Goal: Task Accomplishment & Management: Manage account settings

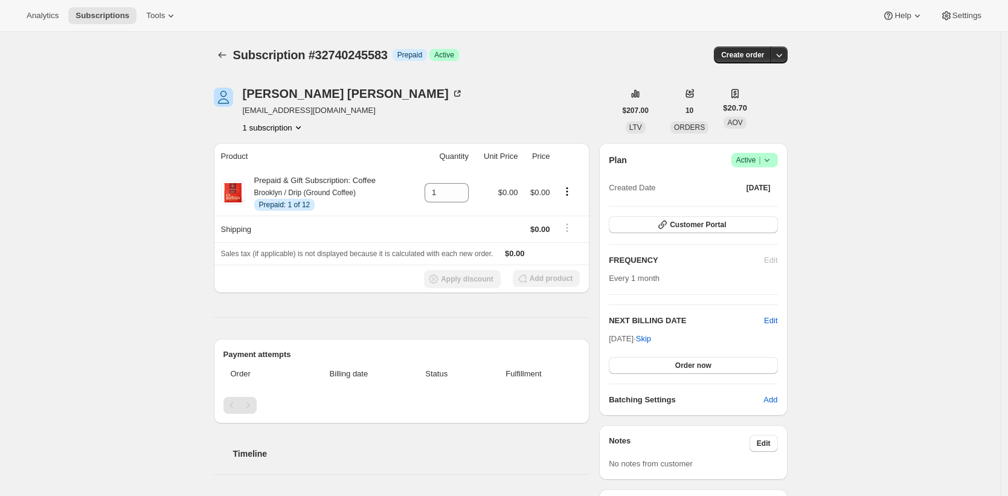
drag, startPoint x: 383, startPoint y: 100, endPoint x: 384, endPoint y: 94, distance: 6.1
click at [383, 100] on div "Dean Strombom dean_strombom@outlook.com 1 subscription" at bounding box center [415, 111] width 402 height 46
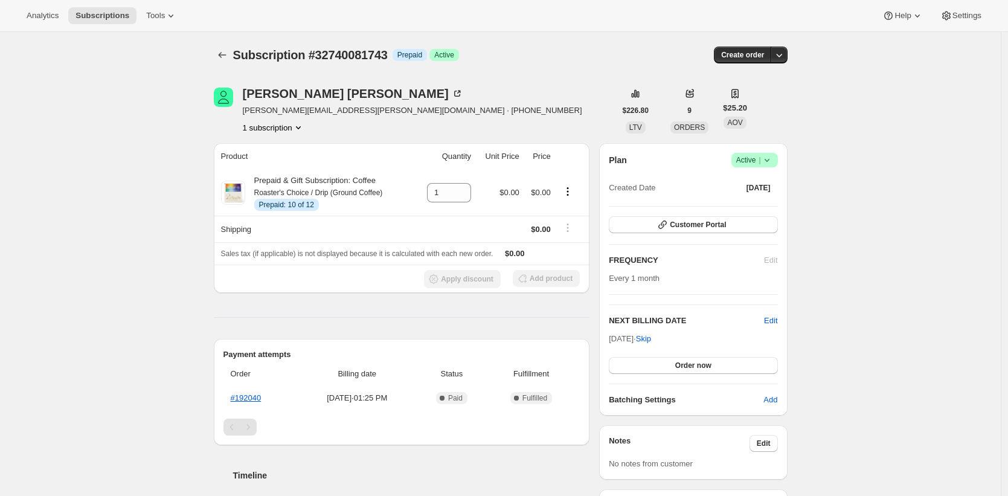
click at [380, 50] on span "Subscription #32740081743" at bounding box center [310, 54] width 155 height 13
copy span "32740081743"
click at [451, 93] on icon at bounding box center [457, 94] width 12 height 12
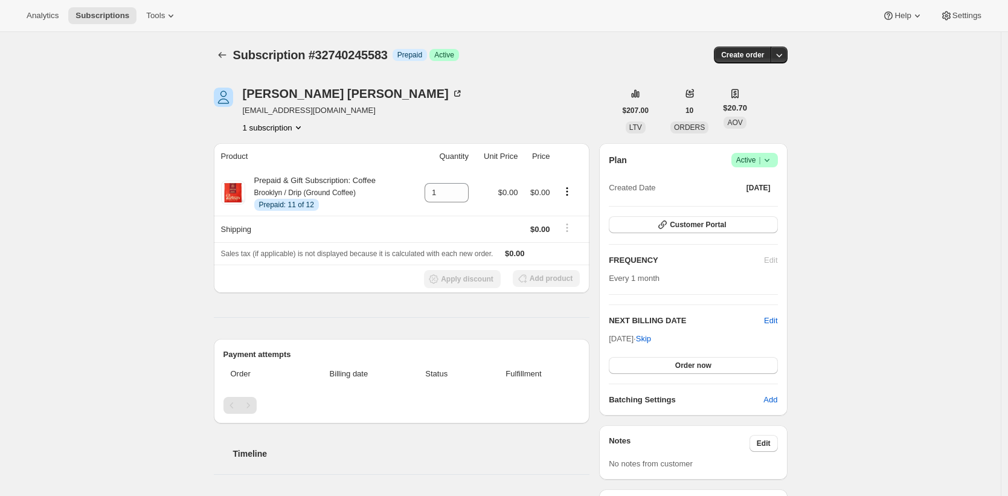
click at [577, 97] on div "Dean Strombom dean_strombom@outlook.com 1 subscription" at bounding box center [415, 111] width 402 height 46
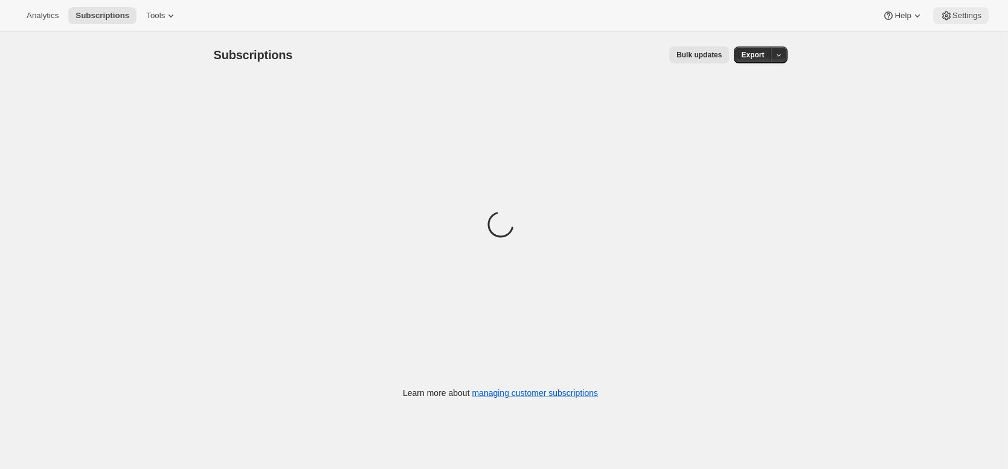
click at [960, 15] on span "Settings" at bounding box center [966, 16] width 29 height 10
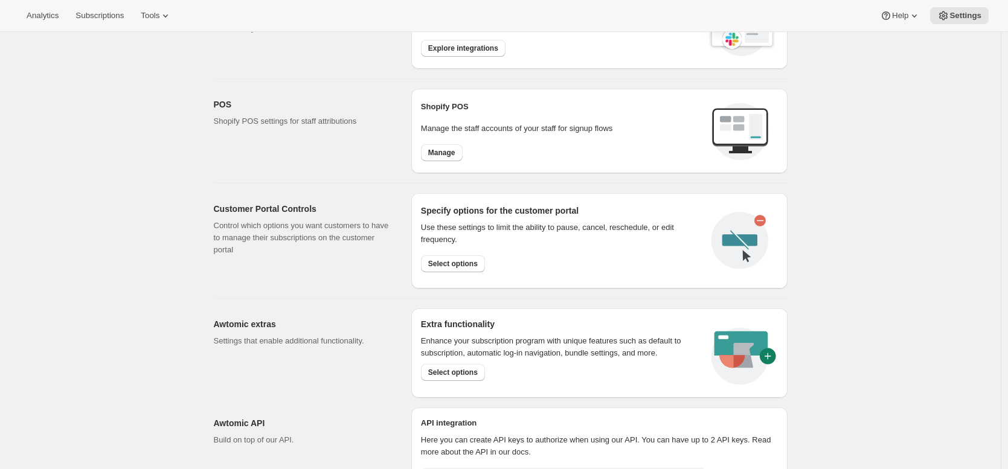
scroll to position [168, 0]
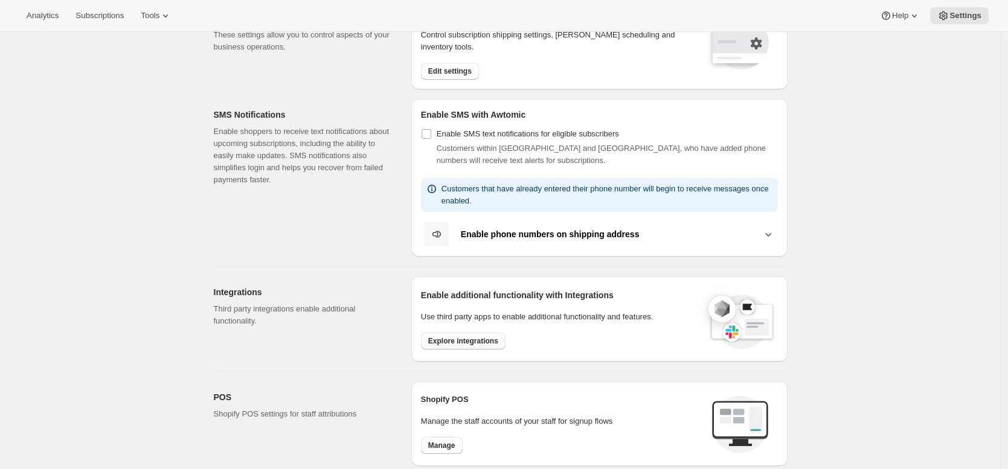
click at [493, 338] on span "Explore integrations" at bounding box center [463, 341] width 70 height 10
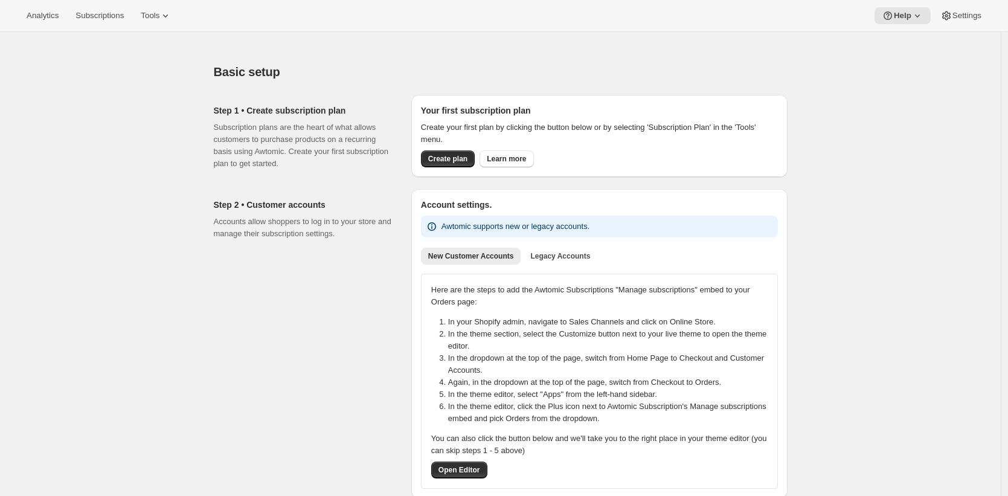
scroll to position [737, 0]
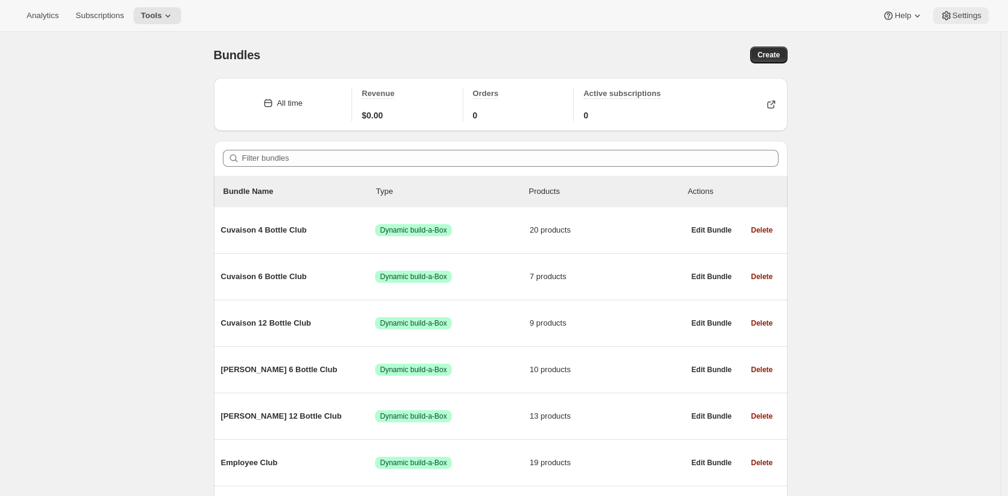
click at [967, 14] on span "Settings" at bounding box center [966, 16] width 29 height 10
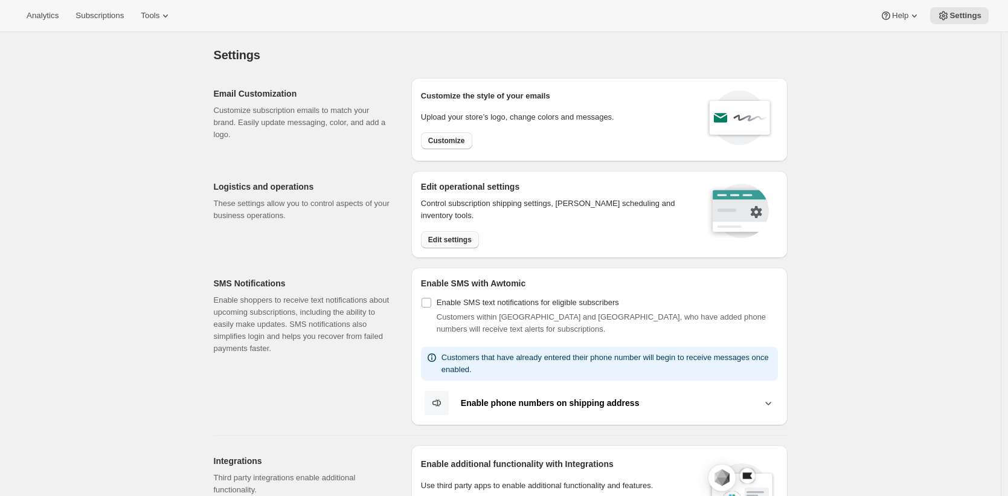
click at [472, 241] on span "Edit settings" at bounding box center [449, 240] width 43 height 10
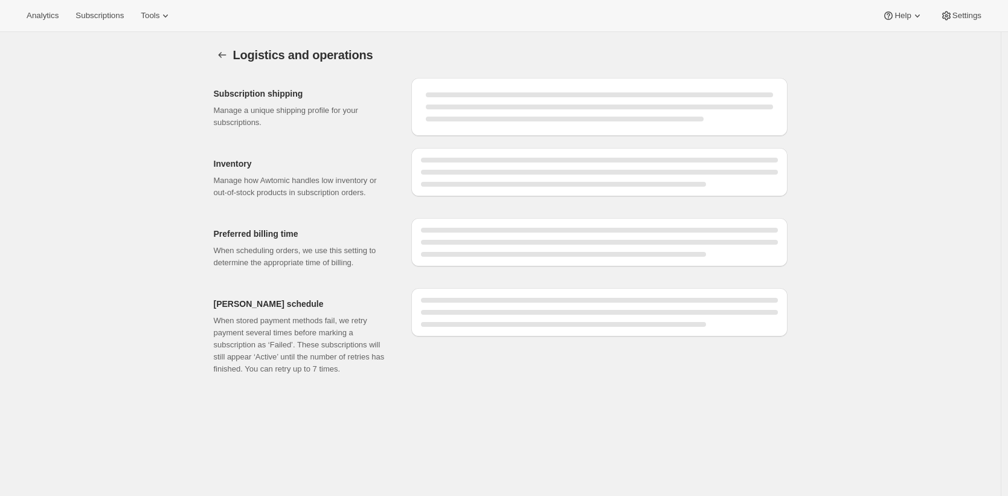
select select "DAY"
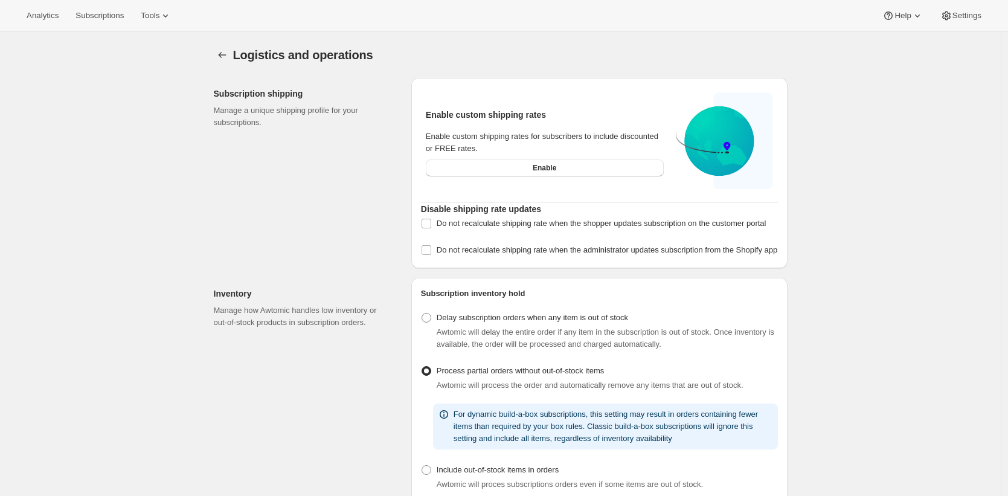
checkbox input "true"
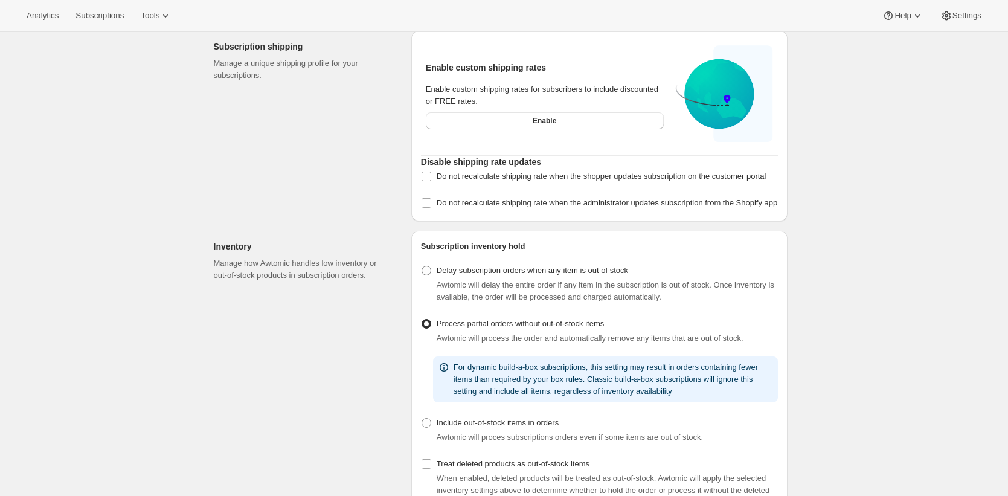
select select "09:00"
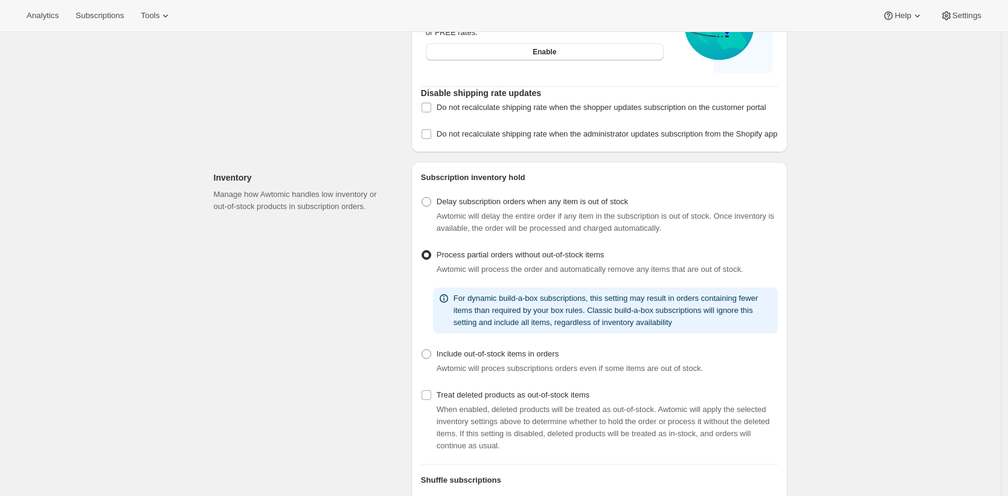
scroll to position [581, 0]
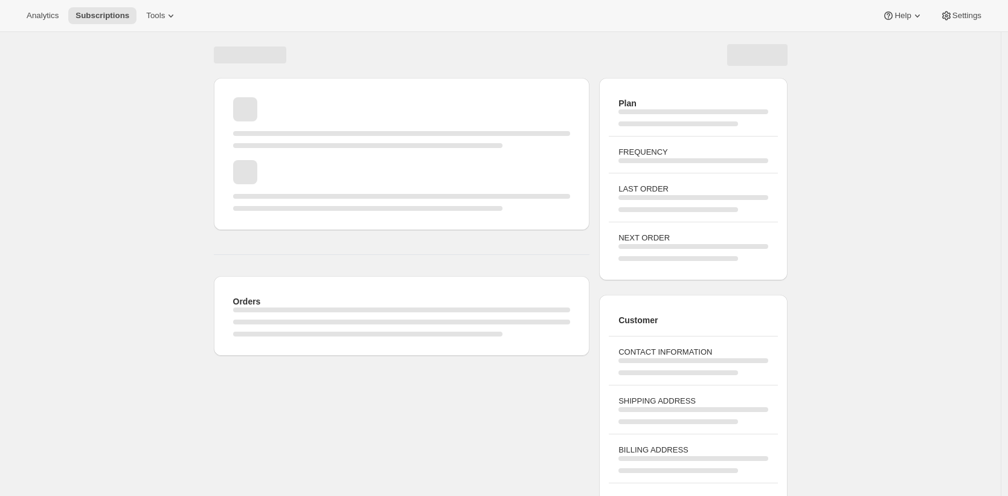
click at [716, 315] on h2 "Customer" at bounding box center [692, 320] width 149 height 12
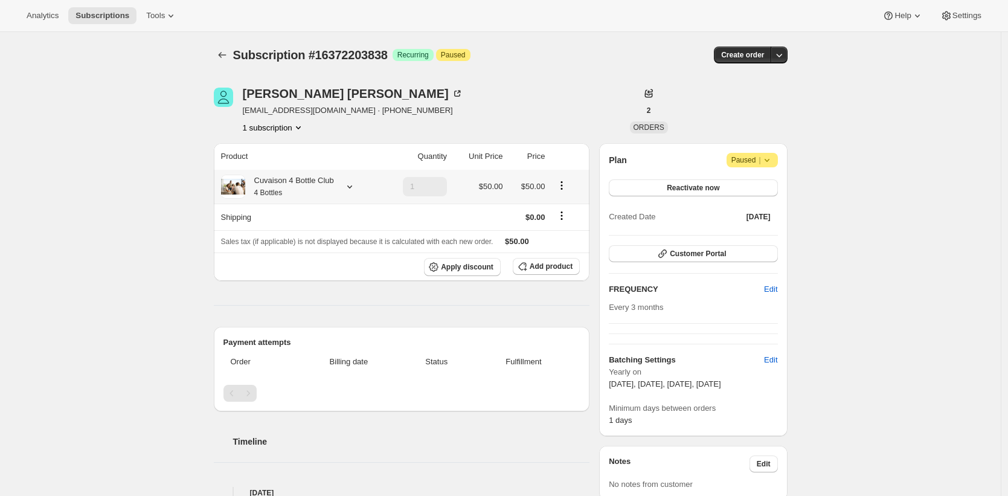
click at [308, 185] on div "Cuvaison 4 Bottle Club 4 Bottles" at bounding box center [289, 187] width 89 height 24
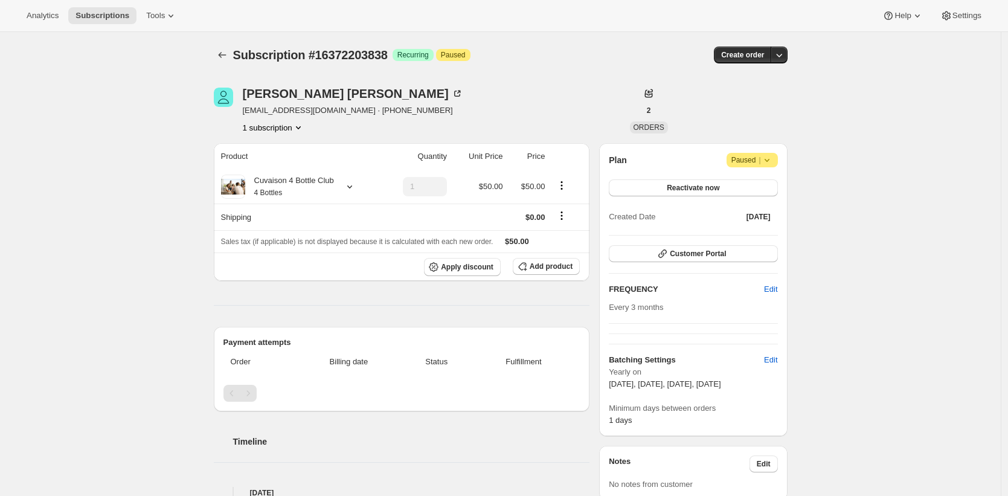
click at [308, 178] on div "Cuvaison 4 Bottle Club 4 Bottles" at bounding box center [289, 187] width 89 height 24
click at [313, 258] on button "Edit box" at bounding box center [291, 260] width 209 height 17
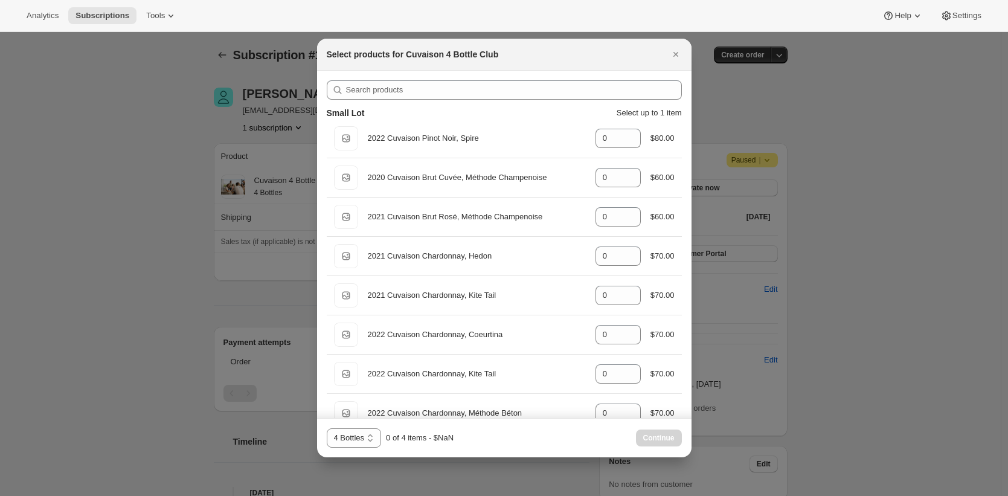
drag, startPoint x: 207, startPoint y: 252, endPoint x: 225, endPoint y: 233, distance: 26.5
click at [210, 248] on div at bounding box center [504, 248] width 1008 height 496
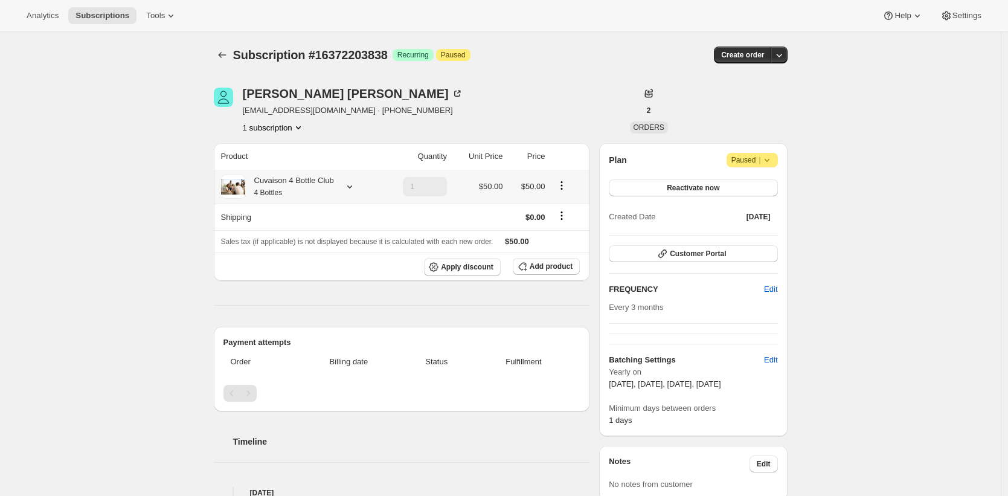
click at [283, 178] on div "Cuvaison 4 Bottle Club 4 Bottles" at bounding box center [289, 187] width 89 height 24
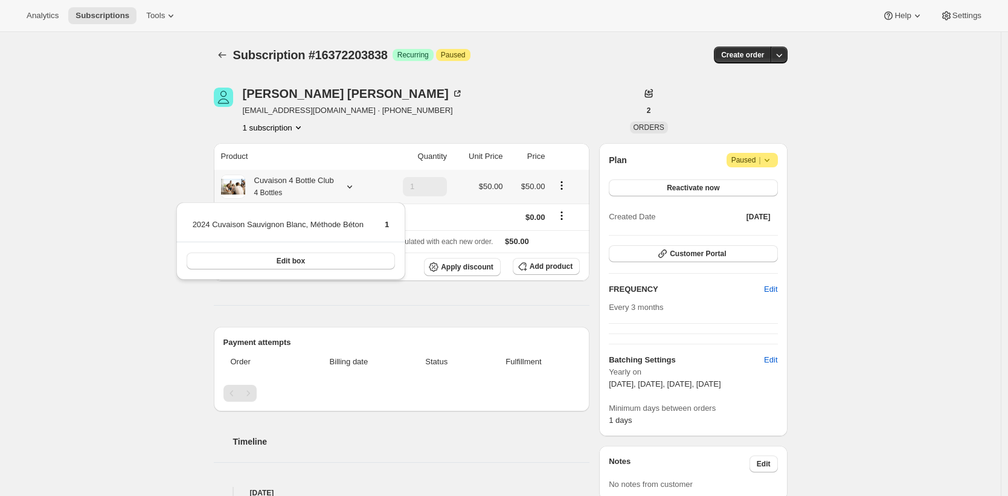
click at [360, 225] on td "2024 Cuvaison Sauvignon Blanc, Méthode Béton" at bounding box center [278, 229] width 172 height 22
drag, startPoint x: 360, startPoint y: 225, endPoint x: 205, endPoint y: 227, distance: 155.2
click at [205, 227] on td "2024 Cuvaison Sauvignon Blanc, Méthode Béton" at bounding box center [278, 229] width 172 height 22
copy td "2024 Cuvaison Sauvignon Blanc, Méthode Béton"
click at [334, 184] on div "Cuvaison 4 Bottle Club 4 Bottles" at bounding box center [289, 187] width 89 height 24
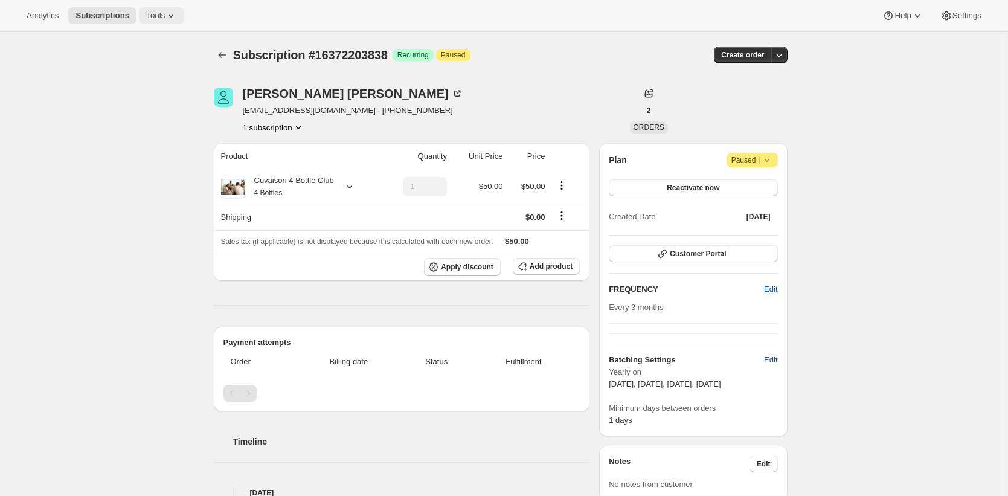
click at [168, 10] on icon at bounding box center [171, 16] width 12 height 12
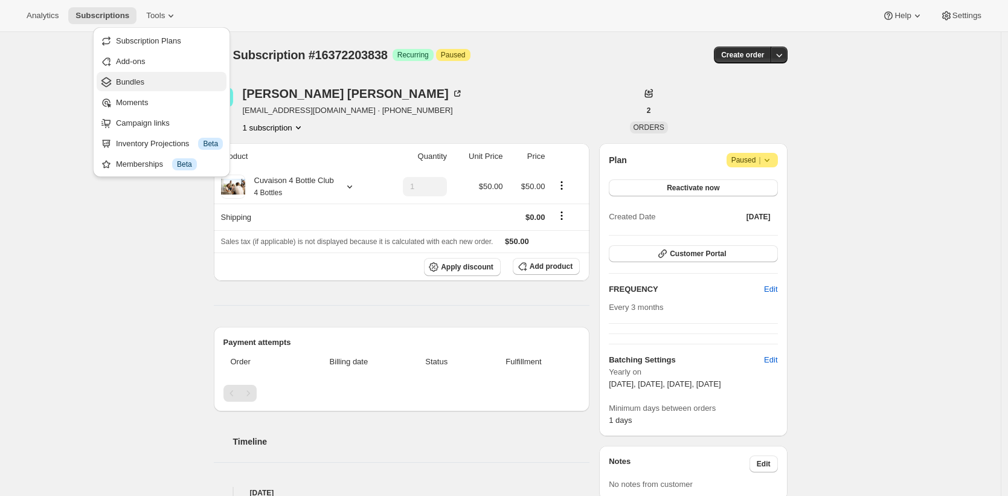
click at [167, 83] on span "Bundles" at bounding box center [169, 82] width 107 height 12
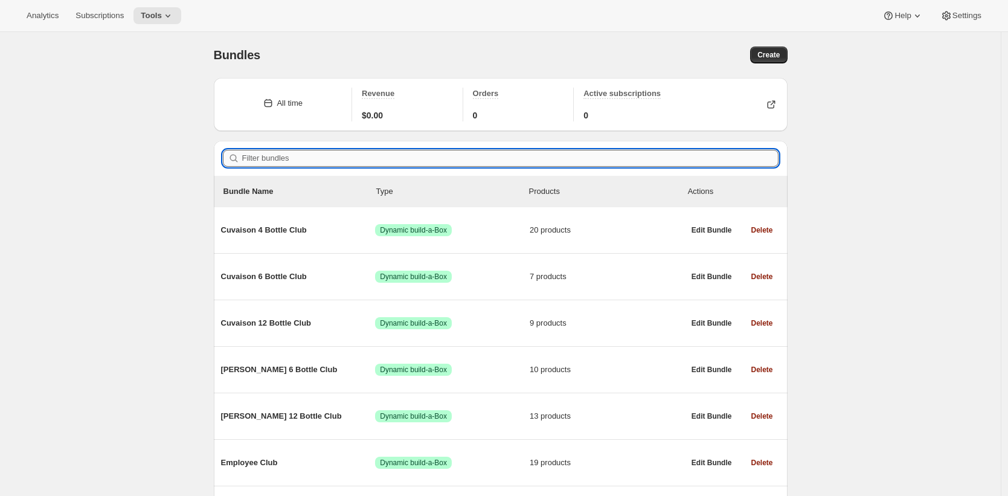
click at [279, 165] on input "Filter bundles" at bounding box center [510, 158] width 536 height 17
paste input "Cuvaison"
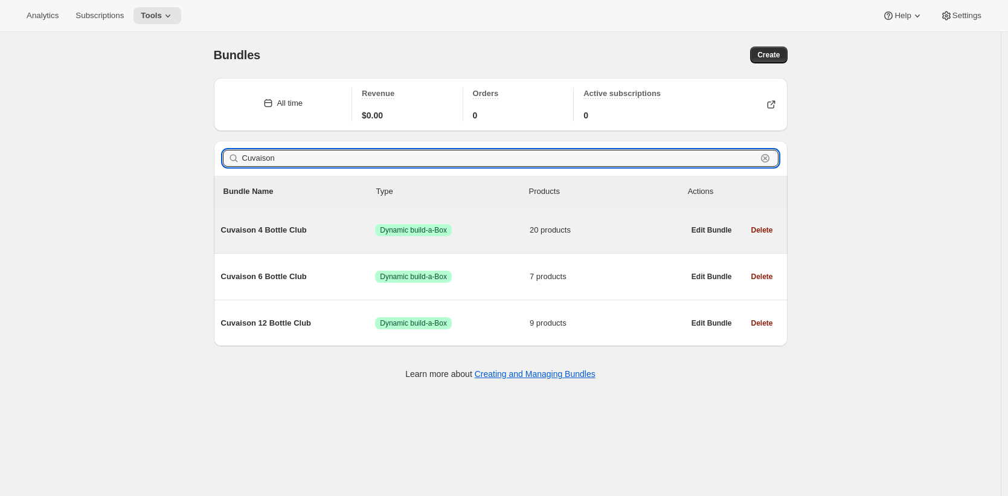
type input "Cuvaison"
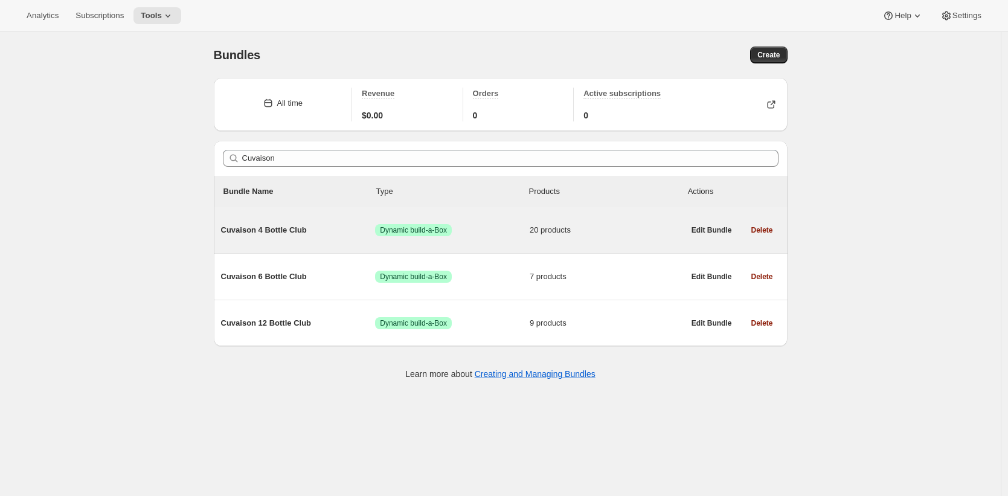
click at [300, 218] on div "Cuvaison 4 Bottle Club Success Dynamic build-a-Box 20 products" at bounding box center [452, 229] width 463 height 31
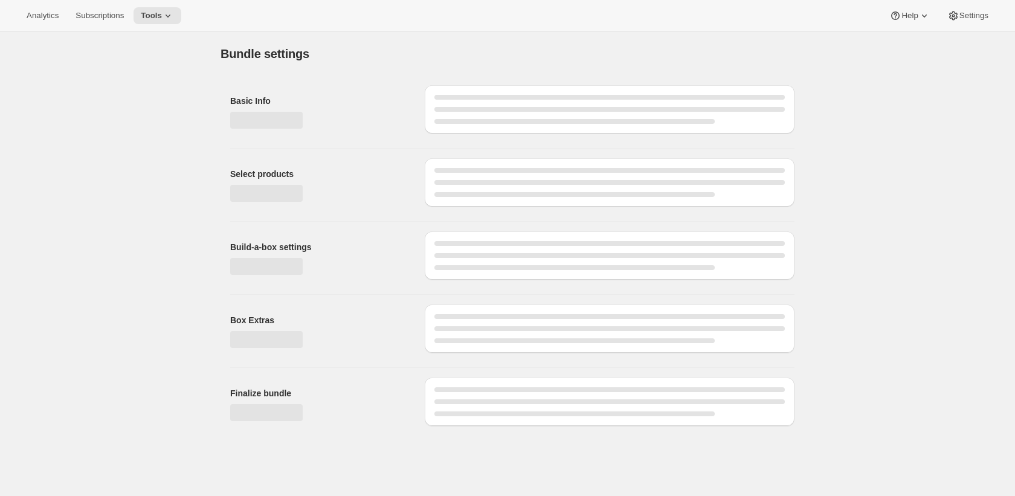
type input "Cuvaison 4 Bottle Club"
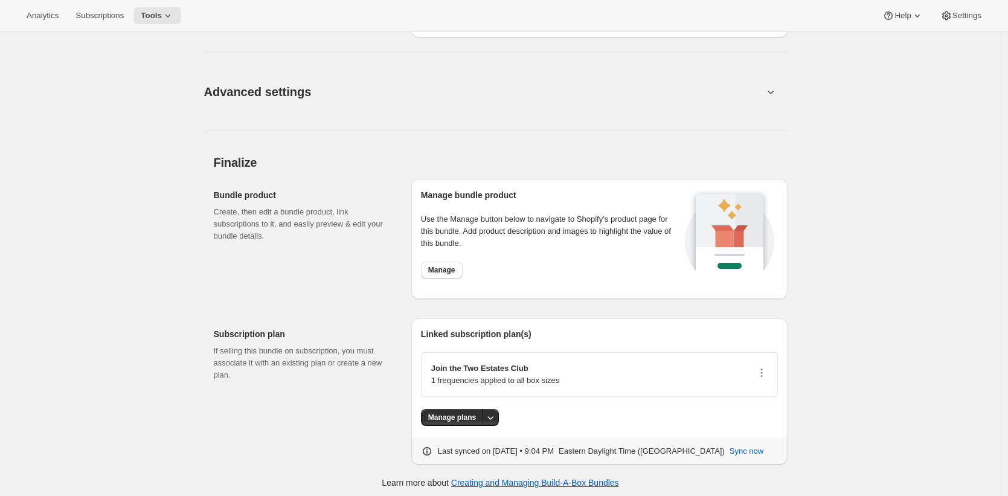
scroll to position [1911, 0]
click at [435, 263] on span "Manage" at bounding box center [441, 268] width 27 height 10
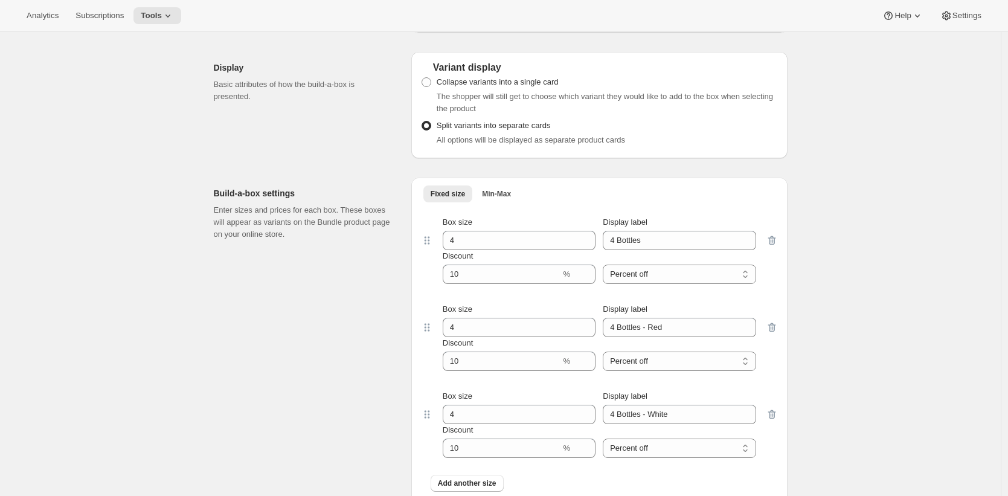
scroll to position [1487, 0]
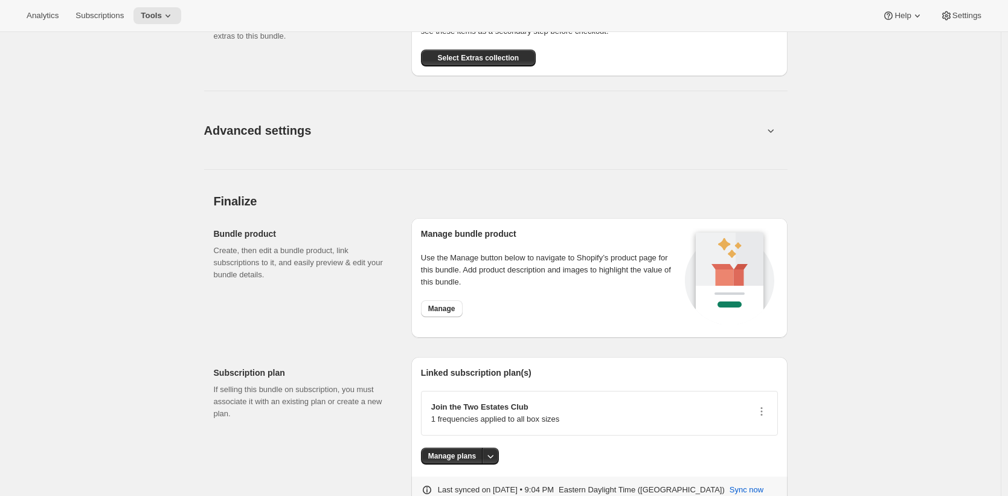
scroll to position [1911, 0]
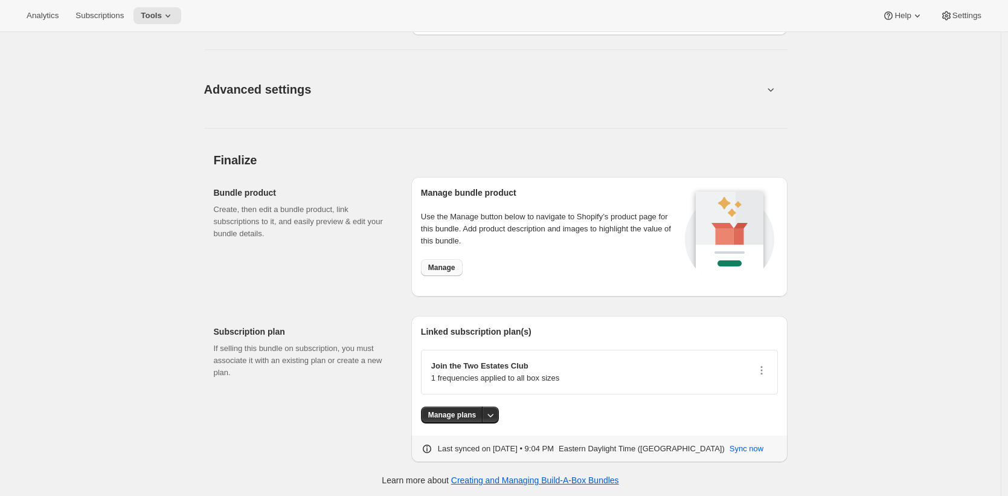
click at [438, 268] on span "Manage" at bounding box center [441, 268] width 27 height 10
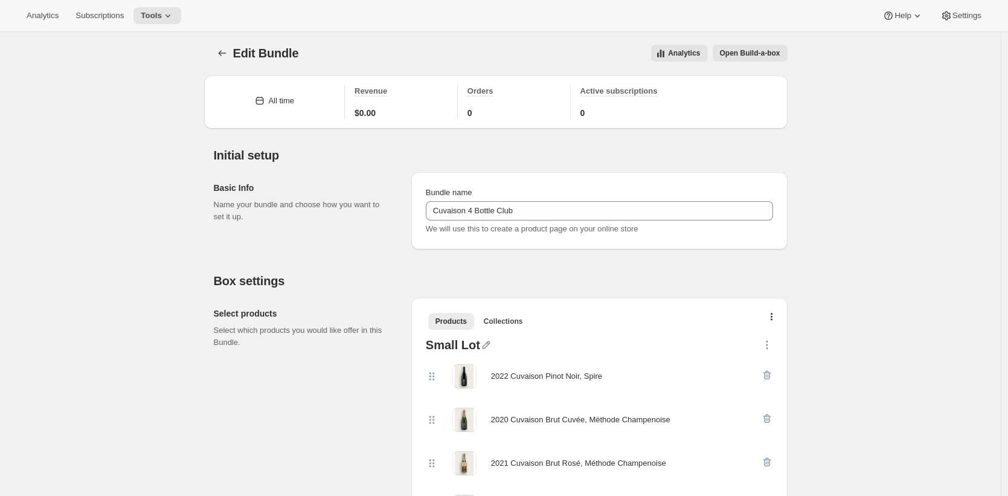
scroll to position [2, 0]
click at [768, 51] on span "Open Build-a-box" at bounding box center [750, 53] width 60 height 10
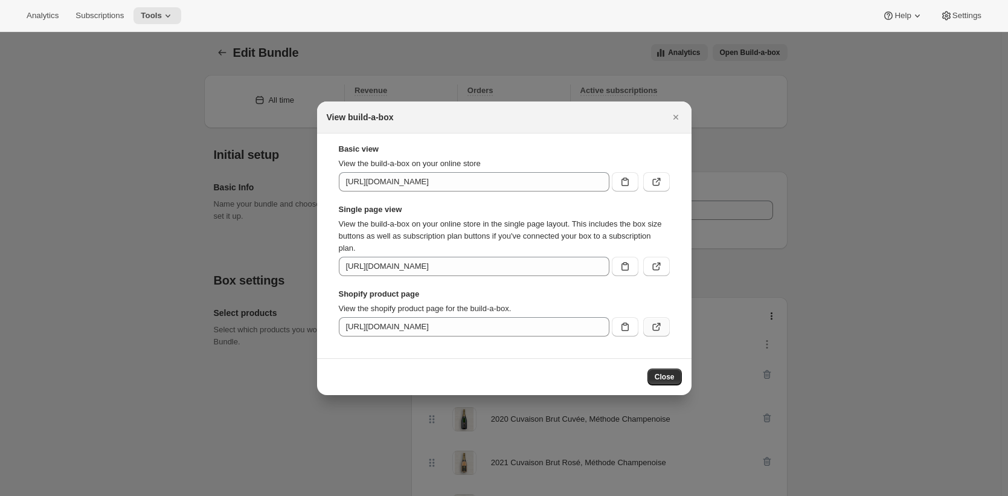
click at [663, 324] on button ":r7r:" at bounding box center [656, 326] width 27 height 19
click at [655, 267] on icon ":r7r:" at bounding box center [656, 266] width 12 height 12
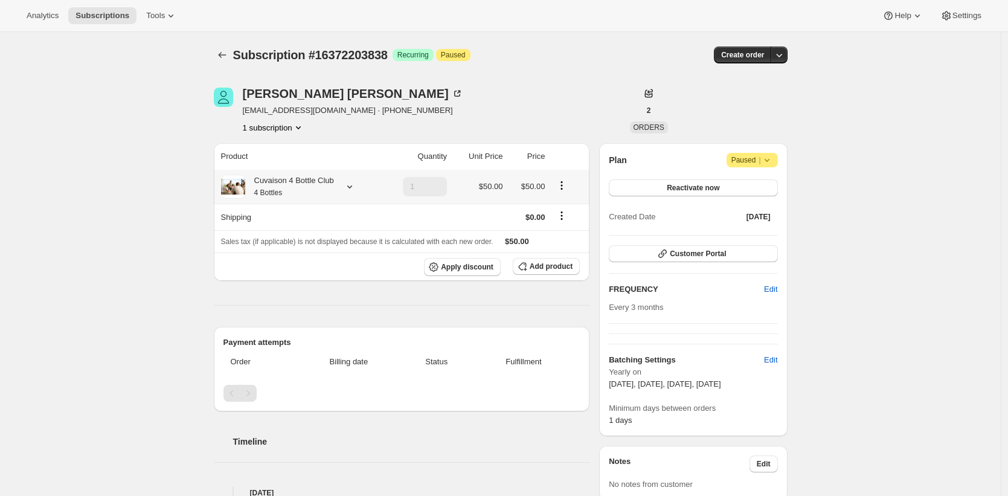
click at [328, 177] on div "Cuvaison 4 Bottle Club 4 Bottles" at bounding box center [289, 187] width 89 height 24
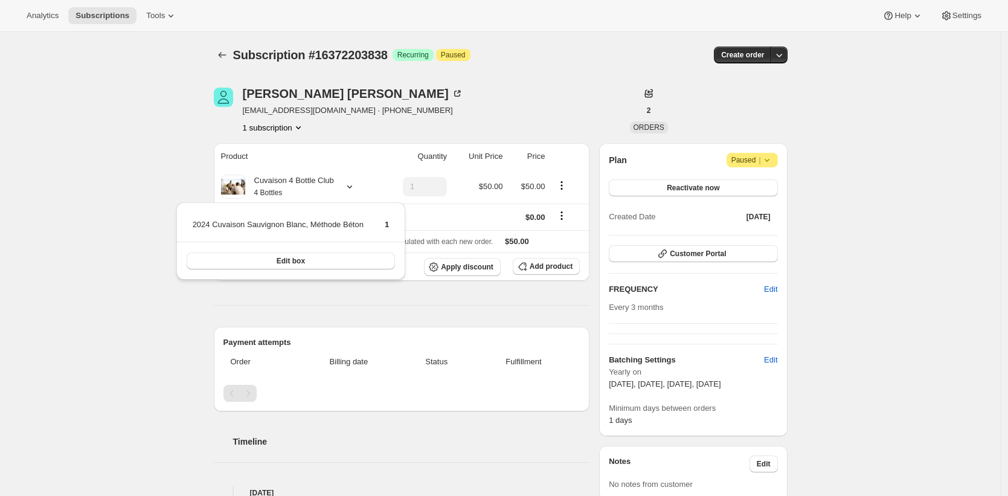
click at [319, 110] on span "[EMAIL_ADDRESS][DOMAIN_NAME] · [PHONE_NUMBER]" at bounding box center [353, 110] width 220 height 12
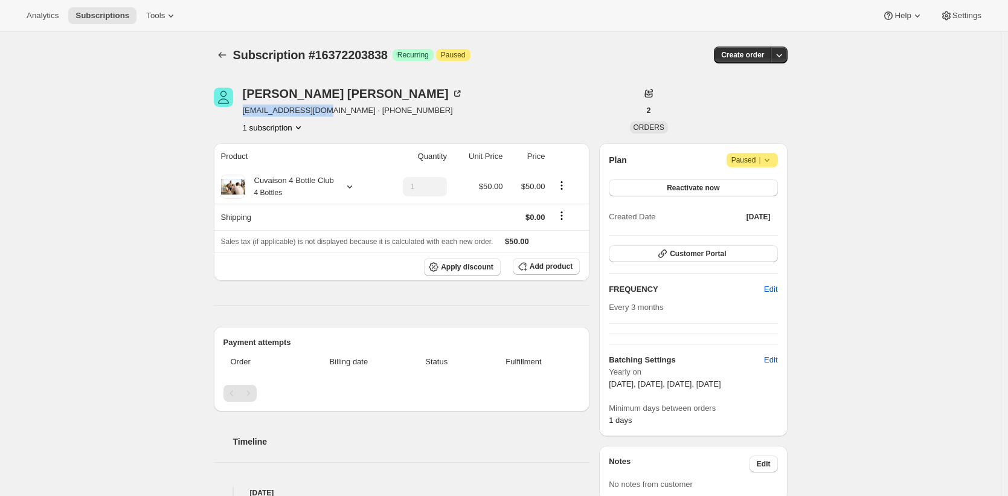
drag, startPoint x: 319, startPoint y: 110, endPoint x: 258, endPoint y: 112, distance: 61.6
click at [258, 112] on span "ptralfaro@yahoo.com · +18182693989" at bounding box center [353, 110] width 220 height 12
copy span "ptralfaro@yahoo.com"
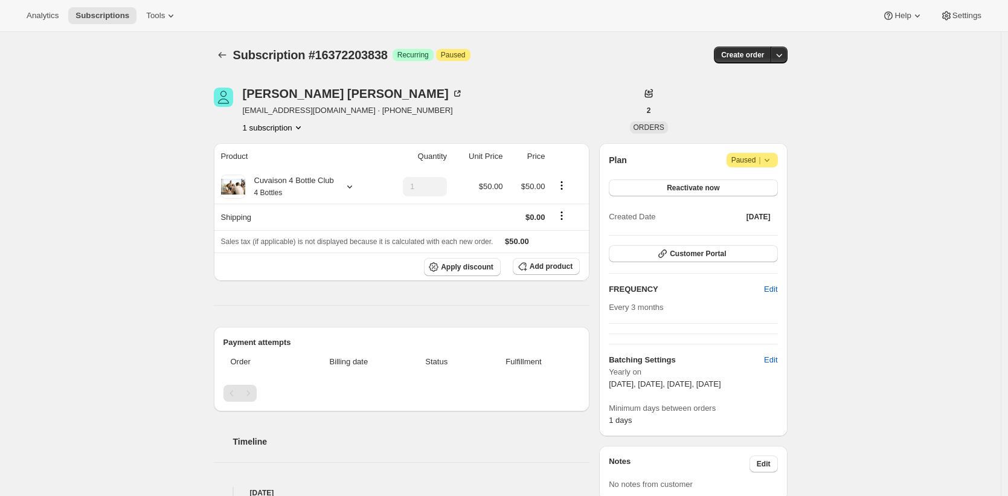
click at [446, 268] on span "Apply discount" at bounding box center [467, 267] width 53 height 10
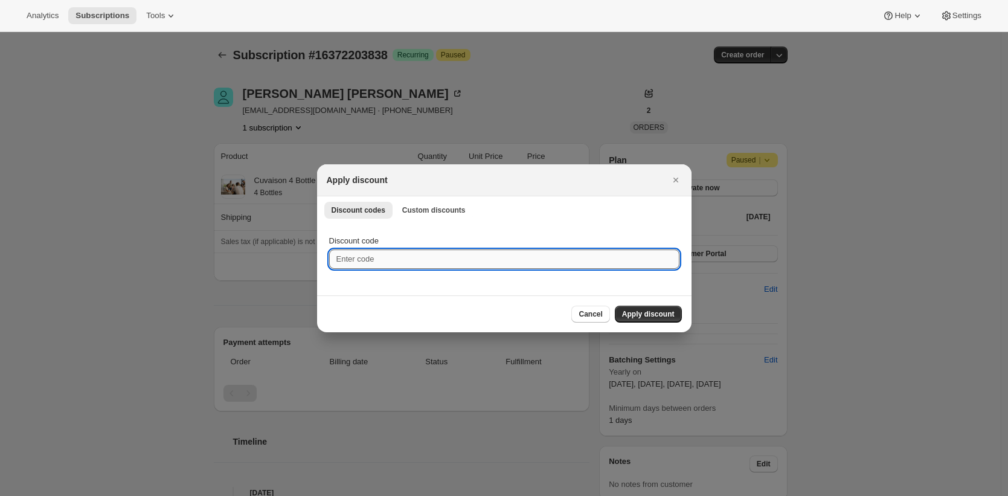
click at [442, 263] on input "Discount code" at bounding box center [504, 258] width 350 height 19
paste input "box-discount-NVJCX2"
type input "box-discount-NVJCX2"
click at [649, 311] on span "Apply discount" at bounding box center [648, 314] width 53 height 10
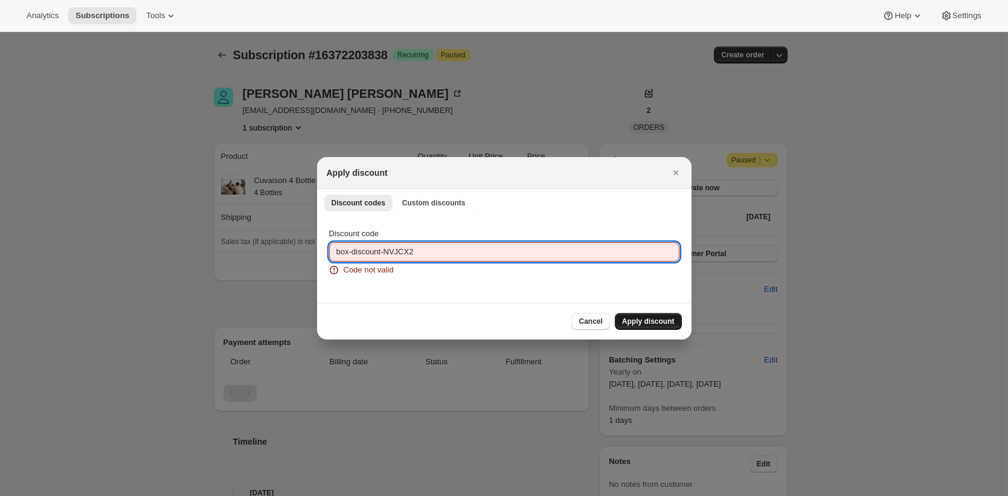
click at [504, 255] on input "box-discount-NVJCX2" at bounding box center [504, 251] width 350 height 19
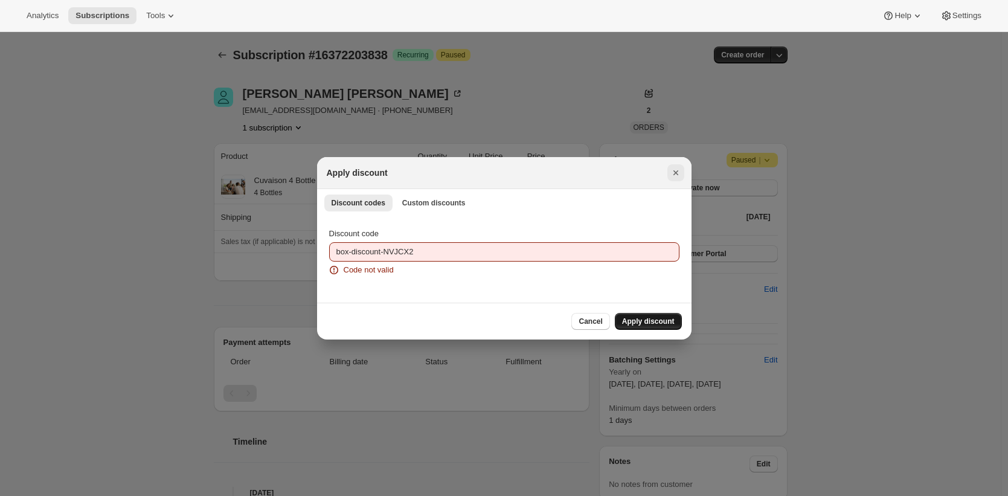
click at [682, 174] on button "Close" at bounding box center [675, 172] width 17 height 17
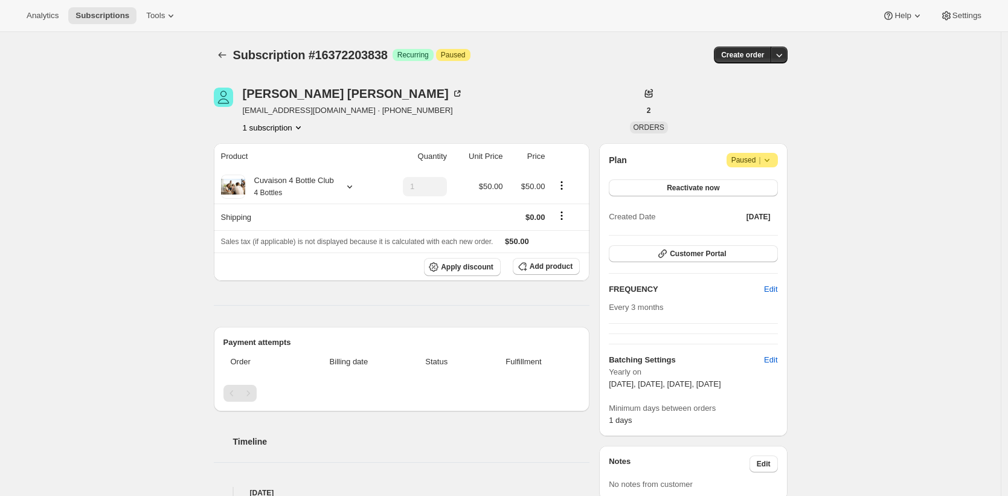
click at [326, 187] on div "Cuvaison 4 Bottle Club 4 Bottles" at bounding box center [289, 187] width 89 height 24
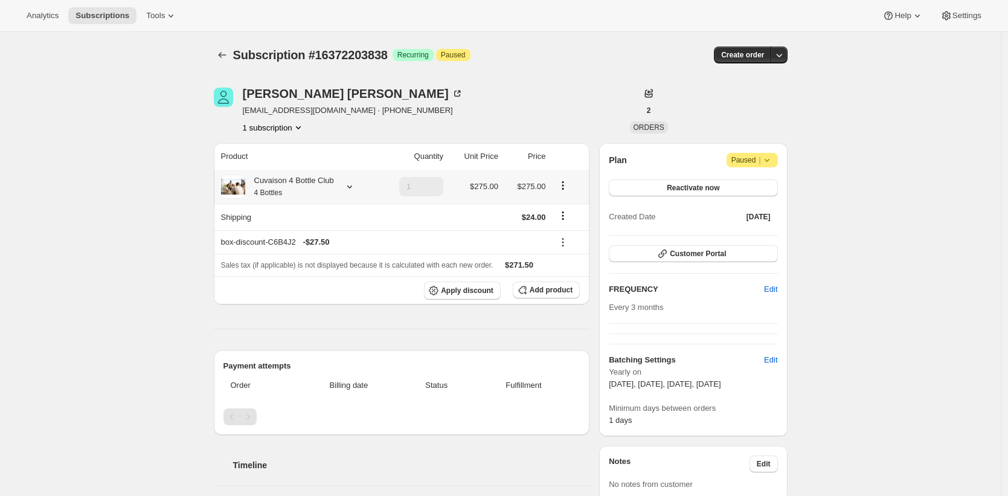
click at [310, 183] on div "Cuvaison 4 Bottle Club 4 Bottles" at bounding box center [289, 187] width 89 height 24
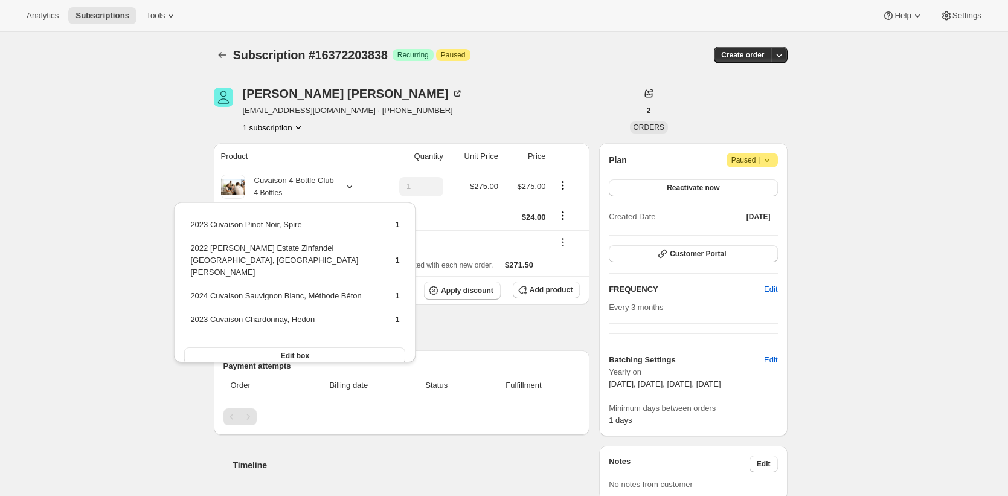
click at [201, 289] on td "2024 Cuvaison Sauvignon Blanc, Méthode Béton" at bounding box center [282, 300] width 185 height 22
drag, startPoint x: 201, startPoint y: 284, endPoint x: 351, endPoint y: 283, distance: 151.0
click at [351, 289] on td "2024 Cuvaison Sauvignon Blanc, Méthode Béton" at bounding box center [282, 300] width 185 height 22
copy td "2024 Cuvaison Sauvignon Blanc, Méthode Béton"
click at [202, 313] on td "2023 Cuvaison Chardonnay, Hedon" at bounding box center [282, 324] width 185 height 22
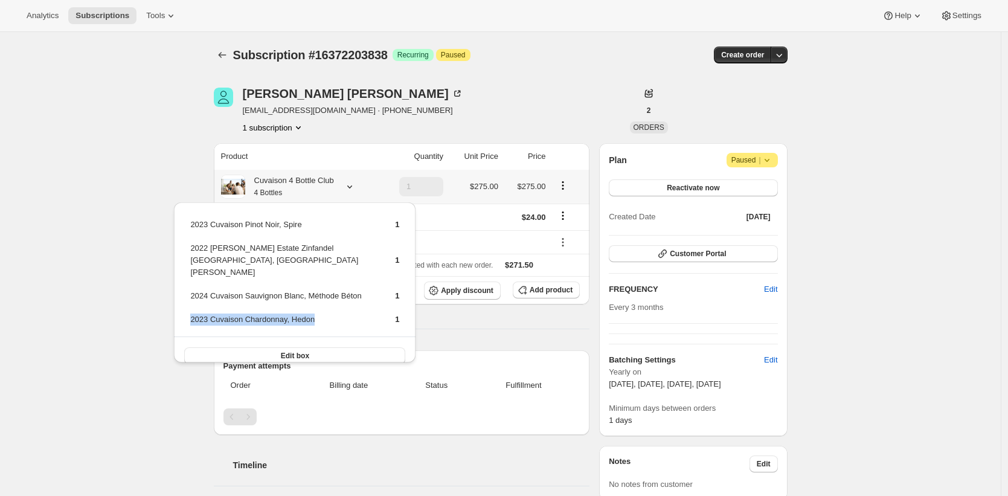
drag, startPoint x: 202, startPoint y: 308, endPoint x: 300, endPoint y: 307, distance: 97.2
click at [300, 313] on td "2023 Cuvaison Chardonnay, Hedon" at bounding box center [282, 324] width 185 height 22
copy td "2023 Cuvaison Chardonnay, Hedon"
click at [197, 250] on td "2022 [PERSON_NAME] Estate Zinfandel [GEOGRAPHIC_DATA], [GEOGRAPHIC_DATA][PERSON…" at bounding box center [282, 265] width 185 height 47
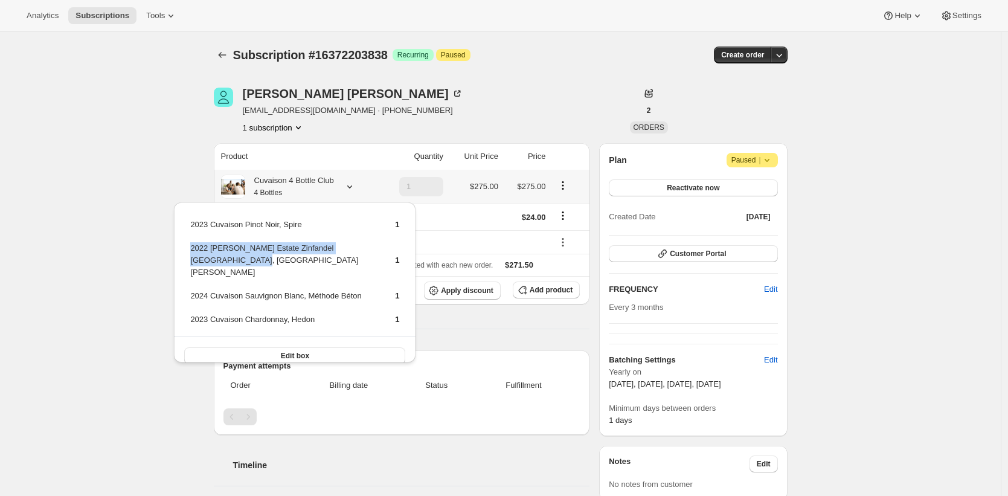
click at [212, 258] on td "2022 [PERSON_NAME] Estate Zinfandel [GEOGRAPHIC_DATA], [GEOGRAPHIC_DATA][PERSON…" at bounding box center [282, 265] width 185 height 47
copy td "2022 [PERSON_NAME] Estate Zinfandel [GEOGRAPHIC_DATA], [GEOGRAPHIC_DATA][PERSON…"
click at [372, 111] on span "ptralfaro@yahoo.com · +18182693989" at bounding box center [353, 110] width 220 height 12
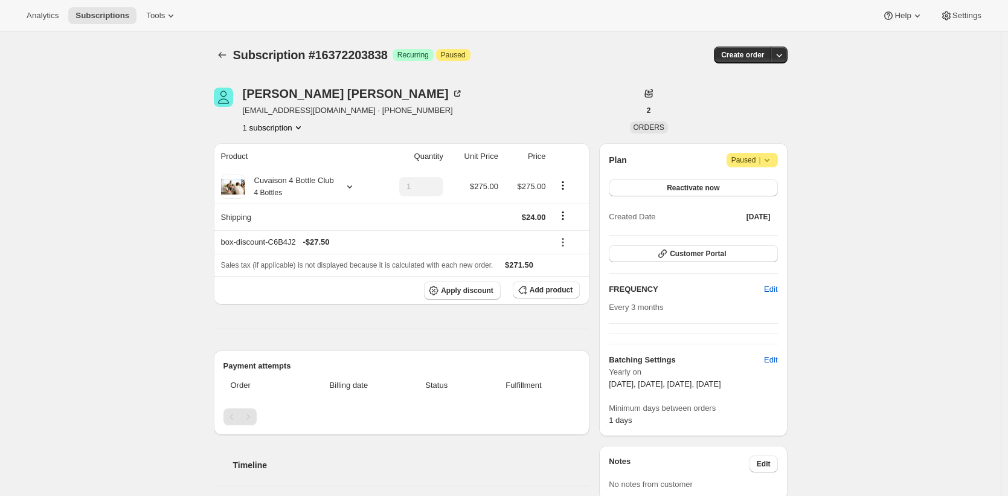
click at [319, 110] on span "ptralfaro@yahoo.com · +18182693989" at bounding box center [353, 110] width 220 height 12
drag, startPoint x: 319, startPoint y: 110, endPoint x: 271, endPoint y: 112, distance: 49.0
click at [271, 112] on span "ptralfaro@yahoo.com · +18182693989" at bounding box center [353, 110] width 220 height 12
copy span "ptralfaro@yahoo.com"
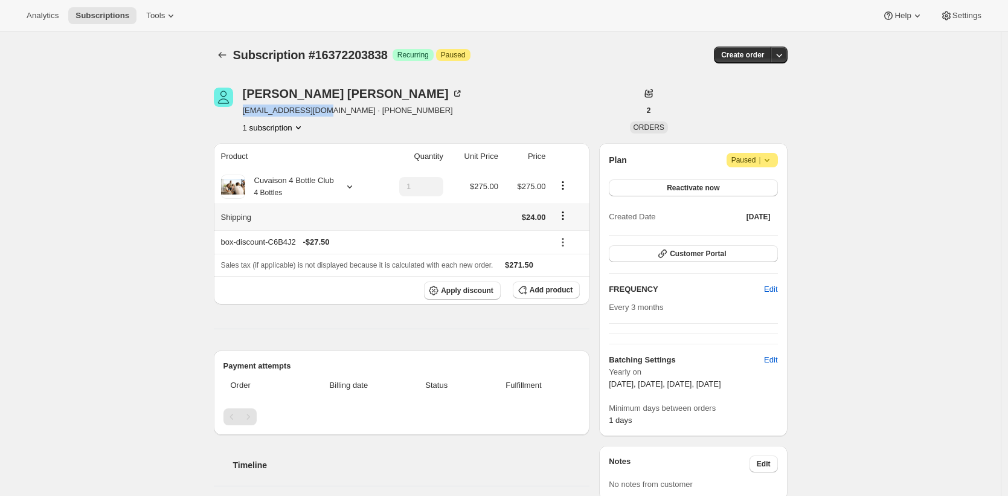
click at [569, 220] on icon "Shipping actions" at bounding box center [563, 216] width 12 height 12
click at [566, 242] on span "Edit shipping rate" at bounding box center [564, 239] width 60 height 9
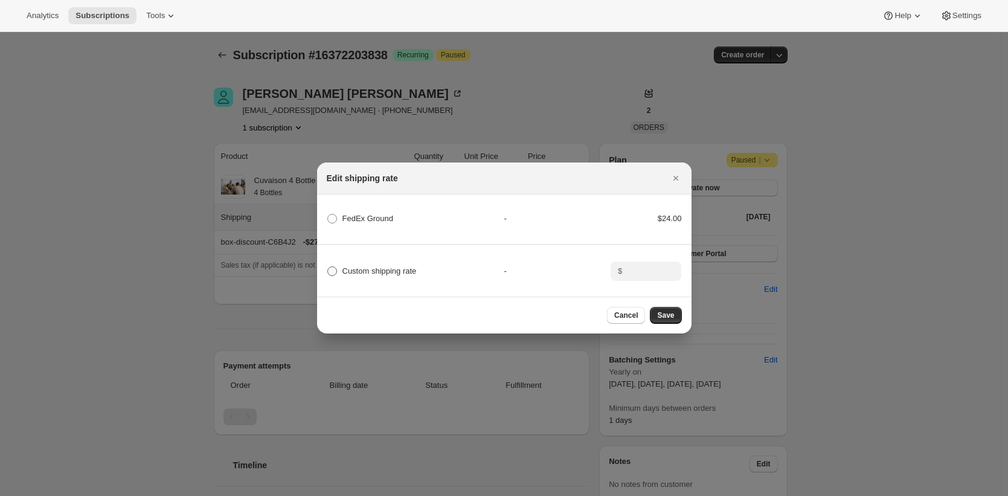
click at [393, 270] on span "Custom shipping rate" at bounding box center [379, 270] width 74 height 9
click at [328, 267] on input "Custom shipping rate" at bounding box center [327, 266] width 1 height 1
radio input "true"
click at [650, 272] on input ":r2p:" at bounding box center [644, 270] width 37 height 19
type input "0"
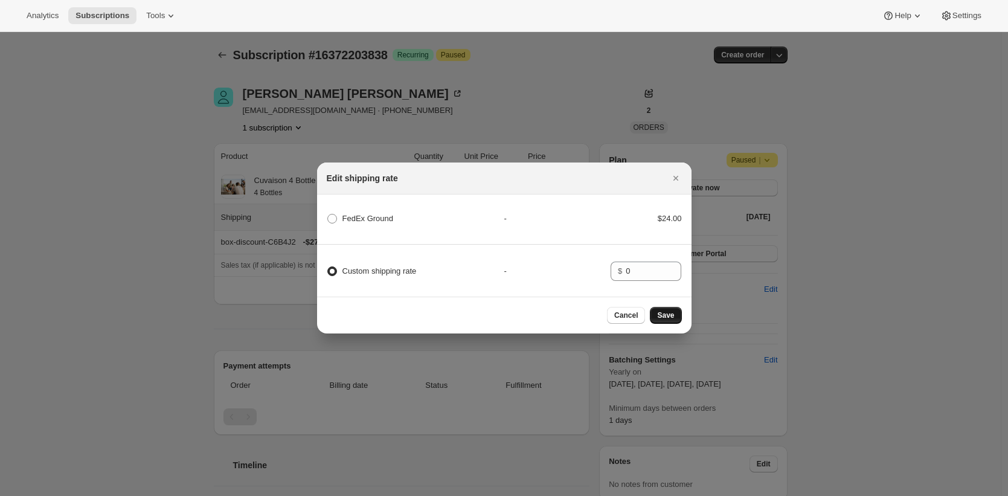
click at [679, 322] on button "Save" at bounding box center [665, 315] width 31 height 17
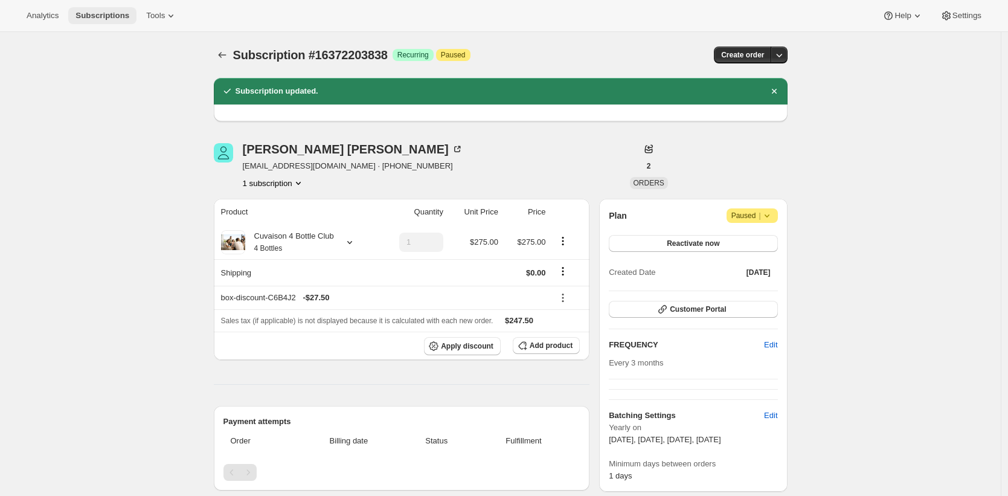
click at [107, 15] on span "Subscriptions" at bounding box center [102, 16] width 54 height 10
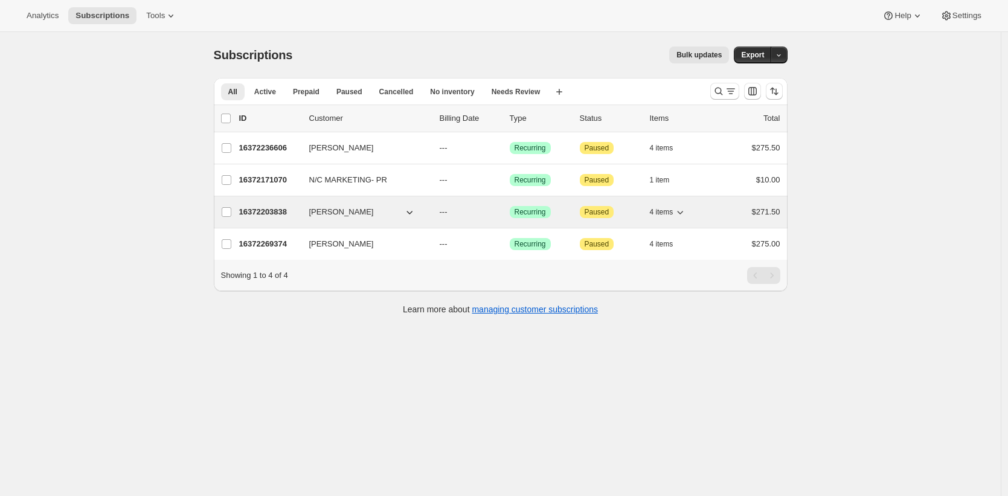
click at [259, 212] on p "16372203838" at bounding box center [269, 212] width 60 height 12
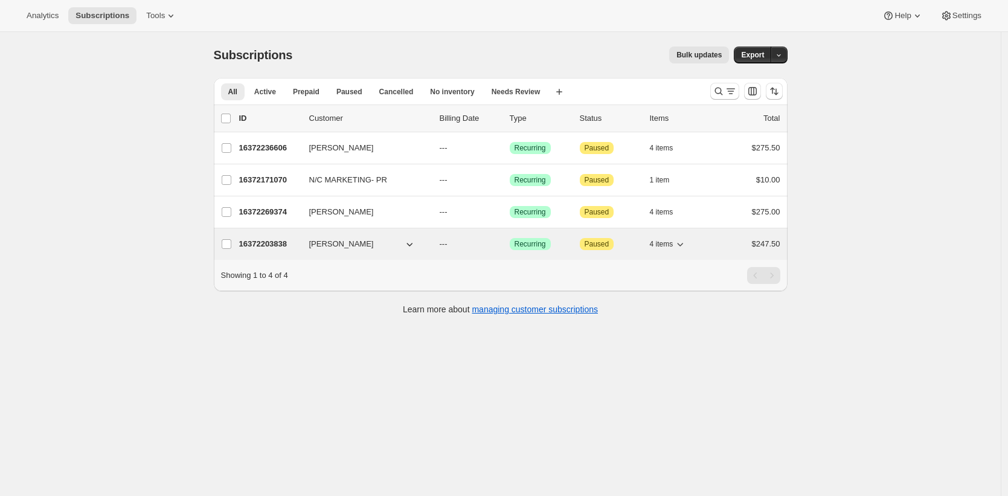
click at [259, 242] on p "16372203838" at bounding box center [269, 244] width 60 height 12
click at [250, 242] on p "16372203838" at bounding box center [269, 244] width 60 height 12
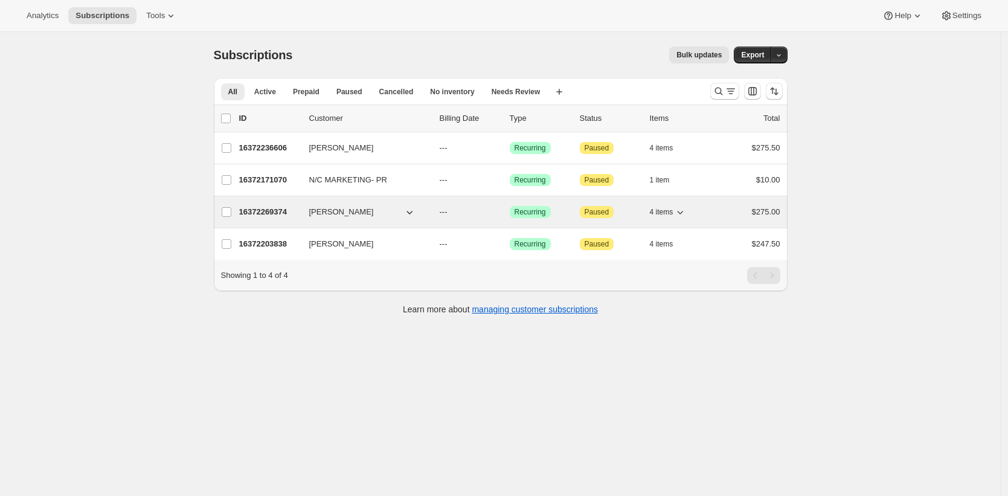
click at [261, 210] on p "16372269374" at bounding box center [269, 212] width 60 height 12
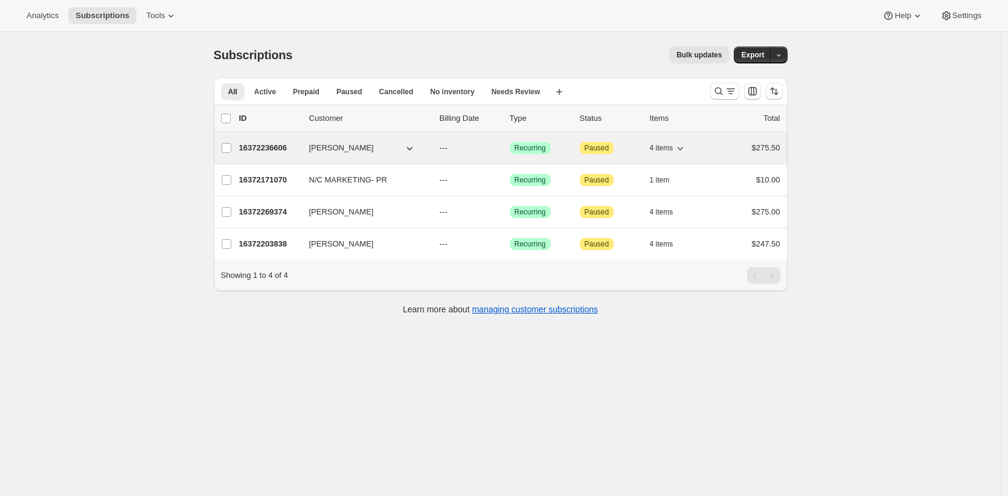
click at [274, 145] on p "16372236606" at bounding box center [269, 148] width 60 height 12
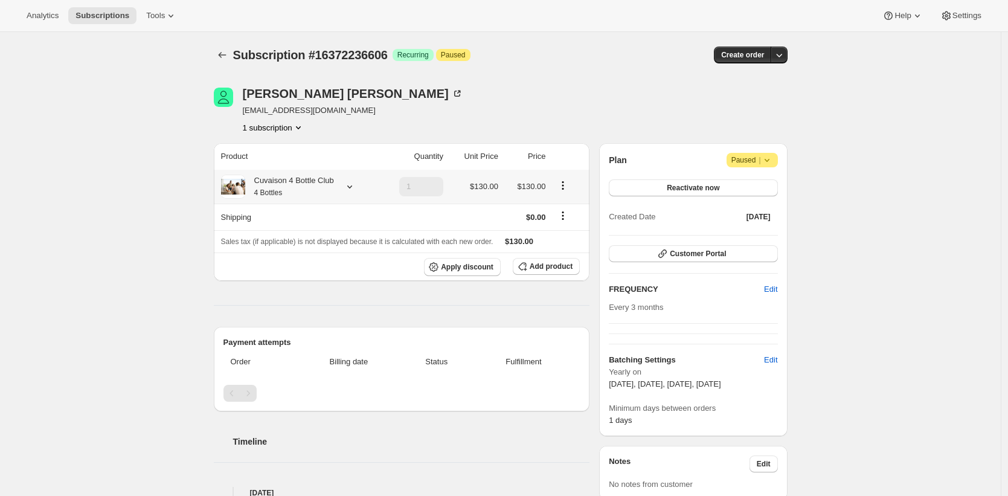
click at [308, 181] on div "Cuvaison 4 Bottle Club 4 Bottles" at bounding box center [289, 187] width 89 height 24
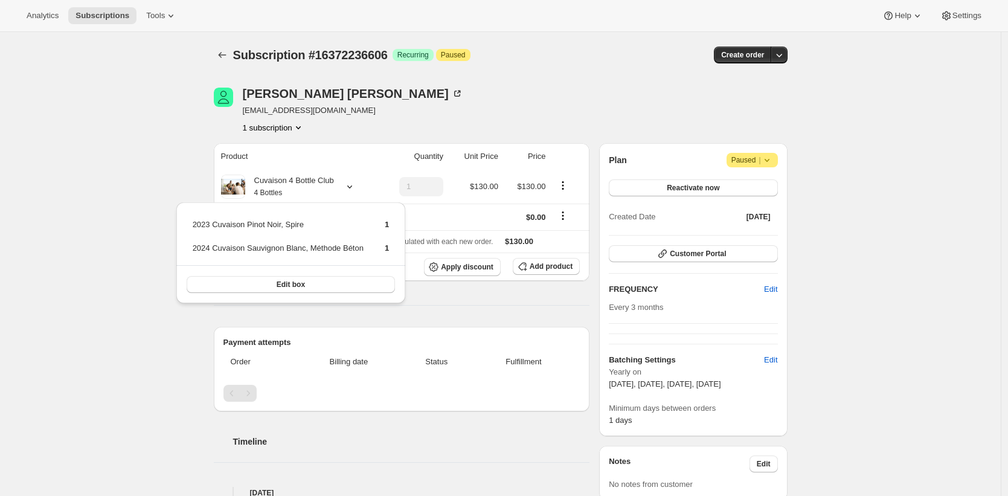
click at [673, 52] on div "Create order" at bounding box center [690, 55] width 193 height 17
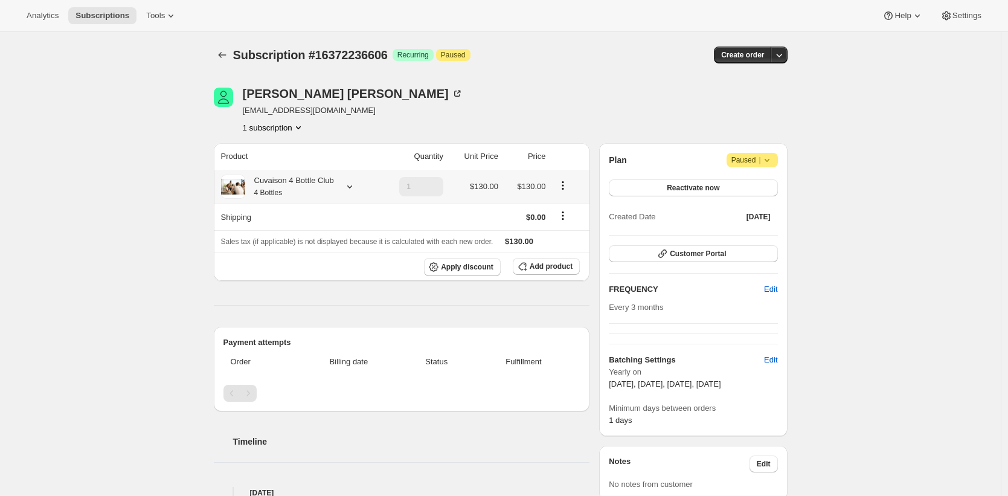
click at [318, 186] on div "Cuvaison 4 Bottle Club 4 Bottles" at bounding box center [289, 187] width 89 height 24
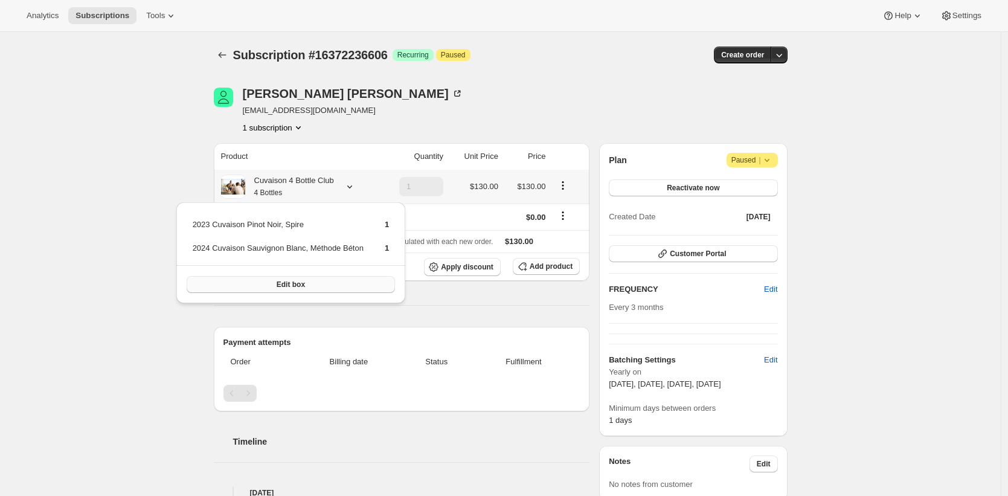
click at [318, 285] on button "Edit box" at bounding box center [291, 284] width 209 height 17
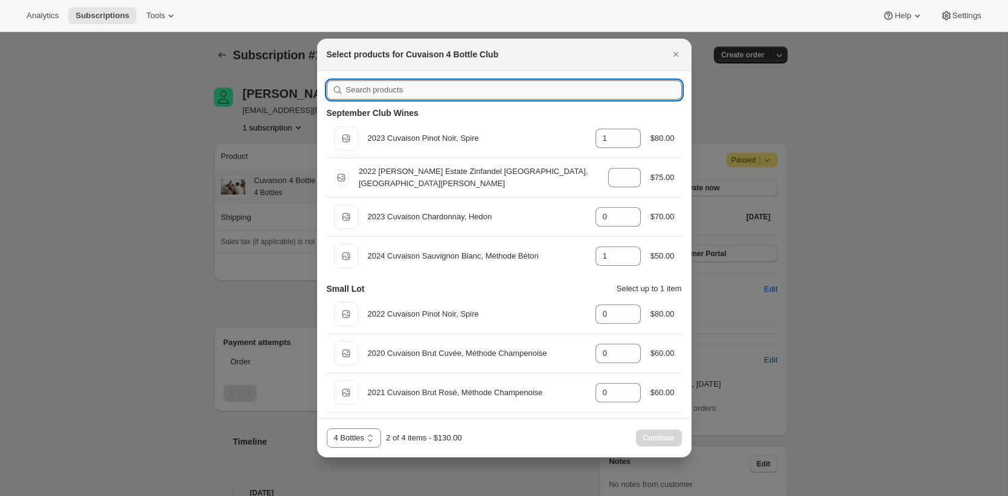
click at [401, 89] on input ":r3a:" at bounding box center [514, 89] width 336 height 19
paste input "2024 Cuvaison Sauvignon Blanc, Méthode Béton"
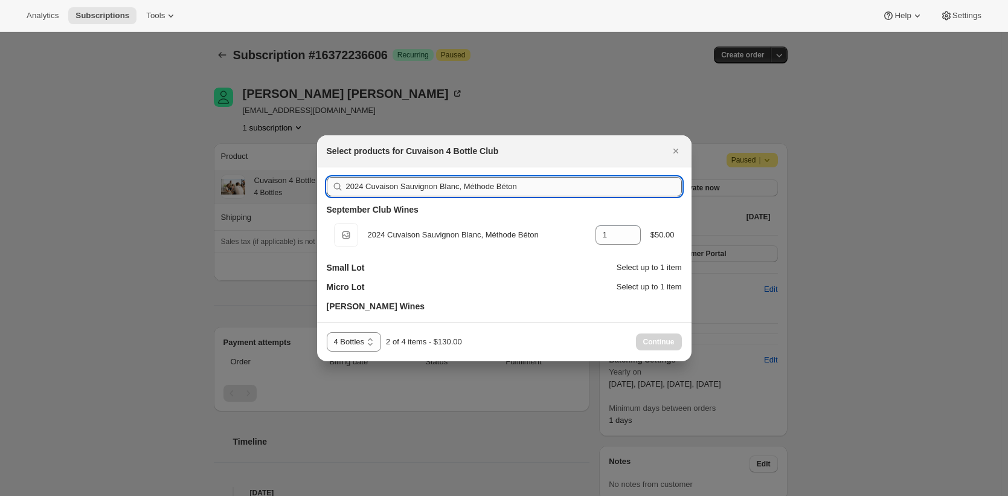
click at [441, 182] on input "2024 Cuvaison Sauvignon Blanc, Méthode Béton" at bounding box center [514, 186] width 336 height 19
paste input "3 Cuvaison Chardonnay, Hed"
type input "2023 Cuvaison Chardonnay, Hedon"
type input "0"
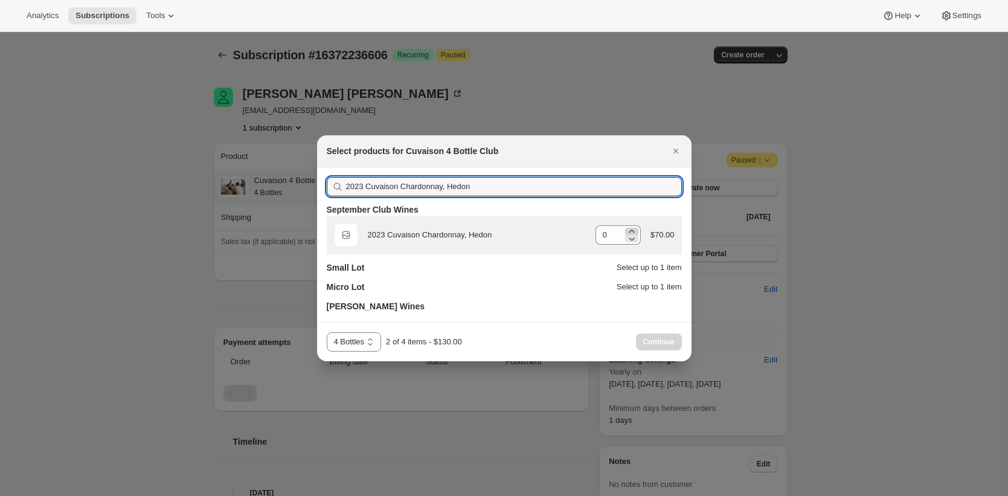
type input "2023 Cuvaison Chardonnay, Hedon"
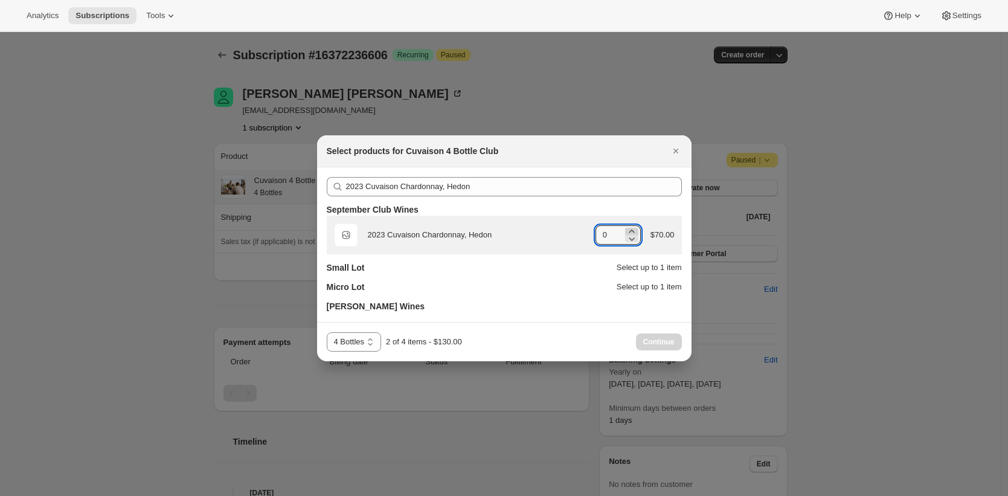
click at [629, 230] on icon ":r3a:" at bounding box center [631, 230] width 5 height 3
type input "1"
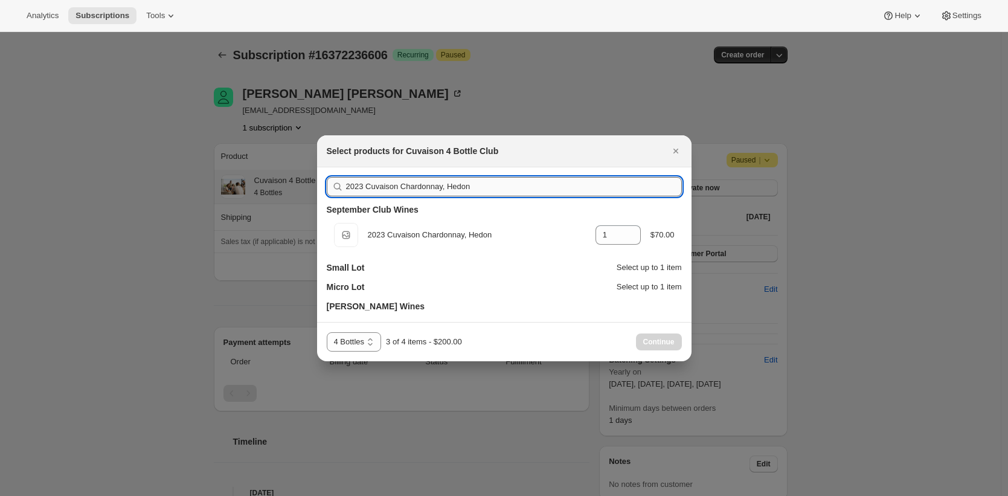
click at [516, 187] on input "2023 Cuvaison Chardonnay, Hedon" at bounding box center [514, 186] width 336 height 19
paste input "2 Brandlin Estate Zinfandel Old Vine, Mount Veeder"
type input "2022 Brandlin Estate Zinfandel Old Vine, Mount Veeder"
type input "0"
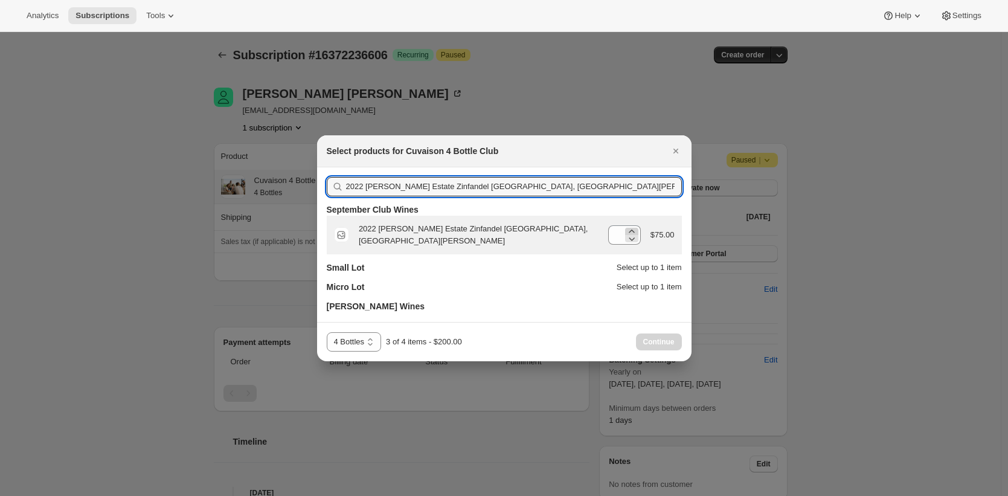
type input "2022 [PERSON_NAME] Estate Zinfandel [GEOGRAPHIC_DATA], [GEOGRAPHIC_DATA][PERSON…"
click at [629, 231] on icon ":r3a:" at bounding box center [631, 230] width 5 height 3
type input "1"
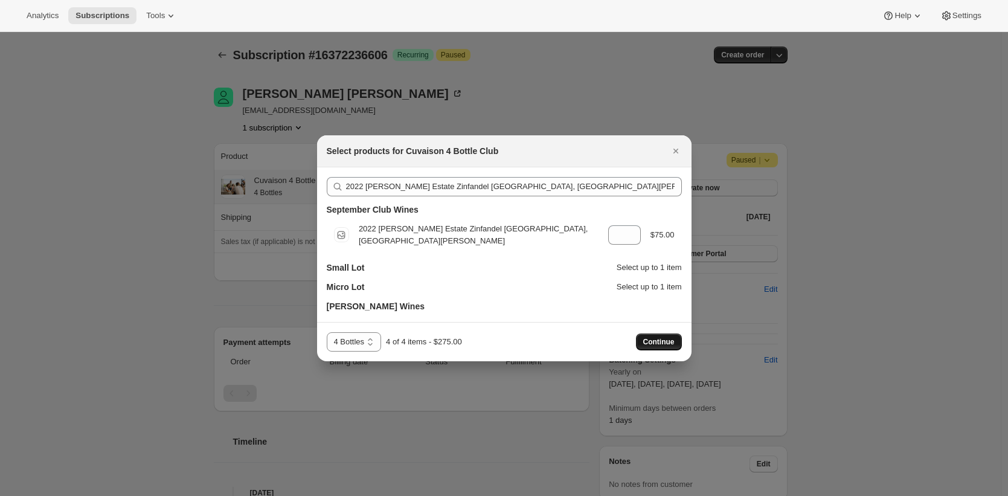
click at [662, 339] on span "Continue" at bounding box center [658, 342] width 31 height 10
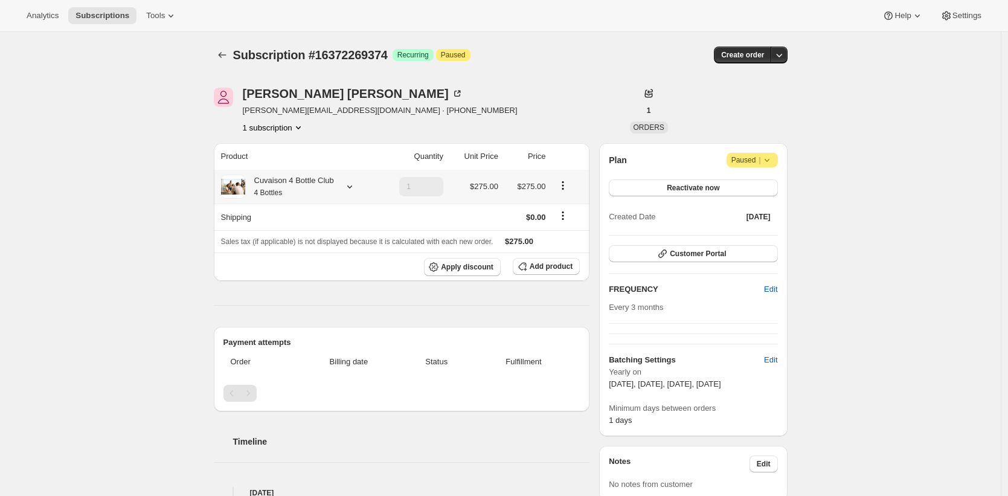
click at [317, 185] on div "Cuvaison 4 Bottle Club 4 Bottles" at bounding box center [289, 187] width 89 height 24
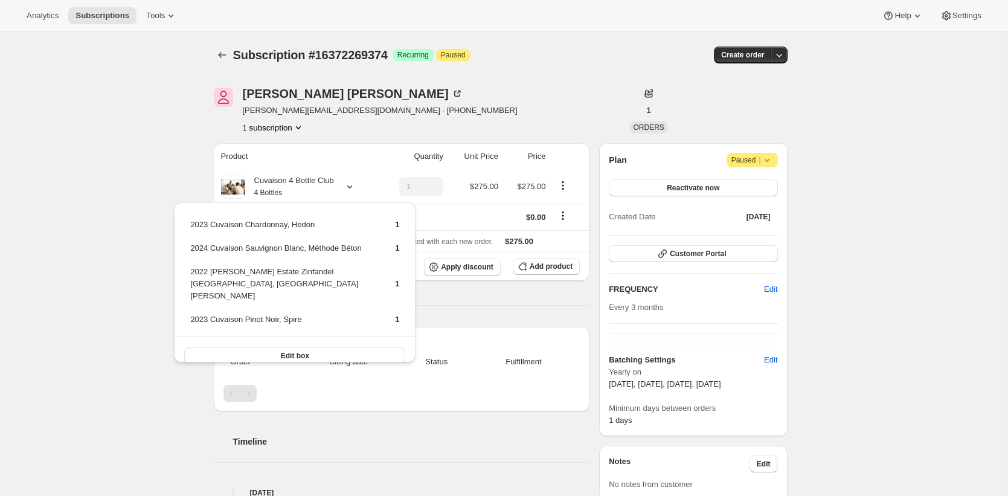
click at [412, 117] on div "[PERSON_NAME] [PERSON_NAME][EMAIL_ADDRESS][DOMAIN_NAME] · [PHONE_NUMBER] 1 subs…" at bounding box center [415, 111] width 402 height 46
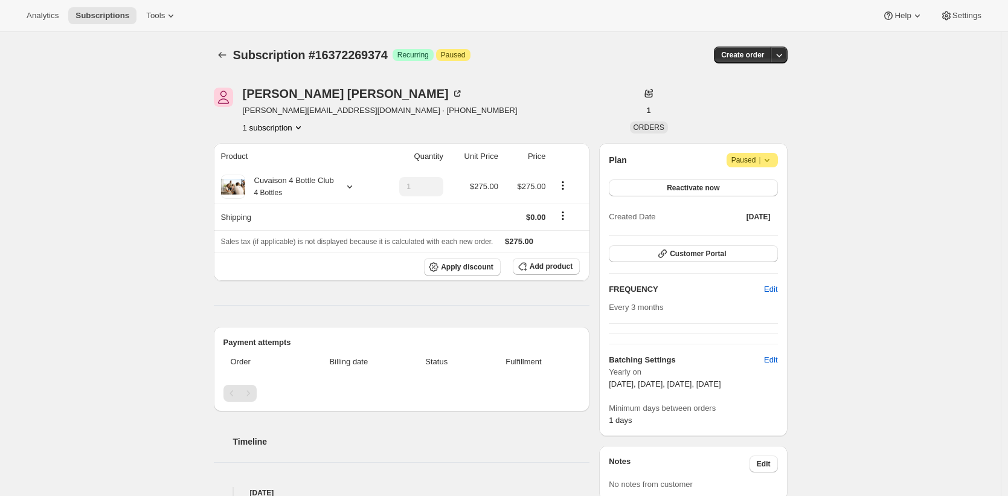
click at [322, 113] on span "[PERSON_NAME][EMAIL_ADDRESS][DOMAIN_NAME] · [PHONE_NUMBER]" at bounding box center [380, 110] width 275 height 12
drag, startPoint x: 322, startPoint y: 113, endPoint x: 252, endPoint y: 113, distance: 70.1
click at [252, 113] on span "[PERSON_NAME][EMAIL_ADDRESS][DOMAIN_NAME] · [PHONE_NUMBER]" at bounding box center [380, 110] width 275 height 12
copy span "[PERSON_NAME][EMAIL_ADDRESS][DOMAIN_NAME]"
click at [464, 264] on span "Apply discount" at bounding box center [467, 267] width 53 height 10
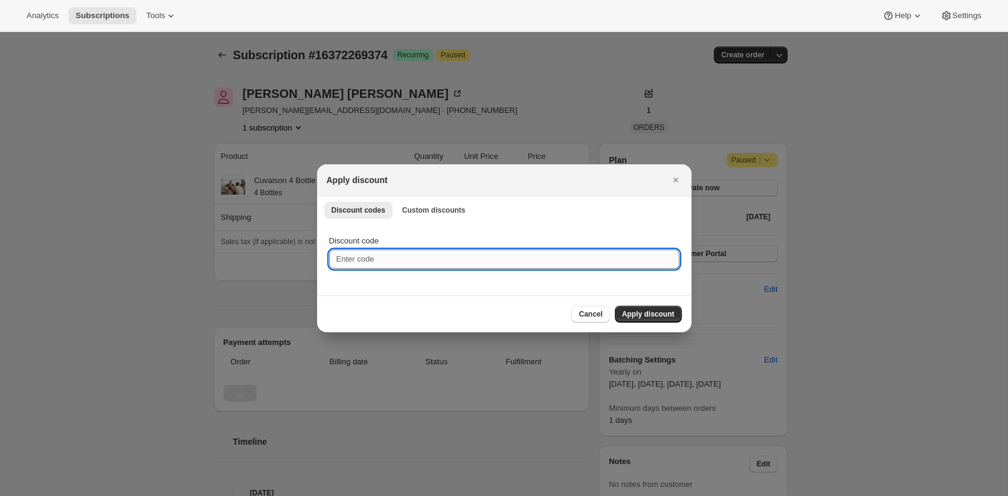
click at [534, 252] on input "Discount code" at bounding box center [504, 258] width 350 height 19
paste input "box-discount-C6B4J2"
type input "box-discount-C6B4J2"
click at [644, 315] on span "Apply discount" at bounding box center [648, 314] width 53 height 10
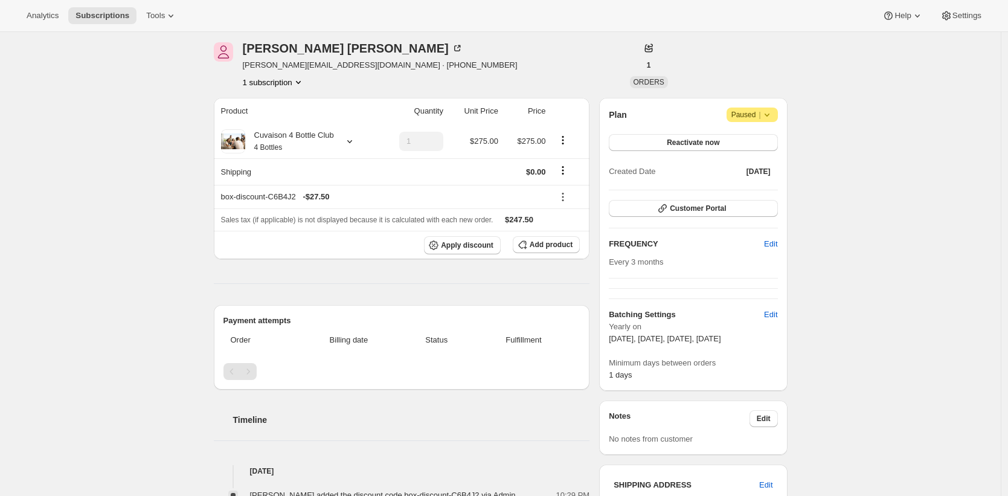
scroll to position [45, 0]
click at [809, 76] on div "Subscription #16372269374. This page is ready Subscription #16372269374 Success…" at bounding box center [500, 477] width 1001 height 980
click at [903, 103] on div "Subscription #16372269374. This page is ready Subscription #16372269374 Success…" at bounding box center [500, 477] width 1001 height 980
click at [946, 185] on div "Subscription #16372269374. This page is ready Subscription #16372269374 Success…" at bounding box center [500, 477] width 1001 height 980
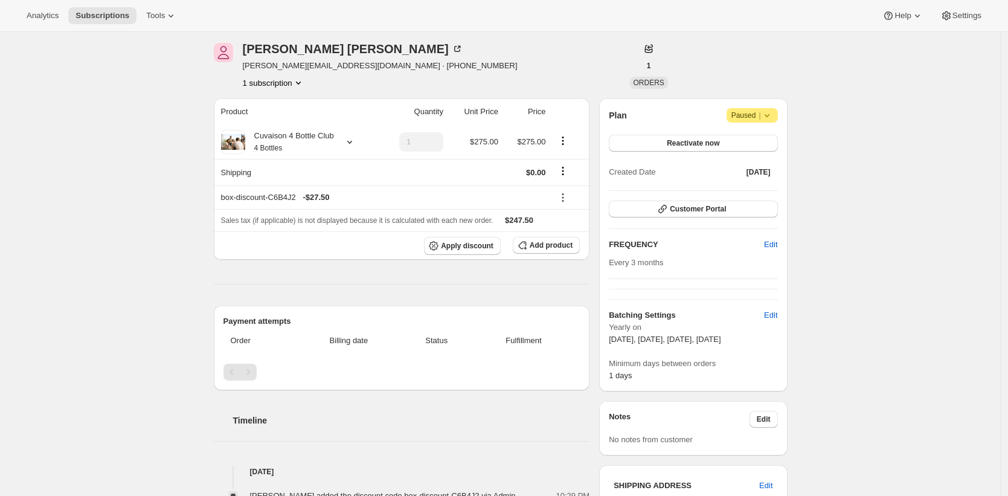
click at [899, 293] on div "Subscription #16372269374. This page is ready Subscription #16372269374 Success…" at bounding box center [500, 477] width 1001 height 980
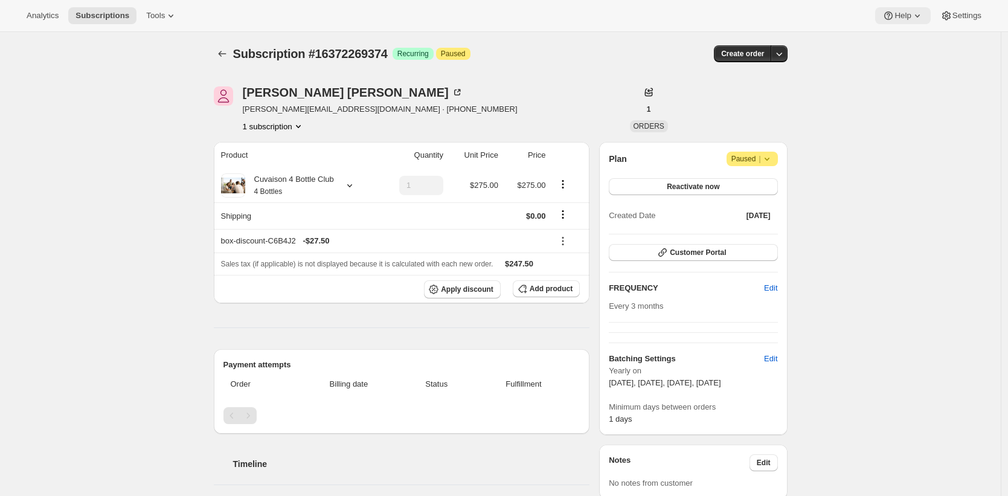
scroll to position [0, 0]
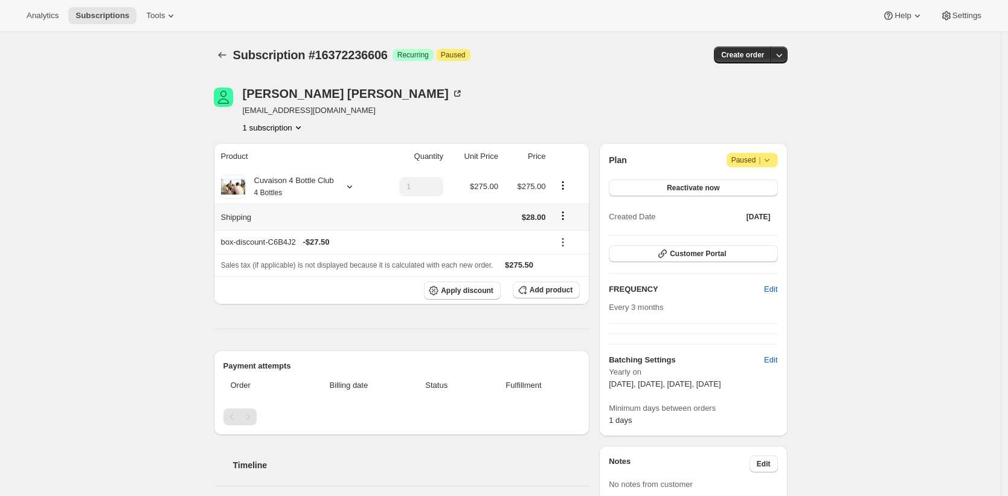
scroll to position [2, 0]
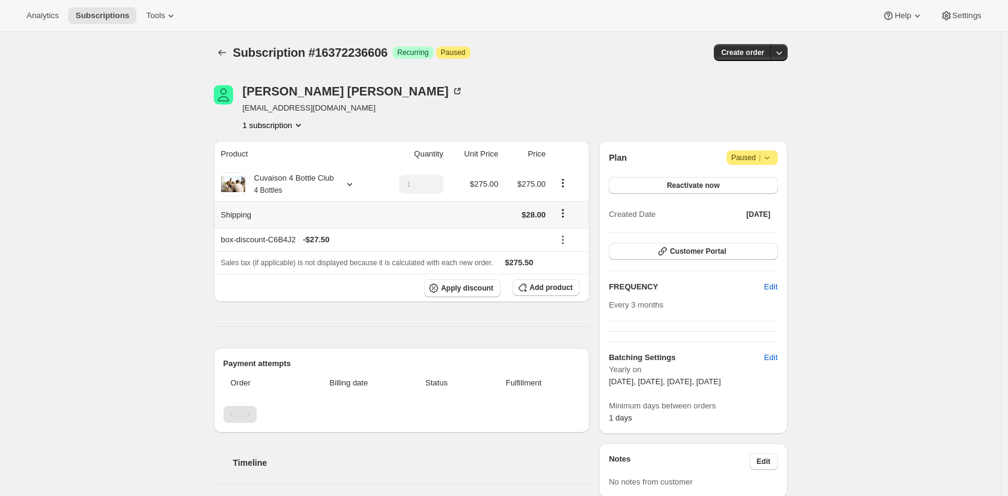
click at [568, 218] on icon "Shipping actions" at bounding box center [563, 213] width 12 height 12
click at [574, 241] on span "Edit shipping rate" at bounding box center [564, 237] width 60 height 9
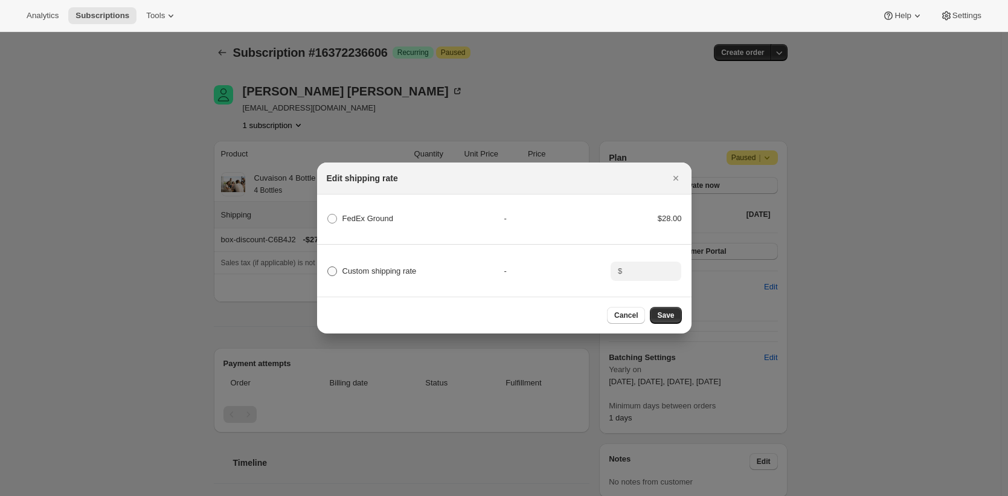
click at [396, 266] on span "Custom shipping rate" at bounding box center [379, 270] width 74 height 9
click at [328, 266] on input "Custom shipping rate" at bounding box center [327, 266] width 1 height 1
radio input "true"
click at [635, 265] on input ":r2o:" at bounding box center [644, 270] width 37 height 19
type input "0"
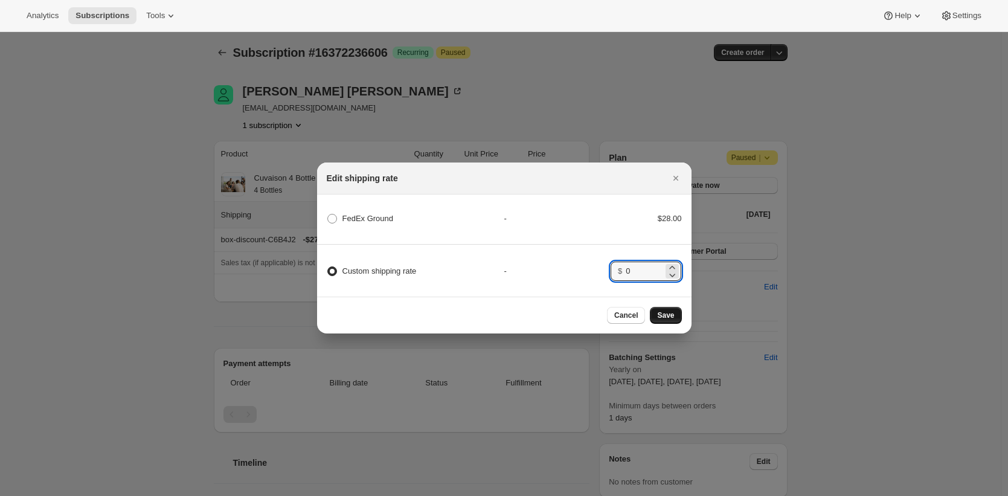
click at [673, 320] on span "Save" at bounding box center [665, 315] width 17 height 10
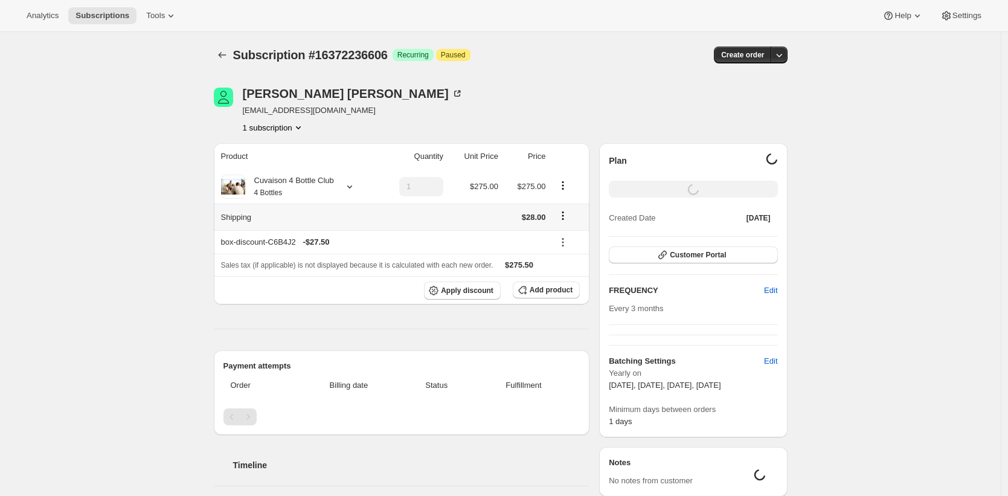
scroll to position [2, 0]
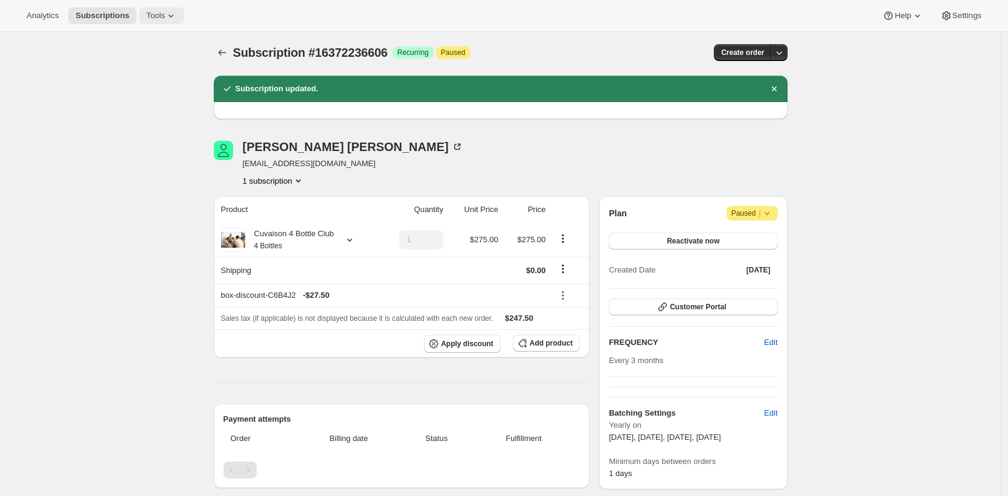
click at [162, 12] on span "Tools" at bounding box center [155, 16] width 19 height 10
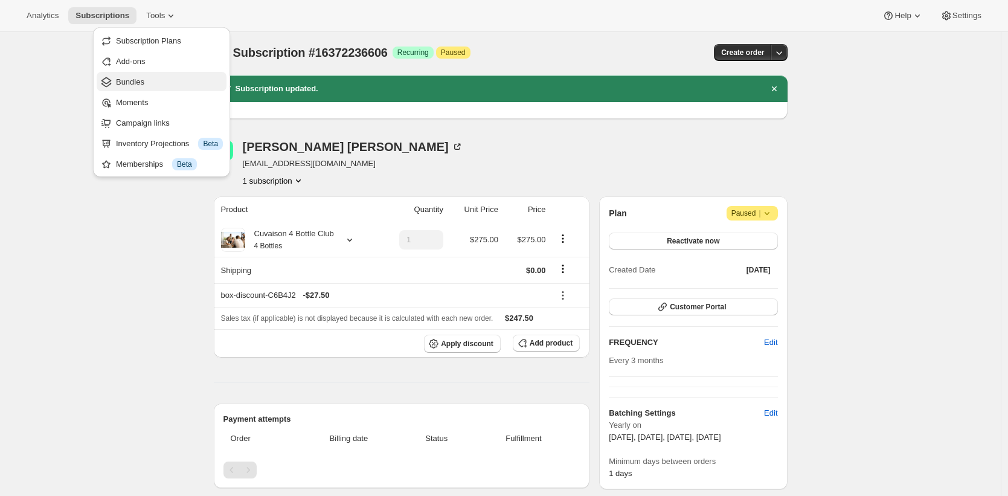
click at [164, 74] on button "Bundles" at bounding box center [162, 81] width 130 height 19
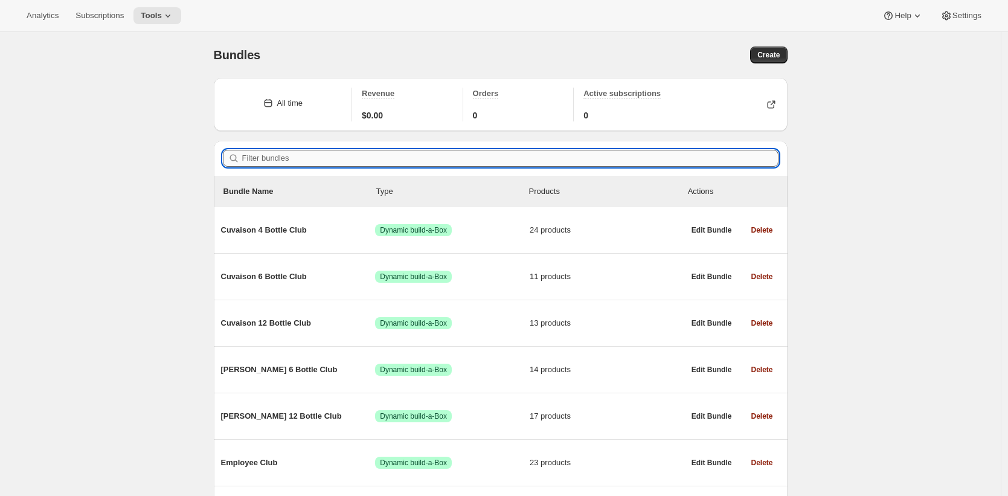
click at [388, 156] on input "Filter bundles" at bounding box center [510, 158] width 536 height 17
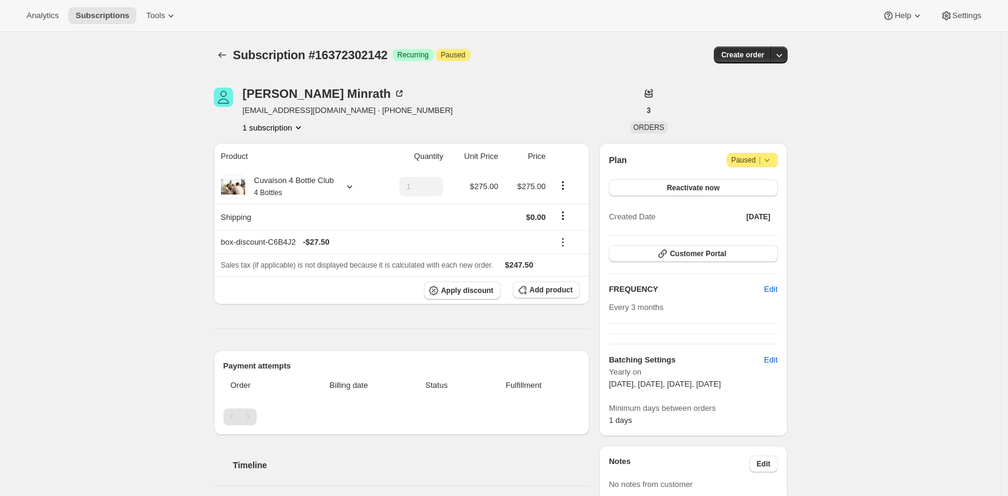
click at [278, 195] on small "4 Bottles" at bounding box center [268, 192] width 28 height 8
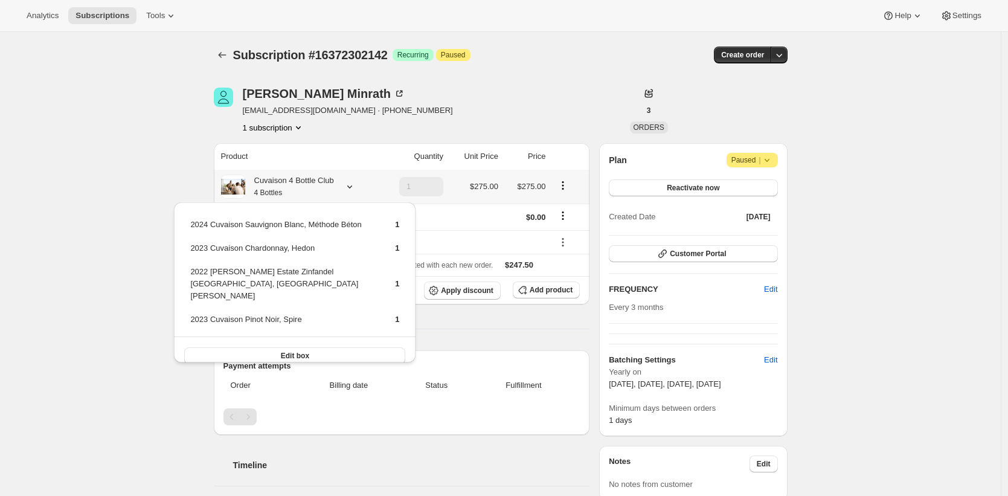
click at [280, 191] on small "4 Bottles" at bounding box center [268, 192] width 28 height 8
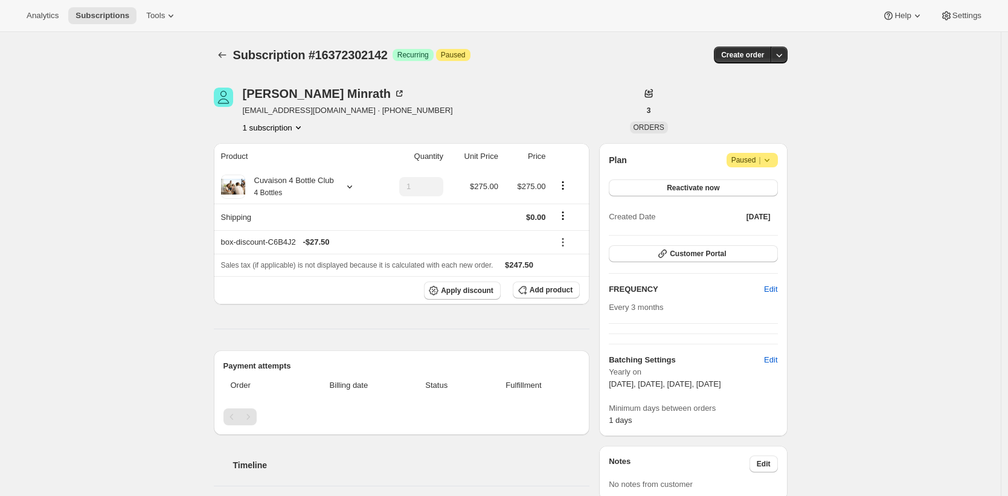
click at [479, 115] on div "[PERSON_NAME] [EMAIL_ADDRESS][DOMAIN_NAME] 1 subscription" at bounding box center [415, 111] width 402 height 46
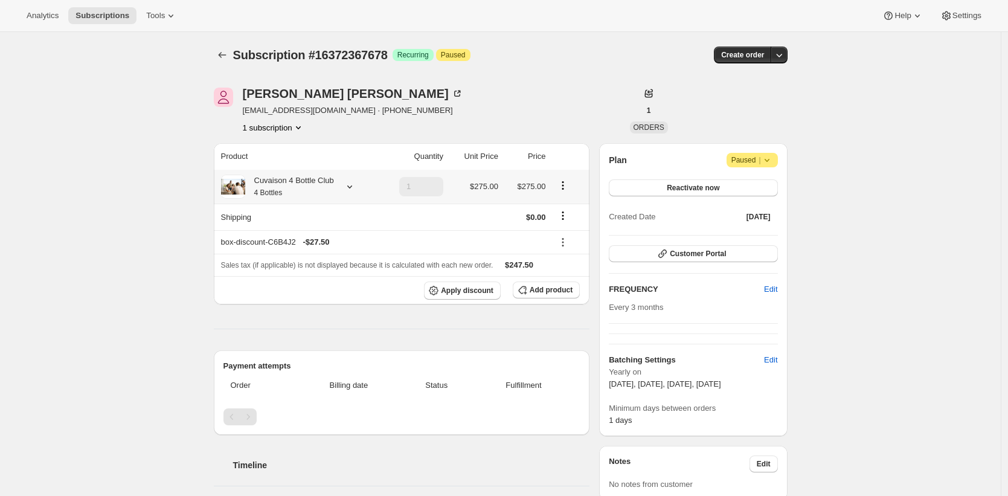
click at [331, 197] on div "Cuvaison 4 Bottle Club 4 Bottles" at bounding box center [289, 187] width 89 height 24
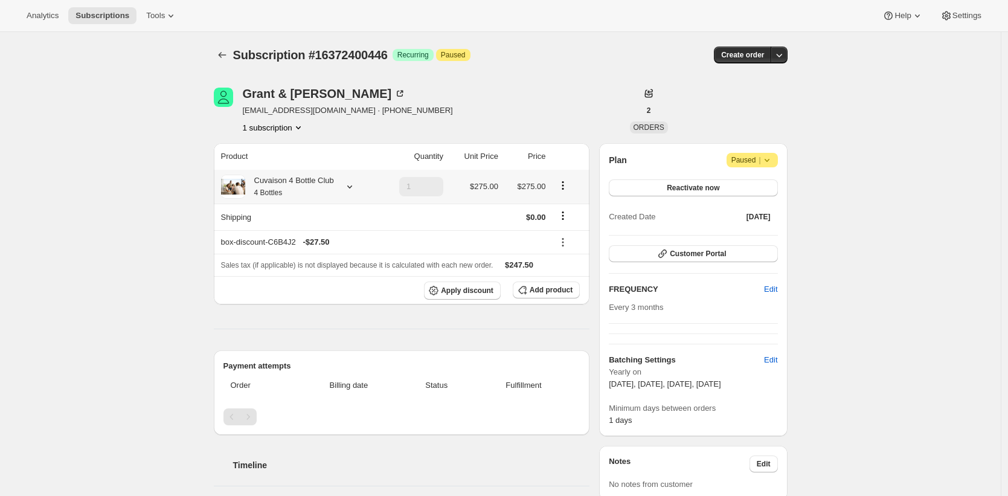
click at [318, 181] on div "Cuvaison 4 Bottle Club 4 Bottles" at bounding box center [289, 187] width 89 height 24
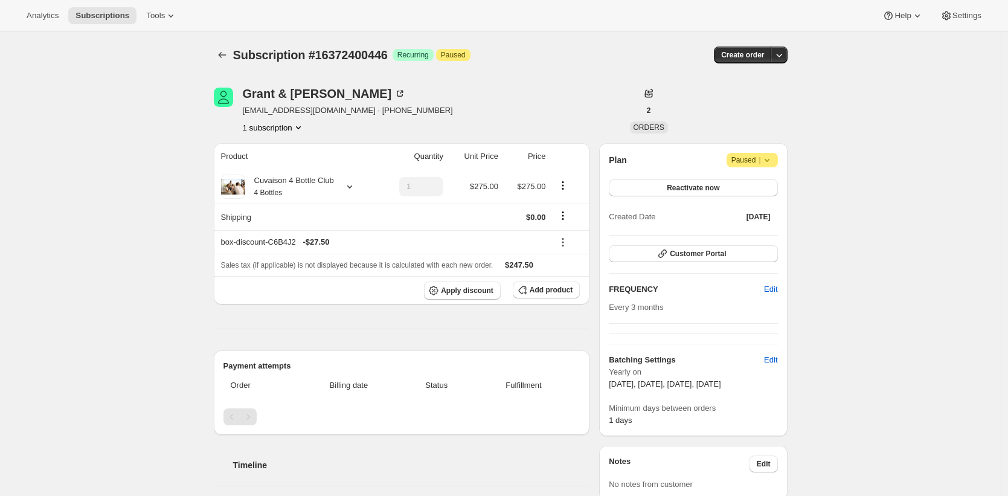
click at [297, 187] on div "Cuvaison 4 Bottle Club 4 Bottles - Red" at bounding box center [289, 187] width 89 height 24
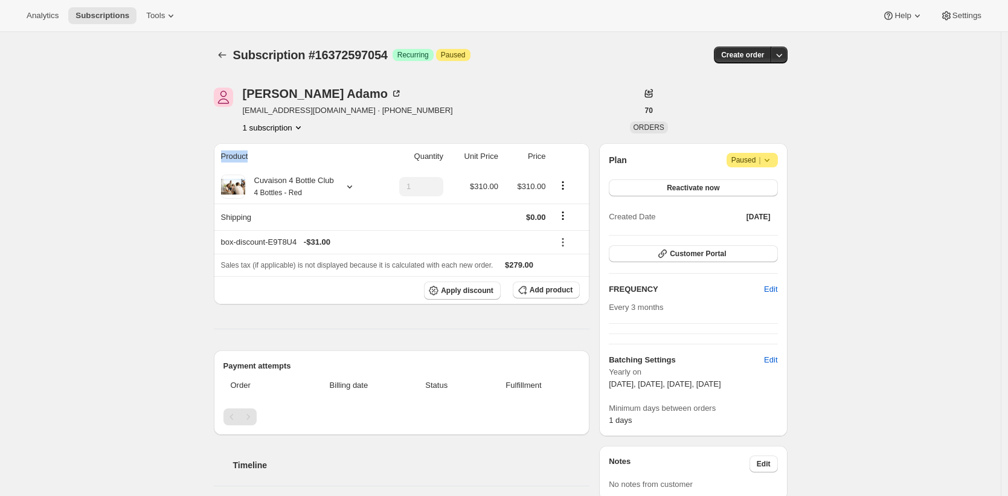
click at [294, 181] on div "Cuvaison 4 Bottle Club 4 Bottles" at bounding box center [289, 187] width 89 height 24
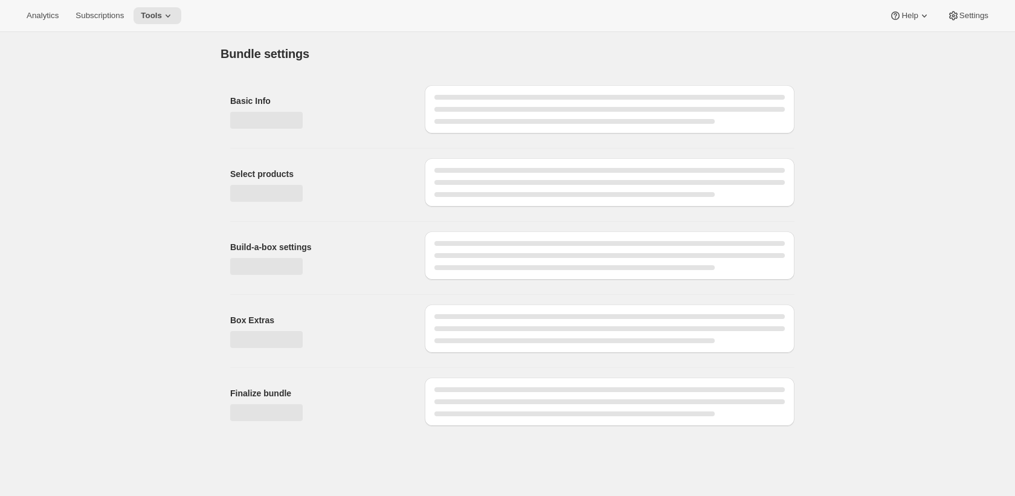
type input "Cuvaison 4 Bottle Club"
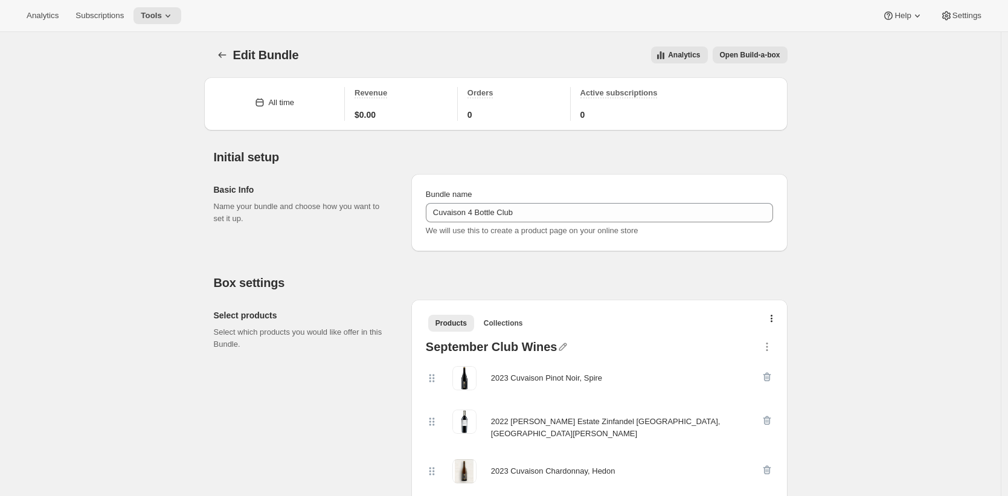
click at [763, 150] on h2 "Initial setup" at bounding box center [501, 157] width 574 height 14
click at [107, 18] on span "Subscriptions" at bounding box center [99, 16] width 48 height 10
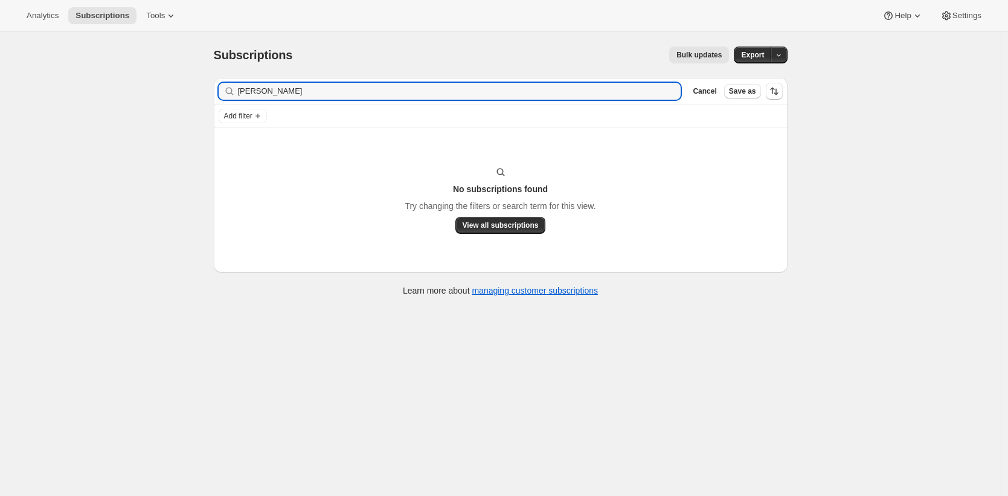
type input "Albeck"
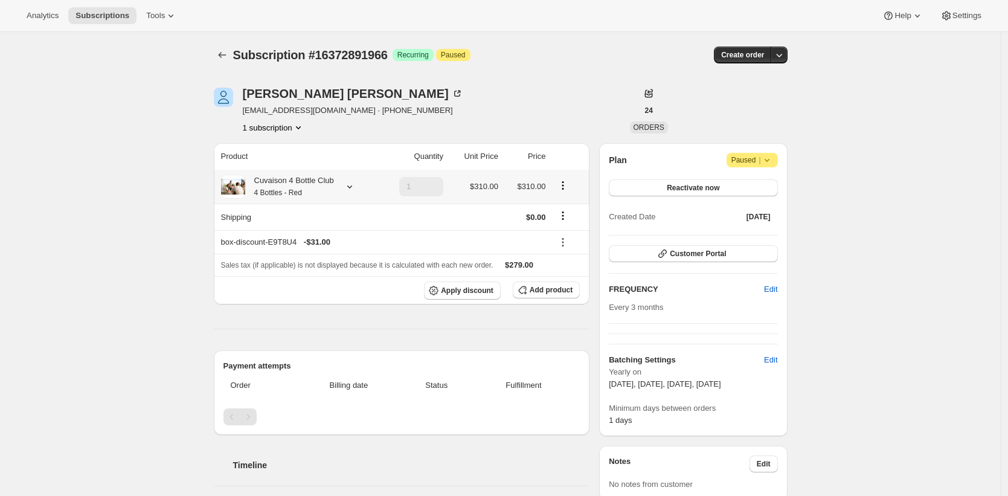
click at [300, 181] on div "Cuvaison 4 Bottle Club 4 Bottles - Red" at bounding box center [289, 187] width 89 height 24
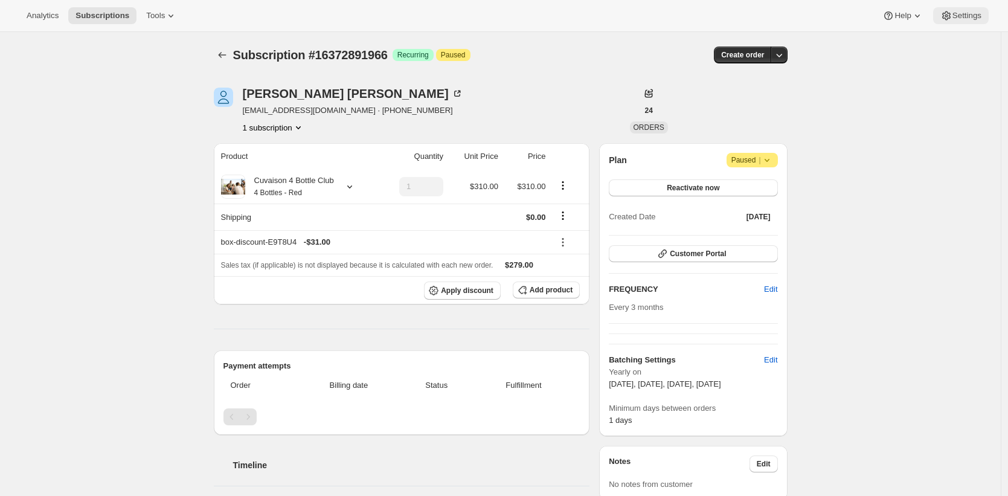
click at [957, 19] on span "Settings" at bounding box center [966, 16] width 29 height 10
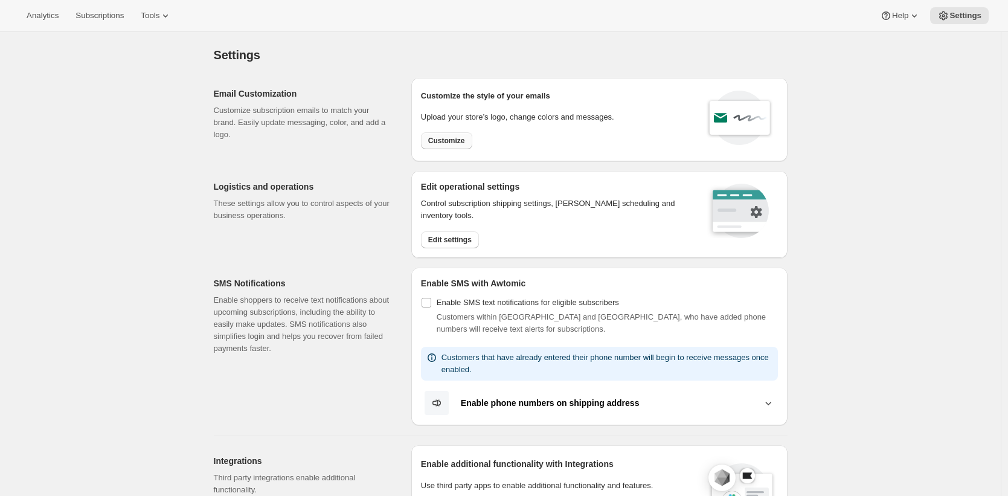
click at [461, 144] on span "Customize" at bounding box center [446, 141] width 37 height 10
select select "subscriptionMessage"
select select "5"
select select "15"
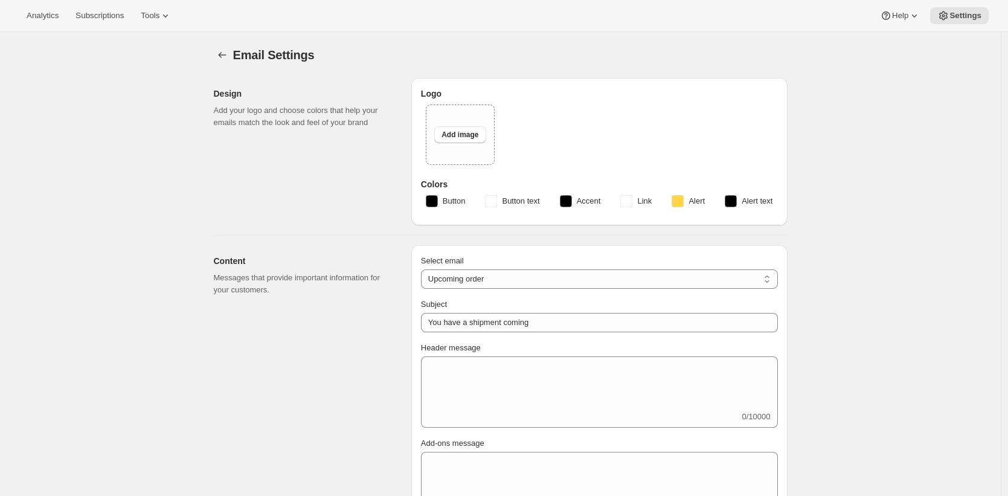
type input "Two Estates"
checkbox input "false"
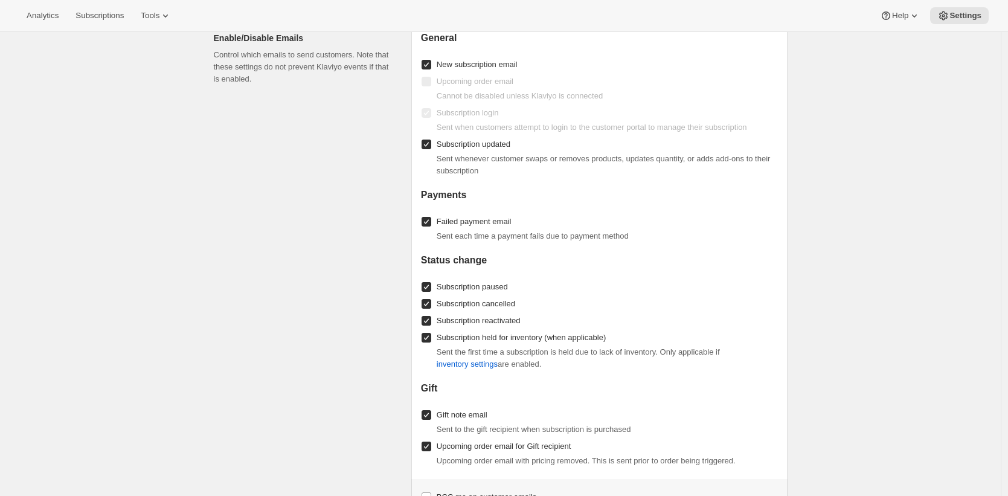
scroll to position [1225, 0]
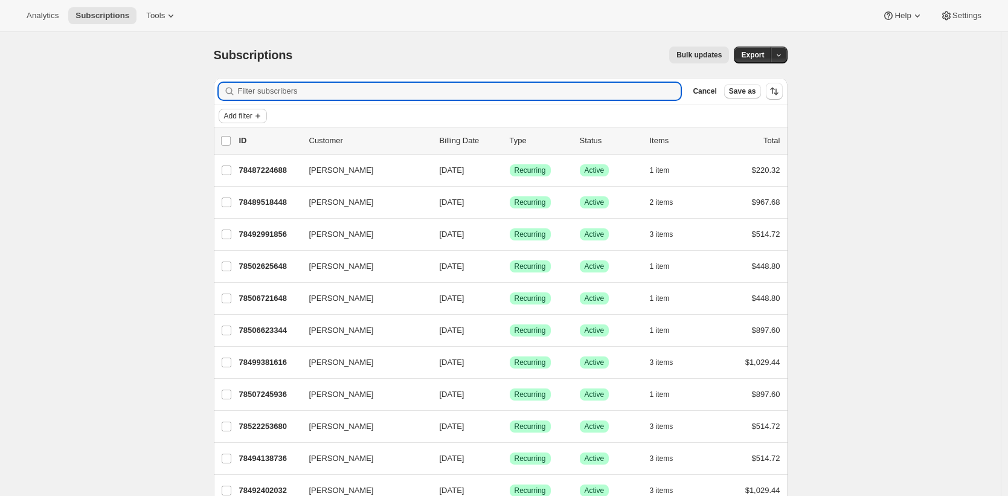
click at [252, 114] on span "Add filter" at bounding box center [238, 116] width 28 height 10
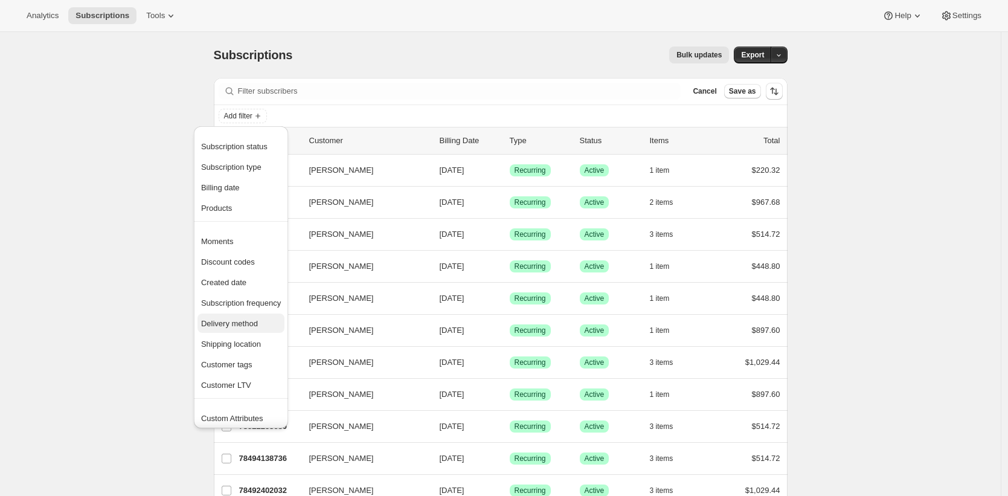
click at [257, 327] on span "Delivery method" at bounding box center [229, 323] width 57 height 9
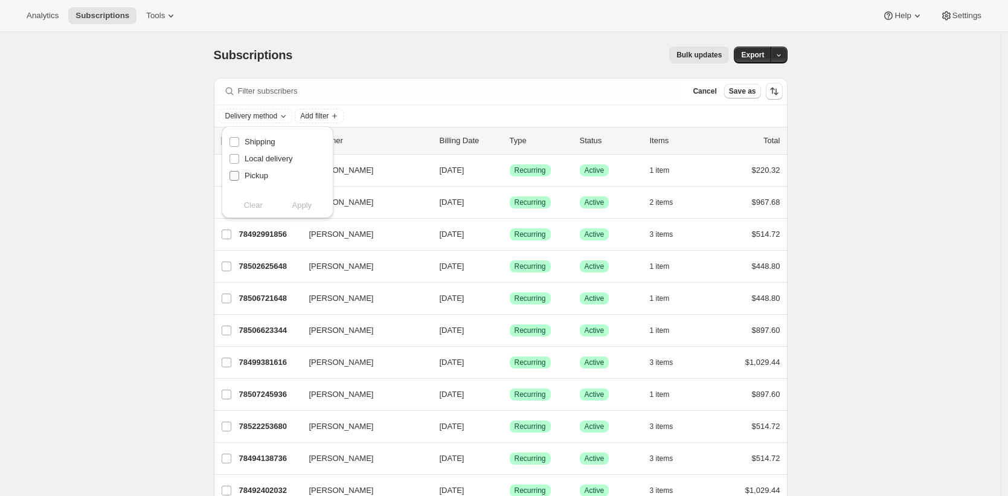
click at [259, 176] on span "Pickup" at bounding box center [257, 175] width 24 height 9
click at [239, 176] on input "Pickup" at bounding box center [234, 176] width 10 height 10
checkbox input "true"
click at [308, 200] on span "Apply" at bounding box center [302, 205] width 20 height 12
click at [161, 231] on div "Subscriptions. This page is ready Subscriptions Bulk updates More actions Bulk …" at bounding box center [500, 447] width 1001 height 830
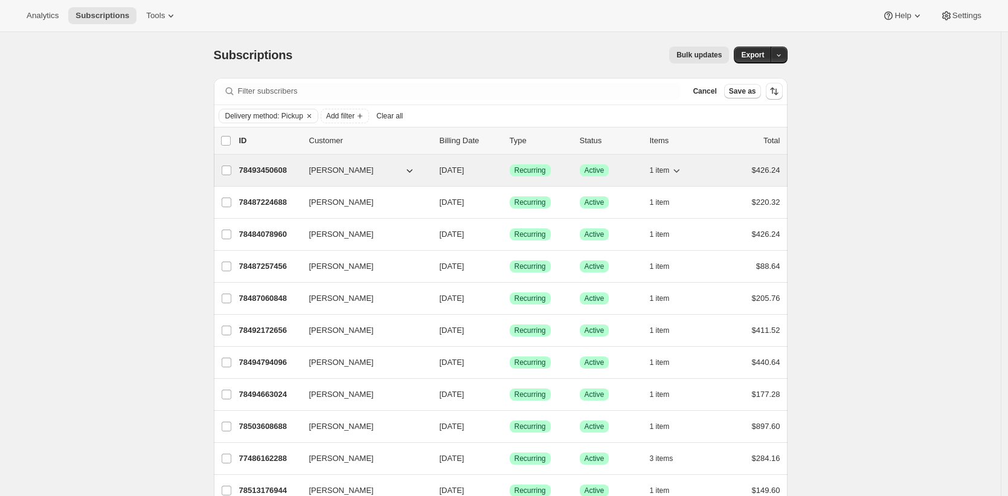
click at [262, 170] on p "78493450608" at bounding box center [269, 170] width 60 height 12
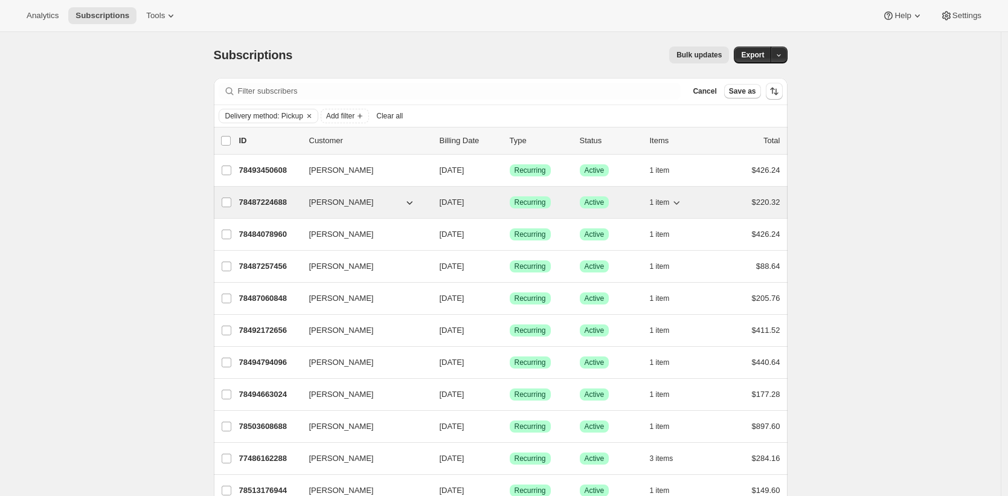
click at [670, 202] on span "1 item" at bounding box center [660, 202] width 20 height 10
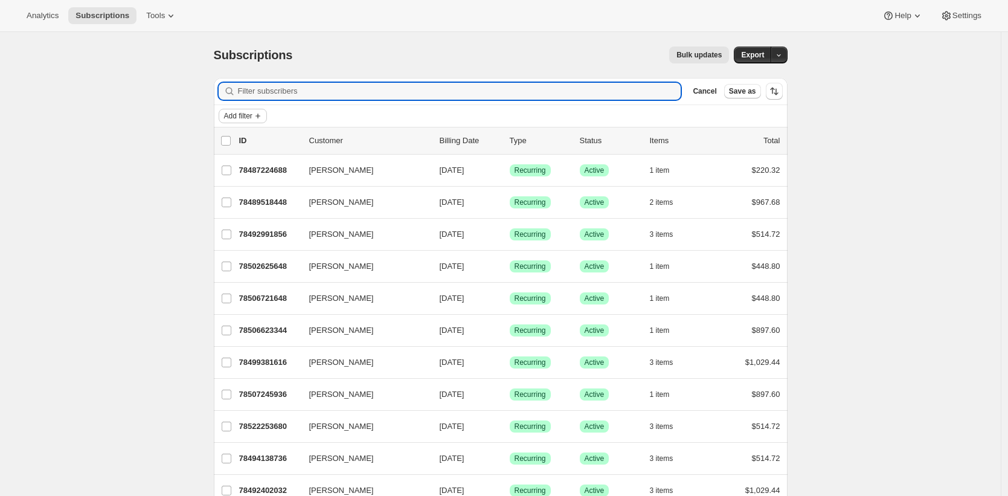
click at [252, 114] on span "Add filter" at bounding box center [238, 116] width 28 height 10
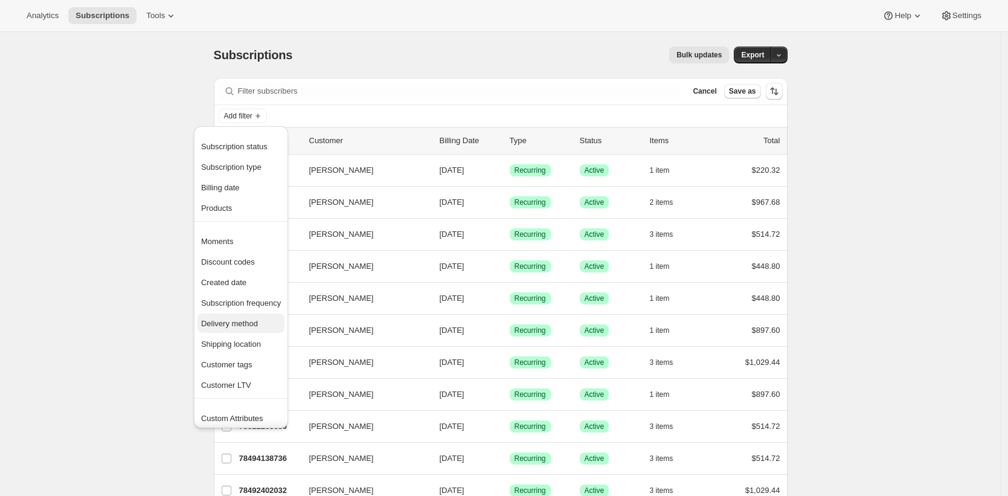
click at [243, 321] on span "Delivery method" at bounding box center [229, 323] width 57 height 9
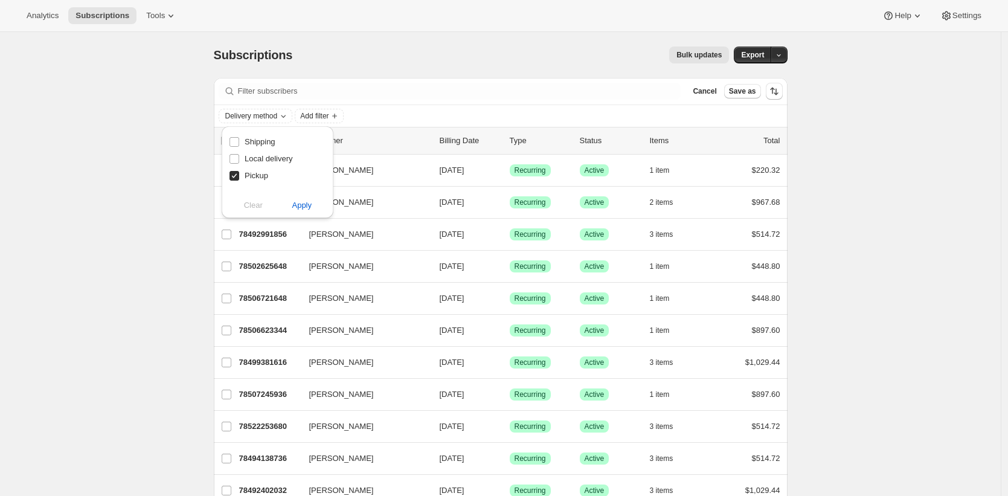
click at [259, 172] on span "Pickup" at bounding box center [257, 175] width 24 height 9
click at [239, 172] on input "Pickup" at bounding box center [234, 176] width 10 height 10
checkbox input "false"
click at [268, 155] on span "Local delivery" at bounding box center [269, 158] width 48 height 9
click at [239, 155] on input "Local delivery" at bounding box center [234, 159] width 10 height 10
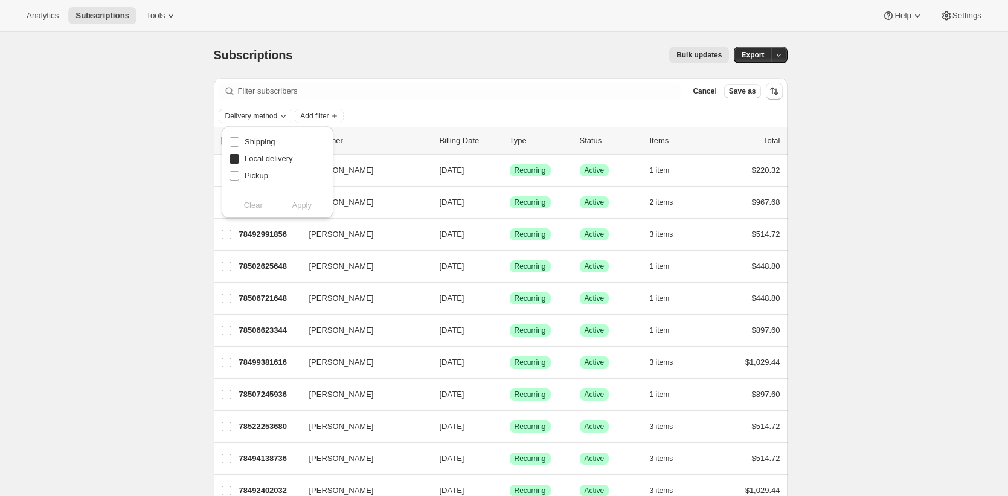
checkbox input "true"
drag, startPoint x: 251, startPoint y: 175, endPoint x: 257, endPoint y: 161, distance: 14.9
click at [251, 175] on span "Pickup" at bounding box center [257, 175] width 24 height 9
click at [239, 175] on input "Pickup" at bounding box center [234, 176] width 10 height 10
checkbox input "true"
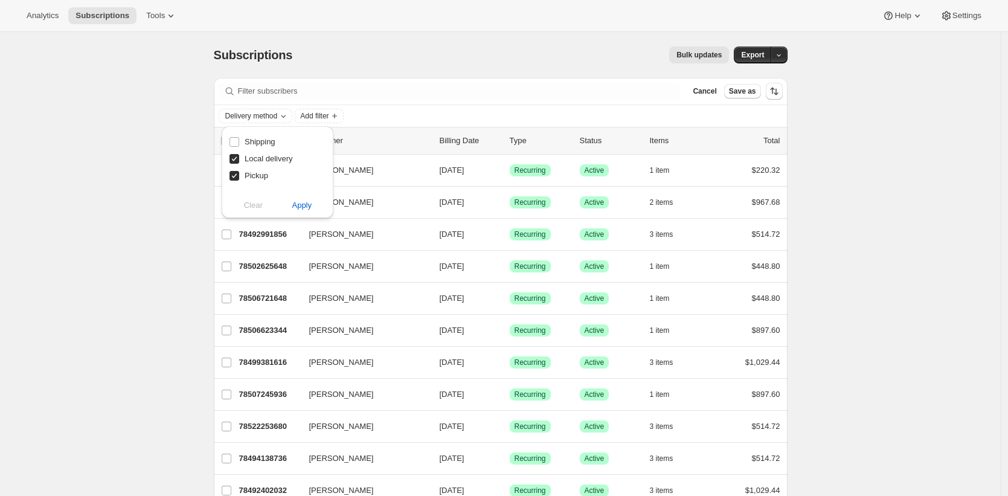
click at [261, 156] on span "Local delivery" at bounding box center [269, 158] width 48 height 9
click at [239, 156] on input "Local delivery" at bounding box center [234, 159] width 10 height 10
checkbox input "false"
click at [294, 204] on span "Apply" at bounding box center [302, 205] width 20 height 12
click at [829, 255] on div "Subscriptions. This page is ready Subscriptions Bulk updates More actions Bulk …" at bounding box center [500, 447] width 1001 height 830
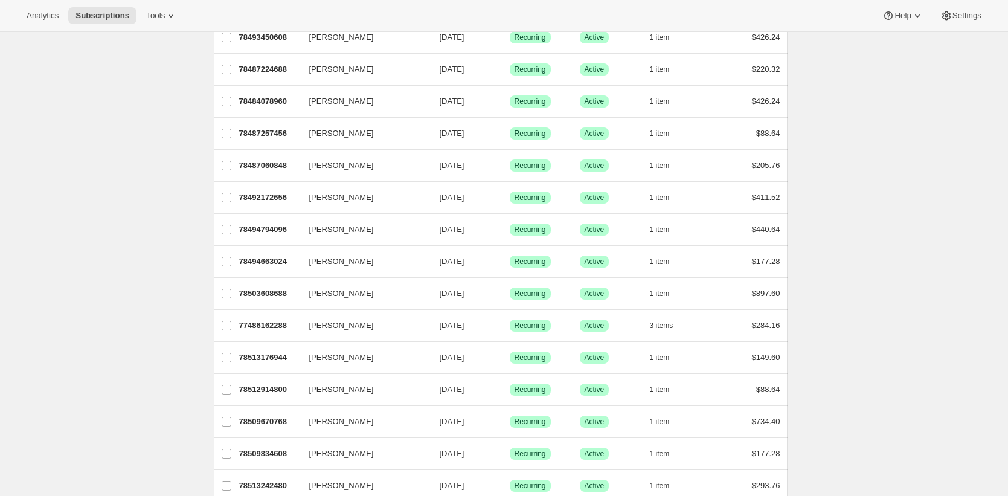
scroll to position [152, 0]
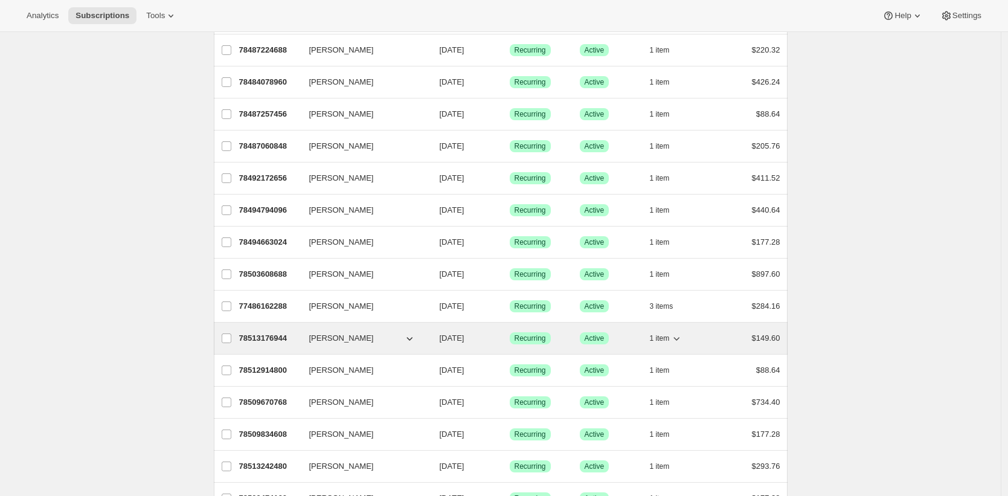
click at [670, 336] on span "1 item" at bounding box center [660, 338] width 20 height 10
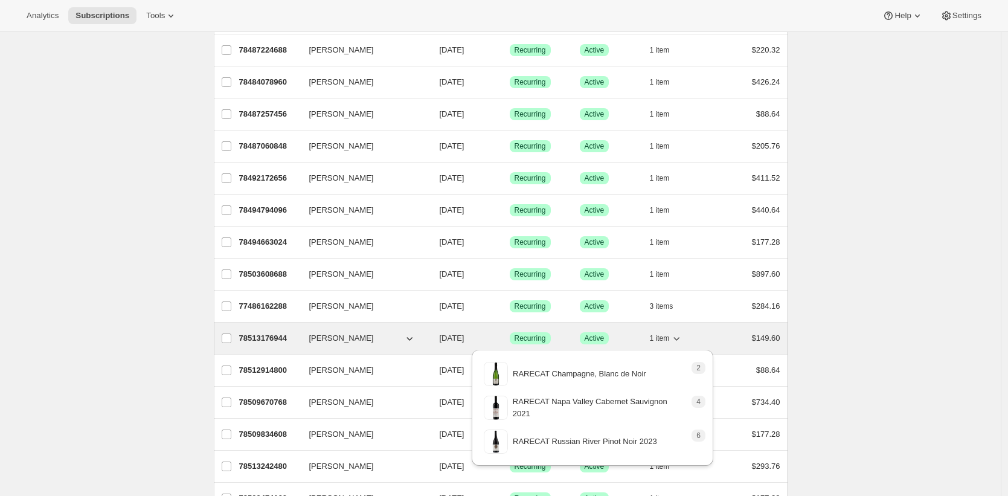
click at [670, 336] on span "1 item" at bounding box center [660, 338] width 20 height 10
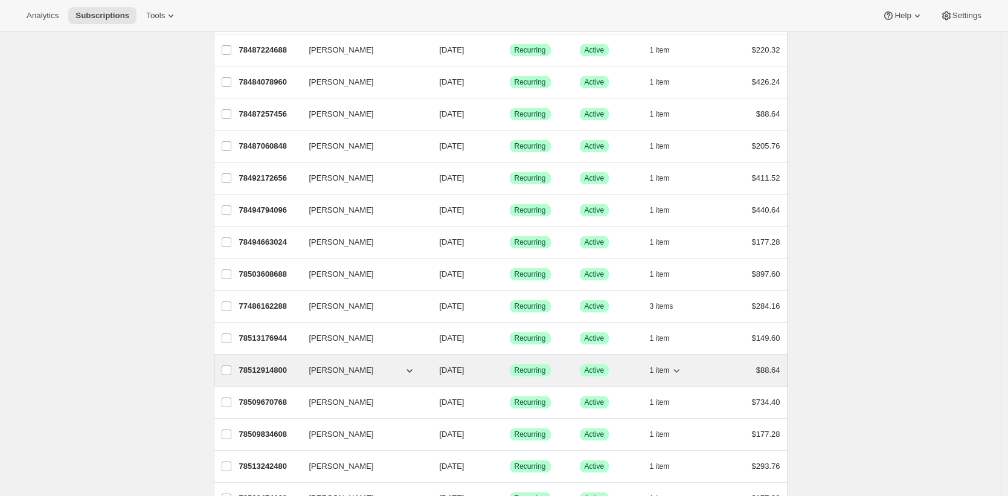
click at [670, 366] on span "1 item" at bounding box center [660, 370] width 20 height 10
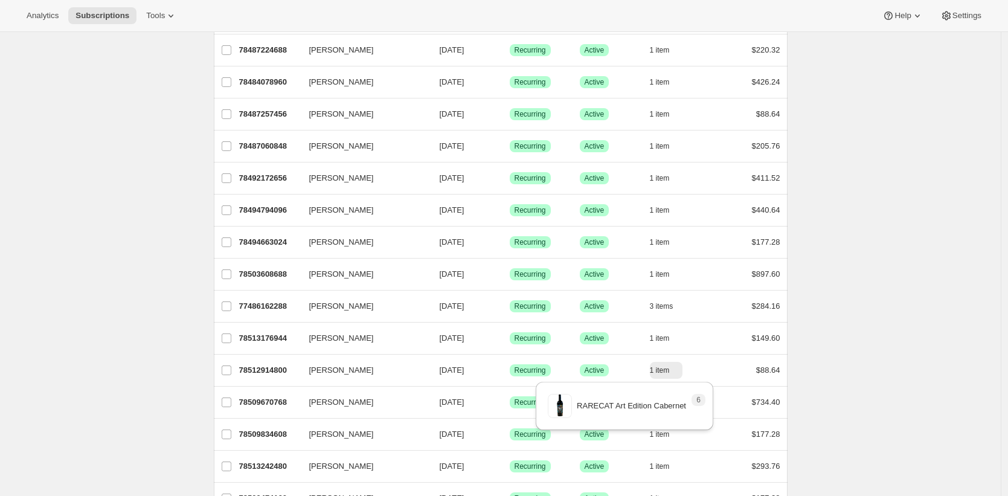
drag, startPoint x: 139, startPoint y: 312, endPoint x: 213, endPoint y: 335, distance: 77.7
click at [139, 312] on div "Subscriptions. This page is ready Subscriptions Bulk updates More actions Bulk …" at bounding box center [500, 295] width 1001 height 830
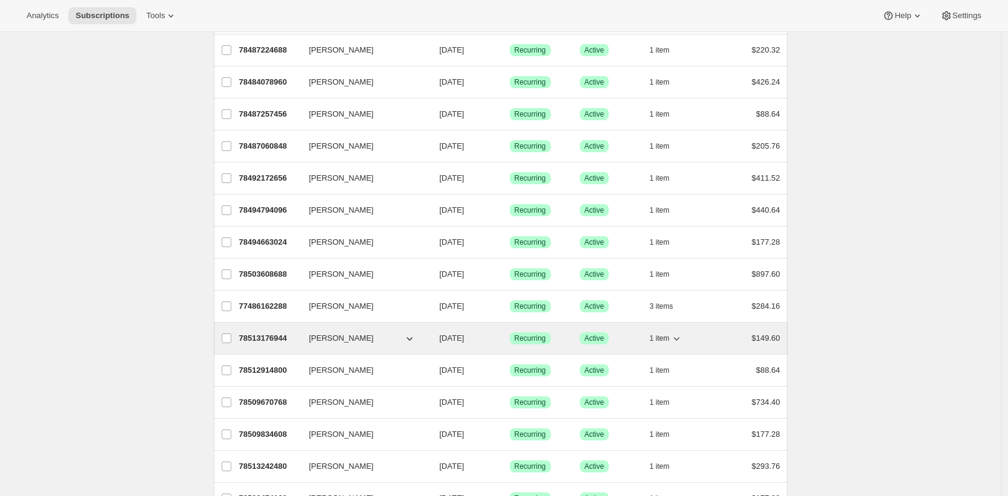
click at [255, 338] on p "78513176944" at bounding box center [269, 338] width 60 height 12
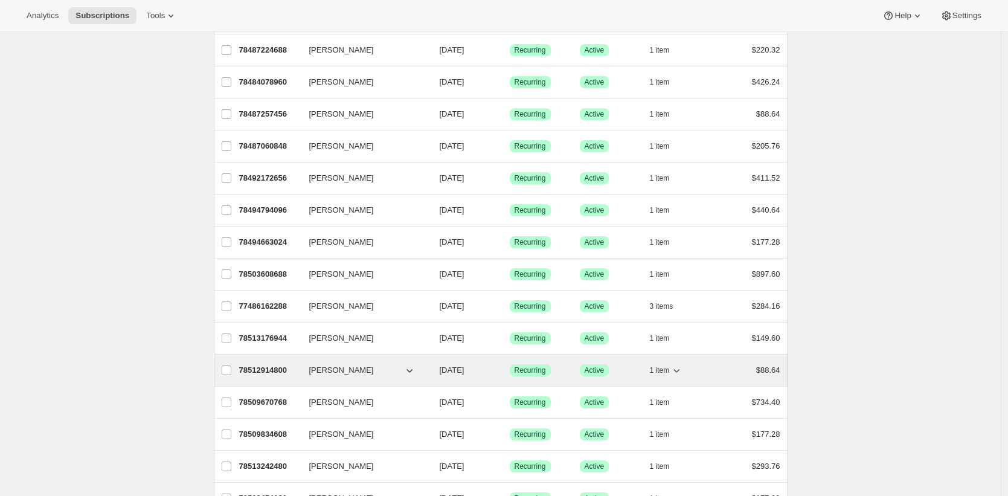
click at [261, 367] on p "78512914800" at bounding box center [269, 370] width 60 height 12
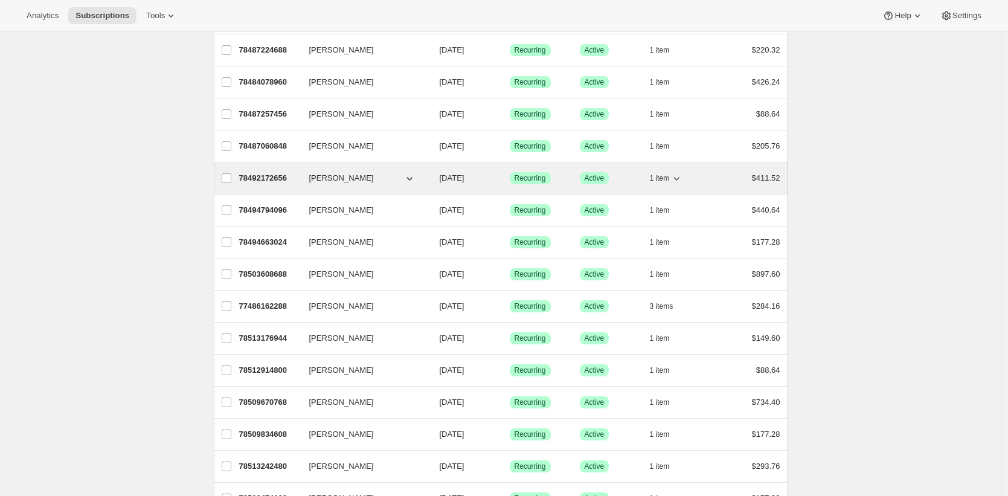
click at [666, 179] on span "1 item" at bounding box center [660, 178] width 20 height 10
click at [673, 178] on button "1 item" at bounding box center [666, 178] width 33 height 17
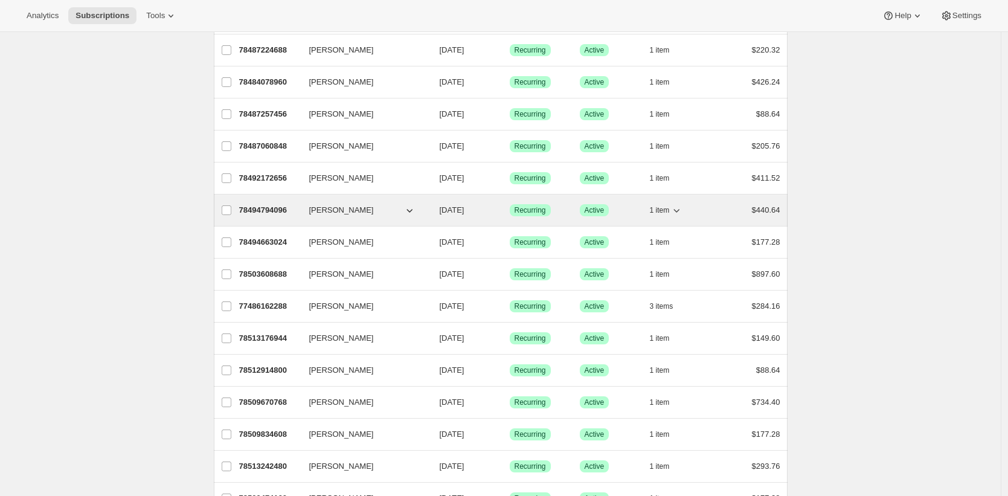
click at [668, 207] on span "1 item" at bounding box center [660, 210] width 20 height 10
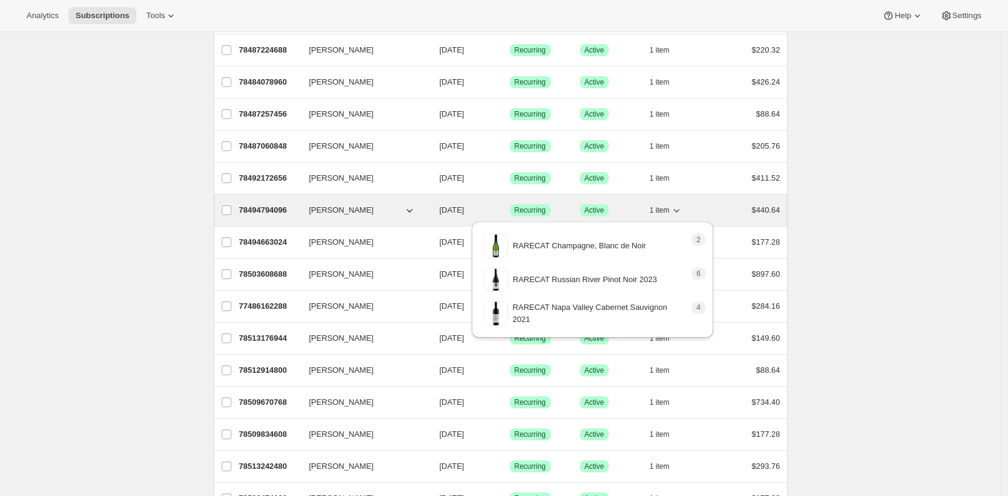
click at [668, 207] on span "1 item" at bounding box center [660, 210] width 20 height 10
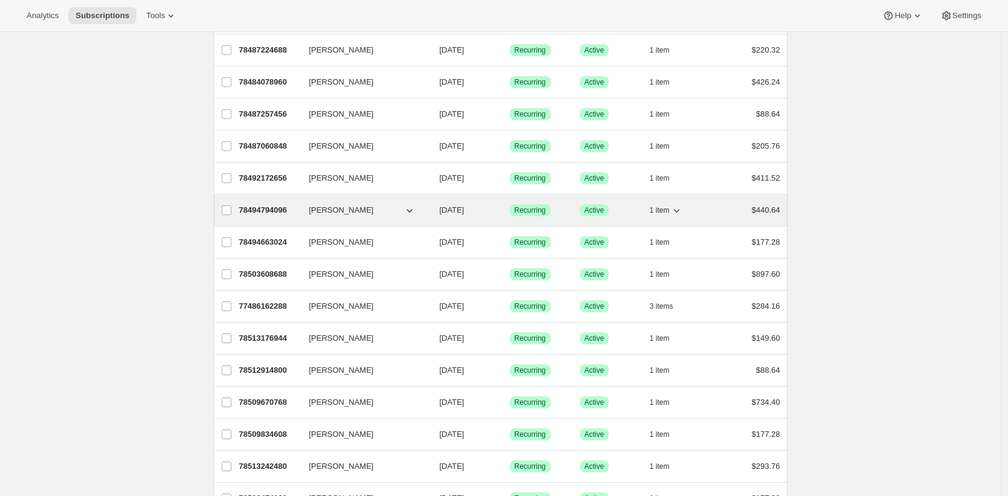
click at [252, 210] on p "78494794096" at bounding box center [269, 210] width 60 height 12
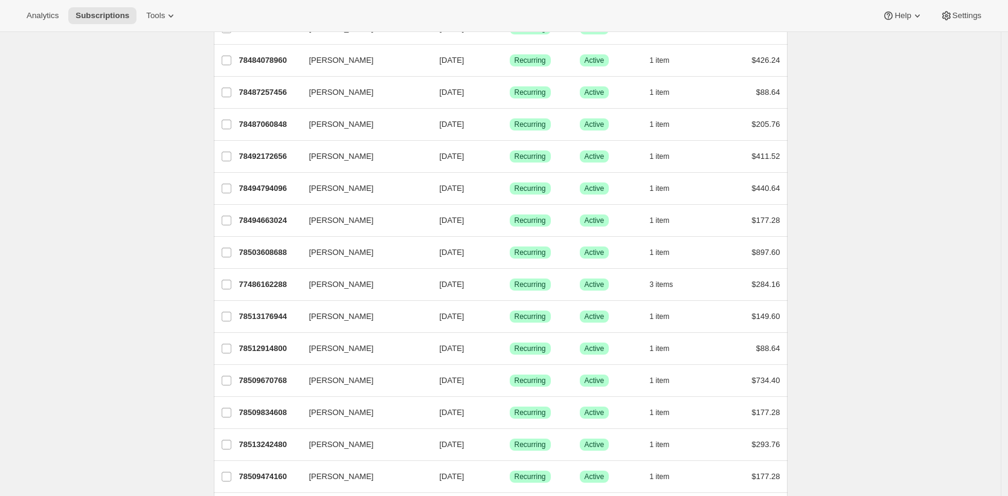
scroll to position [375, 0]
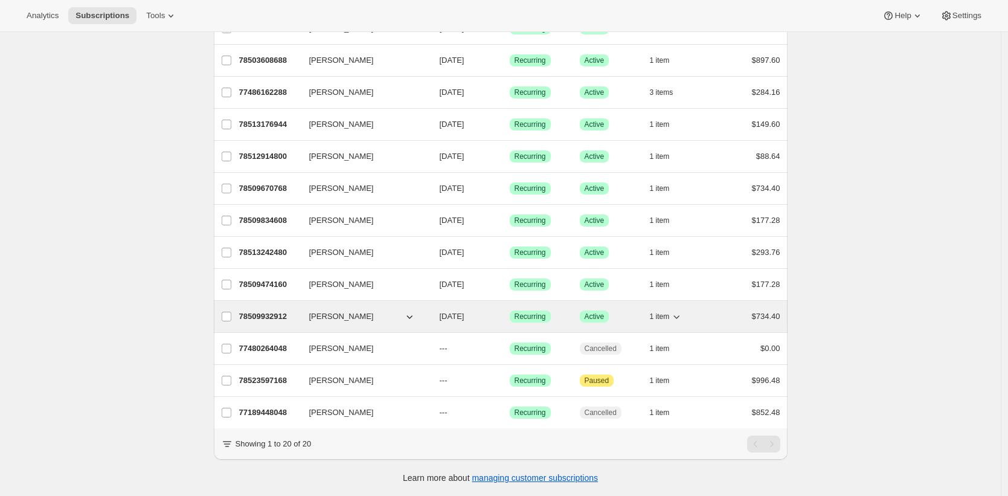
click at [670, 312] on span "1 item" at bounding box center [660, 317] width 20 height 10
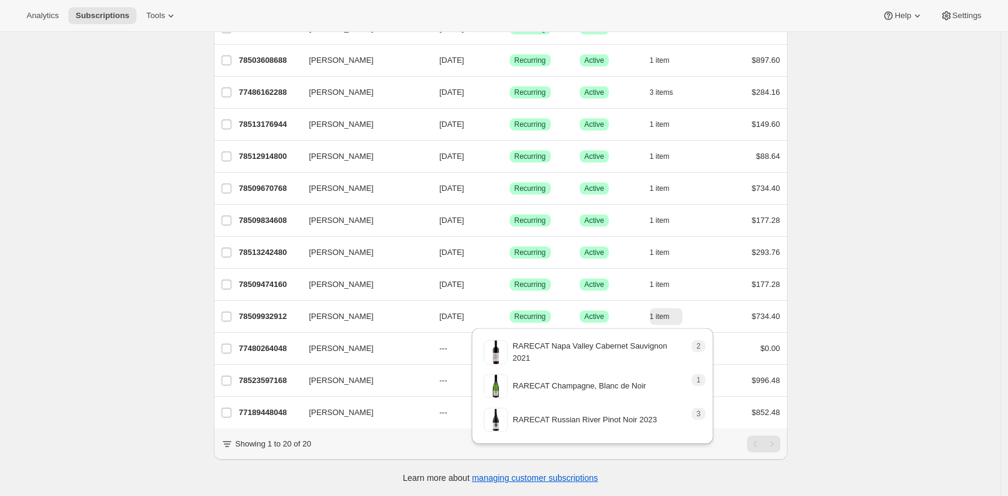
click at [820, 292] on div "Subscriptions. This page is ready Subscriptions Bulk updates More actions Bulk …" at bounding box center [500, 81] width 1001 height 830
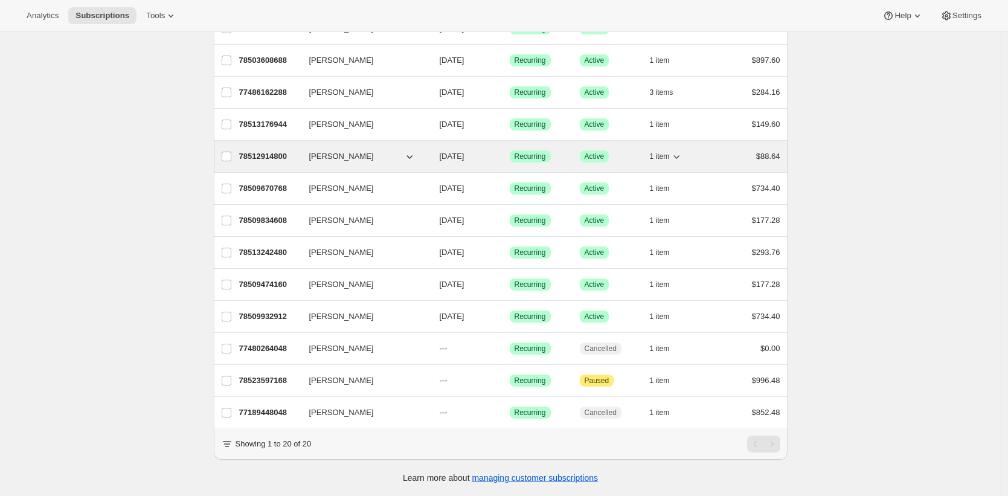
scroll to position [373, 0]
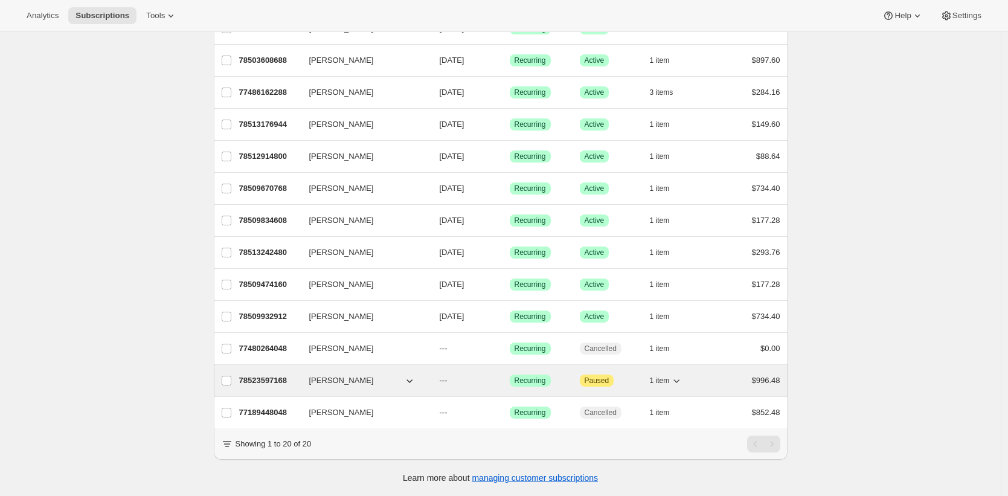
click at [270, 374] on p "78523597168" at bounding box center [269, 380] width 60 height 12
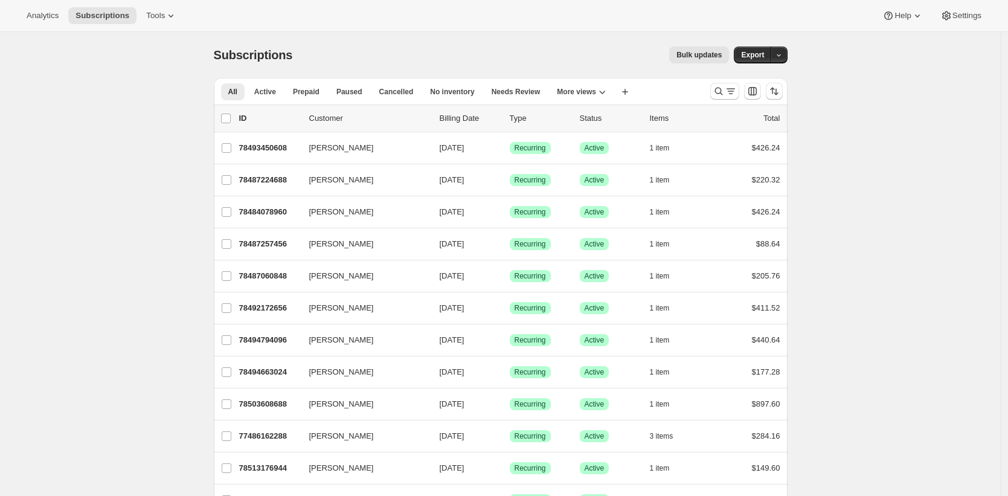
click at [911, 312] on div "Subscriptions. This page is ready Subscriptions Bulk updates More actions Bulk …" at bounding box center [500, 435] width 1001 height 807
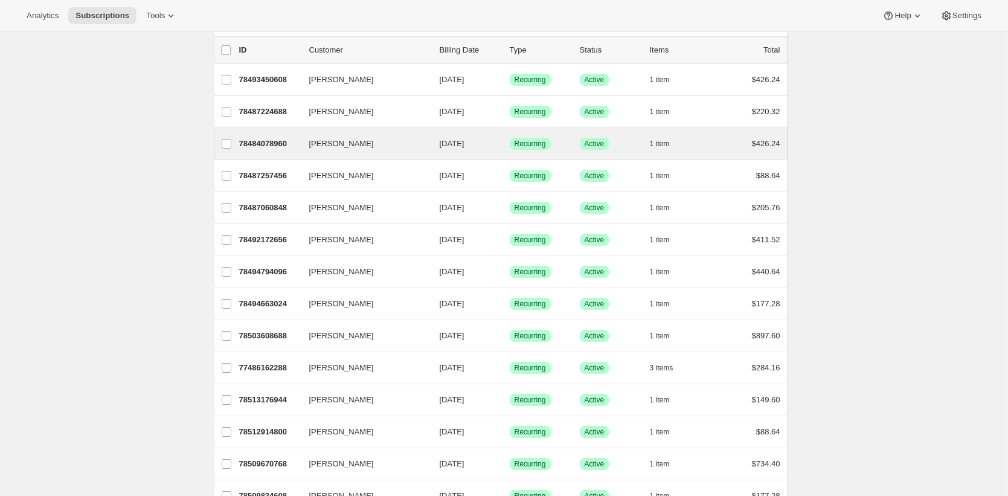
scroll to position [68, 0]
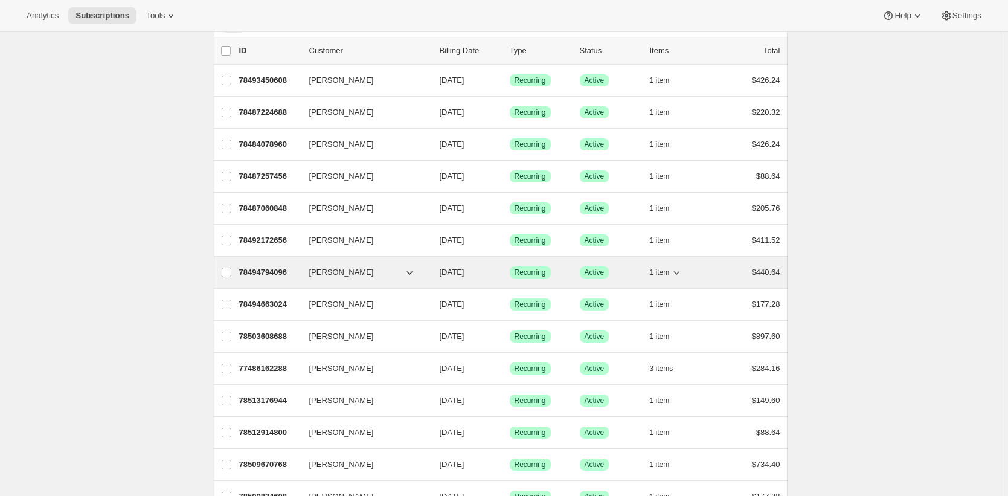
click at [259, 273] on p "78494794096" at bounding box center [269, 272] width 60 height 12
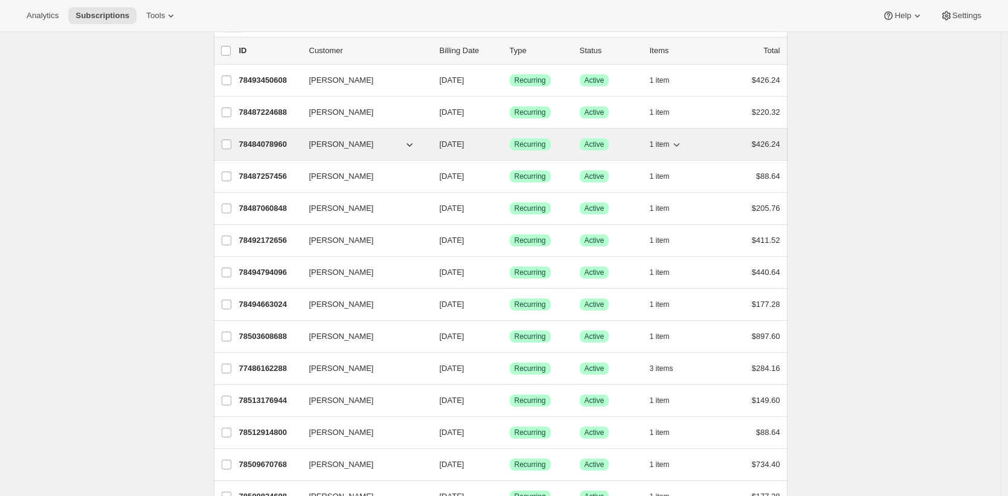
click at [269, 140] on p "78484078960" at bounding box center [269, 144] width 60 height 12
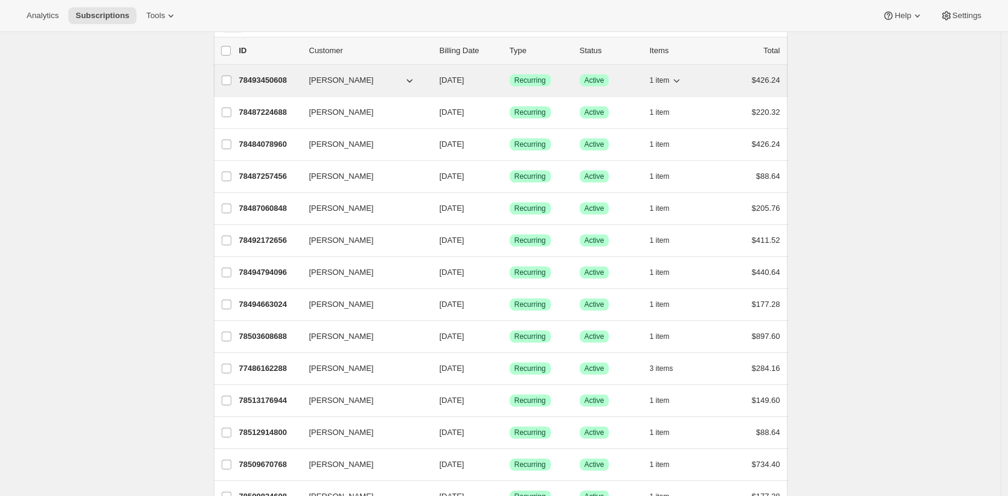
click at [258, 80] on p "78493450608" at bounding box center [269, 80] width 60 height 12
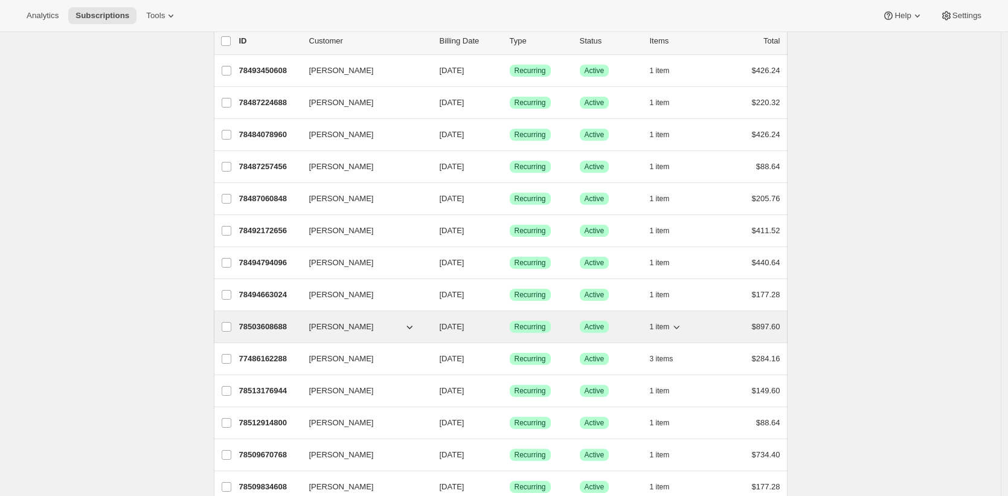
scroll to position [79, 0]
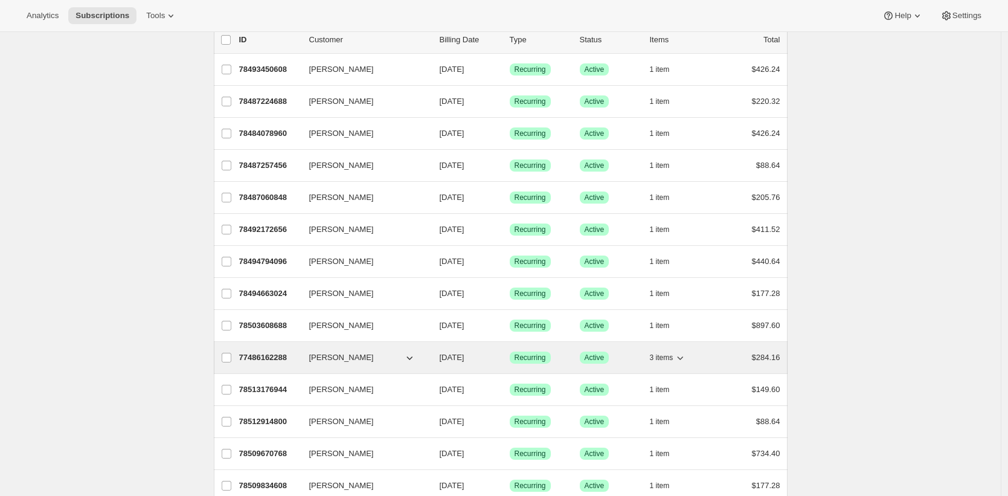
click at [263, 360] on p "77486162288" at bounding box center [269, 357] width 60 height 12
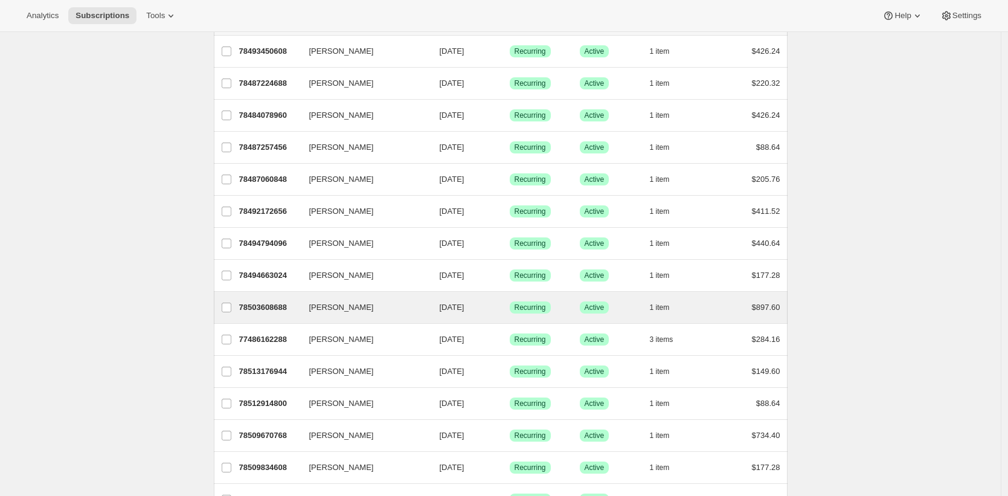
scroll to position [97, 0]
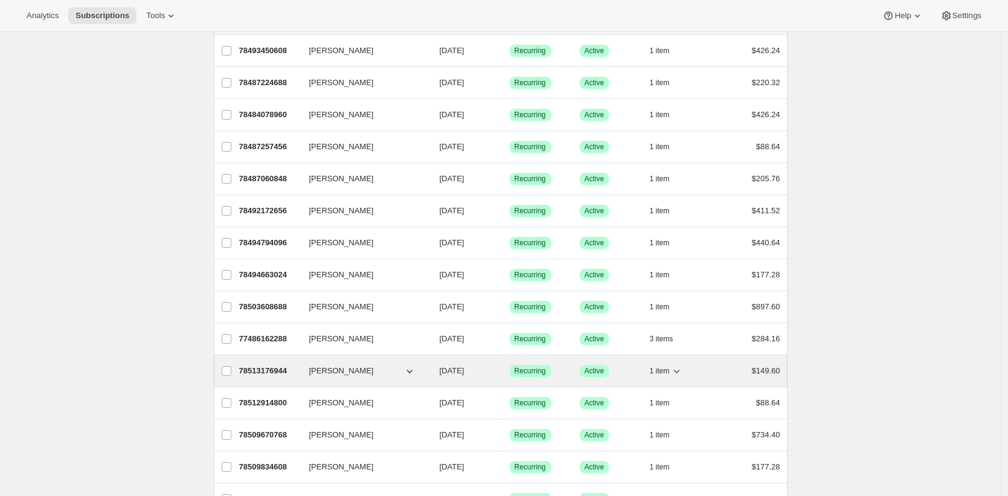
click at [258, 366] on p "78513176944" at bounding box center [269, 371] width 60 height 12
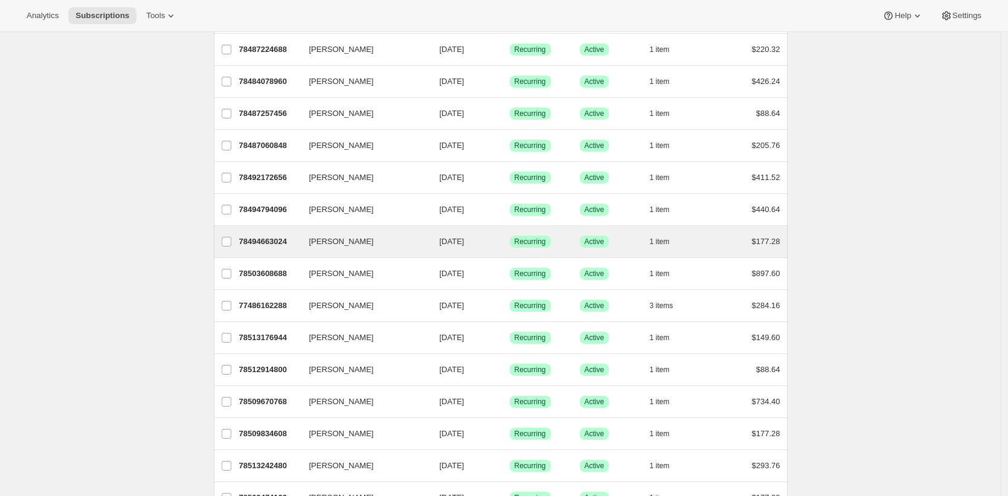
scroll to position [147, 0]
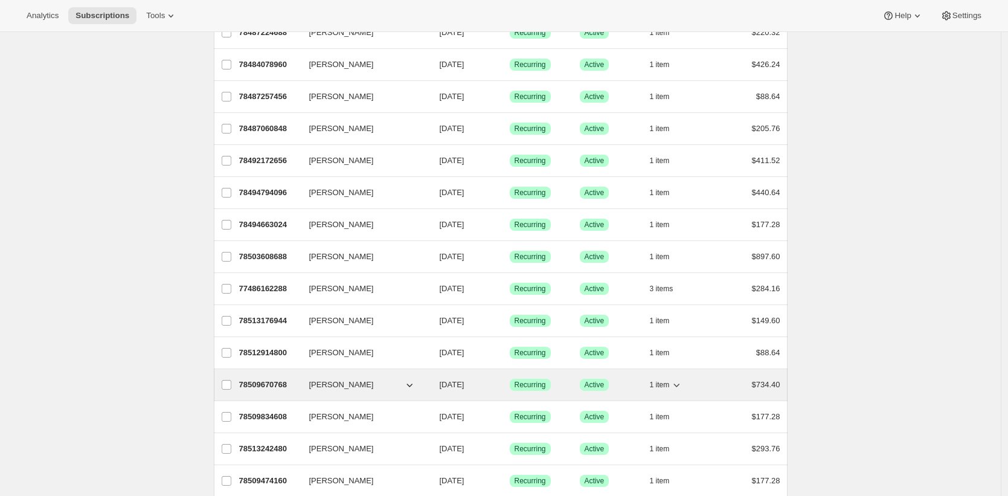
click at [271, 387] on p "78509670768" at bounding box center [269, 385] width 60 height 12
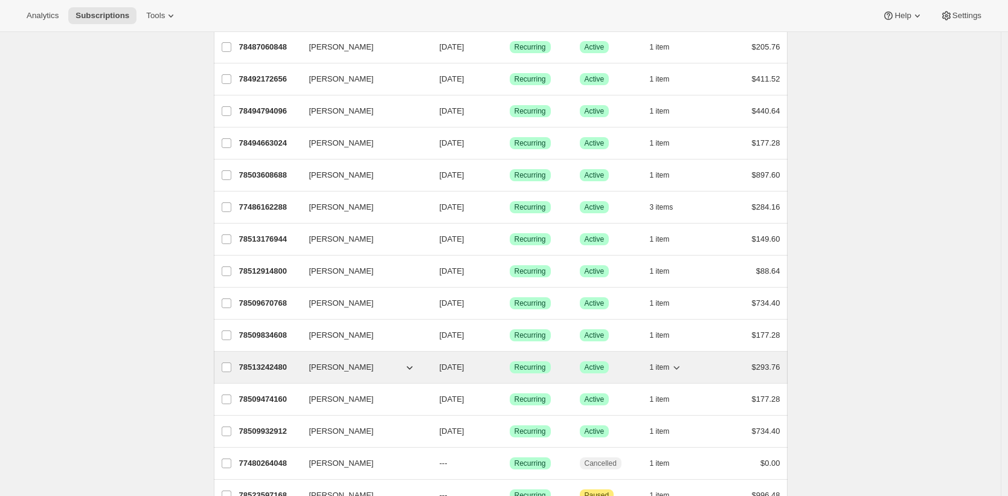
scroll to position [229, 0]
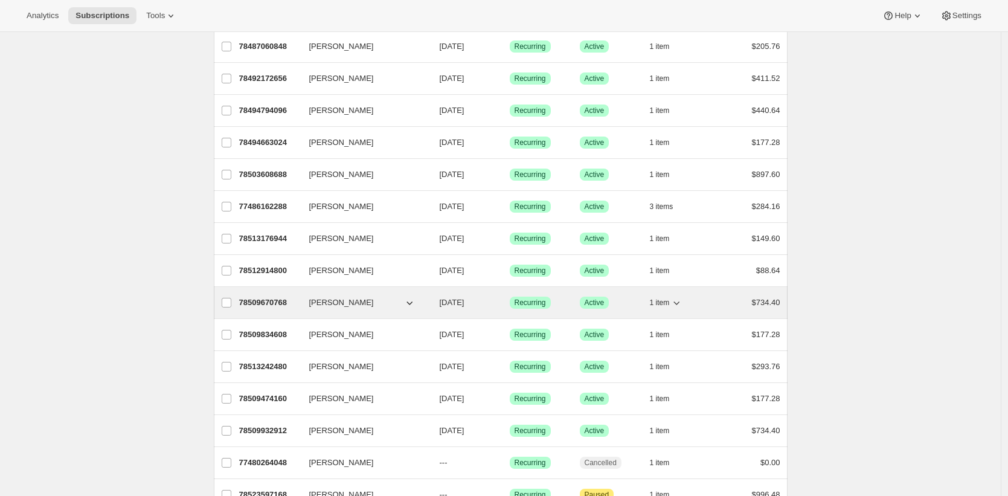
click at [271, 302] on p "78509670768" at bounding box center [269, 303] width 60 height 12
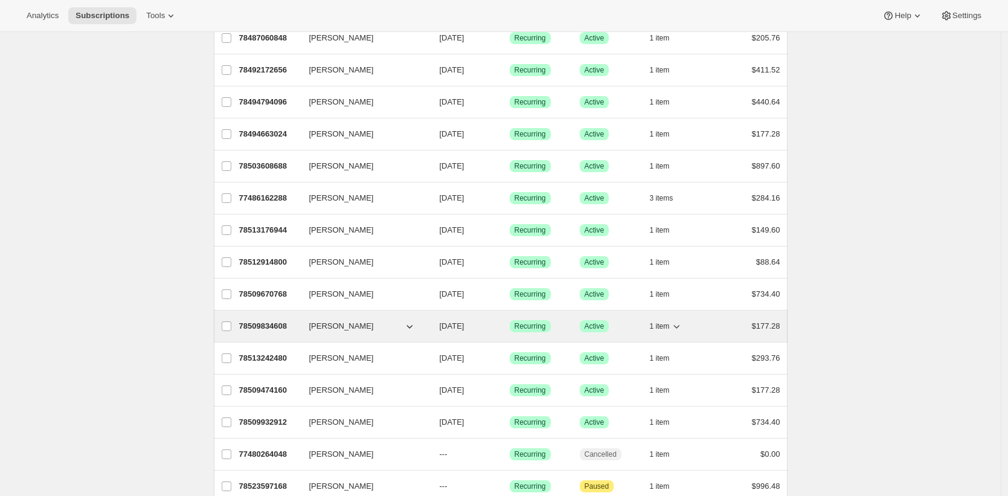
scroll to position [239, 0]
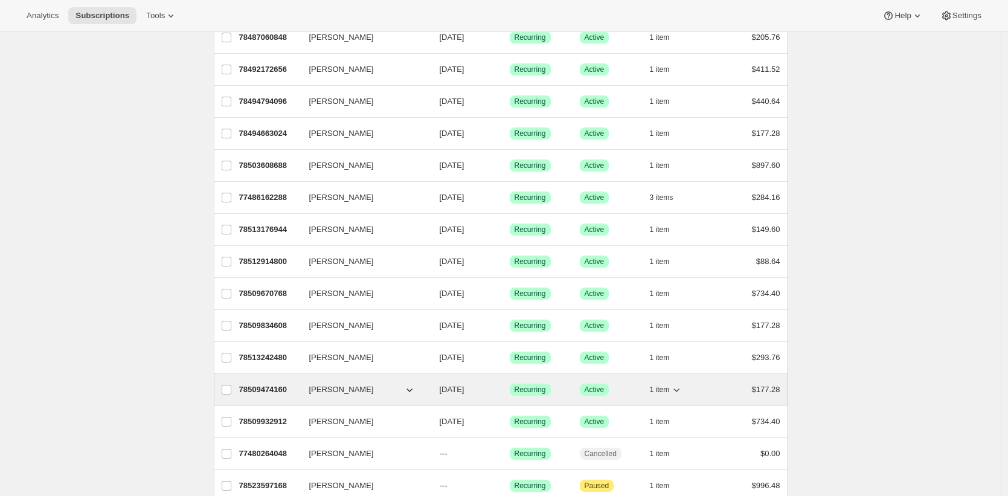
click at [251, 390] on p "78509474160" at bounding box center [269, 389] width 60 height 12
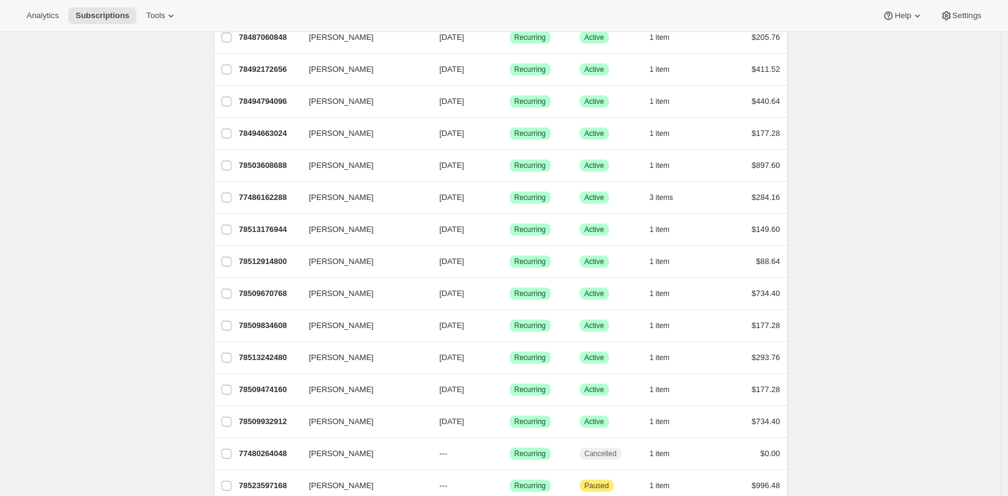
drag, startPoint x: 22, startPoint y: 149, endPoint x: 28, endPoint y: 147, distance: 6.9
click at [22, 148] on div "Subscriptions. This page is ready Subscriptions Bulk updates More actions Bulk …" at bounding box center [500, 196] width 1001 height 807
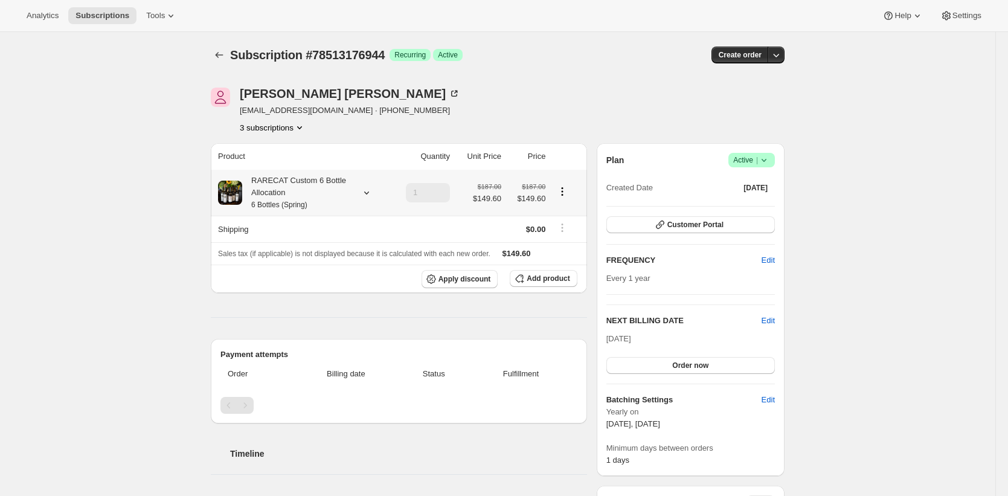
click at [295, 191] on div "RARECAT Custom 6 Bottle Allocation 6 Bottles (Spring)" at bounding box center [296, 193] width 109 height 36
click at [301, 125] on icon "Product actions" at bounding box center [300, 127] width 12 height 12
click at [419, 124] on div "[PERSON_NAME] [EMAIL_ADDRESS][DOMAIN_NAME] · [PHONE_NUMBER] 3 subscriptions" at bounding box center [412, 111] width 402 height 46
click at [516, 104] on div "[PERSON_NAME] [EMAIL_ADDRESS][DOMAIN_NAME] · [PHONE_NUMBER] 3 subscriptions" at bounding box center [412, 111] width 402 height 46
click at [435, 109] on div "James Foster jlfoster70@yahoo.com · +17072252696 3 subscriptions" at bounding box center [412, 111] width 402 height 46
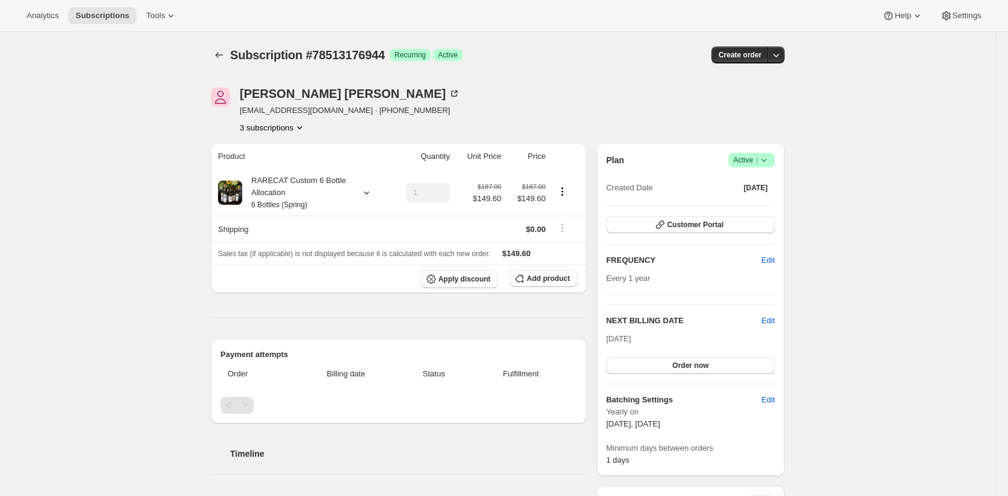
click at [489, 116] on div "James Foster jlfoster70@yahoo.com · +17072252696 3 subscriptions" at bounding box center [412, 111] width 402 height 46
click at [525, 104] on div "James Foster jlfoster70@yahoo.com · +17072252696 3 subscriptions" at bounding box center [412, 111] width 402 height 46
click at [948, 281] on div "Subscription #78513176944. This page is ready Subscription #78513176944 Success…" at bounding box center [497, 494] width 995 height 925
click at [953, 274] on div "Subscription #78513176944. This page is ready Subscription #78513176944 Success…" at bounding box center [497, 494] width 995 height 925
click at [646, 54] on div "Create order" at bounding box center [686, 55] width 195 height 17
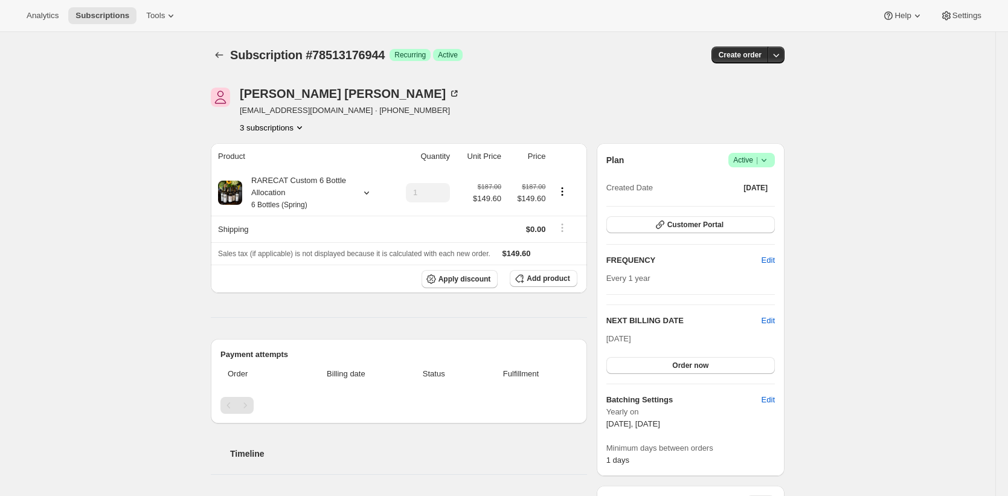
click at [478, 107] on div "James Foster jlfoster70@yahoo.com · +17072252696 3 subscriptions" at bounding box center [412, 111] width 402 height 46
click at [460, 94] on div "James Foster jlfoster70@yahoo.com · +17072252696 3 subscriptions" at bounding box center [412, 111] width 402 height 46
click at [598, 111] on div "James Foster jlfoster70@yahoo.com · +17072252696 3 subscriptions" at bounding box center [412, 111] width 402 height 46
click at [574, 77] on div "Subscription #78513176944. This page is ready Subscription #78513176944 Success…" at bounding box center [498, 55] width 574 height 46
click at [493, 79] on div "James Foster jlfoster70@yahoo.com · +17072252696 3 subscriptions Product Quanti…" at bounding box center [492, 494] width 583 height 853
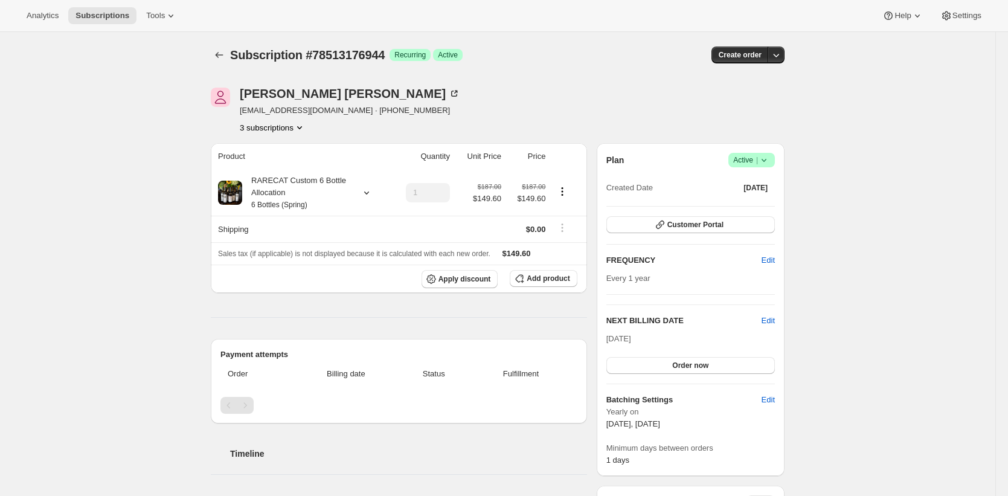
click at [486, 109] on div "James Foster jlfoster70@yahoo.com · +17072252696 3 subscriptions" at bounding box center [412, 111] width 402 height 46
click at [278, 197] on div "RARECAT Custom 6 Bottle Allocation 6 Bottles (Spring)" at bounding box center [296, 193] width 109 height 36
click at [408, 115] on div "James Foster jlfoster70@yahoo.com · +17072252696 3 subscriptions" at bounding box center [412, 111] width 402 height 46
drag, startPoint x: 609, startPoint y: 56, endPoint x: 619, endPoint y: 36, distance: 22.4
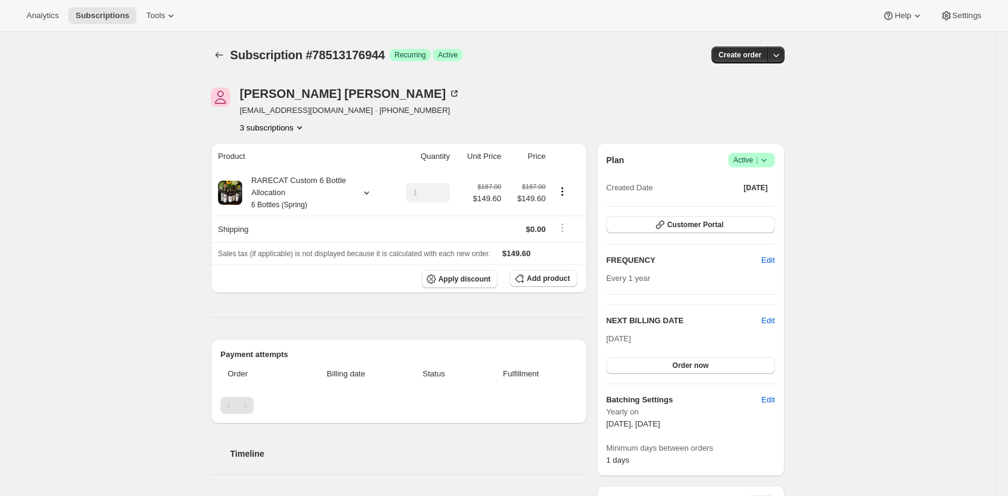
click at [609, 54] on div "Create order" at bounding box center [686, 55] width 195 height 17
click at [293, 197] on div "RARECAT Custom 6 Bottle Allocation 6 Bottles (Spring)" at bounding box center [299, 193] width 109 height 36
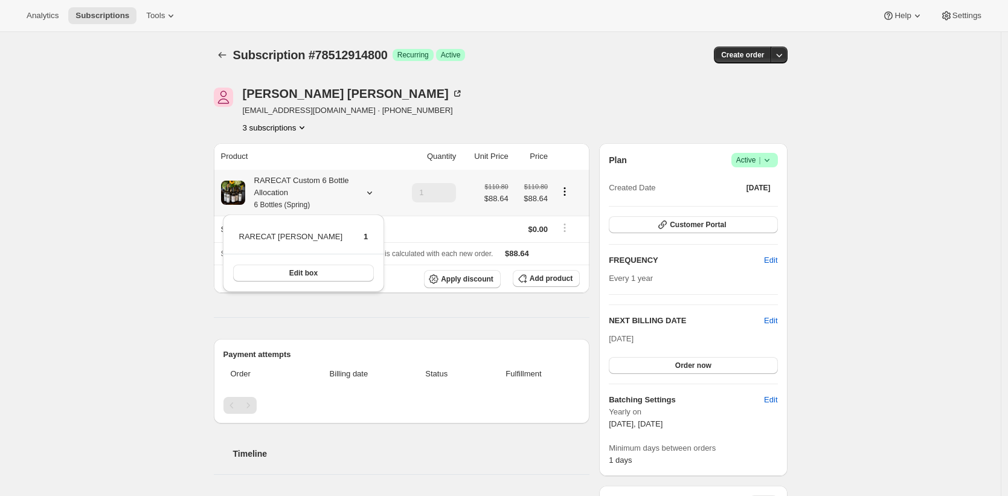
click at [293, 196] on div "RARECAT Custom 6 Bottle Allocation 6 Bottles (Spring)" at bounding box center [299, 193] width 109 height 36
click at [309, 197] on div "RARECAT Custom 6 Bottle Allocation 6 Bottles (Spring)" at bounding box center [299, 193] width 109 height 36
click at [876, 118] on div "Subscription #78512914800. This page is ready Subscription #78512914800 Success…" at bounding box center [500, 494] width 1001 height 925
click at [288, 129] on button "3 subscriptions" at bounding box center [276, 127] width 66 height 12
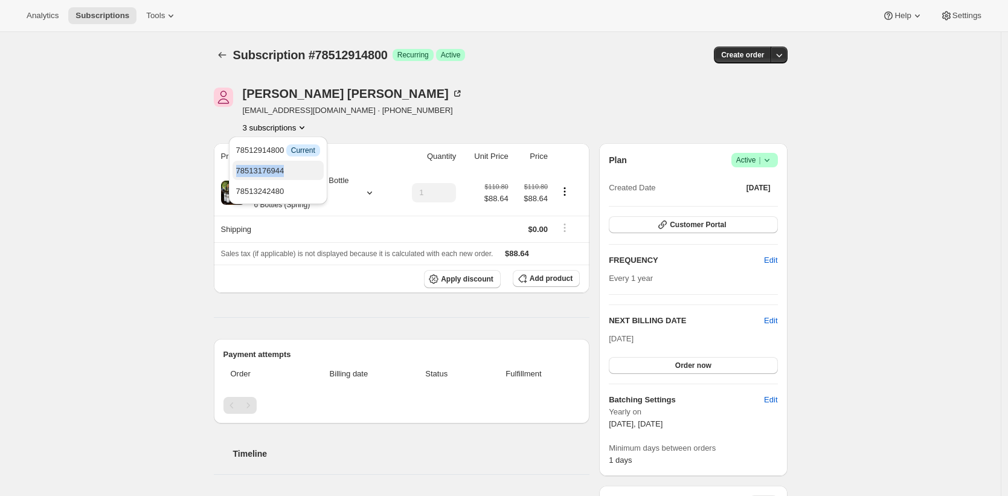
copy span "78513176944"
copy span "78513242480"
click at [557, 104] on div "James Foster jlfoster70@yahoo.com · +17072252696 3 subscriptions" at bounding box center [415, 111] width 402 height 46
click at [338, 189] on div "RARECAT Custom 6 Bottle Allocation 6 Bottles (Spring)" at bounding box center [299, 193] width 109 height 36
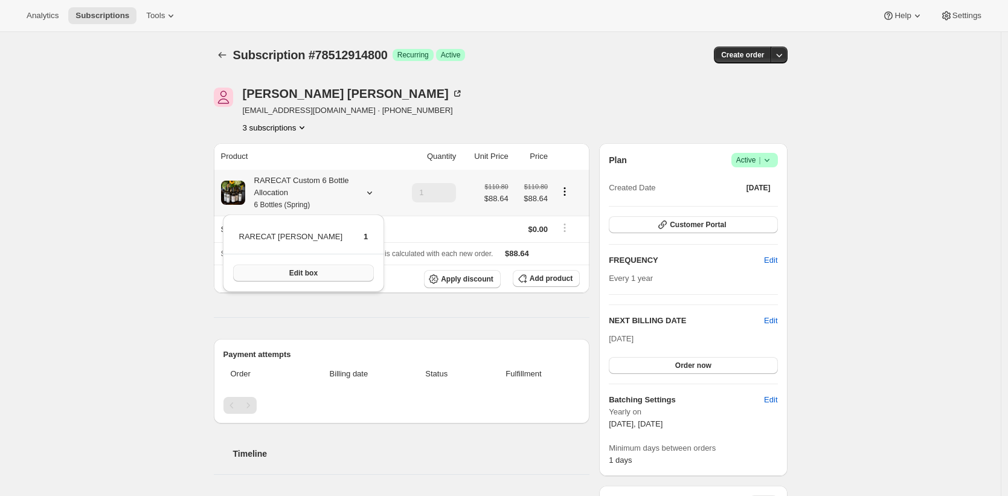
click at [307, 279] on button "Edit box" at bounding box center [303, 273] width 141 height 17
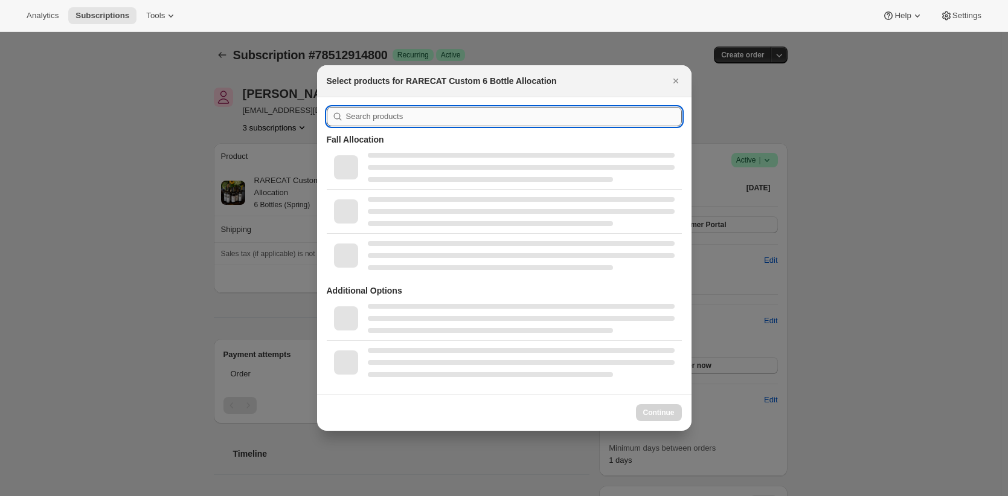
click at [426, 120] on input ":r47:" at bounding box center [514, 116] width 336 height 19
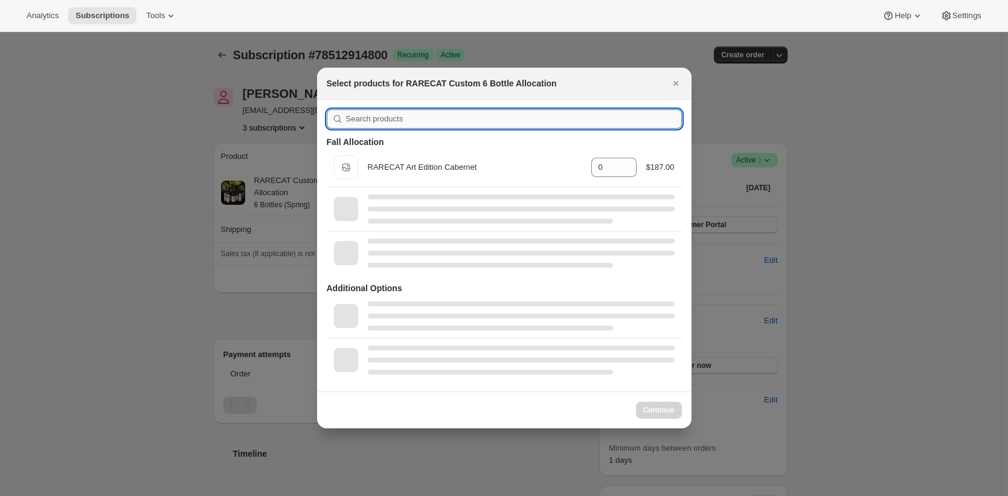
paste input "RARECAT Russian River Pinot Noir 2024"
type input "RARECAT Russian River Pinot Noir 2024"
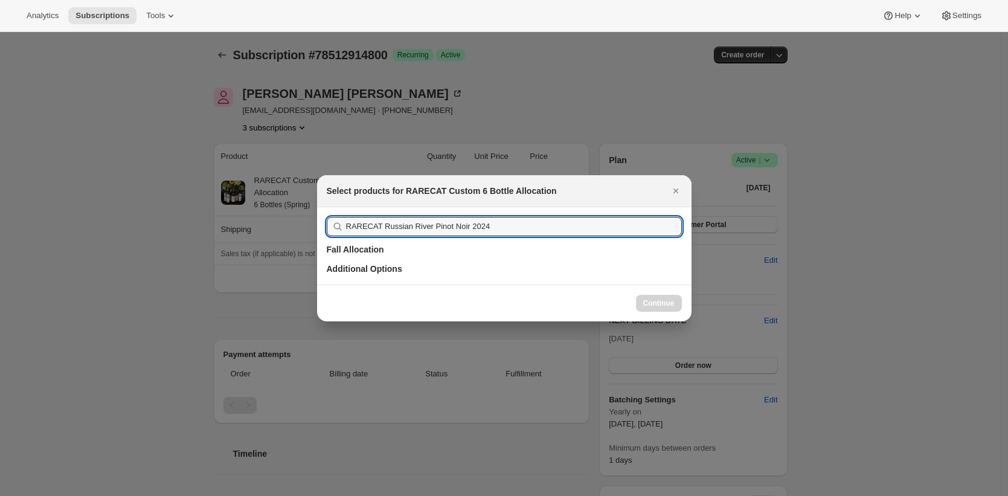
select select "gid://shopify/ProductVariant/52512797000048"
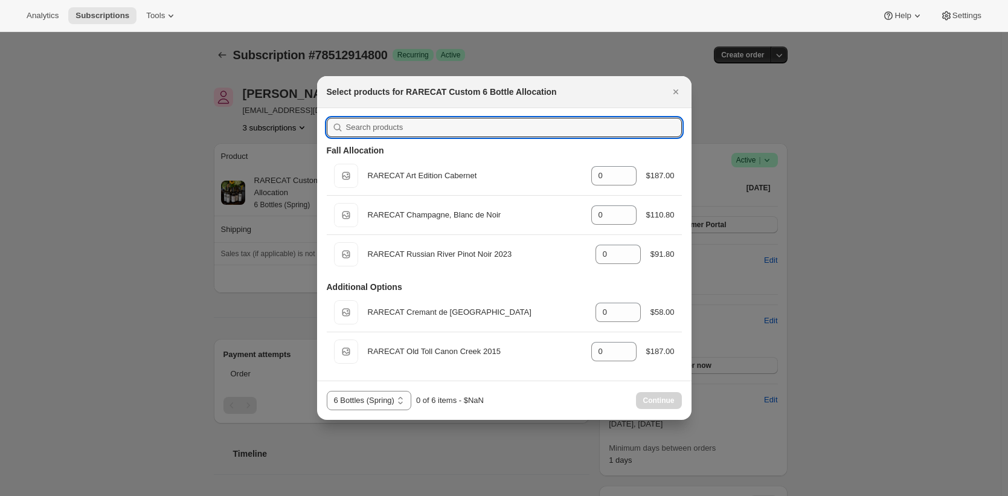
click at [148, 164] on div at bounding box center [504, 248] width 1008 height 496
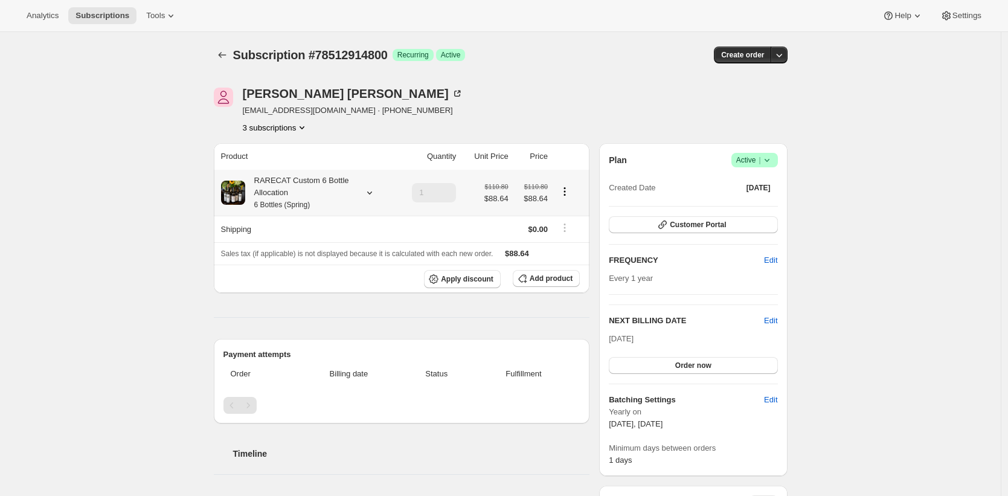
click at [280, 189] on div "RARECAT Custom 6 Bottle Allocation 6 Bottles (Spring)" at bounding box center [299, 193] width 109 height 36
click at [303, 272] on span "Edit box" at bounding box center [303, 273] width 28 height 10
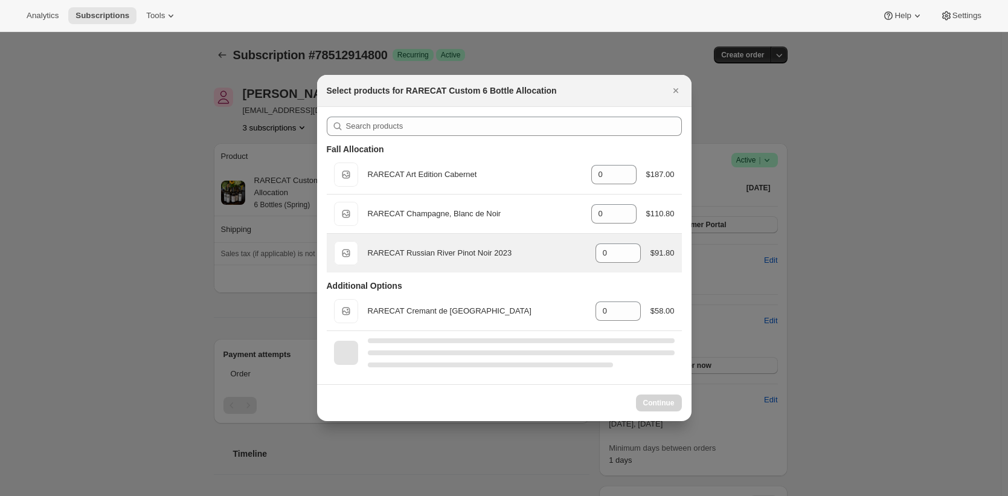
select select "gid://shopify/ProductVariant/52512797000048"
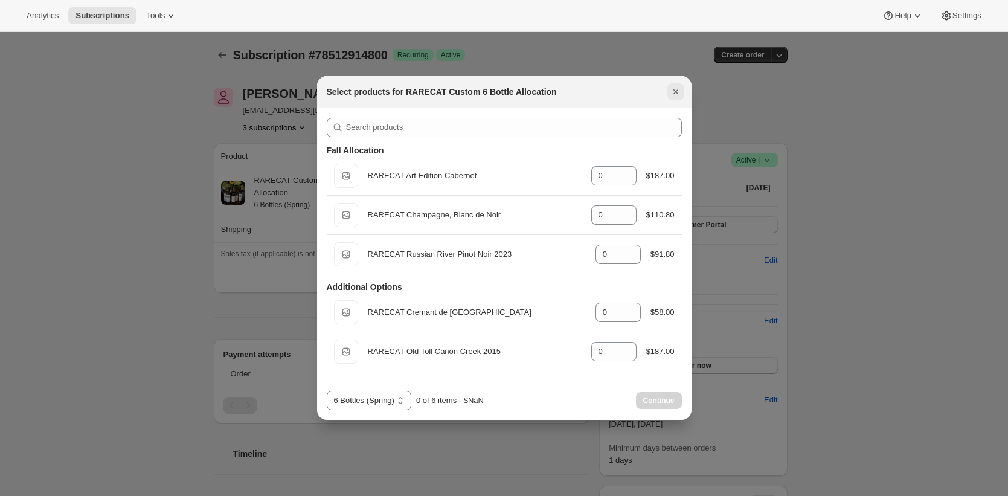
click at [680, 91] on icon "Close" at bounding box center [676, 92] width 12 height 12
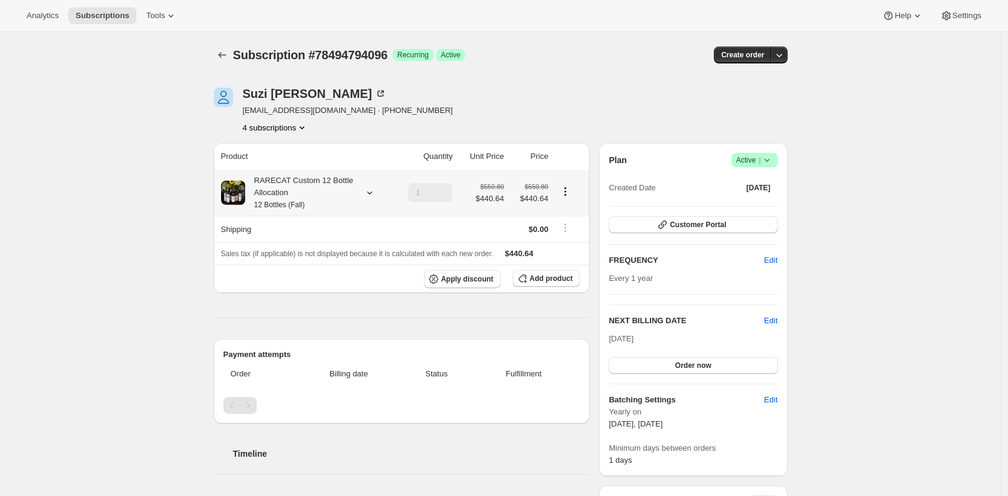
click at [305, 194] on div "RARECAT Custom 12 Bottle Allocation 12 Bottles (Fall)" at bounding box center [299, 193] width 109 height 36
click at [199, 185] on div "Subscription #78494794096. This page is ready Subscription #78494794096 Success…" at bounding box center [500, 488] width 1001 height 913
click at [647, 68] on div "Subscription #78494794096. This page is ready Subscription #78494794096 Success…" at bounding box center [501, 55] width 574 height 46
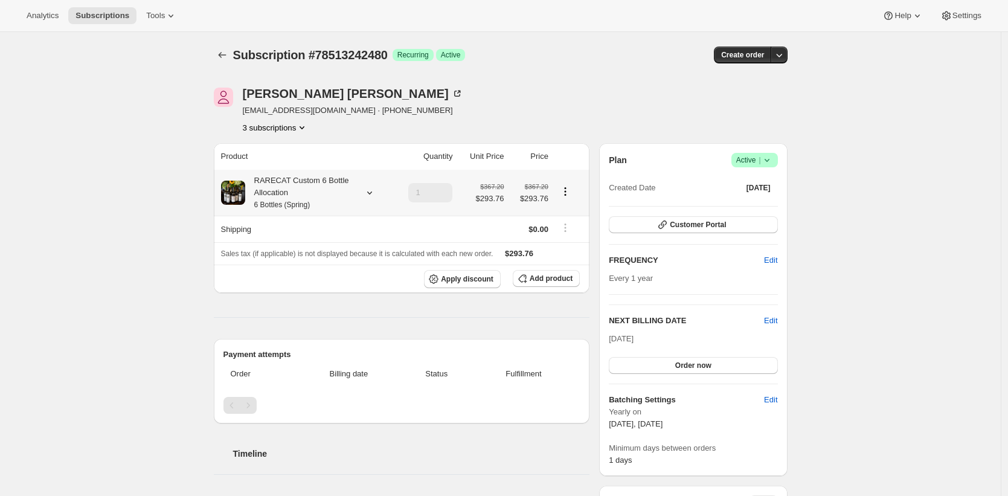
click at [333, 195] on div "RARECAT Custom 6 Bottle Allocation 6 Bottles (Spring)" at bounding box center [299, 193] width 109 height 36
drag, startPoint x: 360, startPoint y: 237, endPoint x: 205, endPoint y: 236, distance: 154.6
click at [205, 236] on div "RARECAT Russian River Pinot Noir 2024 4 Edit box" at bounding box center [300, 252] width 202 height 77
copy tbody "RARECAT Russian River Pinot Noir 2024"
click at [773, 159] on icon at bounding box center [767, 160] width 12 height 12
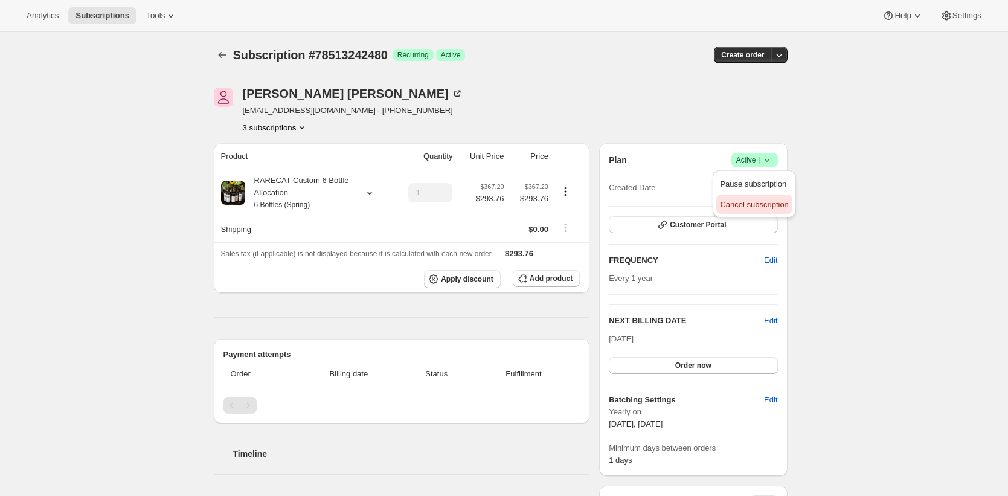
click at [759, 199] on span "Cancel subscription" at bounding box center [754, 205] width 68 height 12
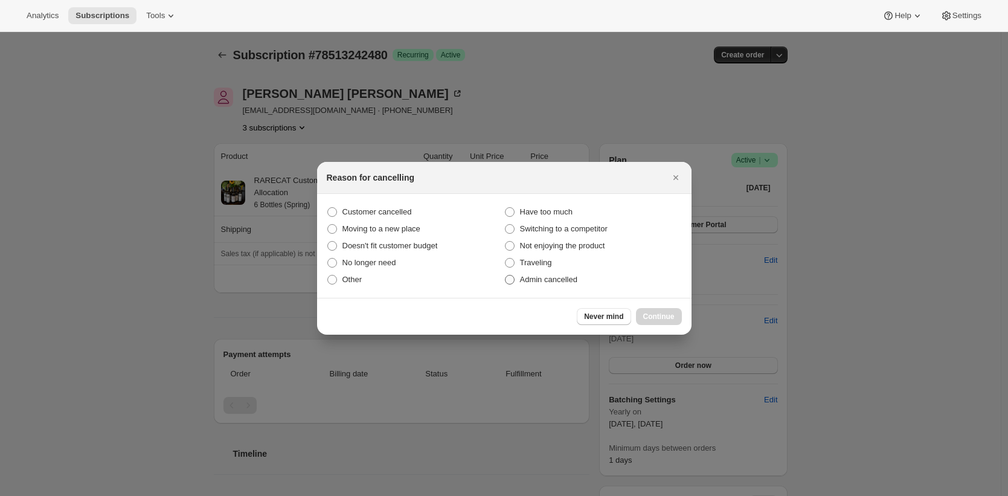
click at [545, 279] on span "Admin cancelled" at bounding box center [548, 279] width 57 height 9
click at [505, 275] on input "Admin cancelled" at bounding box center [505, 275] width 1 height 1
radio input "true"
click at [659, 316] on span "Continue" at bounding box center [658, 317] width 31 height 10
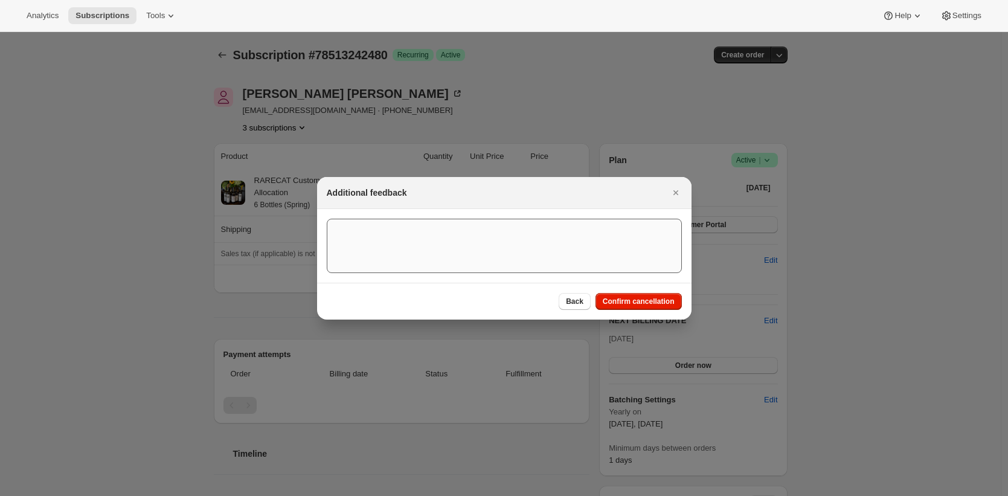
click at [655, 297] on span "Confirm cancellation" at bounding box center [639, 302] width 72 height 10
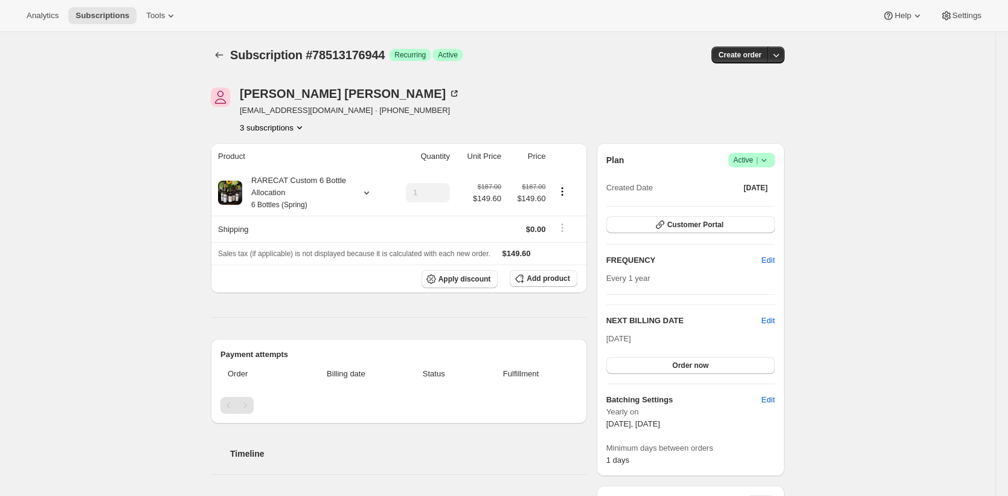
click at [631, 106] on div "[PERSON_NAME] [EMAIL_ADDRESS][DOMAIN_NAME] · [PHONE_NUMBER] 3 subscriptions" at bounding box center [498, 111] width 574 height 46
click at [770, 160] on icon at bounding box center [764, 160] width 12 height 12
click at [759, 200] on span "Cancel subscription" at bounding box center [751, 204] width 68 height 9
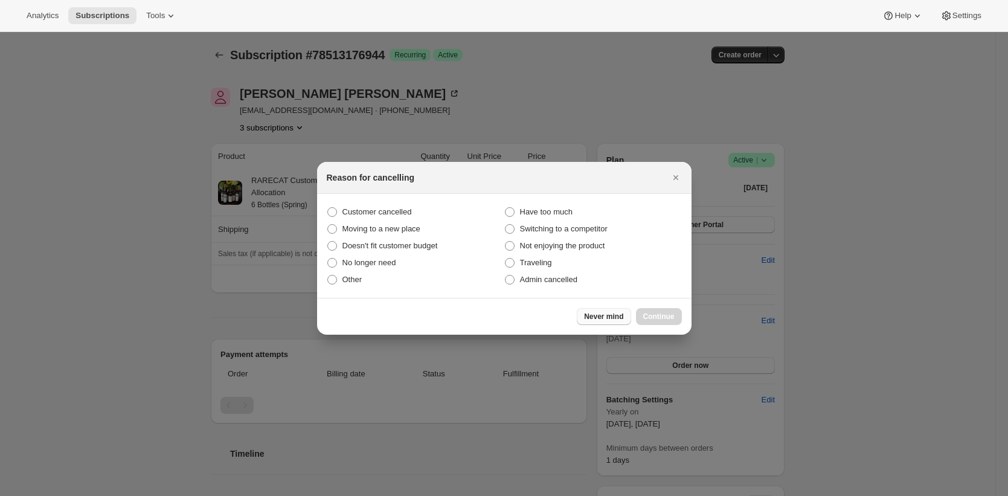
drag, startPoint x: 565, startPoint y: 281, endPoint x: 614, endPoint y: 307, distance: 54.9
click at [565, 281] on span "Admin cancelled" at bounding box center [548, 279] width 57 height 9
click at [505, 275] on input "Admin cancelled" at bounding box center [505, 275] width 1 height 1
radio input "true"
click at [661, 317] on span "Continue" at bounding box center [658, 317] width 31 height 10
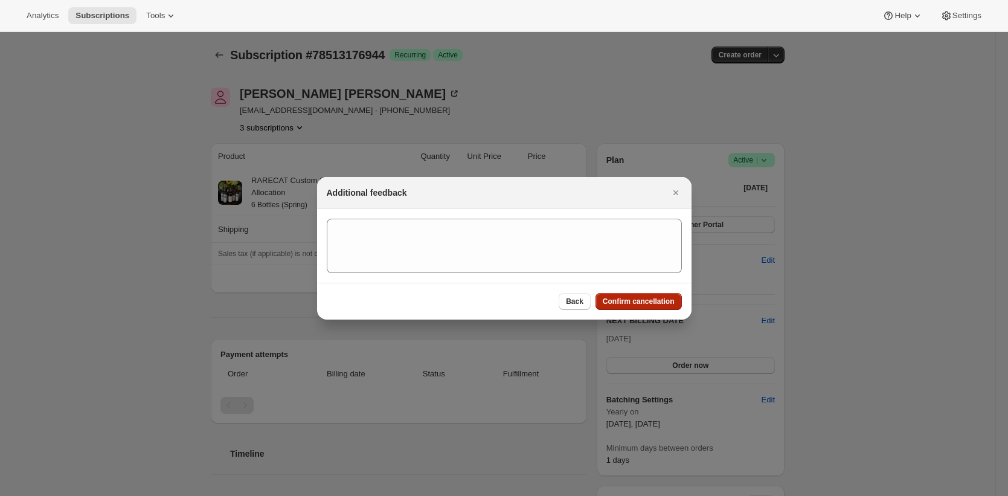
click at [660, 304] on span "Confirm cancellation" at bounding box center [639, 302] width 72 height 10
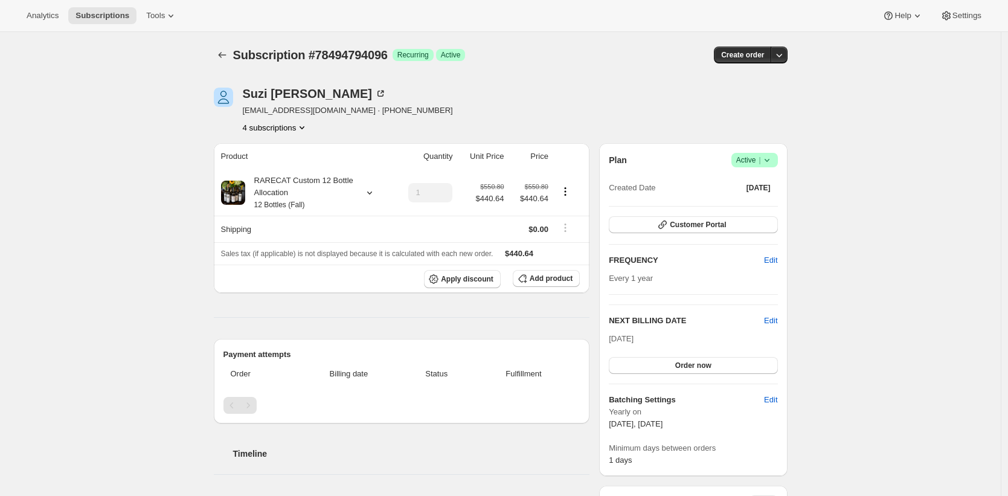
click at [290, 132] on button "4 subscriptions" at bounding box center [276, 127] width 66 height 12
click at [129, 130] on div "Subscription #78494794096. This page is ready Subscription #78494794096 Success…" at bounding box center [500, 488] width 1001 height 913
click at [130, 117] on div "Subscription #78494794096. This page is ready Subscription #78494794096 Success…" at bounding box center [500, 488] width 1001 height 913
click at [296, 178] on div "RARECAT Custom 12 Bottle Allocation 12 Bottles (Fall)" at bounding box center [299, 193] width 109 height 36
click at [319, 270] on button "Edit box" at bounding box center [301, 273] width 182 height 17
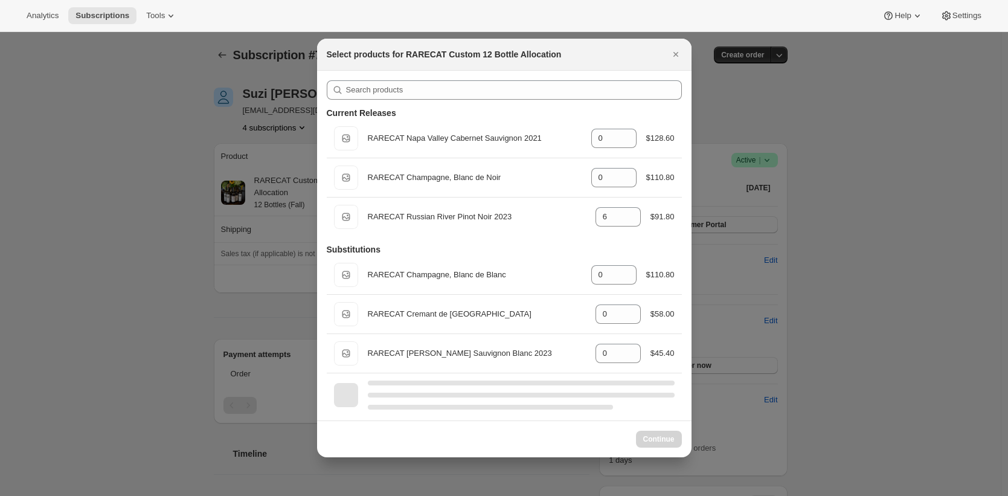
select select "gid://shopify/ProductVariant/52459685871984"
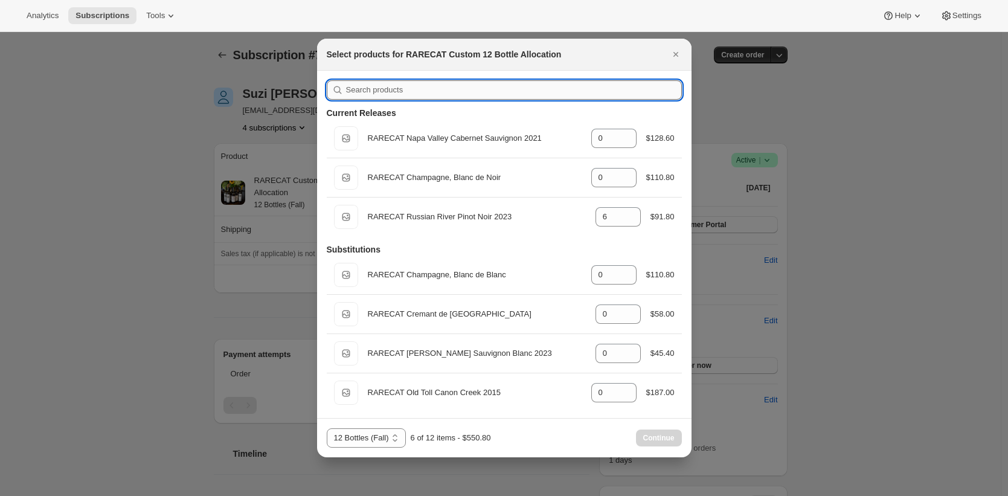
click at [449, 92] on input ":r3l:" at bounding box center [514, 89] width 336 height 19
paste input "RARECAT Napa Valley Cabernet Sauvignon 2021"
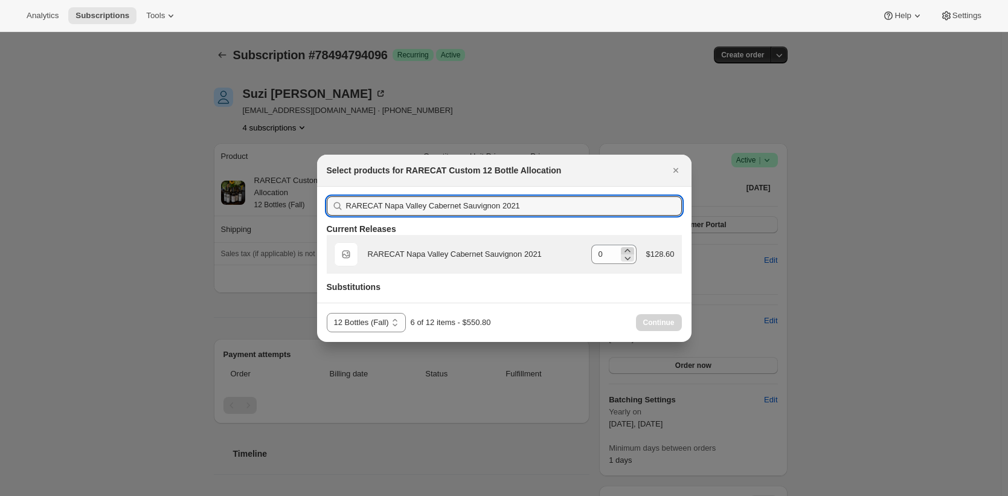
type input "RARECAT Napa Valley Cabernet Sauvignon 2021"
click at [626, 250] on icon ":r3l:" at bounding box center [626, 250] width 5 height 3
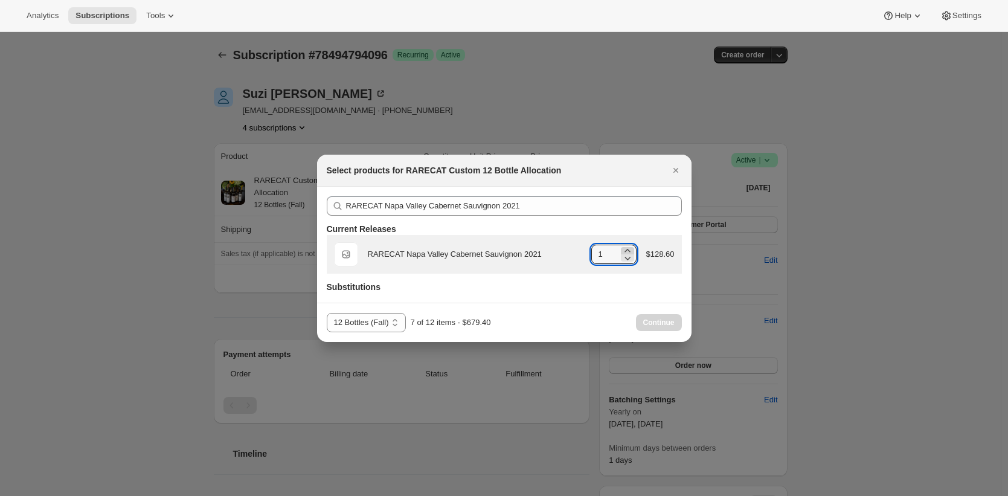
click at [626, 250] on icon ":r3l:" at bounding box center [626, 250] width 5 height 3
type input "4"
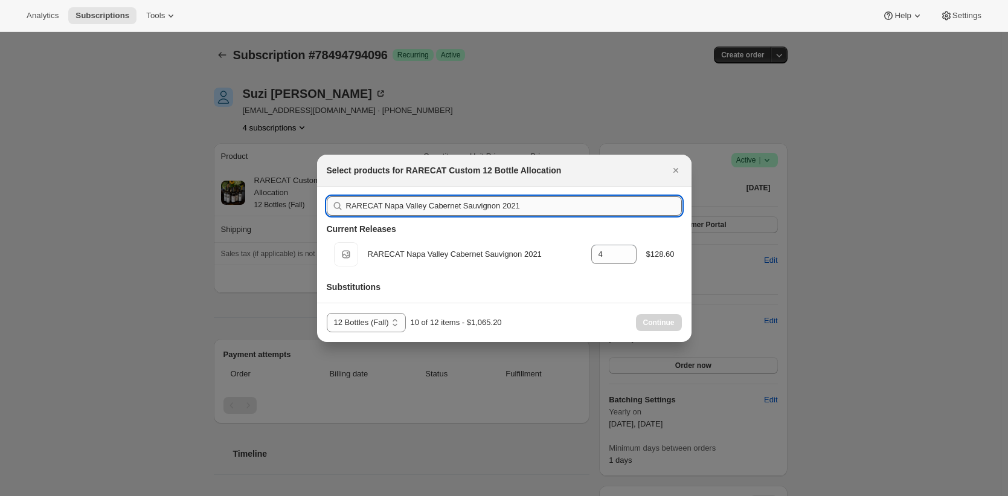
click at [507, 207] on input "RARECAT Napa Valley Cabernet Sauvignon 2021" at bounding box center [514, 205] width 336 height 19
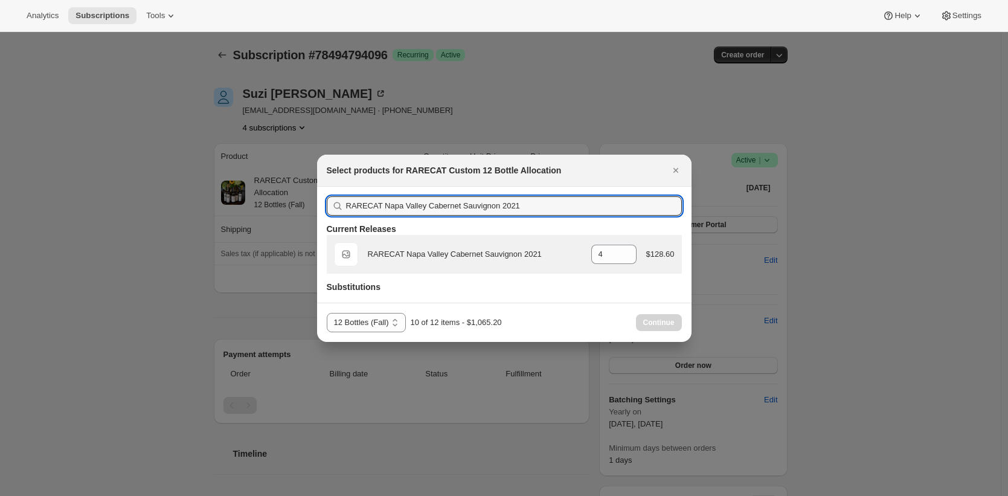
paste input "Champagne, Blanc de Noir"
type input "RARECAT Champagne, Blanc de Noir"
type input "0"
type input "RARECAT Champagne, Blanc de Noir"
click at [626, 248] on icon ":r3l:" at bounding box center [627, 251] width 12 height 12
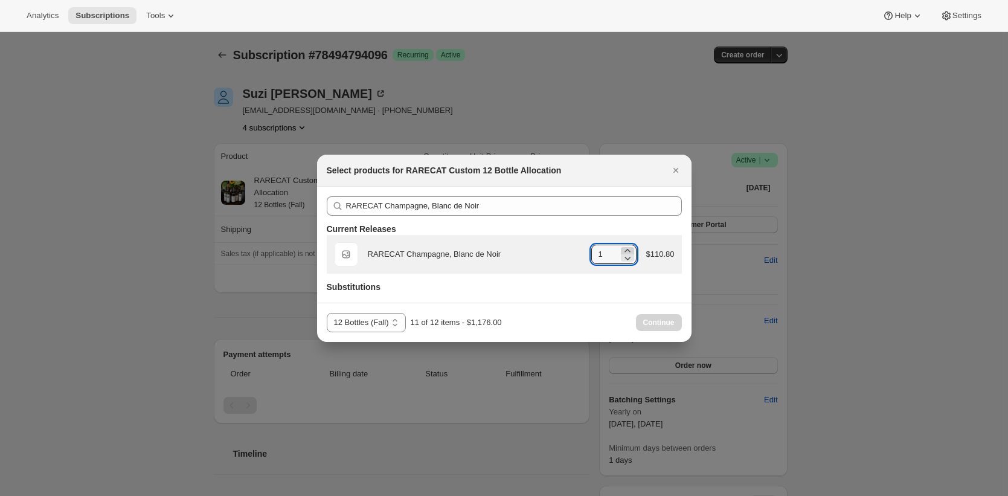
click at [626, 248] on icon ":r3l:" at bounding box center [627, 251] width 12 height 12
type input "2"
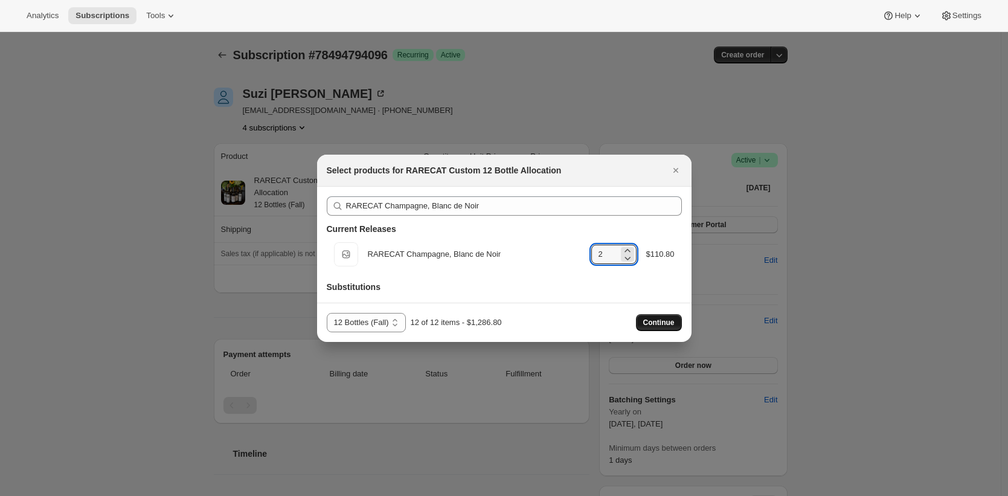
click at [670, 326] on span "Continue" at bounding box center [658, 323] width 31 height 10
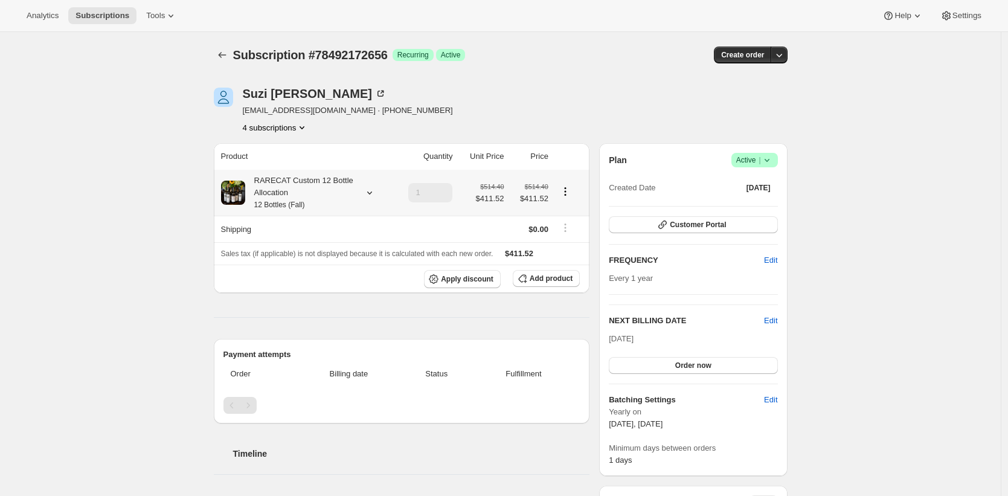
click at [307, 184] on div "RARECAT Custom 12 Bottle Allocation 12 Bottles (Fall)" at bounding box center [299, 193] width 109 height 36
click at [367, 235] on td "RARECAT Napa Valley Cabernet Sauvignon 2021" at bounding box center [286, 241] width 175 height 22
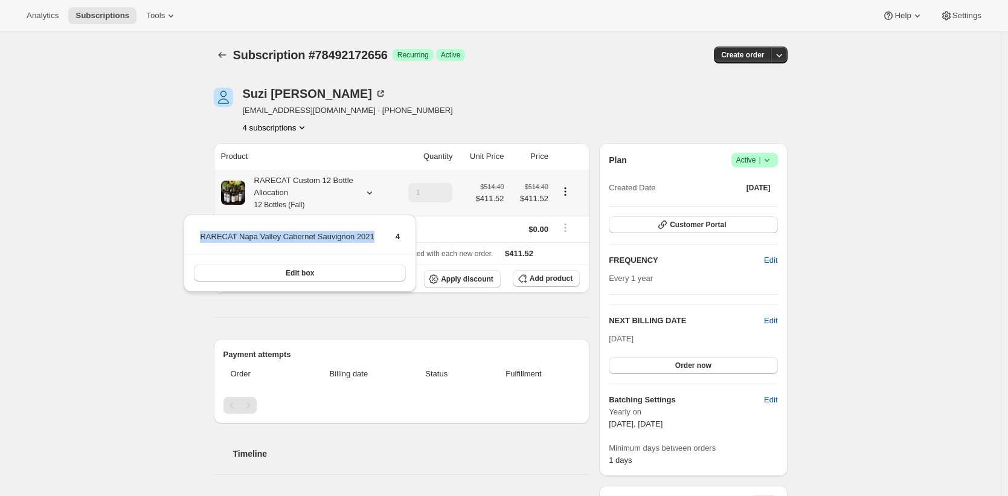
drag, startPoint x: 367, startPoint y: 235, endPoint x: 228, endPoint y: 239, distance: 139.6
click at [228, 239] on td "RARECAT Napa Valley Cabernet Sauvignon 2021" at bounding box center [286, 241] width 175 height 22
copy td "RARECAT Napa Valley Cabernet Sauvignon 2021"
click at [769, 161] on icon at bounding box center [766, 160] width 5 height 3
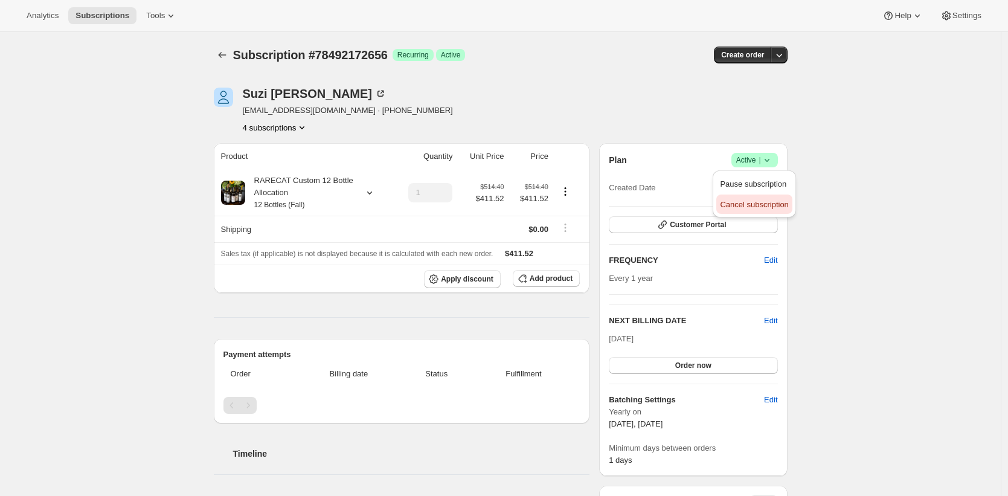
click at [760, 200] on span "Cancel subscription" at bounding box center [754, 204] width 68 height 9
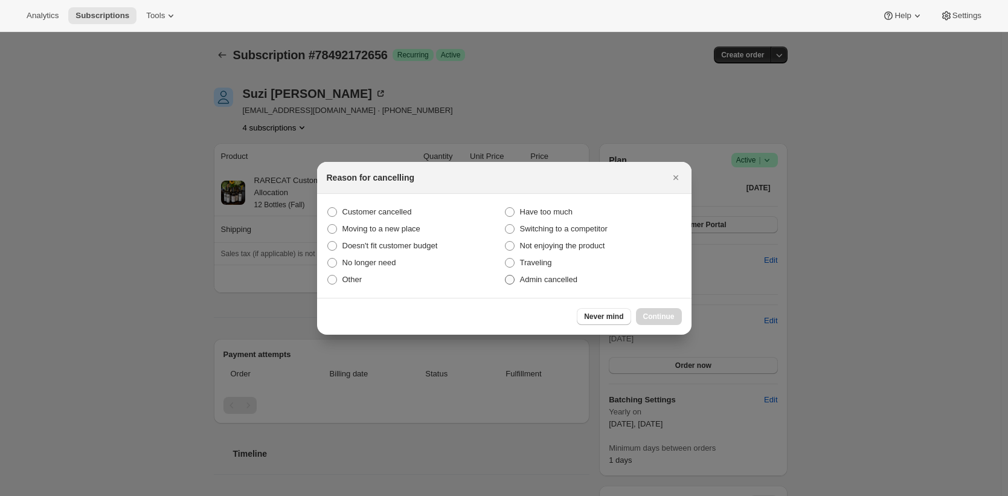
click at [568, 275] on span "Admin cancelled" at bounding box center [548, 279] width 57 height 9
click at [505, 275] on input "Admin cancelled" at bounding box center [505, 275] width 1 height 1
radio input "true"
click at [656, 309] on button "Continue" at bounding box center [659, 316] width 46 height 17
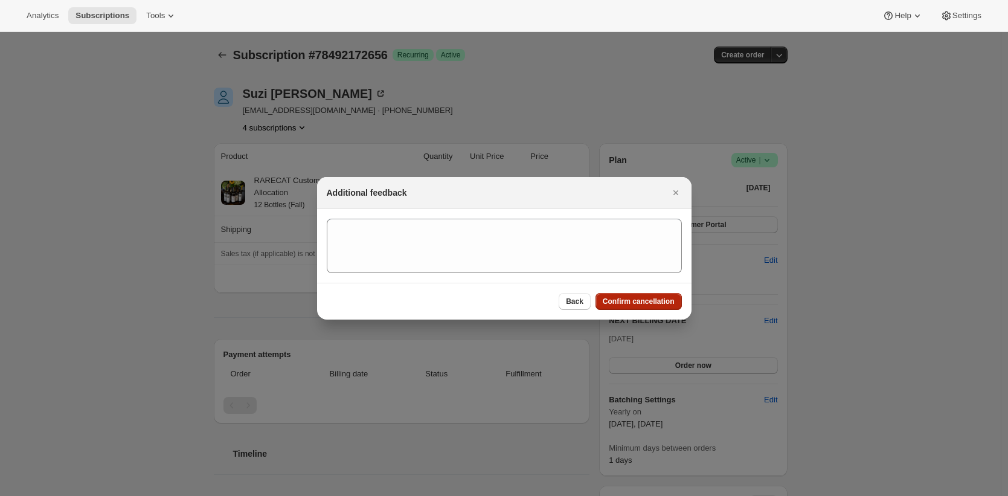
click at [651, 303] on span "Confirm cancellation" at bounding box center [639, 302] width 72 height 10
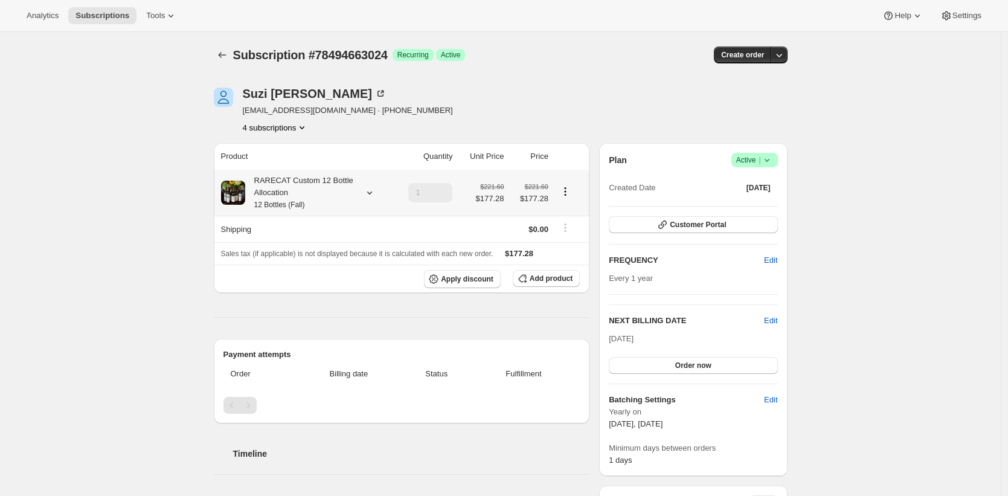
click at [319, 193] on div "RARECAT Custom 12 Bottle Allocation 12 Bottles (Fall)" at bounding box center [299, 193] width 109 height 36
click at [352, 242] on td "RARECAT Champagne, Blanc de Noir" at bounding box center [288, 241] width 135 height 22
click at [351, 237] on td "RARECAT Champagne, Blanc de Noir" at bounding box center [288, 241] width 135 height 22
drag, startPoint x: 351, startPoint y: 237, endPoint x: 231, endPoint y: 237, distance: 120.2
click at [231, 237] on td "RARECAT Champagne, Blanc de Noir" at bounding box center [288, 241] width 135 height 22
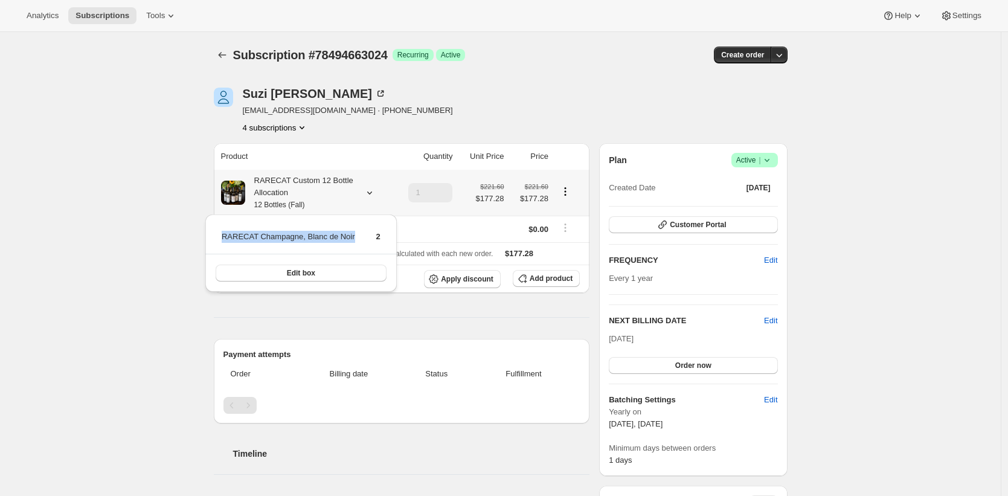
copy td "RARECAT Champagne, Blanc de Noir"
click at [762, 148] on div "Plan Success Active | Created Date [DATE] Customer Portal FREQUENCY Edit Every …" at bounding box center [693, 309] width 188 height 333
click at [761, 159] on span "Active |" at bounding box center [754, 160] width 37 height 12
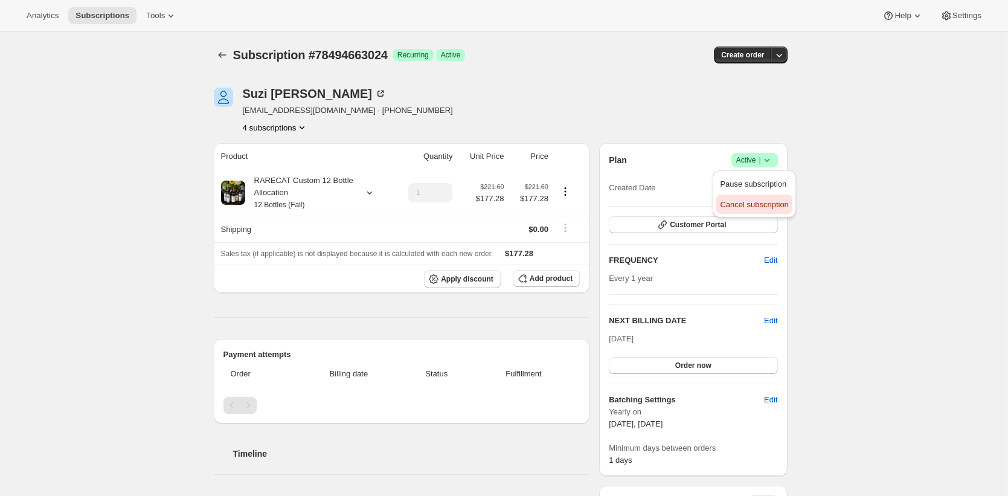
click at [751, 205] on span "Cancel subscription" at bounding box center [754, 204] width 68 height 9
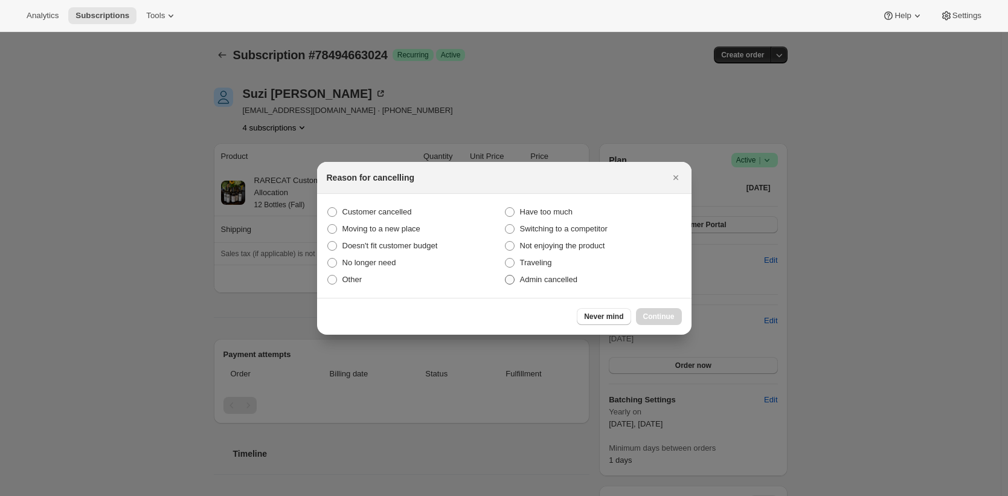
click at [569, 277] on span "Admin cancelled" at bounding box center [548, 279] width 57 height 9
click at [505, 275] on input "Admin cancelled" at bounding box center [505, 275] width 1 height 1
radio input "true"
click at [661, 318] on span "Continue" at bounding box center [658, 317] width 31 height 10
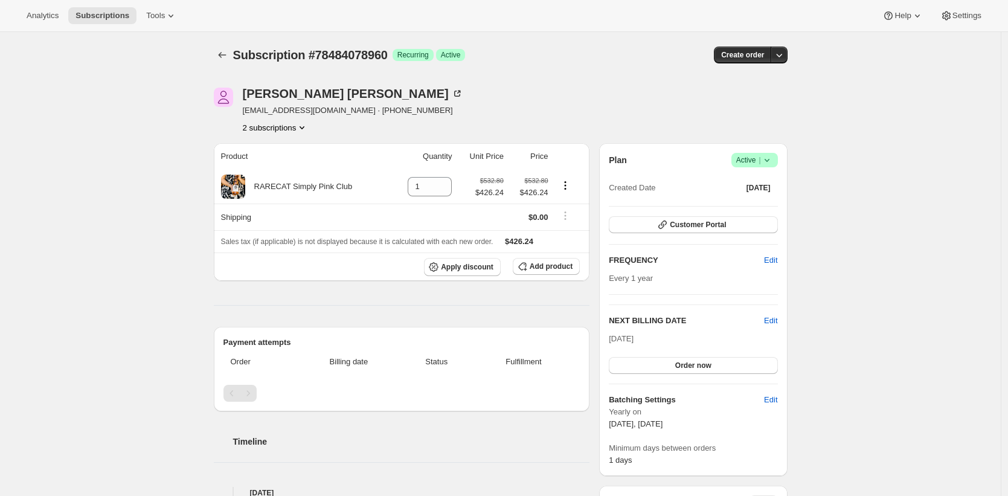
click at [277, 129] on button "2 subscriptions" at bounding box center [276, 127] width 66 height 12
click at [271, 167] on span "78503608688" at bounding box center [258, 170] width 48 height 9
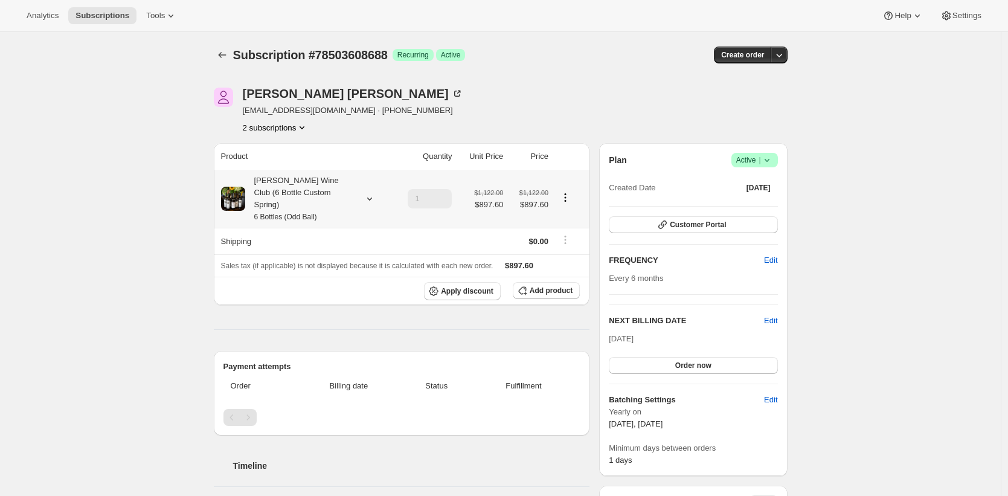
click at [280, 187] on div "Audrey Wine Club (6 Bottle Custom Spring) 6 Bottles (Odd Ball)" at bounding box center [299, 199] width 109 height 48
click at [114, 140] on div "Subscription #78503608688. This page is ready Subscription #78503608688 Success…" at bounding box center [500, 488] width 1001 height 913
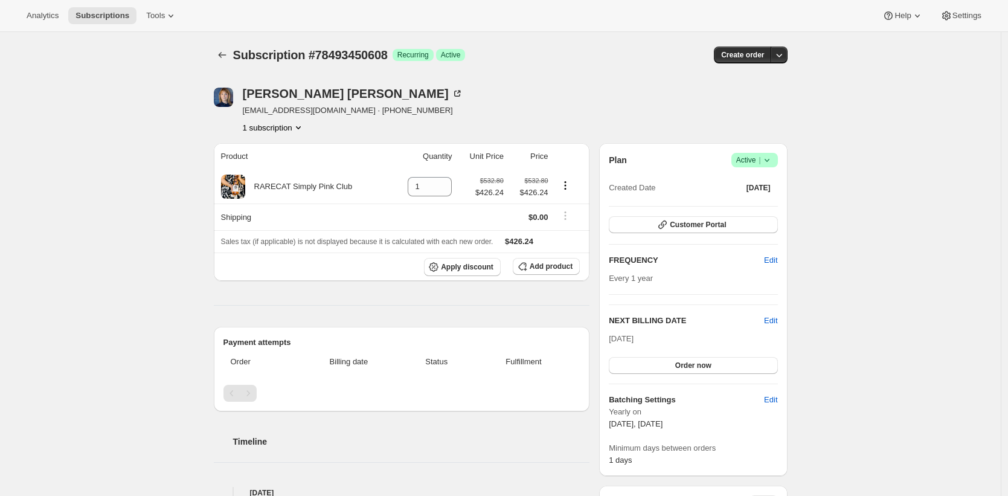
click at [120, 156] on div "Subscription #78493450608. This page is ready Subscription #78493450608 Success…" at bounding box center [500, 488] width 1001 height 913
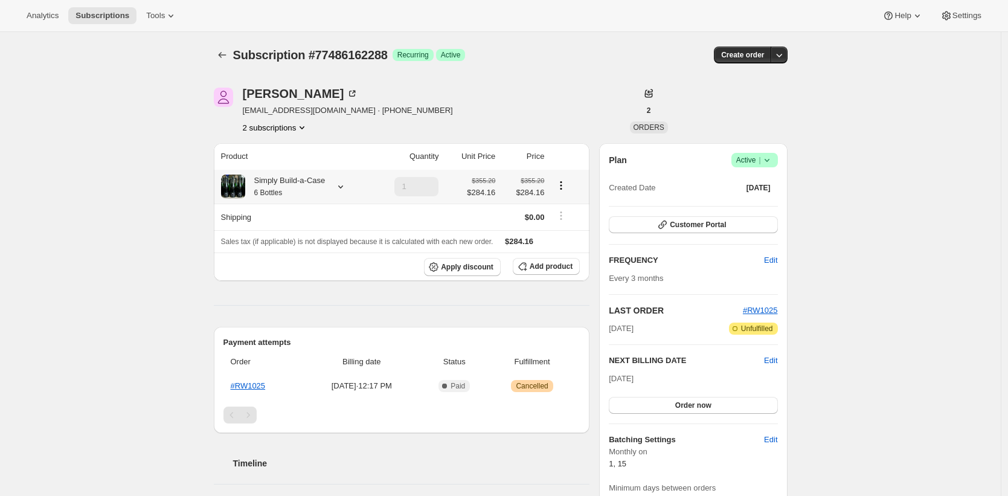
click at [265, 180] on div "Simply Build-a-Case 6 Bottles" at bounding box center [285, 187] width 80 height 24
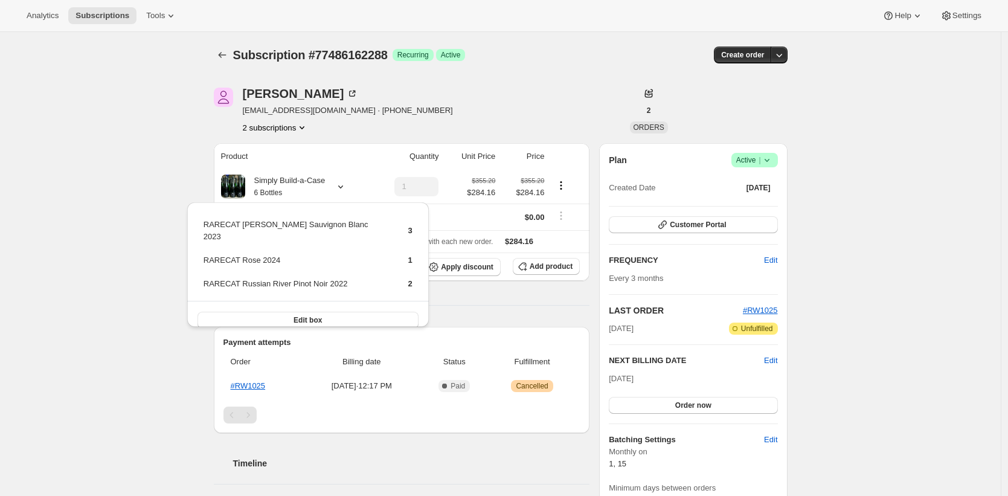
click at [117, 155] on div "Subscription #77486162288. This page is ready Subscription #77486162288 Success…" at bounding box center [500, 487] width 1001 height 911
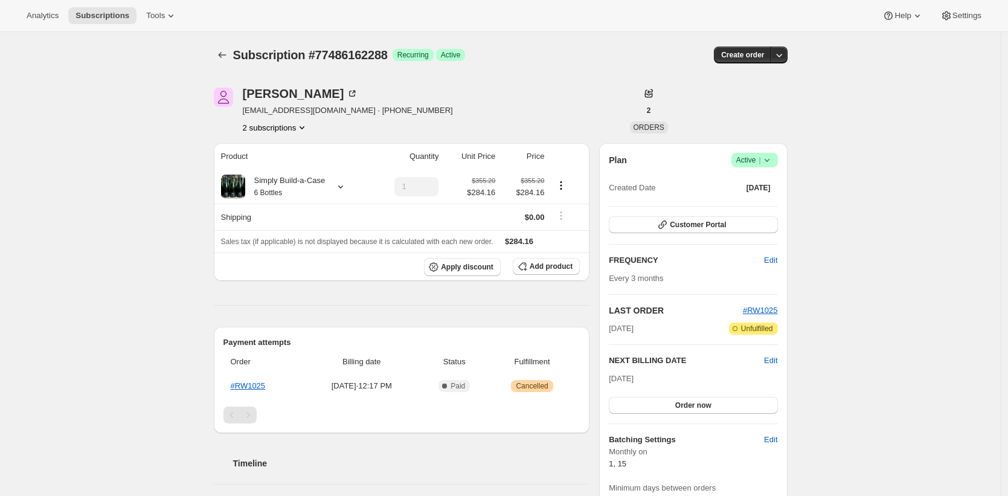
click at [148, 191] on div "Subscription #77486162288. This page is ready Subscription #77486162288 Success…" at bounding box center [500, 487] width 1001 height 911
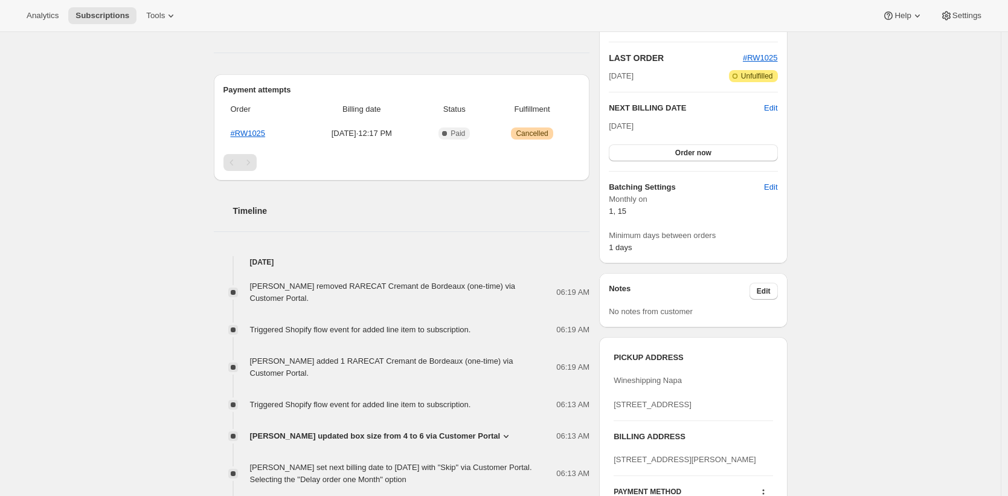
scroll to position [410, 0]
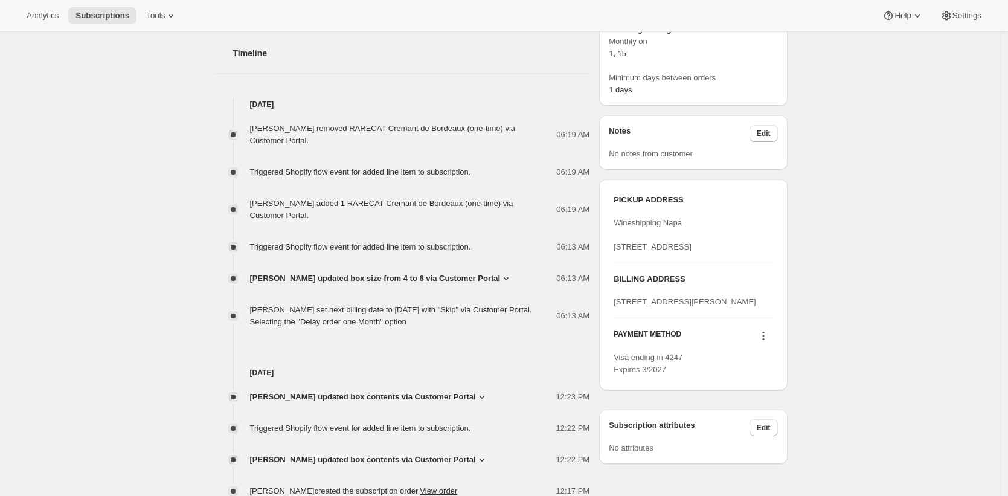
click at [148, 191] on div "Subscription #77486162288. This page is ready Subscription #77486162288 Success…" at bounding box center [500, 77] width 1001 height 911
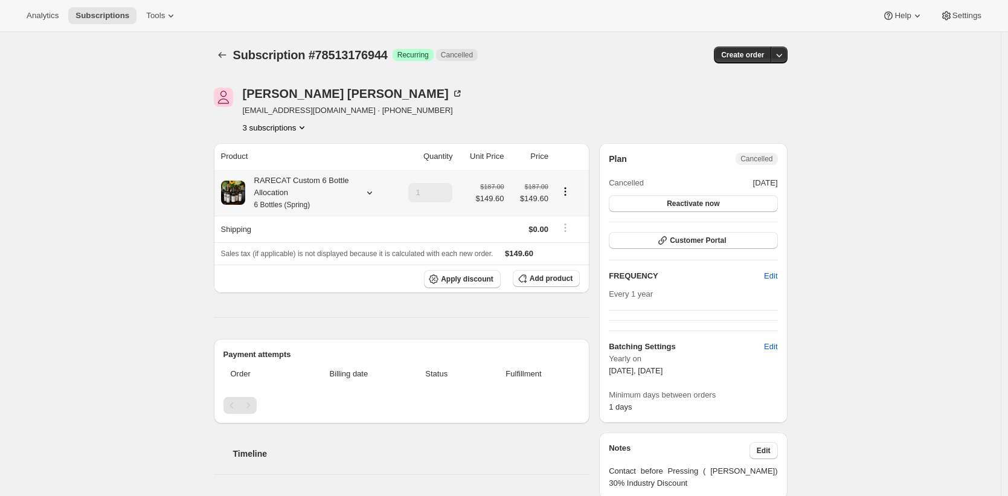
click at [294, 196] on div "RARECAT Custom 6 Bottle Allocation 6 Bottles (Spring)" at bounding box center [299, 193] width 109 height 36
click at [294, 194] on div "RARECAT Custom 6 Bottle Allocation 6 Bottles (Spring)" at bounding box center [299, 193] width 109 height 36
click at [299, 124] on button "3 subscriptions" at bounding box center [276, 127] width 66 height 12
copy span "78512914800"
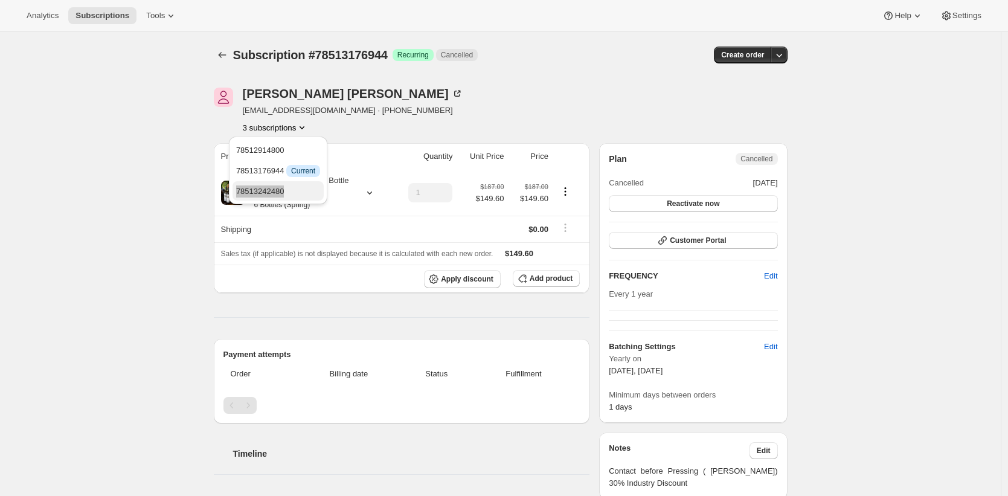
copy span "78513242480"
click at [156, 158] on div "Subscription #78513176944. This page is ready Subscription #78513176944 Success…" at bounding box center [500, 468] width 1001 height 872
click at [295, 168] on th "Product" at bounding box center [303, 156] width 179 height 27
click at [287, 185] on div "RARECAT Custom 6 Bottle Allocation 6 Bottles (Spring)" at bounding box center [299, 193] width 109 height 36
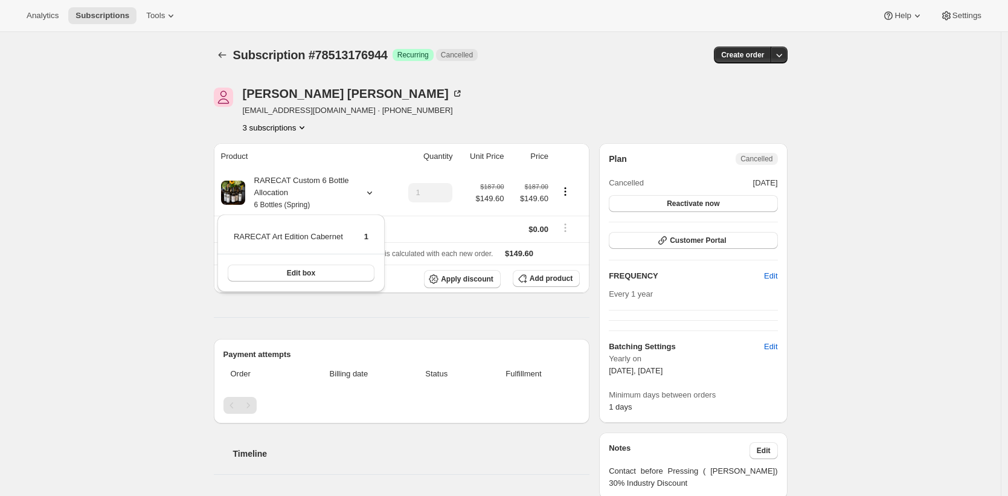
click at [128, 81] on div "Subscription #78513176944. This page is ready Subscription #78513176944 Success…" at bounding box center [500, 468] width 1001 height 872
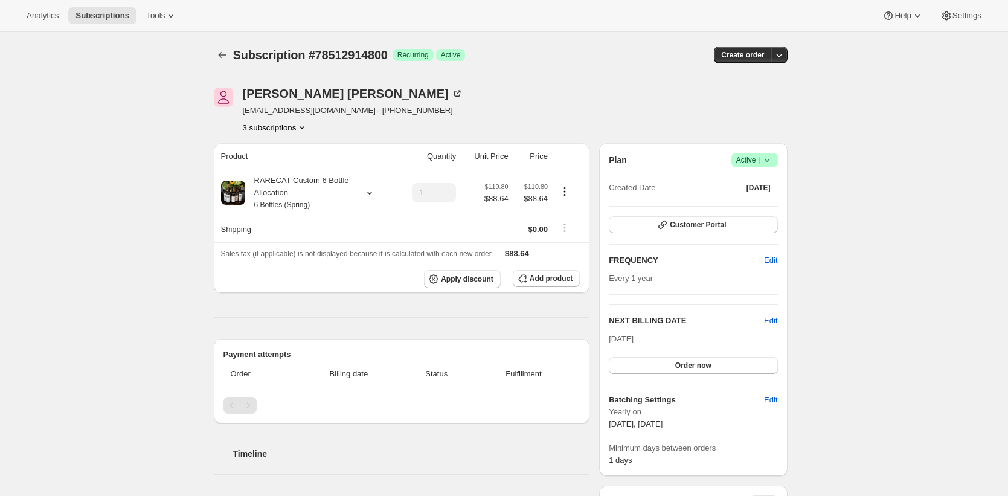
click at [753, 158] on span "Active |" at bounding box center [754, 160] width 37 height 12
click at [762, 204] on span "Cancel subscription" at bounding box center [754, 204] width 68 height 9
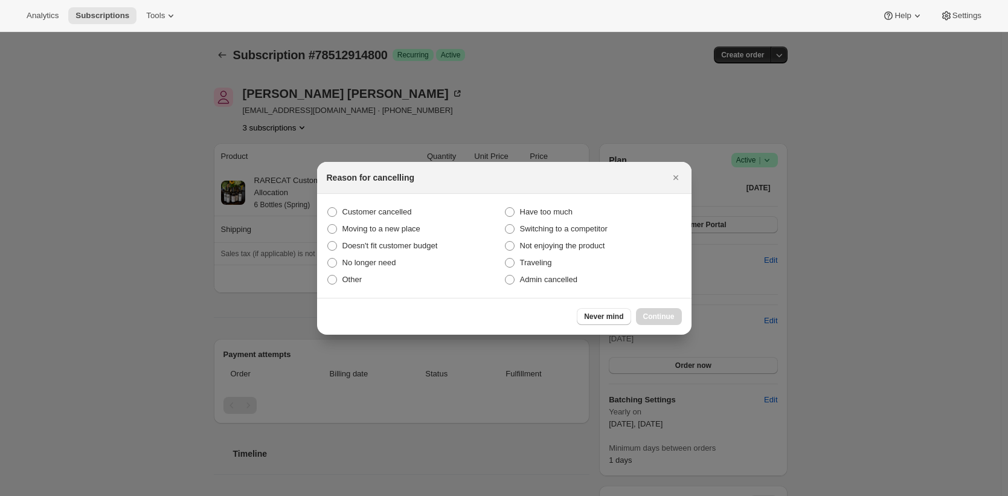
drag, startPoint x: 573, startPoint y: 277, endPoint x: 612, endPoint y: 290, distance: 41.4
click at [573, 277] on span "Admin cancelled" at bounding box center [548, 279] width 57 height 9
click at [505, 275] on input "Admin cancelled" at bounding box center [505, 275] width 1 height 1
radio input "true"
click at [664, 317] on span "Continue" at bounding box center [658, 317] width 31 height 10
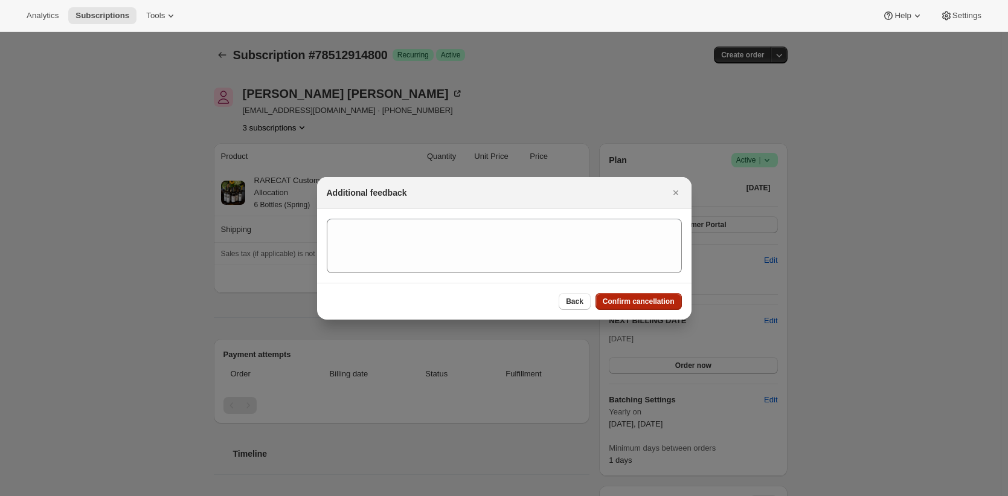
click at [653, 304] on span "Confirm cancellation" at bounding box center [639, 302] width 72 height 10
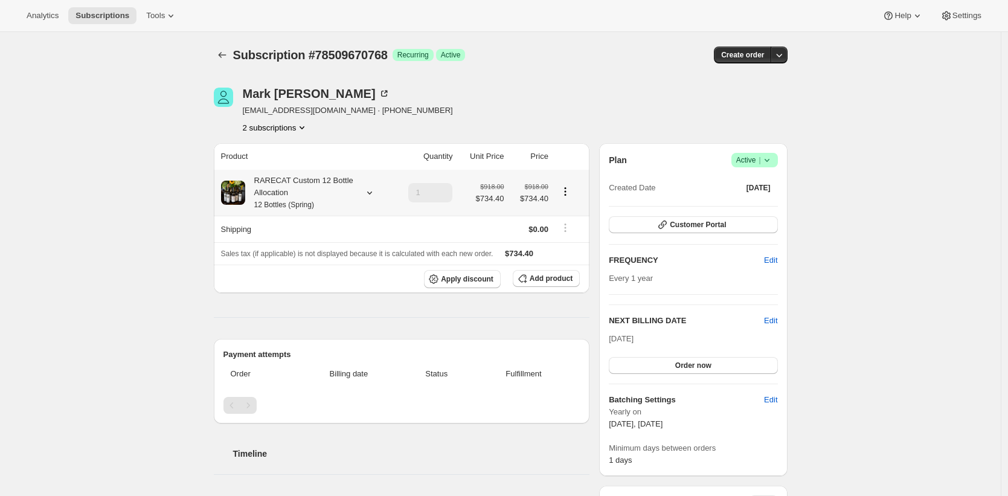
click at [269, 187] on div "RARECAT Custom 12 Bottle Allocation 12 Bottles (Spring)" at bounding box center [299, 193] width 109 height 36
click at [297, 133] on button "2 subscriptions" at bounding box center [276, 127] width 66 height 12
click at [283, 166] on span "78509834608" at bounding box center [259, 170] width 48 height 9
click at [361, 57] on span "Subscription #78509834608" at bounding box center [310, 54] width 155 height 13
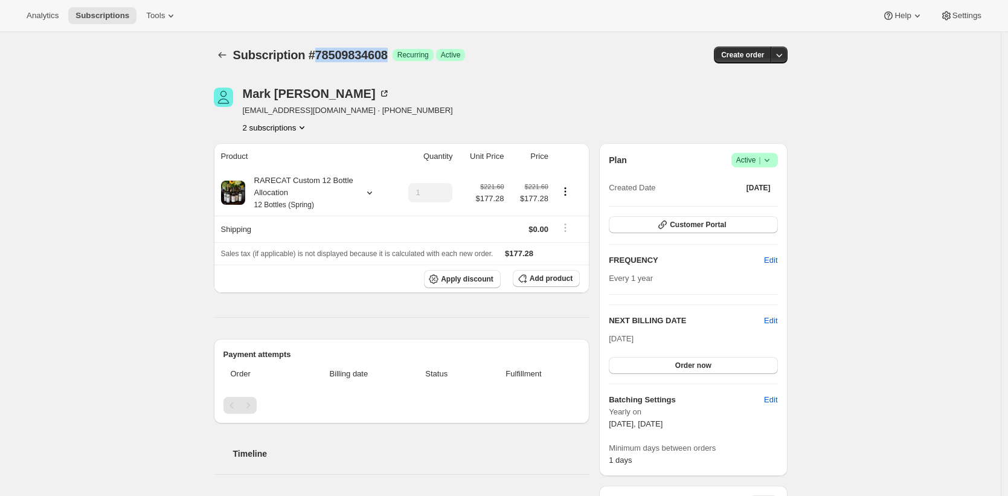
click at [361, 57] on span "Subscription #78509834608" at bounding box center [310, 54] width 155 height 13
copy span "78509834608"
click at [302, 192] on div "RARECAT Custom 12 Bottle Allocation 12 Bottles (Spring)" at bounding box center [299, 193] width 109 height 36
click at [350, 239] on td "RARECAT Champagne, Blanc de Noir" at bounding box center [288, 241] width 135 height 22
drag, startPoint x: 350, startPoint y: 239, endPoint x: 250, endPoint y: 237, distance: 99.7
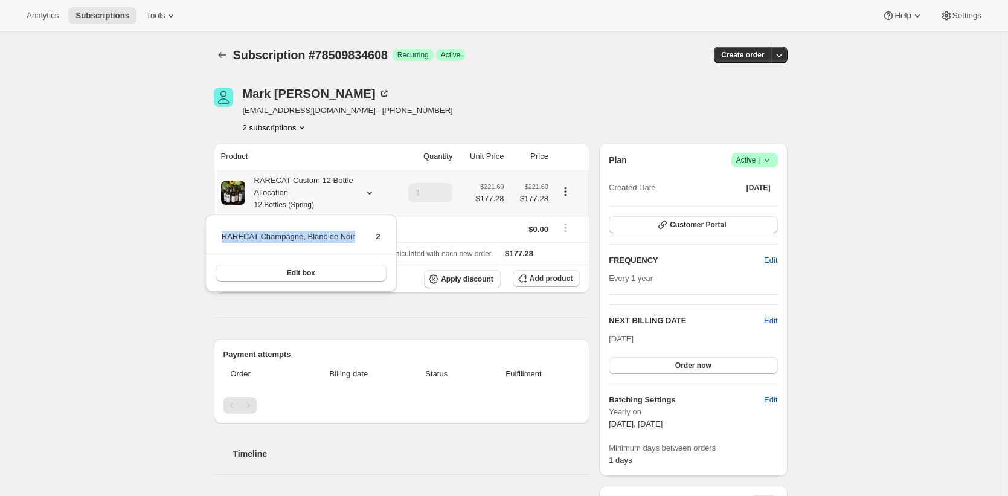
click at [250, 237] on td "RARECAT Champagne, Blanc de Noir" at bounding box center [288, 241] width 135 height 22
copy td "RARECAT Champagne, Blanc de Noir"
drag, startPoint x: 772, startPoint y: 158, endPoint x: 769, endPoint y: 163, distance: 6.2
click at [772, 158] on icon at bounding box center [767, 160] width 12 height 12
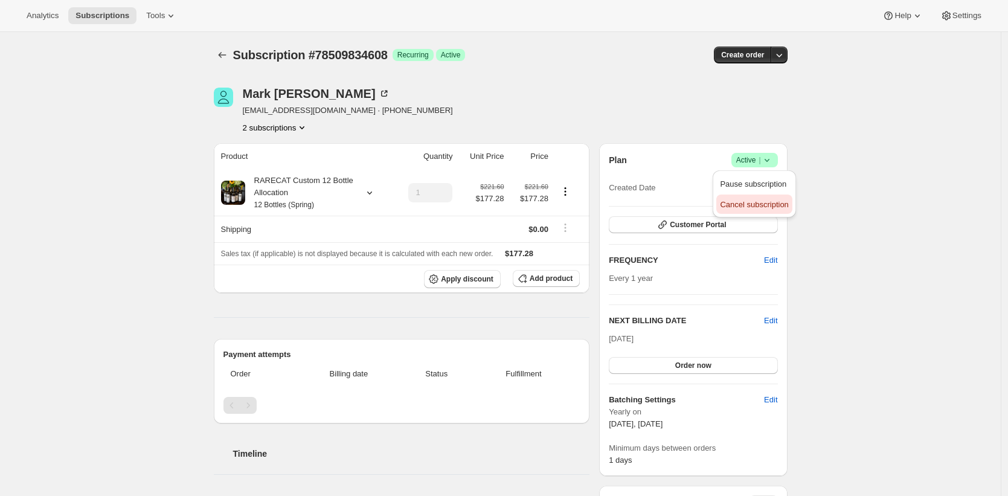
click at [729, 199] on span "Cancel subscription" at bounding box center [754, 205] width 68 height 12
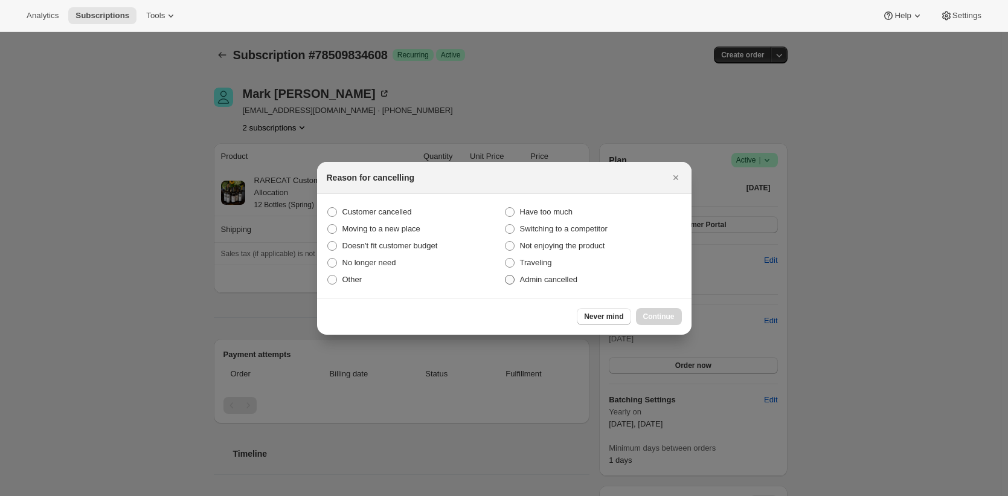
drag, startPoint x: 537, startPoint y: 283, endPoint x: 545, endPoint y: 283, distance: 7.9
click at [539, 283] on span "Admin cancelled" at bounding box center [548, 279] width 57 height 9
click at [505, 275] on input "Admin cancelled" at bounding box center [505, 275] width 1 height 1
radio input "true"
click at [663, 315] on span "Continue" at bounding box center [658, 317] width 31 height 10
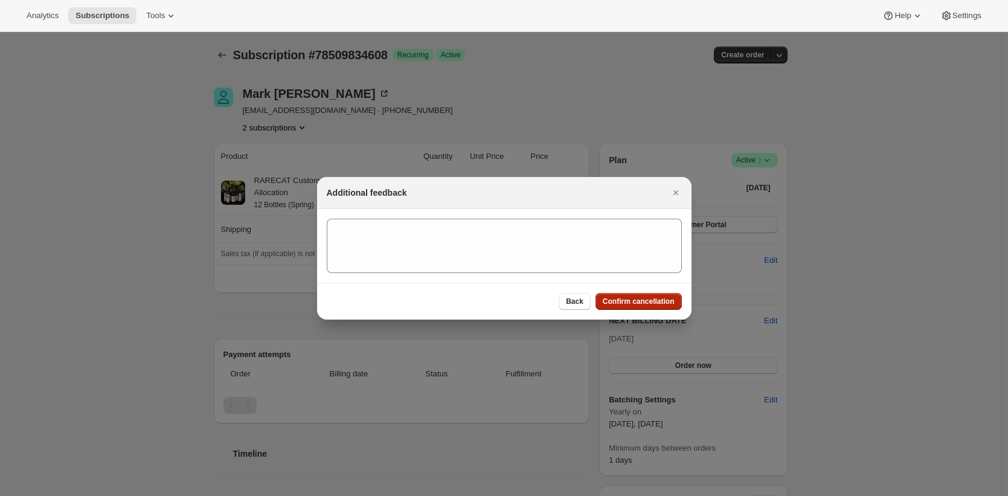
click at [655, 306] on span "Confirm cancellation" at bounding box center [639, 302] width 72 height 10
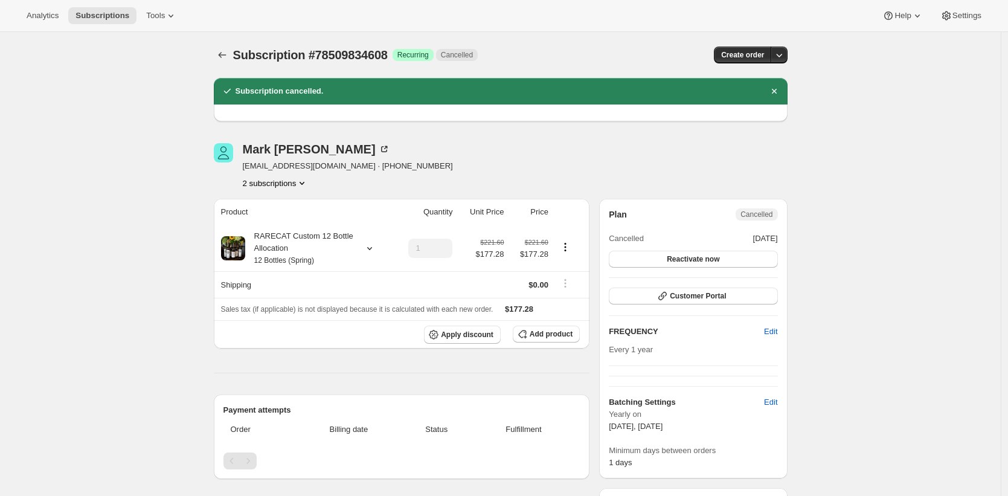
click at [286, 184] on button "2 subscriptions" at bounding box center [276, 183] width 66 height 12
click at [291, 204] on span "78509670768" at bounding box center [276, 206] width 84 height 12
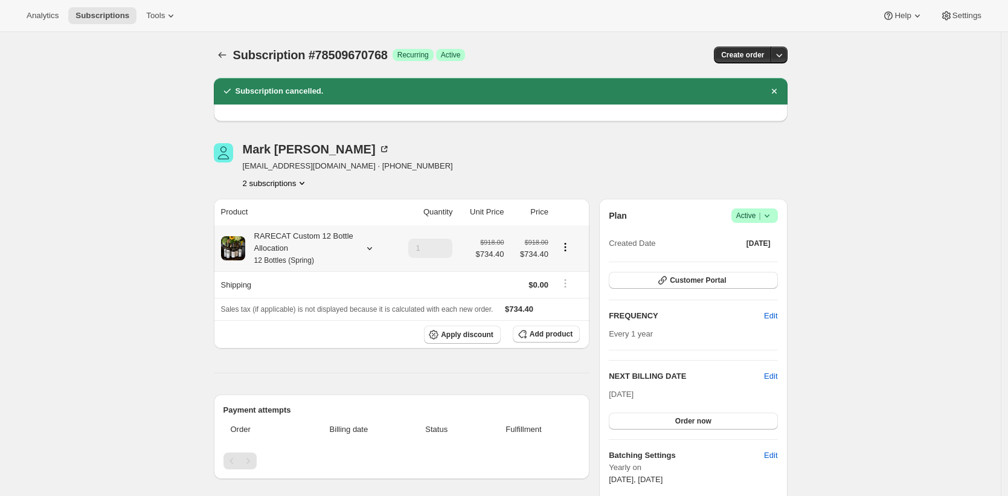
click at [315, 242] on div "RARECAT Custom 12 Bottle Allocation 12 Bottles (Spring)" at bounding box center [299, 248] width 109 height 36
click at [304, 323] on button "Edit box" at bounding box center [301, 328] width 186 height 17
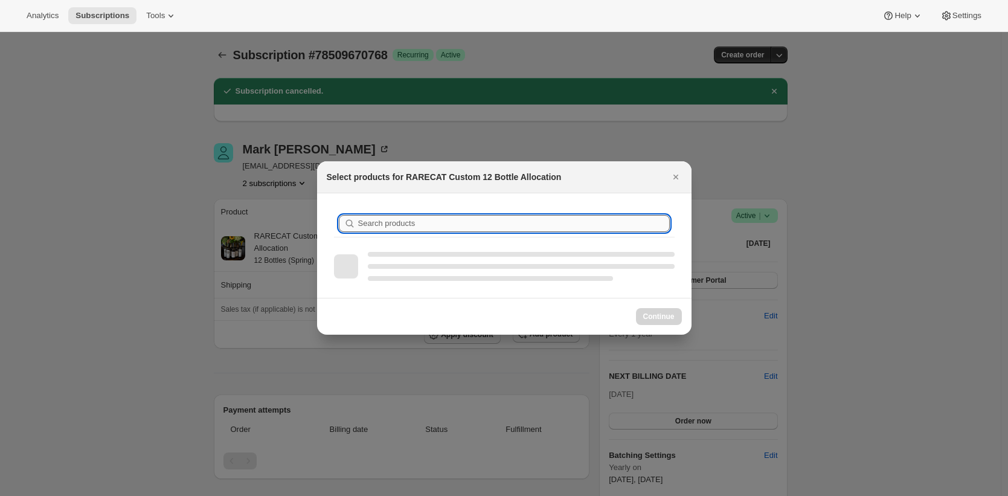
click at [402, 216] on input "Search products" at bounding box center [514, 223] width 312 height 17
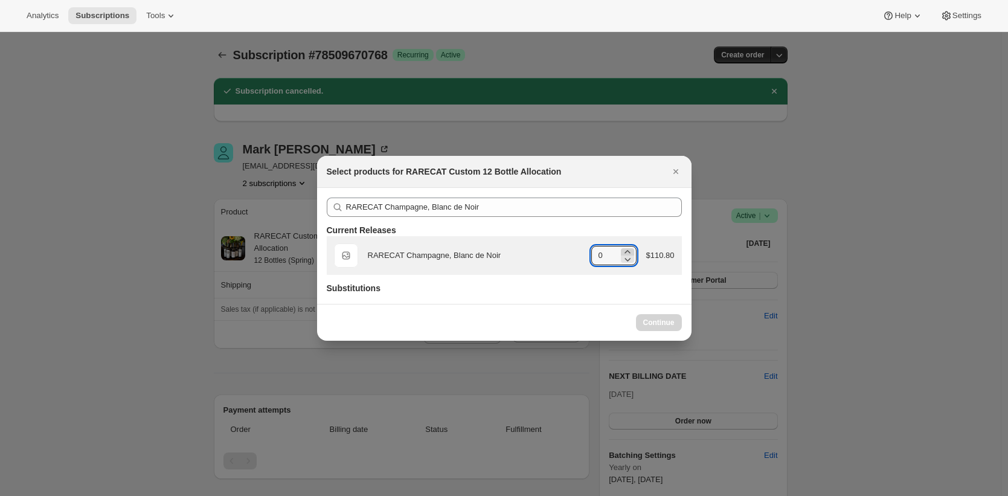
click at [621, 250] on icon ":rcb:" at bounding box center [627, 252] width 12 height 12
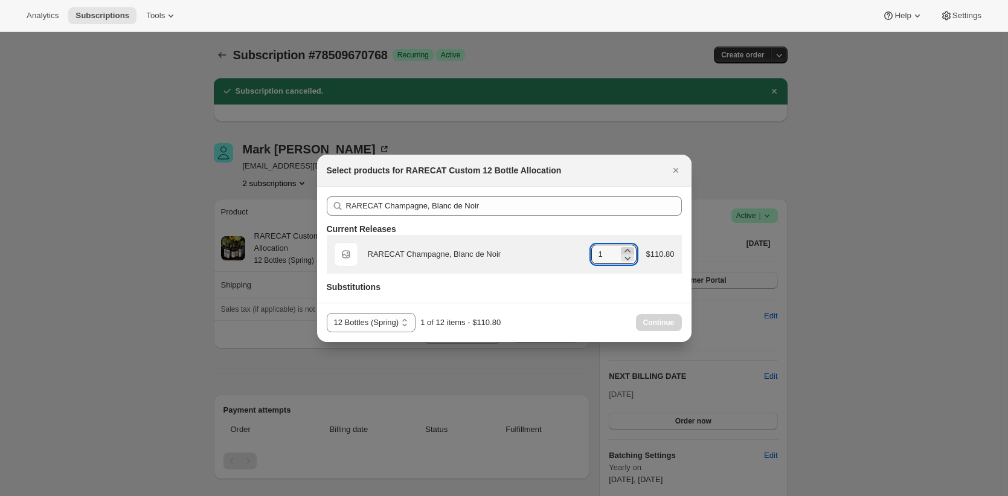
click at [621, 250] on icon ":rcb:" at bounding box center [627, 251] width 12 height 12
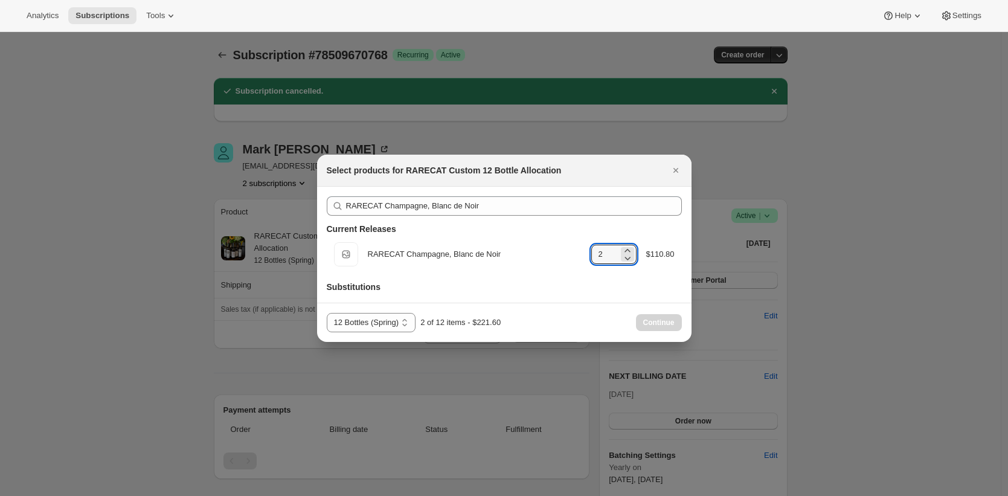
type input "0"
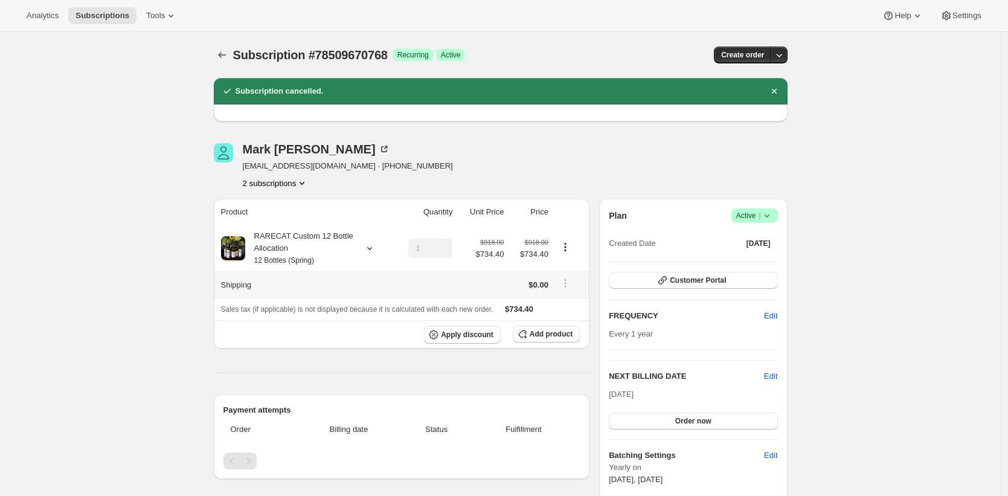
click at [310, 240] on div "RARECAT Custom 12 Bottle Allocation 12 Bottles (Spring)" at bounding box center [299, 248] width 109 height 36
click at [318, 327] on button "Edit box" at bounding box center [301, 328] width 186 height 17
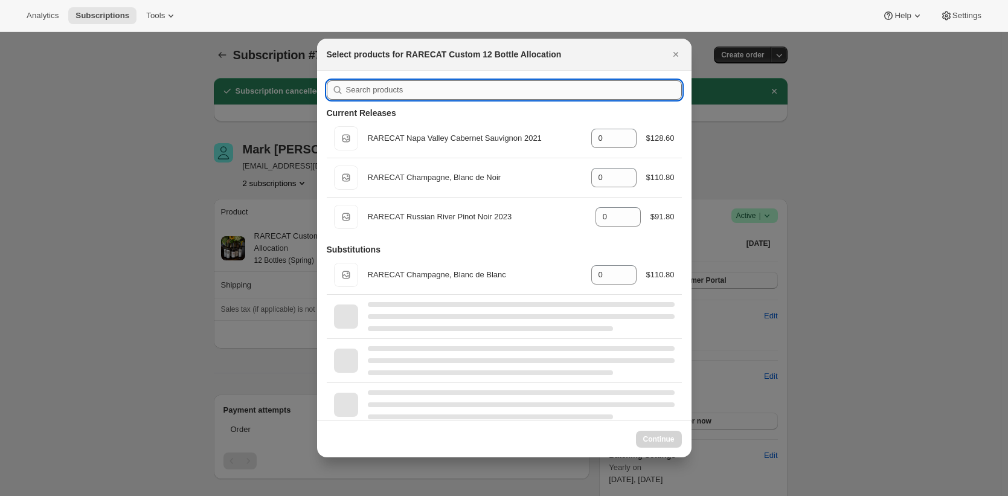
click at [451, 87] on input ":rd3:" at bounding box center [514, 89] width 336 height 19
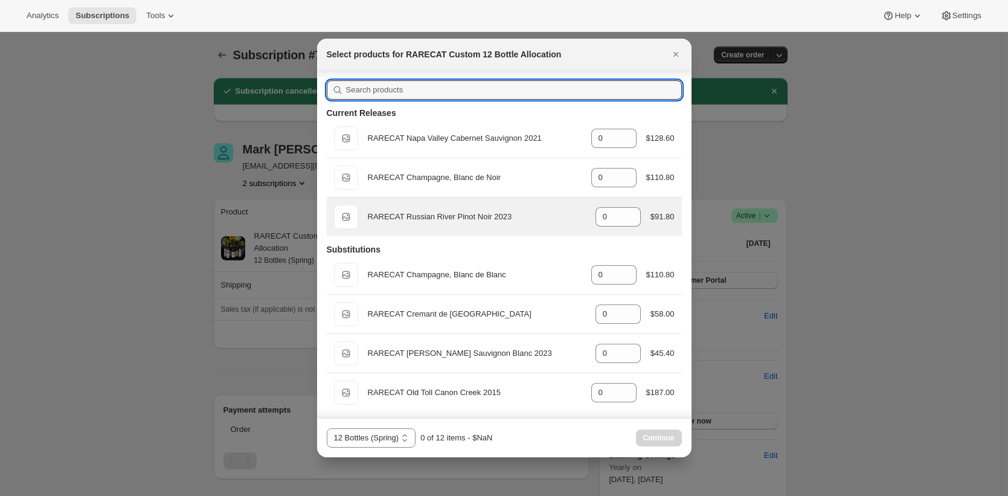
scroll to position [4, 0]
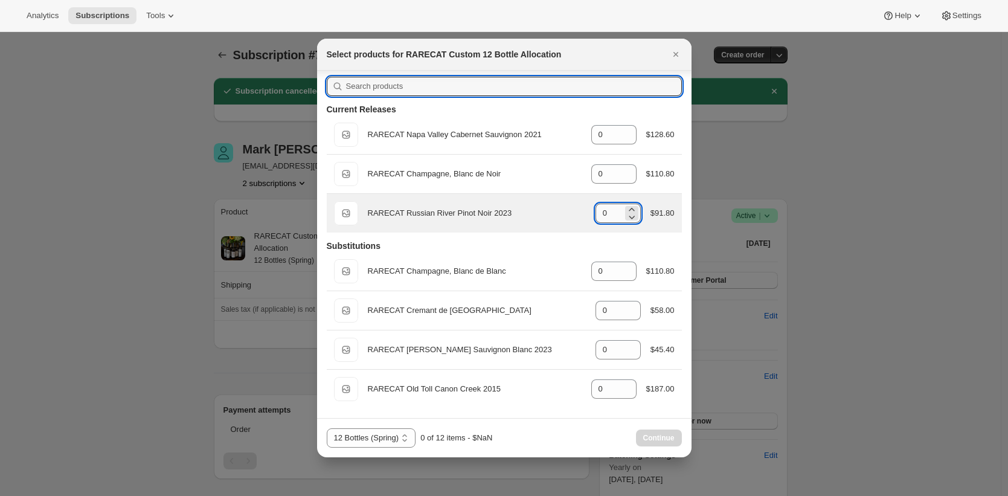
click at [602, 210] on input "0" at bounding box center [608, 213] width 27 height 19
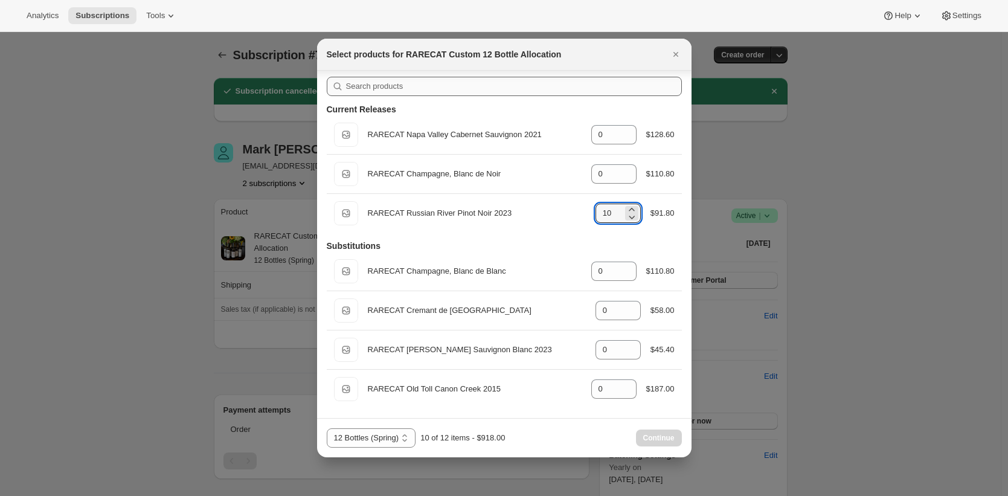
type input "10"
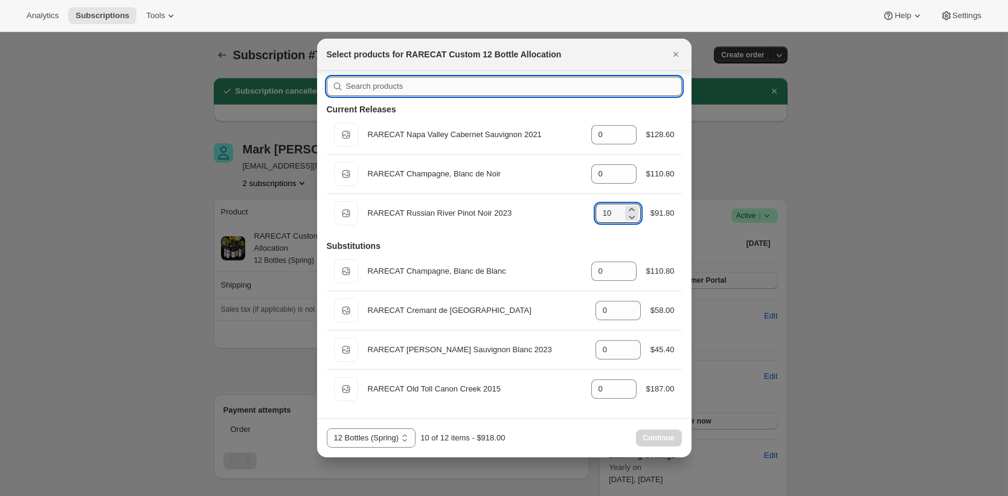
click at [561, 85] on input ":rd3:" at bounding box center [514, 86] width 336 height 19
paste input "RARECAT Champagne, Blanc de Noir"
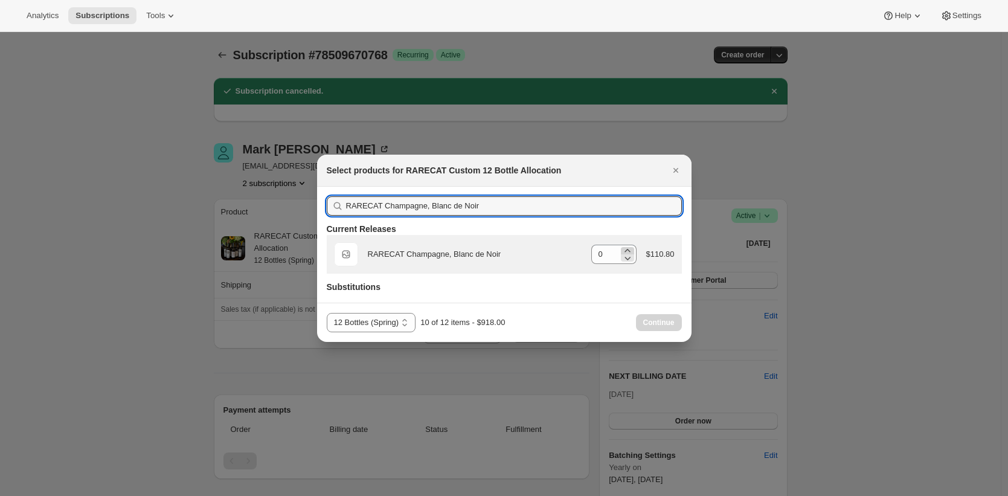
type input "RARECAT Champagne, Blanc de Noir"
click at [625, 249] on icon ":rd3:" at bounding box center [626, 250] width 5 height 3
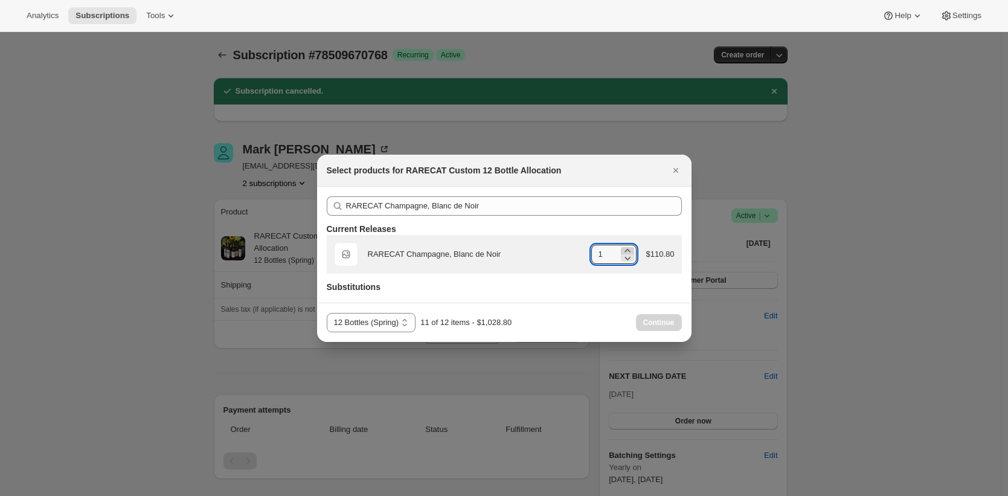
click at [625, 249] on icon ":rd3:" at bounding box center [626, 250] width 5 height 3
type input "2"
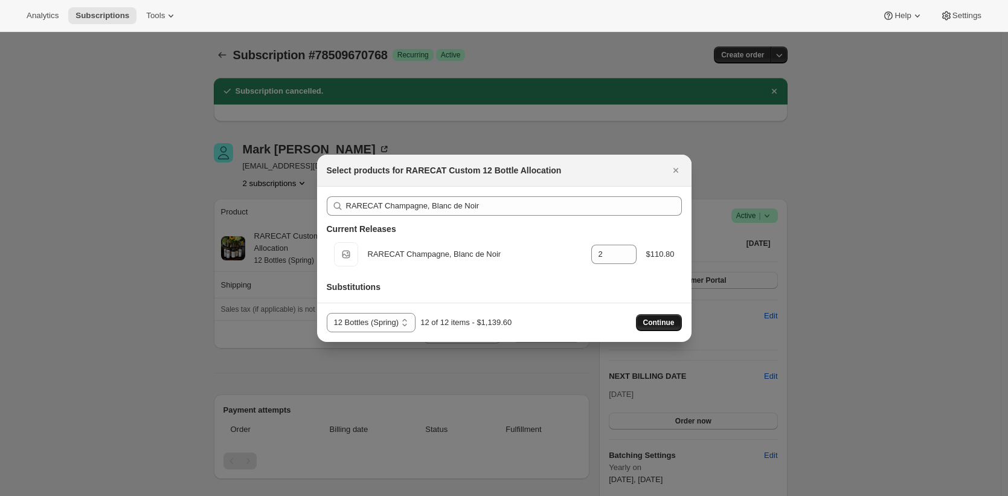
click at [666, 320] on span "Continue" at bounding box center [658, 323] width 31 height 10
click at [159, 112] on div at bounding box center [504, 248] width 1008 height 496
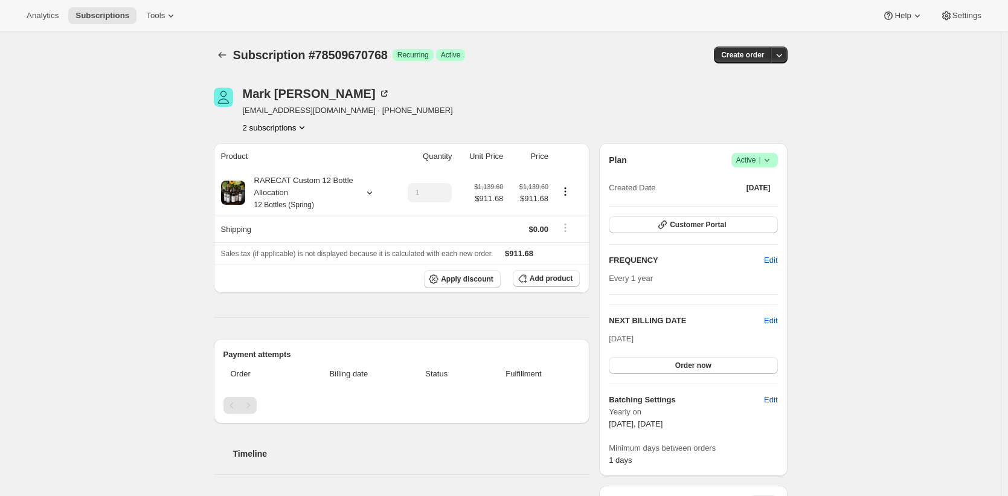
click at [271, 129] on button "2 subscriptions" at bounding box center [276, 127] width 66 height 12
click at [274, 166] on span "78509834608" at bounding box center [259, 170] width 48 height 9
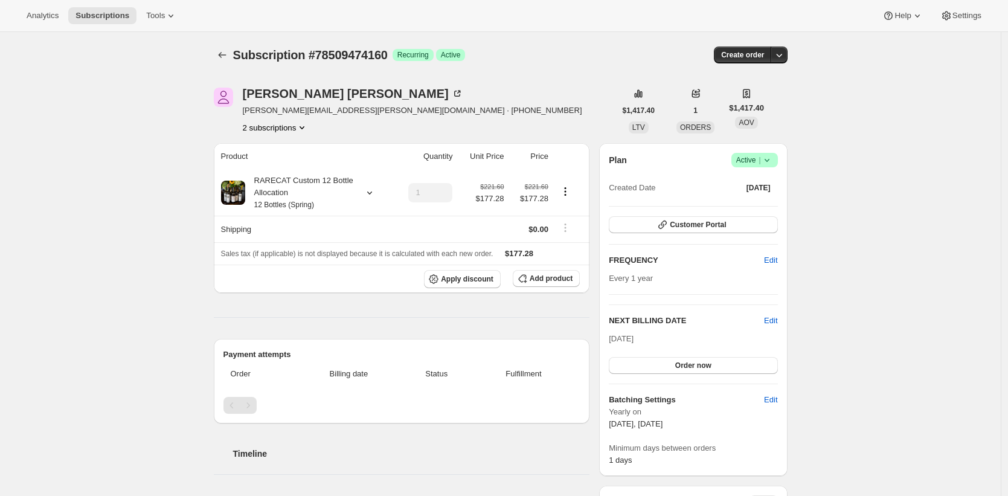
click at [281, 128] on button "2 subscriptions" at bounding box center [276, 127] width 66 height 12
click at [102, 180] on div "Subscription #78509474160. This page is ready Subscription #78509474160 Success…" at bounding box center [500, 494] width 1001 height 925
click at [272, 197] on div "RARECAT Custom 12 Bottle Allocation 12 Bottles (Spring)" at bounding box center [299, 193] width 109 height 36
click at [321, 270] on button "Edit box" at bounding box center [301, 273] width 171 height 17
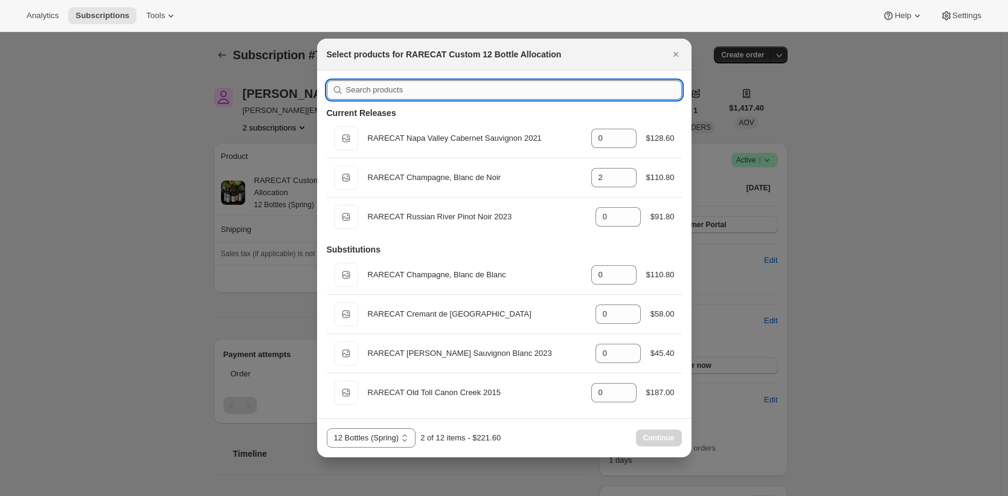
click at [467, 88] on input ":r3n:" at bounding box center [514, 89] width 336 height 19
paste input "River Pinot Noir"
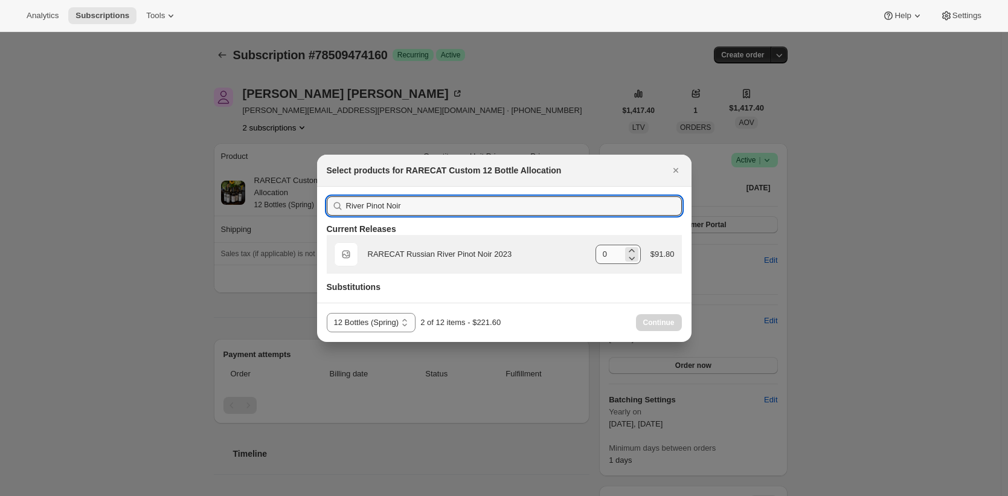
type input "River Pinot Noir"
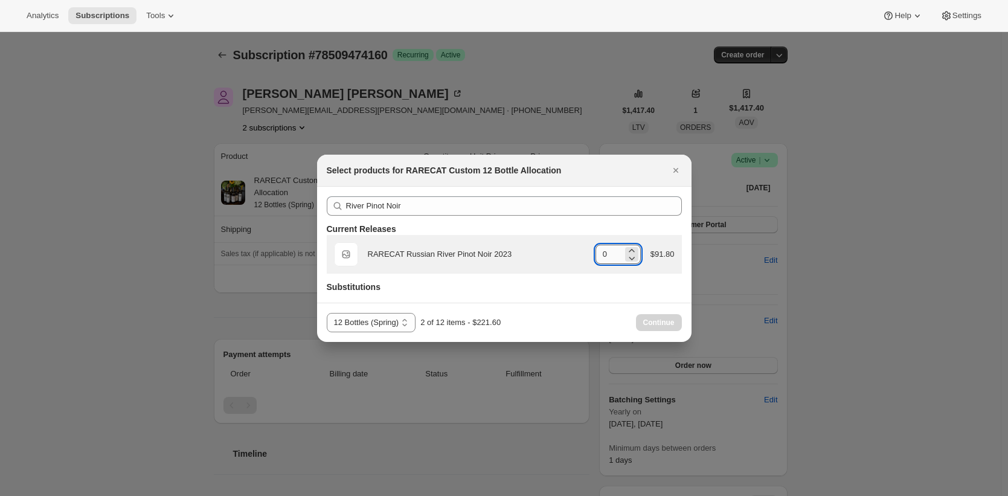
click at [601, 255] on input "0" at bounding box center [608, 254] width 27 height 19
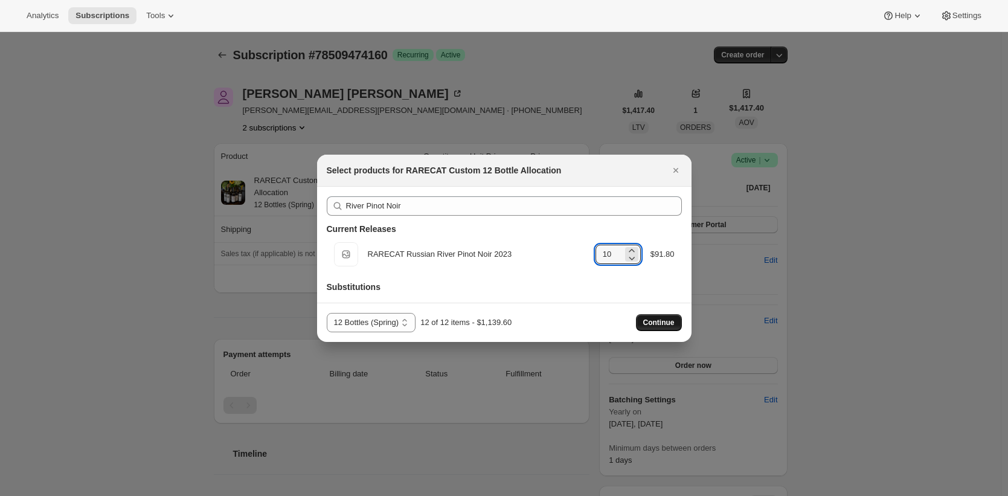
type input "10"
click at [655, 324] on span "Continue" at bounding box center [658, 323] width 31 height 10
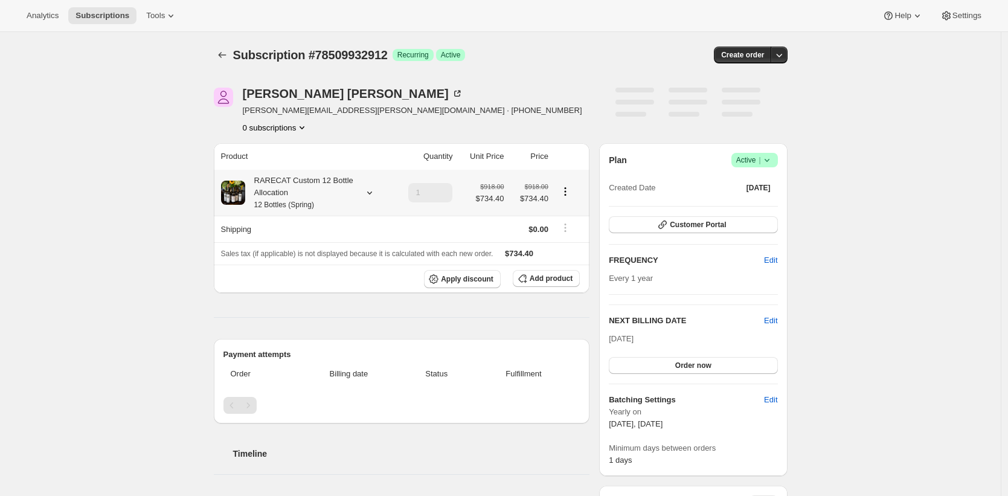
click at [313, 212] on th "RARECAT Custom 12 Bottle Allocation 12 Bottles (Spring)" at bounding box center [303, 193] width 179 height 46
click at [309, 201] on small "12 Bottles (Spring)" at bounding box center [284, 205] width 60 height 8
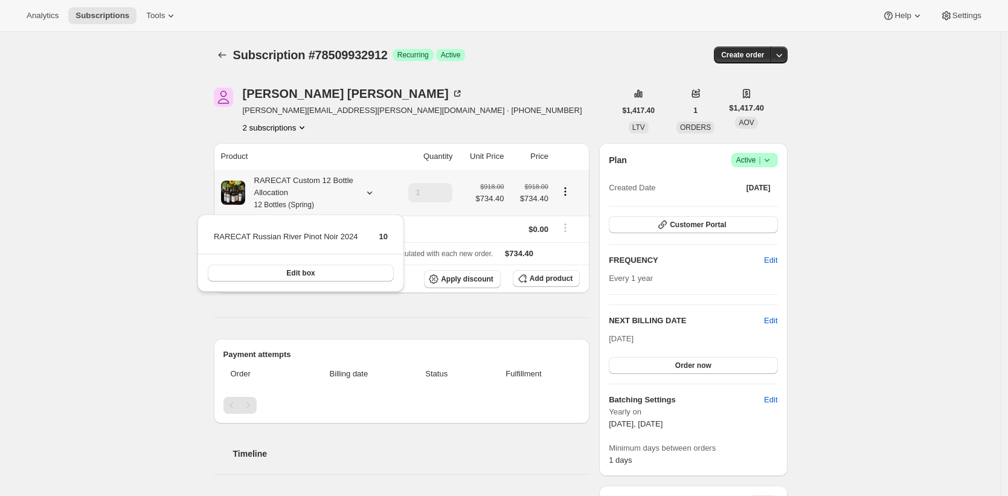
click at [332, 238] on td "RARECAT Russian River Pinot Noir 2024" at bounding box center [286, 241] width 146 height 22
drag, startPoint x: 332, startPoint y: 238, endPoint x: 294, endPoint y: 238, distance: 38.7
click at [294, 238] on td "RARECAT Russian River Pinot Noir 2024" at bounding box center [286, 241] width 146 height 22
copy td "River Pinot Noir"
click at [488, 83] on div "[PERSON_NAME] [PERSON_NAME][EMAIL_ADDRESS][PERSON_NAME][DOMAIN_NAME] · [PHONE_N…" at bounding box center [495, 494] width 583 height 853
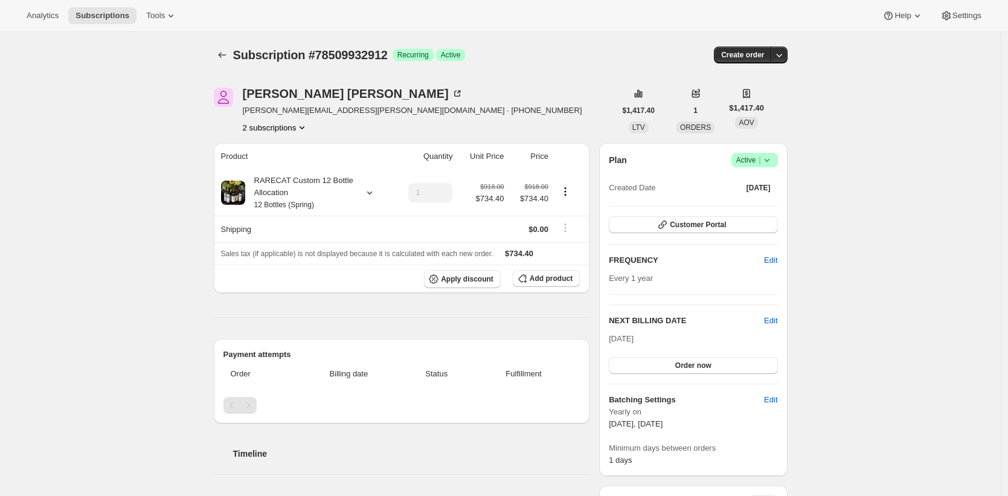
click at [773, 156] on icon at bounding box center [767, 160] width 12 height 12
click at [763, 203] on span "Cancel subscription" at bounding box center [754, 204] width 68 height 9
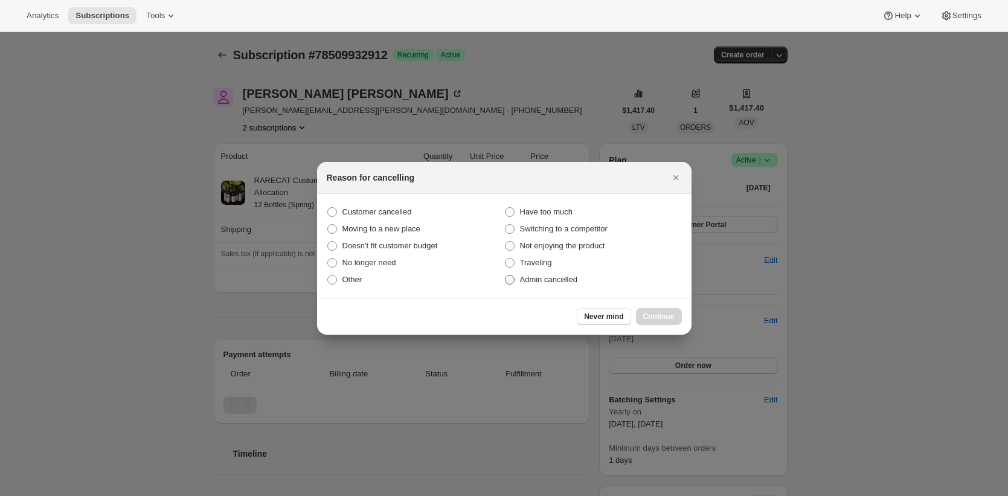
click at [559, 281] on span "Admin cancelled" at bounding box center [548, 279] width 57 height 9
click at [505, 275] on input "Admin cancelled" at bounding box center [505, 275] width 1 height 1
radio input "true"
click at [655, 315] on span "Continue" at bounding box center [658, 317] width 31 height 10
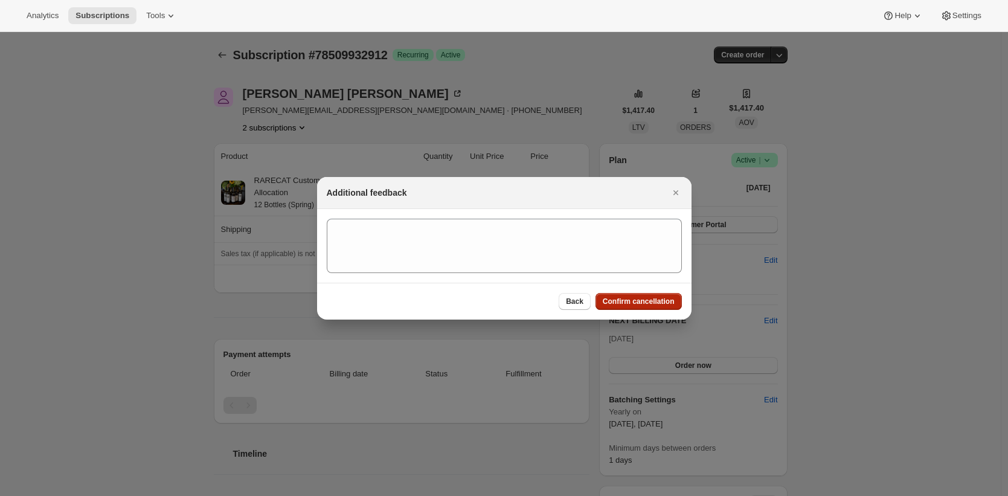
click at [650, 301] on span "Confirm cancellation" at bounding box center [639, 302] width 72 height 10
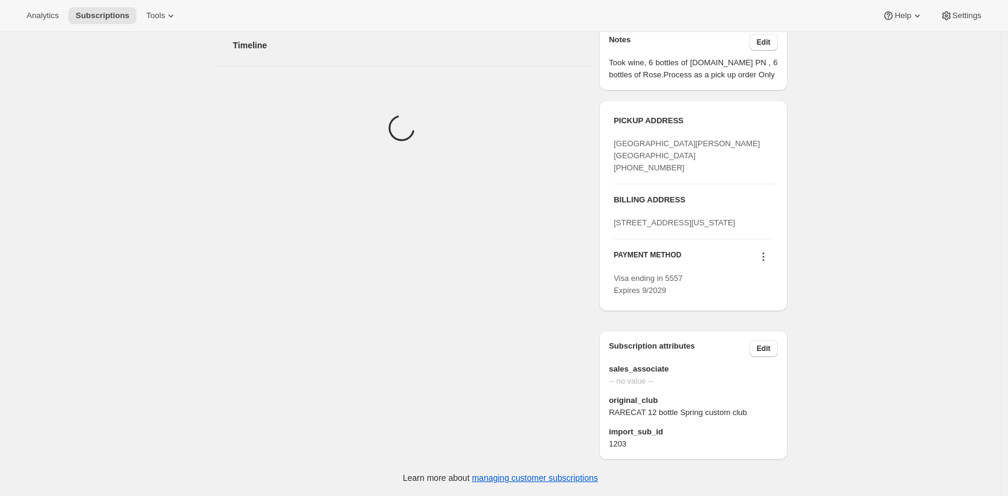
scroll to position [512, 0]
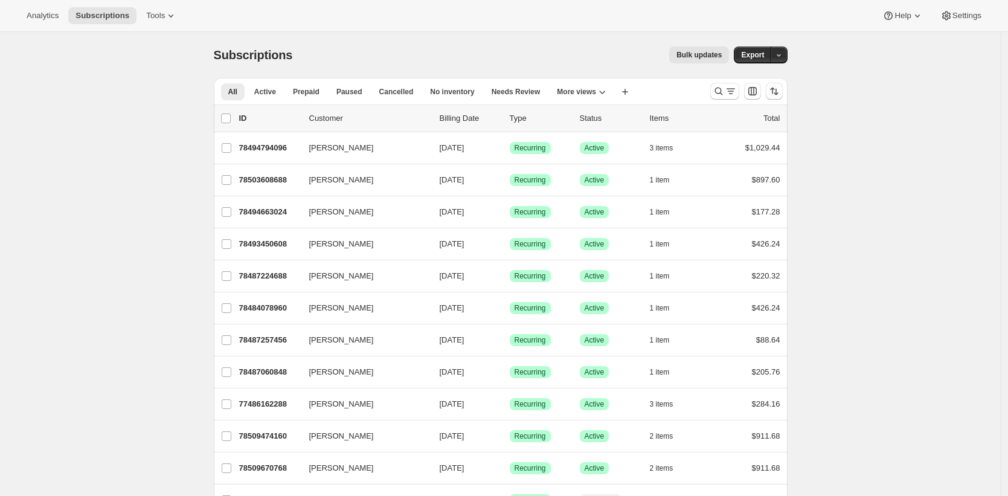
click at [423, 65] on div "Subscriptions. This page is ready Subscriptions Bulk updates More actions Bulk …" at bounding box center [501, 55] width 574 height 46
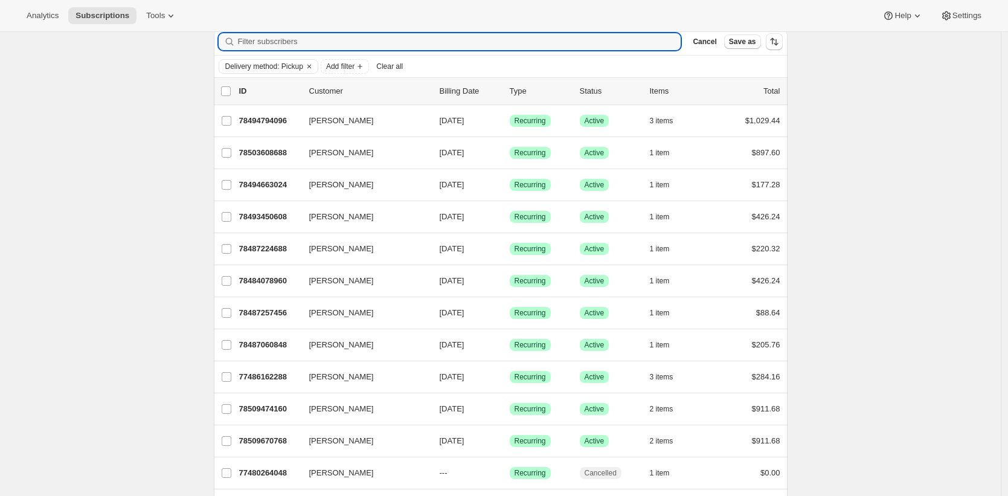
scroll to position [49, 0]
click at [183, 232] on div "Subscriptions. This page is ready Subscriptions Bulk updates More actions Bulk …" at bounding box center [500, 398] width 1001 height 830
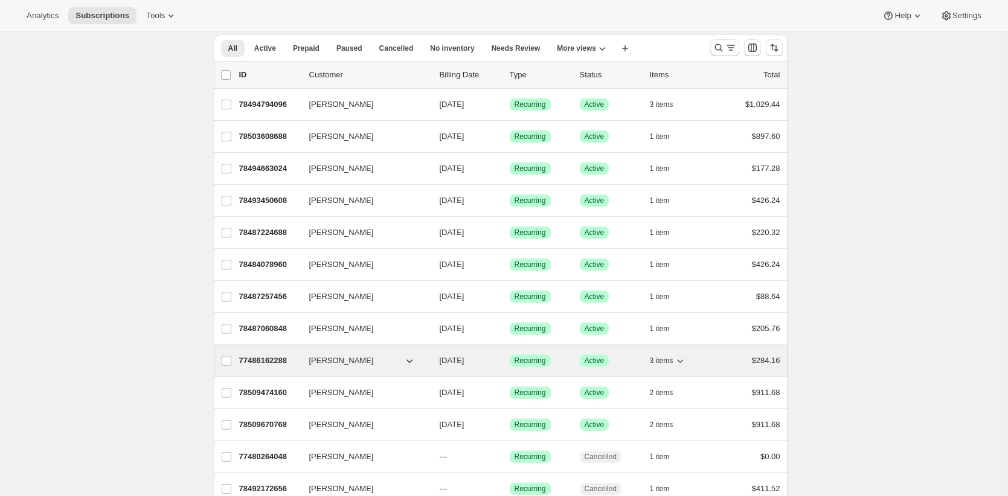
scroll to position [35, 0]
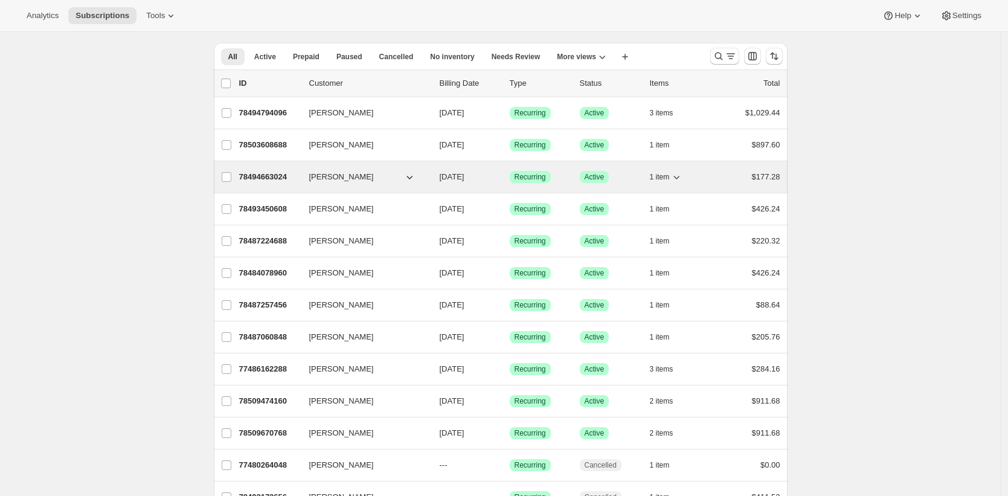
click at [263, 174] on p "78494663024" at bounding box center [269, 177] width 60 height 12
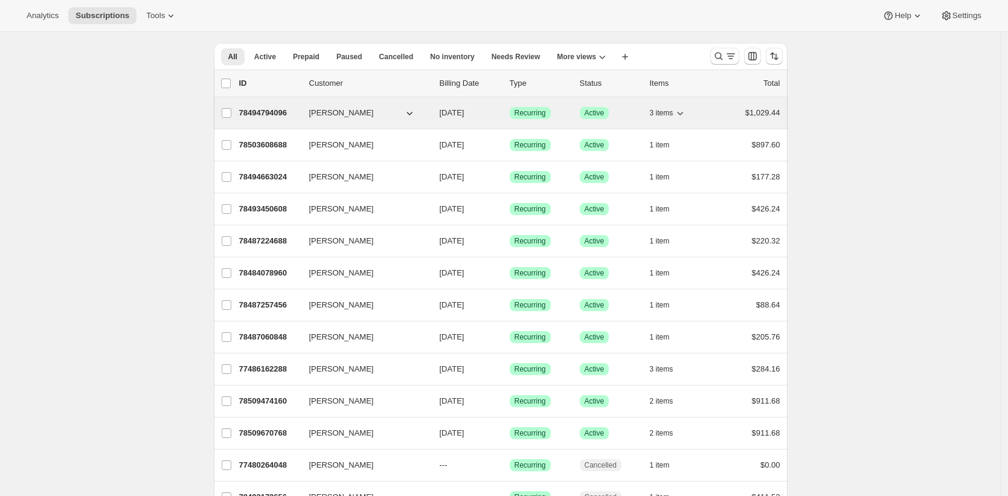
click at [268, 110] on p "78494794096" at bounding box center [269, 113] width 60 height 12
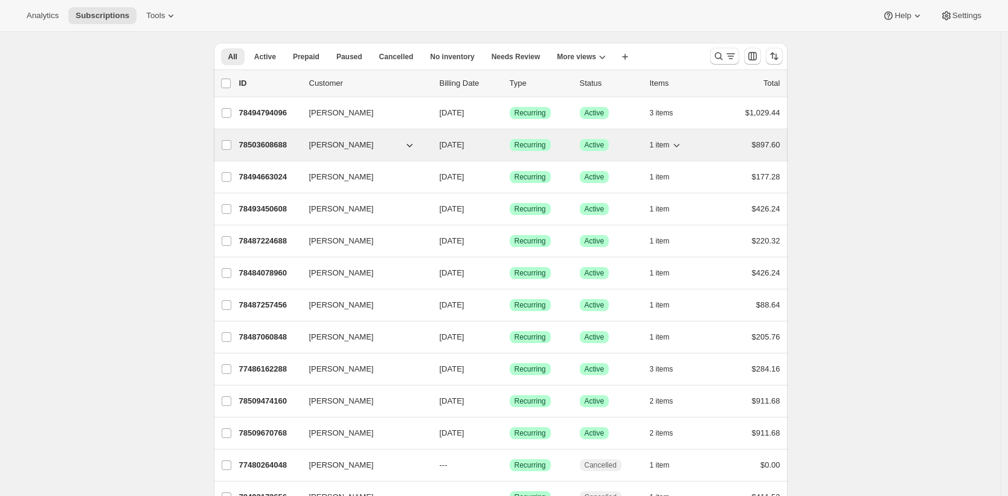
click at [273, 144] on p "78503608688" at bounding box center [269, 145] width 60 height 12
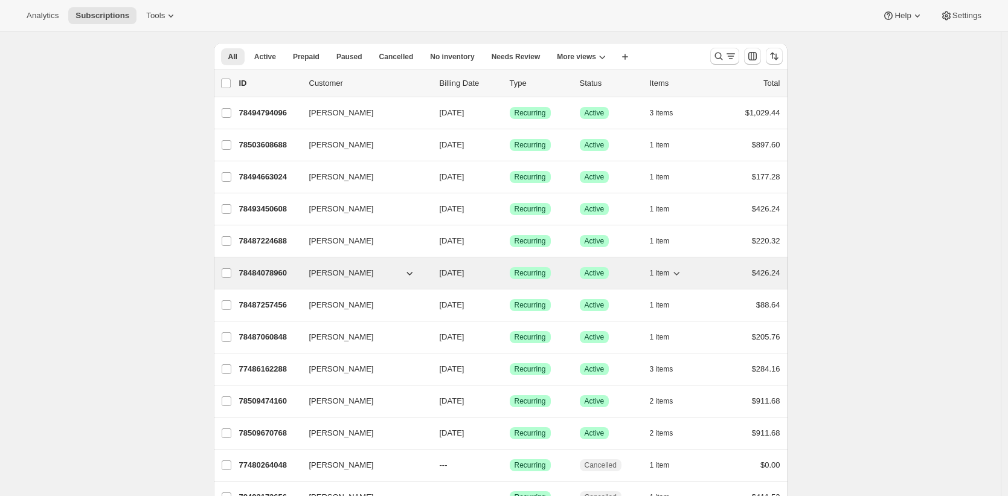
click at [271, 268] on p "78484078960" at bounding box center [269, 273] width 60 height 12
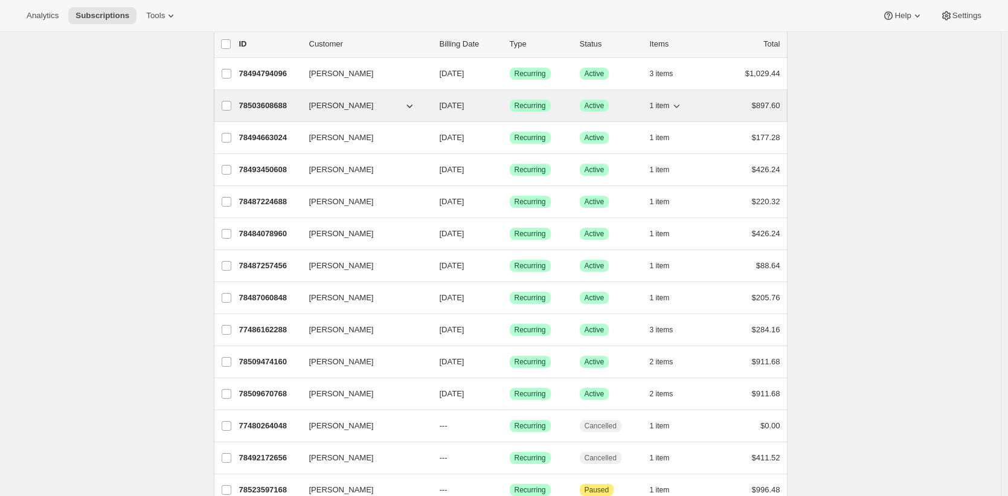
scroll to position [85, 0]
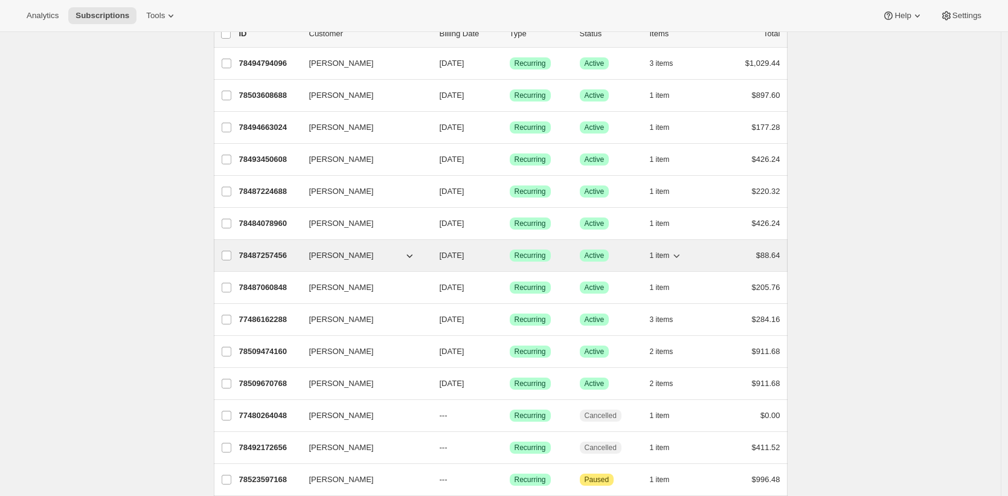
click at [278, 254] on p "78487257456" at bounding box center [269, 255] width 60 height 12
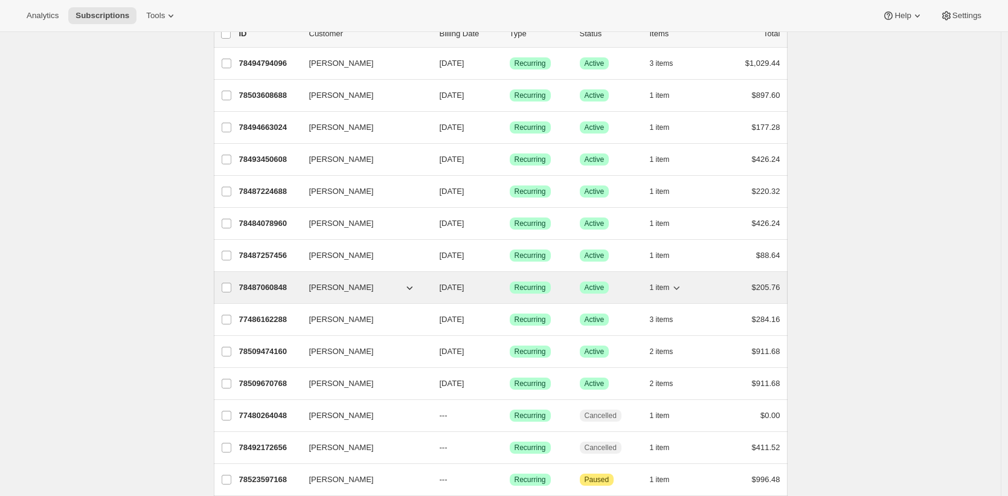
click at [268, 286] on p "78487060848" at bounding box center [269, 287] width 60 height 12
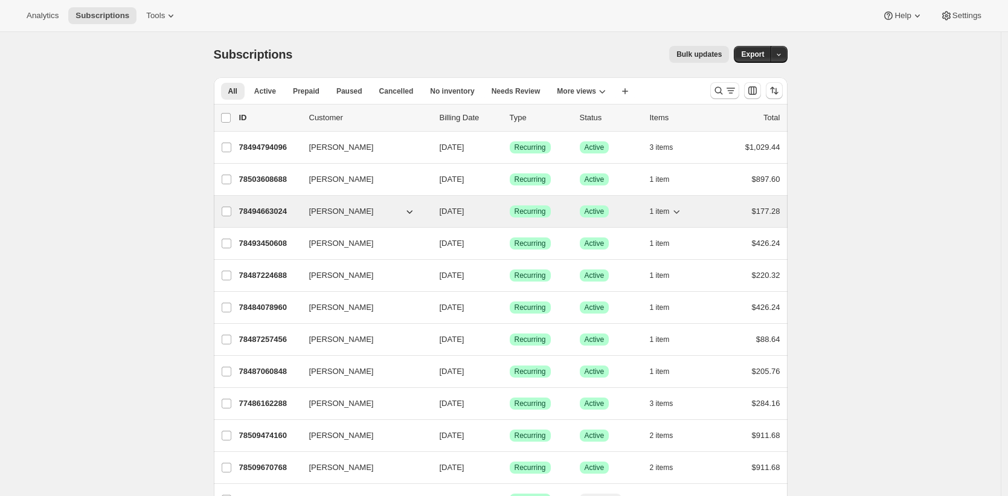
scroll to position [0, 0]
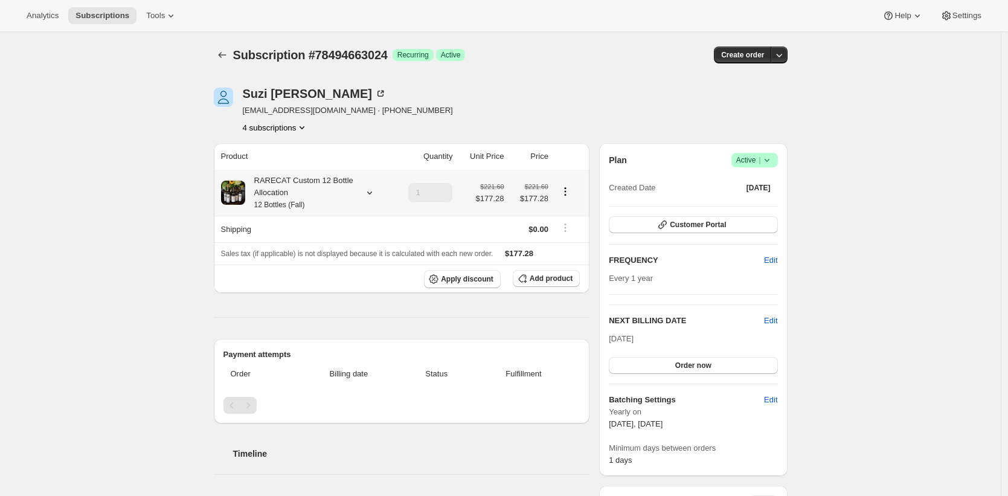
click at [316, 191] on div "RARECAT Custom 12 Bottle Allocation 12 Bottles (Fall)" at bounding box center [299, 193] width 109 height 36
drag, startPoint x: 695, startPoint y: 112, endPoint x: 742, endPoint y: 139, distance: 54.1
click at [696, 112] on div "[PERSON_NAME] [EMAIL_ADDRESS][DOMAIN_NAME] · [PHONE_NUMBER] 4 subscriptions" at bounding box center [501, 111] width 574 height 46
click at [768, 156] on icon at bounding box center [767, 160] width 12 height 12
click at [767, 208] on span "Cancel subscription" at bounding box center [754, 204] width 68 height 9
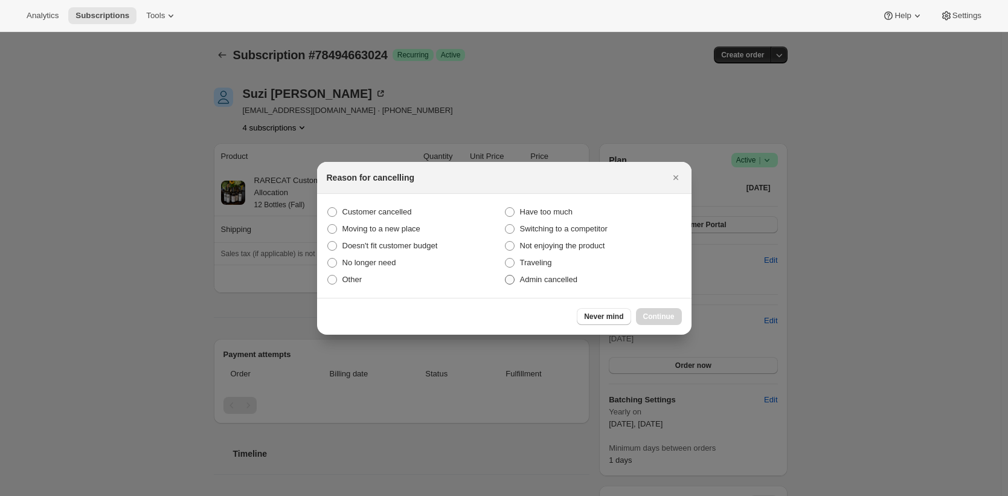
click at [553, 278] on span "Admin cancelled" at bounding box center [548, 279] width 57 height 9
click at [505, 275] on input "Admin cancelled" at bounding box center [505, 275] width 1 height 1
radio input "true"
click at [651, 312] on span "Continue" at bounding box center [658, 317] width 31 height 10
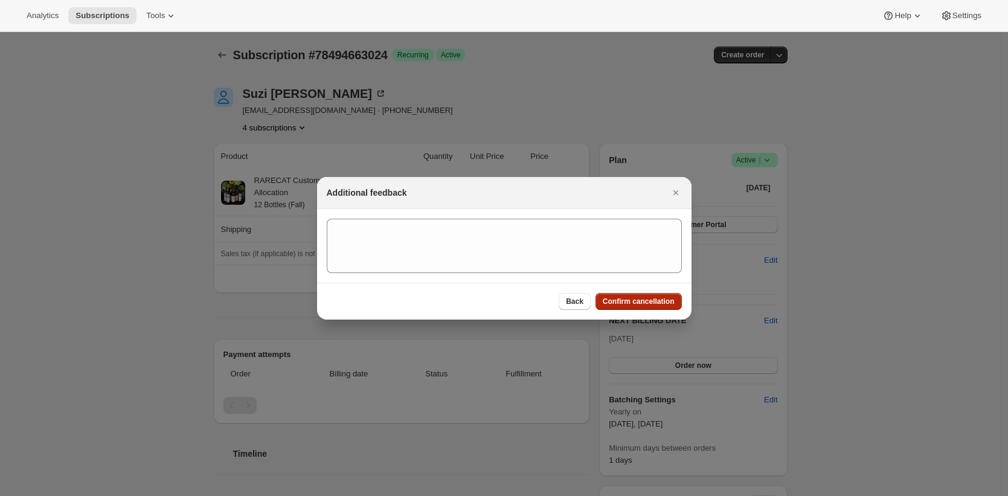
click at [658, 300] on span "Confirm cancellation" at bounding box center [639, 302] width 72 height 10
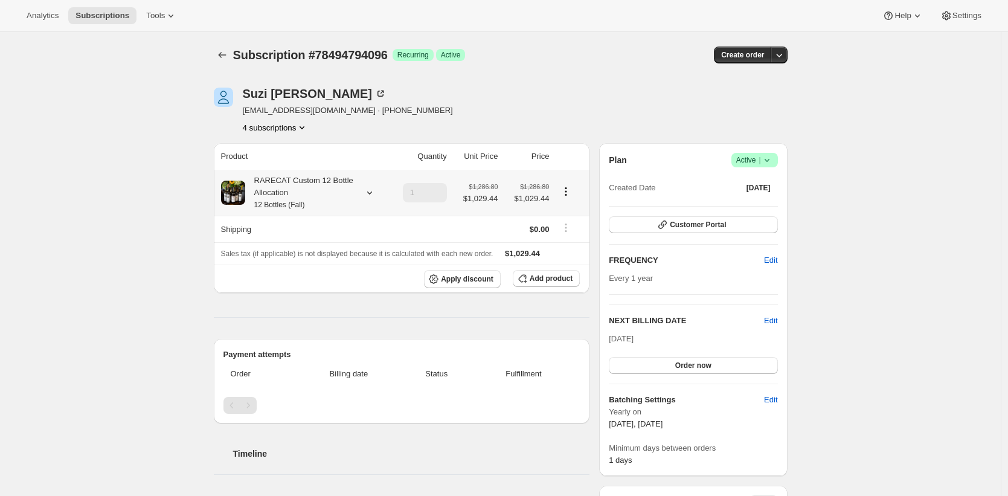
click at [316, 191] on div "RARECAT Custom 12 Bottle Allocation 12 Bottles (Fall)" at bounding box center [299, 193] width 109 height 36
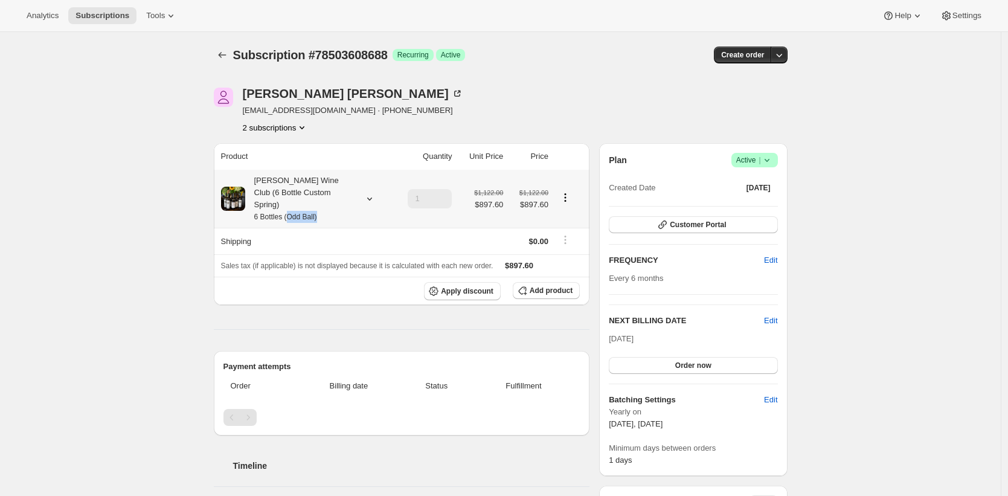
click at [295, 210] on th "[PERSON_NAME] Wine Club (6 Bottle Custom Spring) 6 Bottles (Odd Ball)" at bounding box center [303, 199] width 178 height 58
click at [303, 191] on div "[PERSON_NAME] Wine Club (6 Bottle Custom Spring) 6 Bottles (Odd Ball)" at bounding box center [299, 199] width 109 height 48
click at [142, 189] on div "Subscription #78503608688. This page is ready Subscription #78503608688 Success…" at bounding box center [500, 488] width 1001 height 913
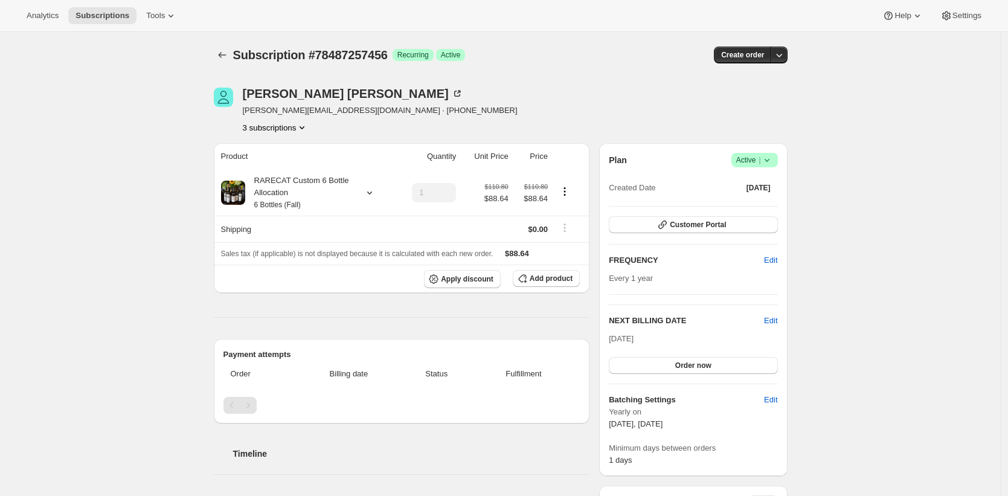
click at [325, 182] on div "RARECAT Custom 6 Bottle Allocation 6 Bottles (Fall)" at bounding box center [299, 193] width 109 height 36
click at [321, 186] on div "RARECAT Custom 6 Bottle Allocation 6 Bottles (Fall)" at bounding box center [299, 193] width 109 height 36
click at [292, 126] on button "3 subscriptions" at bounding box center [276, 127] width 66 height 12
copy span "78487224688"
copy span "78487257456"
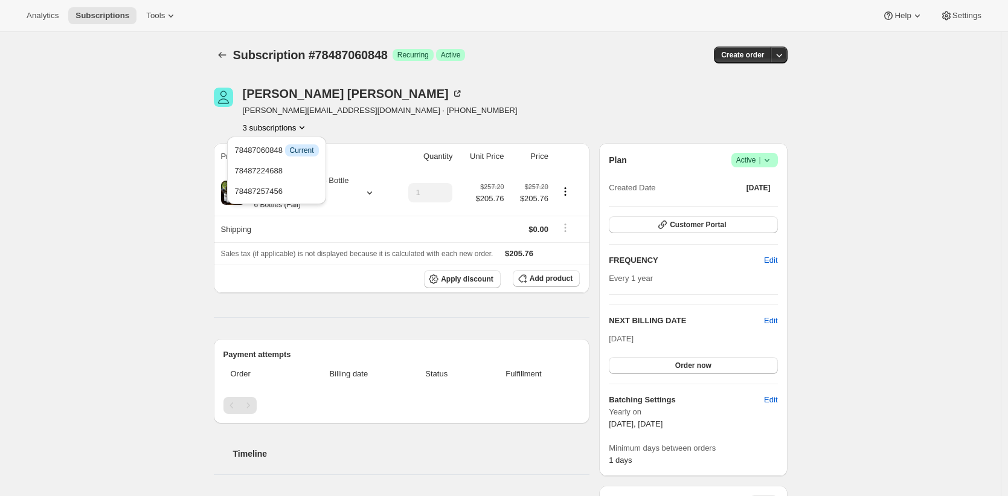
click at [155, 106] on div "Subscription #78487060848. This page is ready Subscription #78487060848 Success…" at bounding box center [500, 488] width 1001 height 913
click at [156, 104] on div "Subscription #78487060848. This page is ready Subscription #78487060848 Success…" at bounding box center [500, 488] width 1001 height 913
click at [316, 189] on div "RARECAT Custom 6 Bottle Allocation 6 Bottles (Fall)" at bounding box center [299, 193] width 109 height 36
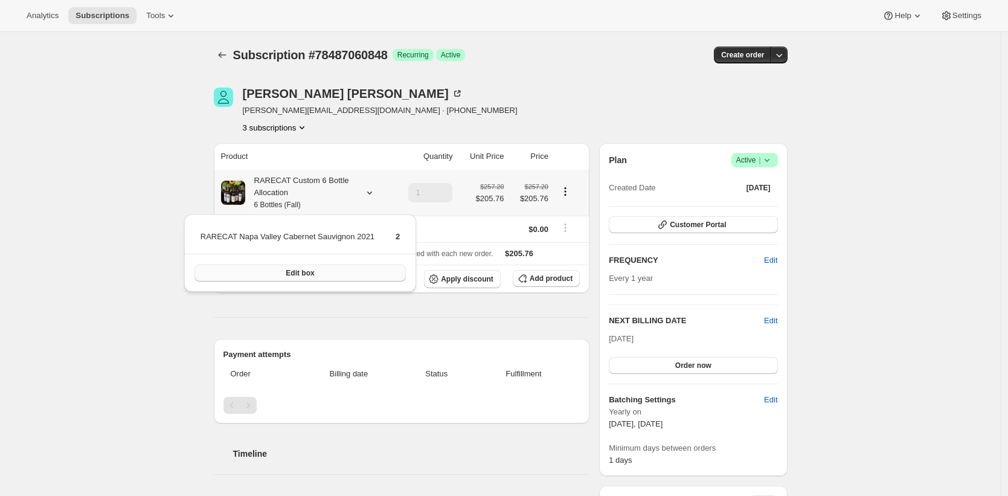
click at [339, 275] on button "Edit box" at bounding box center [300, 273] width 212 height 17
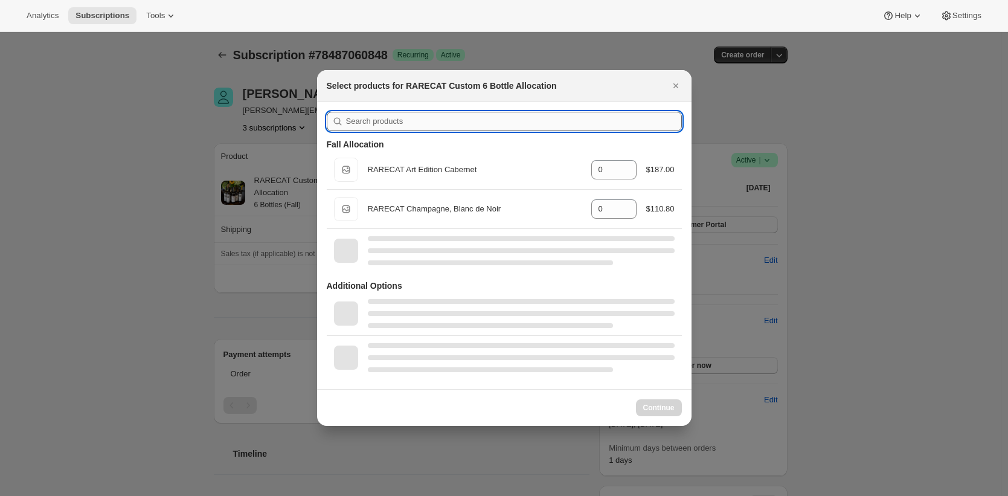
click at [420, 122] on input ":r3v:" at bounding box center [514, 121] width 336 height 19
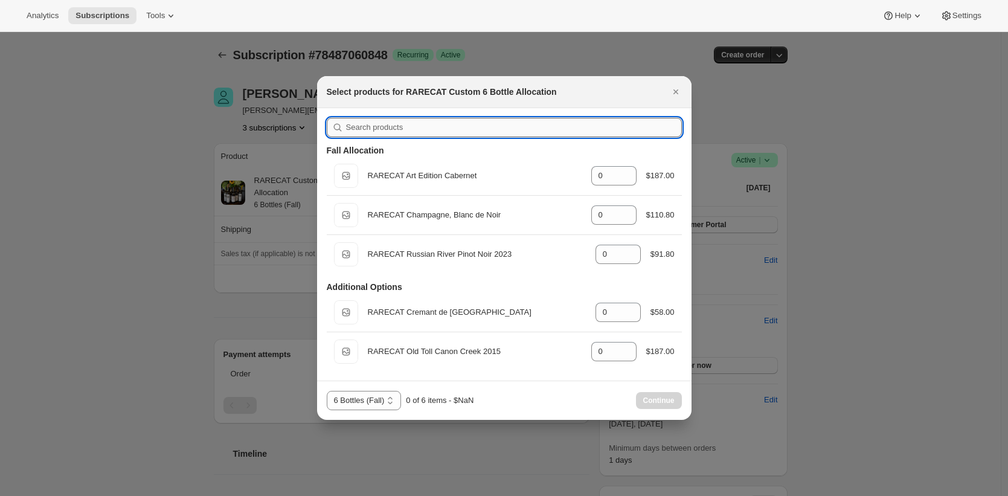
paste input "Blanc de Noir"
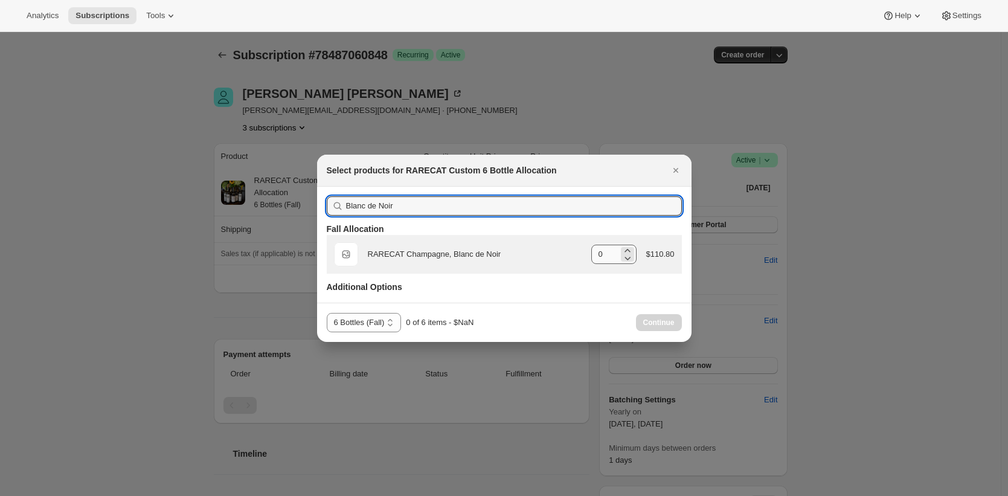
type input "Blanc de Noir"
click at [629, 249] on icon ":r3v:" at bounding box center [627, 251] width 12 height 12
type input "1"
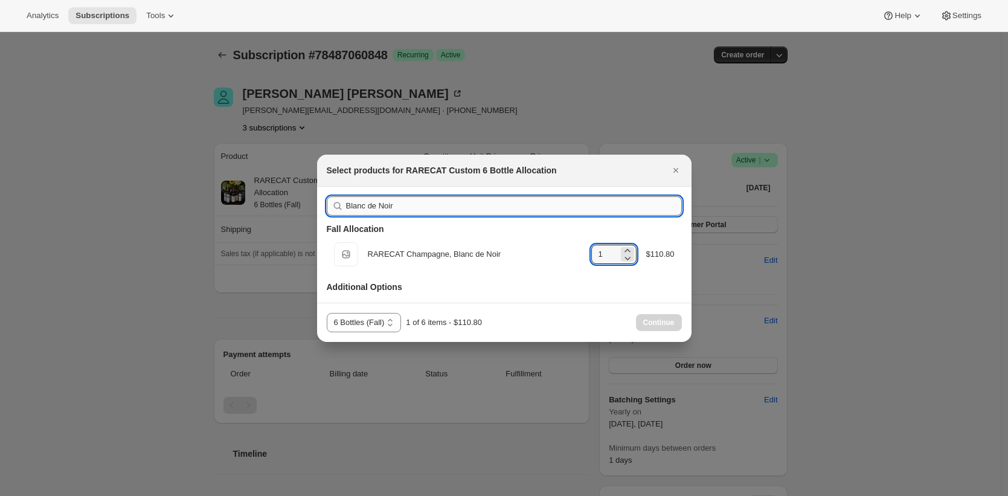
click at [475, 204] on input "Blanc de Noir" at bounding box center [514, 205] width 336 height 19
paste input "River Pinot"
type input "River Pinot Noir"
type input "0"
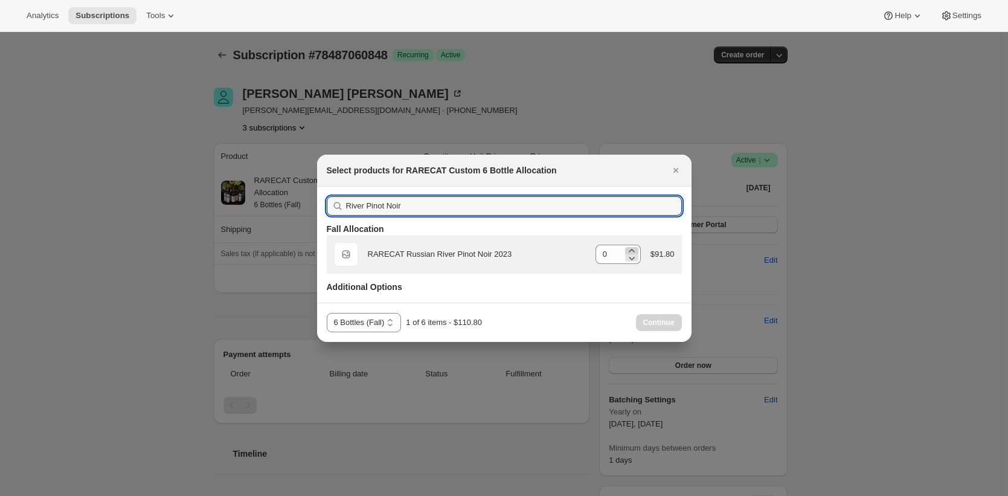
type input "River Pinot Noir"
click at [630, 249] on icon ":r3v:" at bounding box center [632, 251] width 12 height 12
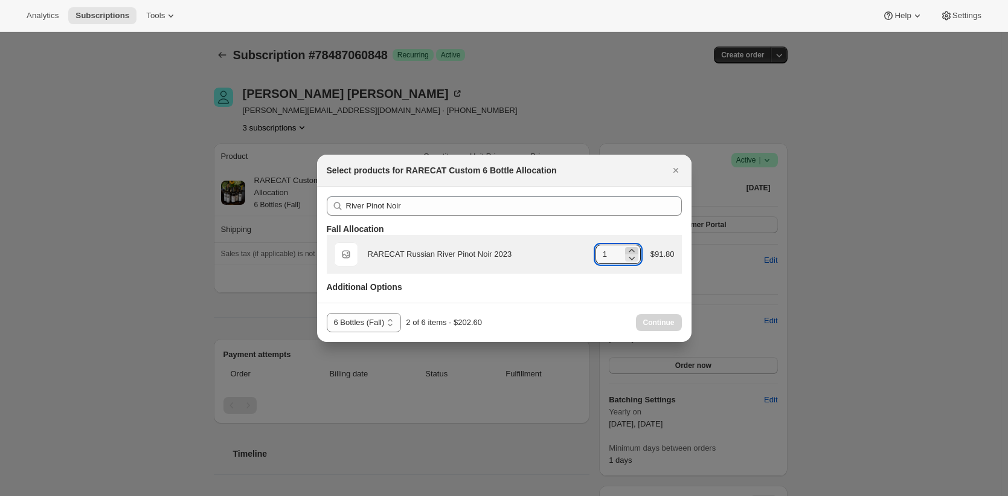
click at [630, 249] on icon ":r3v:" at bounding box center [632, 251] width 12 height 12
type input "3"
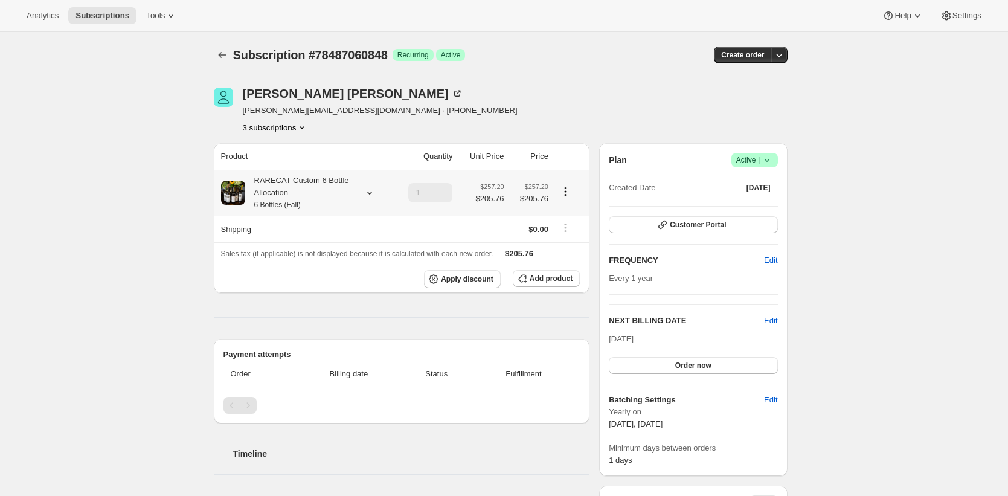
click at [307, 184] on div "RARECAT Custom 6 Bottle Allocation 6 Bottles (Fall)" at bounding box center [299, 193] width 109 height 36
click at [347, 239] on td "RARECAT Napa Valley Cabernet Sauvignon 2021" at bounding box center [287, 241] width 175 height 22
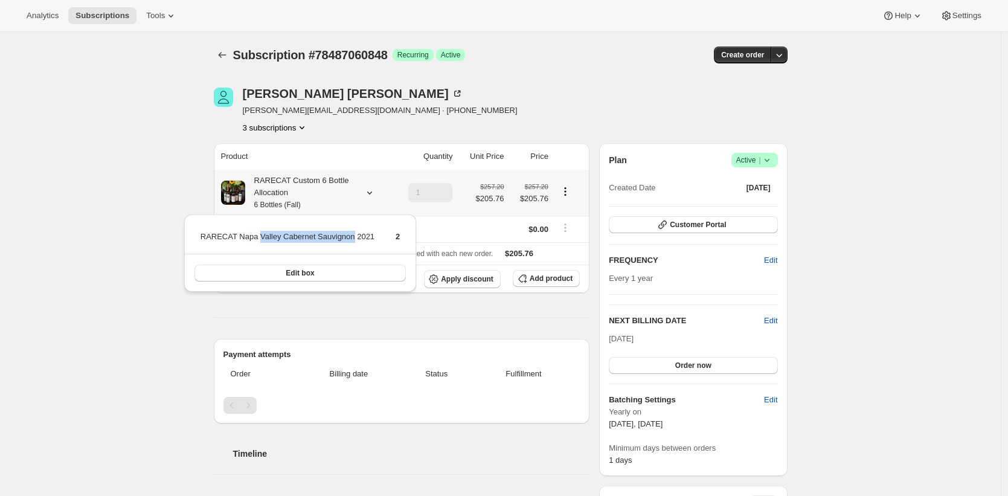
drag, startPoint x: 347, startPoint y: 239, endPoint x: 275, endPoint y: 237, distance: 71.3
click at [275, 237] on td "RARECAT Napa Valley Cabernet Sauvignon 2021" at bounding box center [287, 241] width 175 height 22
copy td "Valley Cabernet Sauvignon"
click at [295, 268] on span "Edit box" at bounding box center [300, 273] width 28 height 10
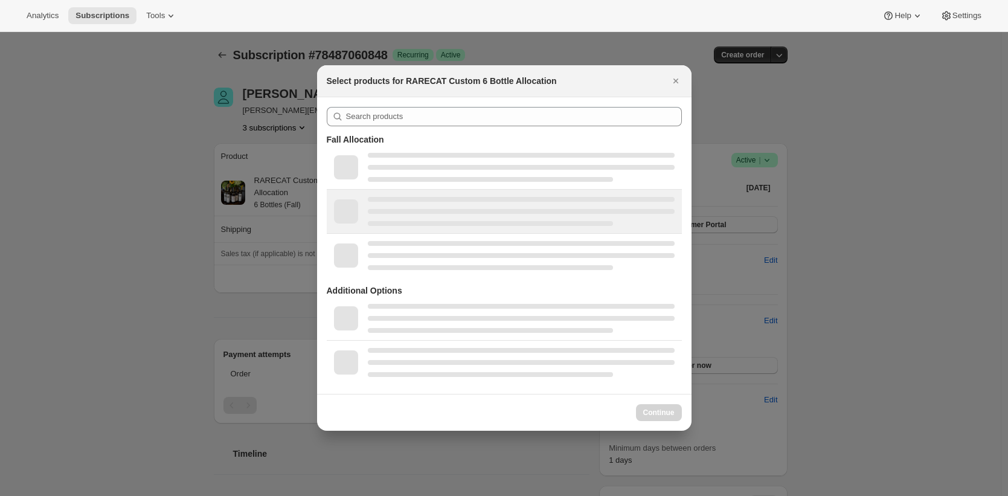
click at [422, 220] on div ":r4r:" at bounding box center [521, 211] width 307 height 29
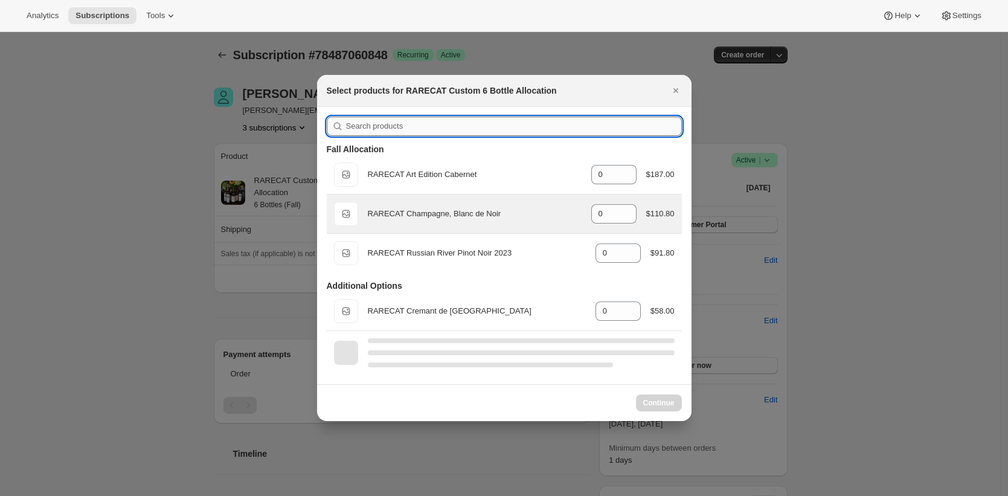
click at [437, 126] on input ":r4r:" at bounding box center [514, 126] width 336 height 19
paste input "Valley Cabernet Sauvignon"
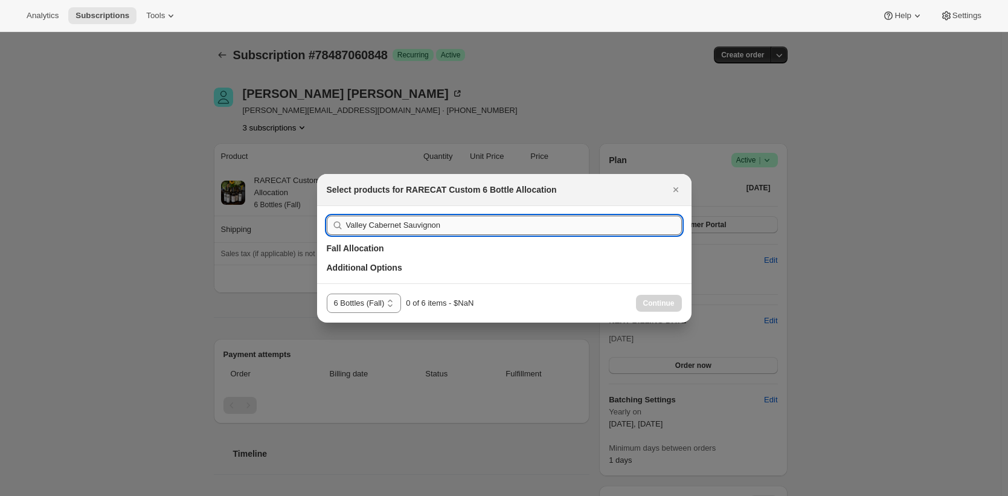
type input "Cabernet Sauvignon"
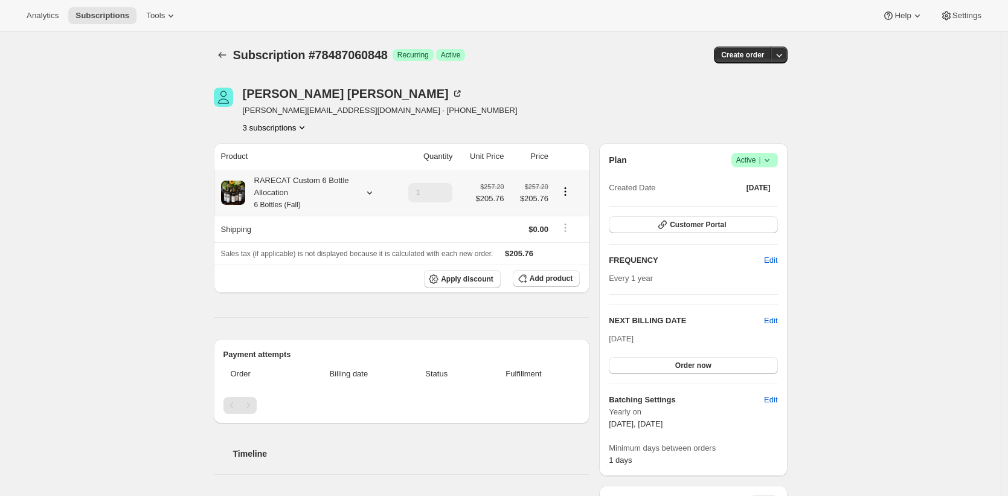
click at [284, 194] on div "RARECAT Custom 6 Bottle Allocation 6 Bottles (Fall)" at bounding box center [299, 193] width 109 height 36
click at [306, 271] on span "Edit box" at bounding box center [300, 273] width 28 height 10
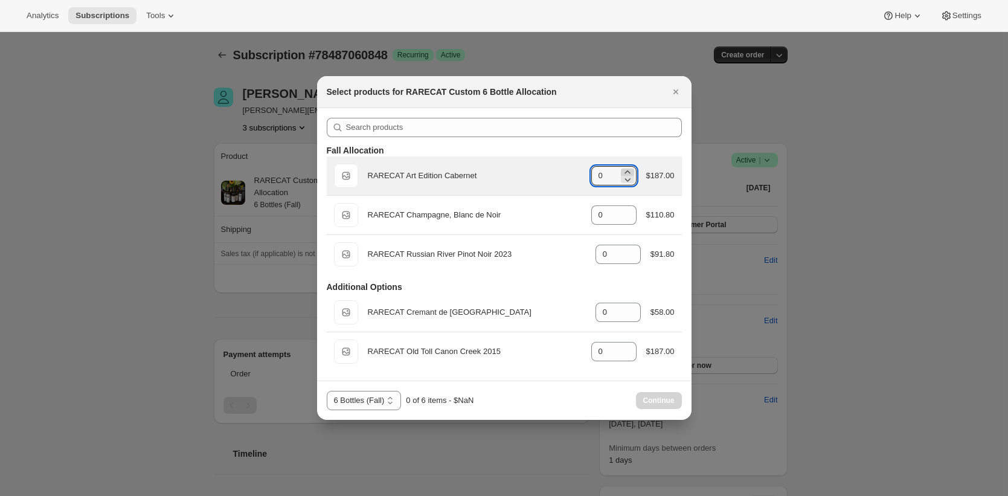
click at [627, 169] on icon ":r5r:" at bounding box center [627, 172] width 12 height 12
type input "2"
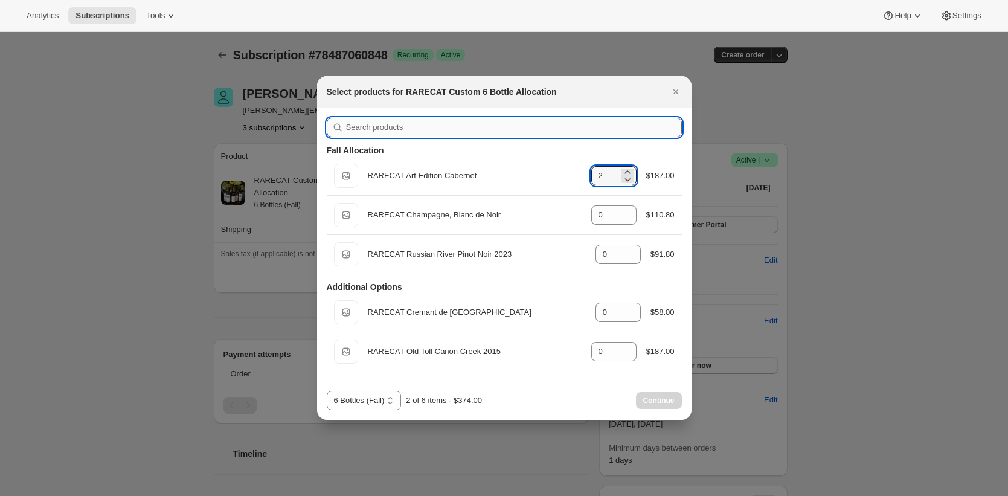
click at [405, 124] on input ":r5r:" at bounding box center [514, 127] width 336 height 19
paste input "River Pinot Noir"
type input "River Pinot Noir"
type input "0"
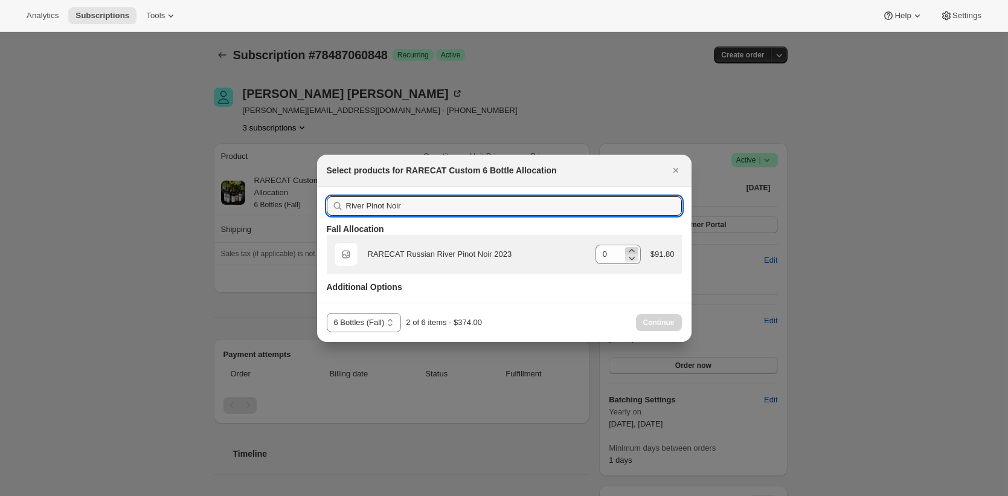
type input "River Pinot Noir"
click at [630, 248] on icon ":r5r:" at bounding box center [632, 251] width 12 height 12
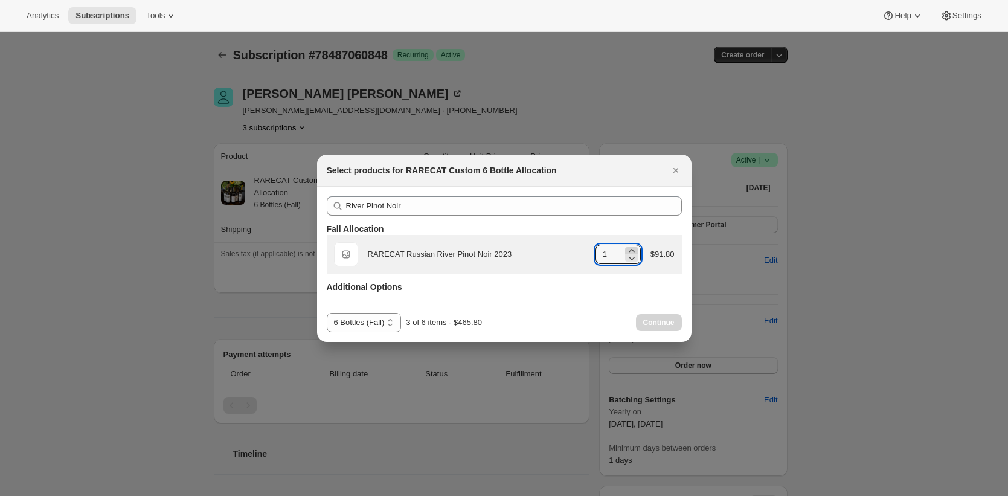
click at [630, 248] on icon ":r5r:" at bounding box center [632, 251] width 12 height 12
type input "3"
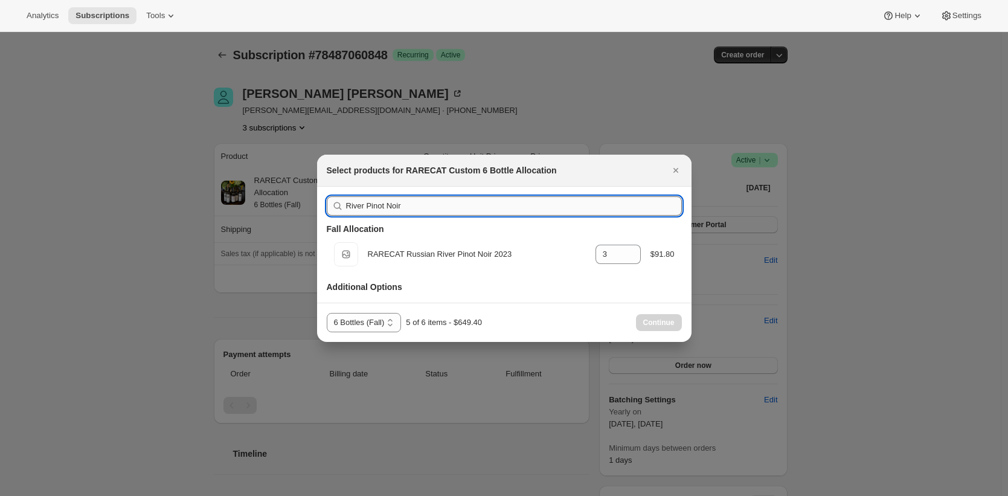
click at [610, 206] on input "River Pinot Noir" at bounding box center [514, 205] width 336 height 19
paste input "Blanc de"
type input "Blanc de Noir"
type input "0"
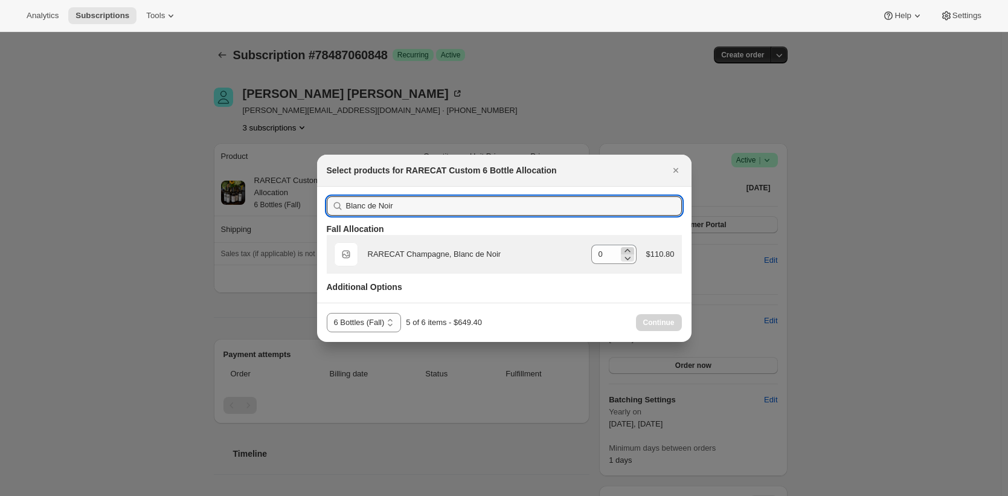
type input "Blanc de Noir"
click at [624, 248] on icon ":r5r:" at bounding box center [627, 251] width 12 height 12
type input "1"
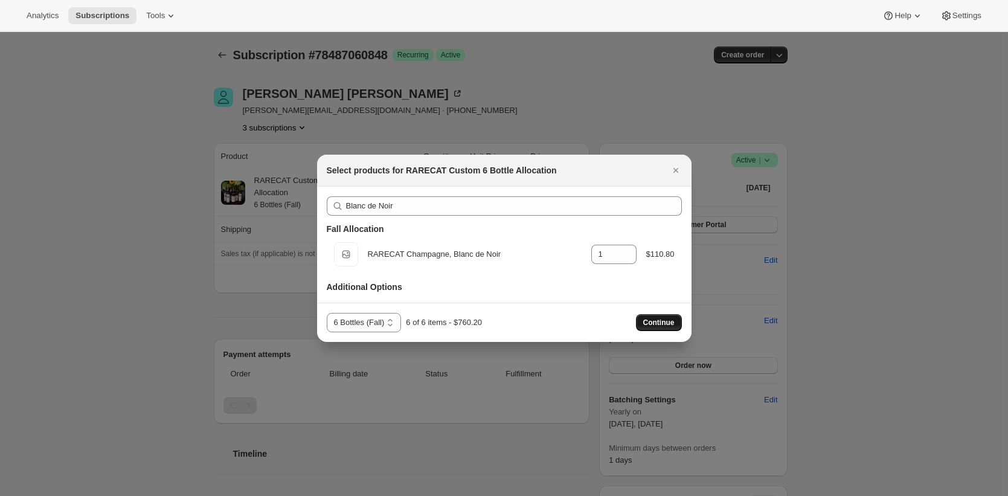
click at [658, 321] on span "Continue" at bounding box center [658, 323] width 31 height 10
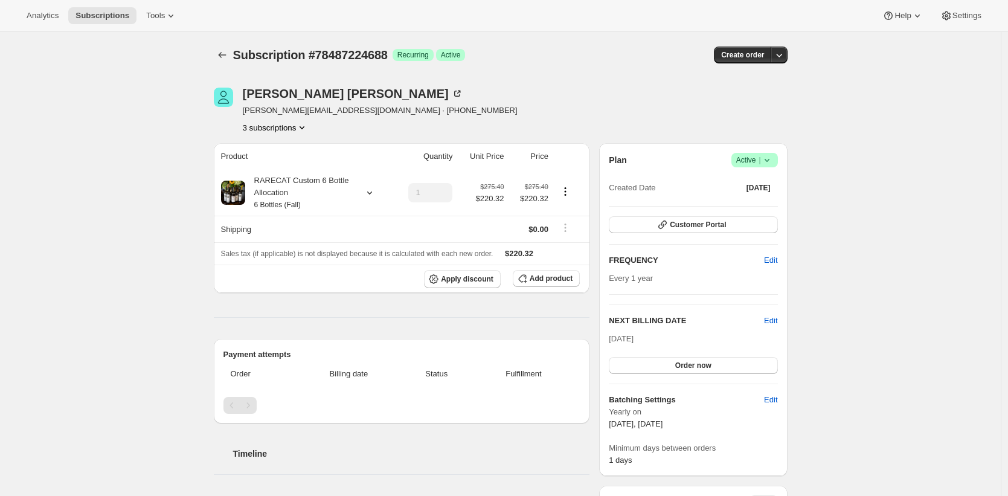
click at [760, 159] on span "|" at bounding box center [760, 160] width 2 height 10
click at [757, 202] on span "Cancel subscription" at bounding box center [754, 204] width 68 height 9
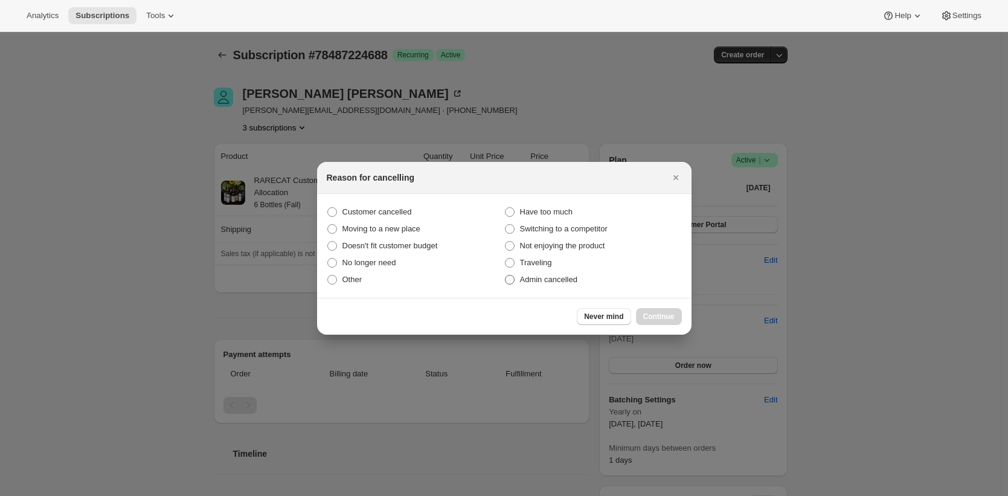
click at [556, 279] on span "Admin cancelled" at bounding box center [548, 279] width 57 height 9
click at [505, 275] on input "Admin cancelled" at bounding box center [505, 275] width 1 height 1
radio input "true"
click at [664, 317] on span "Continue" at bounding box center [658, 317] width 31 height 10
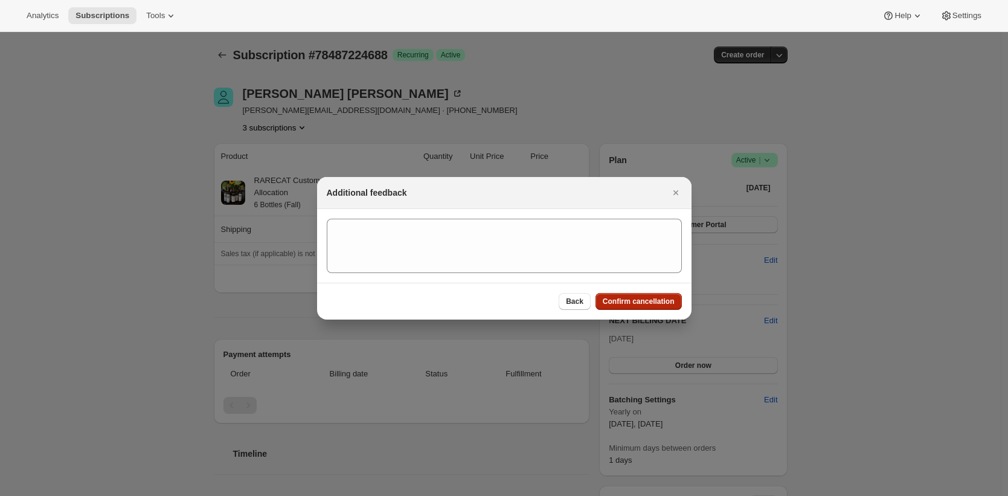
click at [657, 301] on span "Confirm cancellation" at bounding box center [639, 302] width 72 height 10
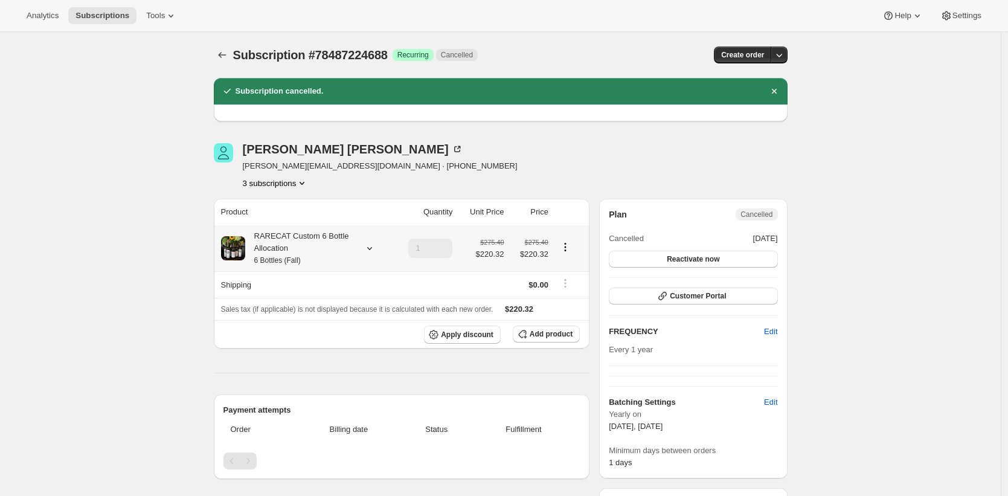
click at [300, 249] on div "RARECAT Custom 6 Bottle Allocation 6 Bottles (Fall)" at bounding box center [299, 248] width 109 height 36
click at [335, 289] on td "RARECAT Russian River Pinot Noir 2023" at bounding box center [288, 297] width 146 height 22
drag, startPoint x: 335, startPoint y: 289, endPoint x: 297, endPoint y: 290, distance: 38.1
click at [297, 290] on td "RARECAT Russian River Pinot Noir 2023" at bounding box center [288, 297] width 146 height 22
copy td "River Pinot Noir"
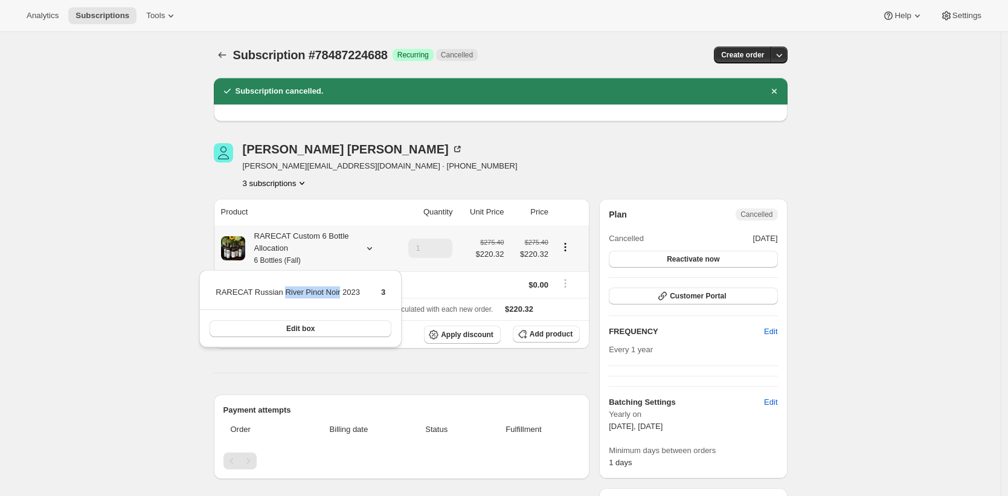
click at [333, 294] on td "RARECAT Russian River Pinot Noir 2023" at bounding box center [288, 297] width 146 height 22
drag, startPoint x: 333, startPoint y: 294, endPoint x: 295, endPoint y: 292, distance: 37.5
click at [295, 292] on td "RARECAT Russian River Pinot Noir 2023" at bounding box center [288, 297] width 146 height 22
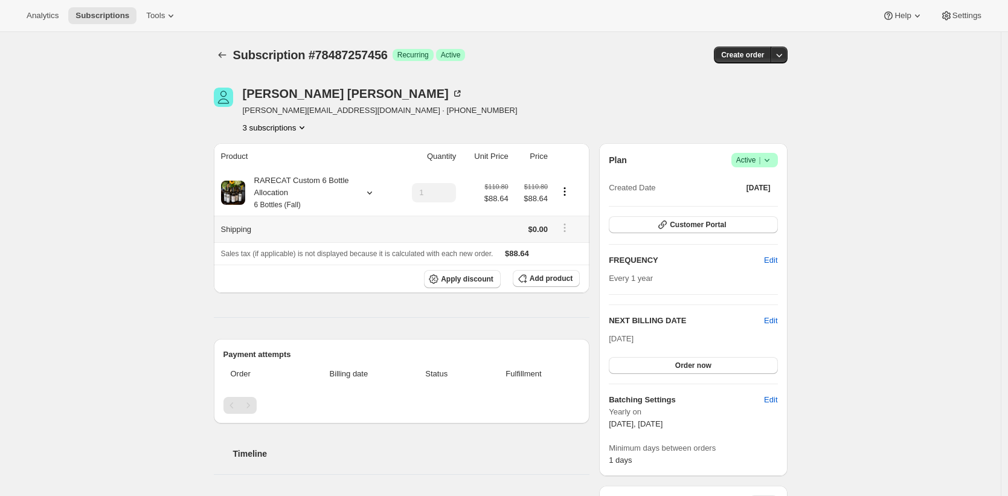
click at [313, 209] on div "RARECAT Custom 6 Bottle Allocation 6 Bottles (Fall)" at bounding box center [299, 193] width 109 height 36
click at [339, 270] on button "Edit box" at bounding box center [301, 273] width 171 height 17
click at [760, 148] on div "Plan Success Active | Created Date [DATE] Customer Portal FREQUENCY Edit Every …" at bounding box center [693, 309] width 188 height 333
click at [760, 154] on span "Active |" at bounding box center [754, 160] width 37 height 12
click at [757, 205] on span "Cancel subscription" at bounding box center [754, 204] width 68 height 9
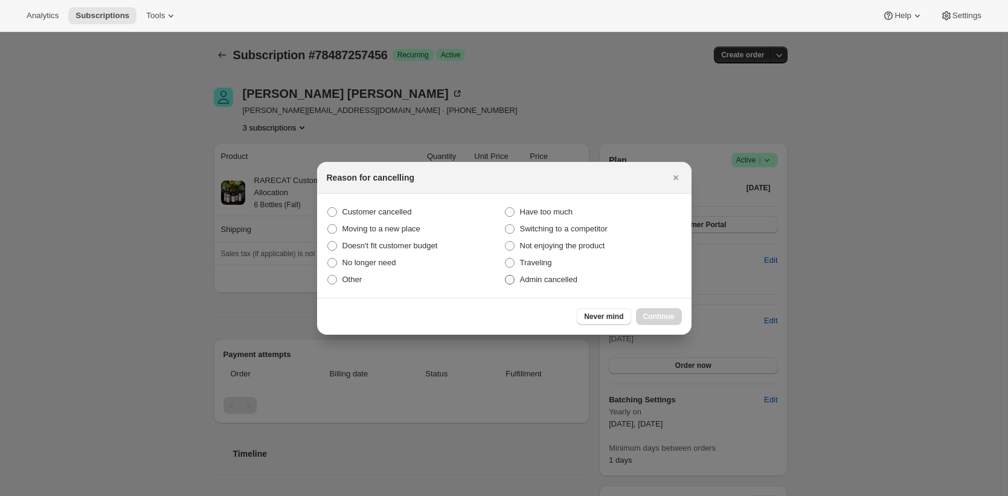
click at [561, 279] on span "Admin cancelled" at bounding box center [548, 279] width 57 height 9
click at [505, 275] on input "Admin cancelled" at bounding box center [505, 275] width 1 height 1
radio input "true"
click at [668, 324] on div "Never mind Continue" at bounding box center [504, 316] width 374 height 37
click at [668, 318] on span "Continue" at bounding box center [658, 317] width 31 height 10
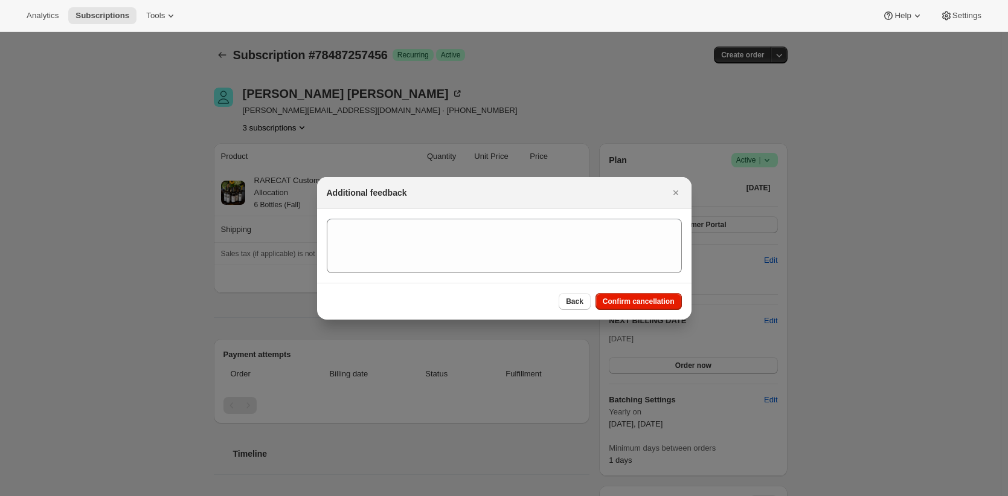
click at [642, 317] on div "Back Confirm cancellation" at bounding box center [504, 301] width 374 height 37
click at [643, 306] on button "Confirm cancellation" at bounding box center [638, 301] width 86 height 17
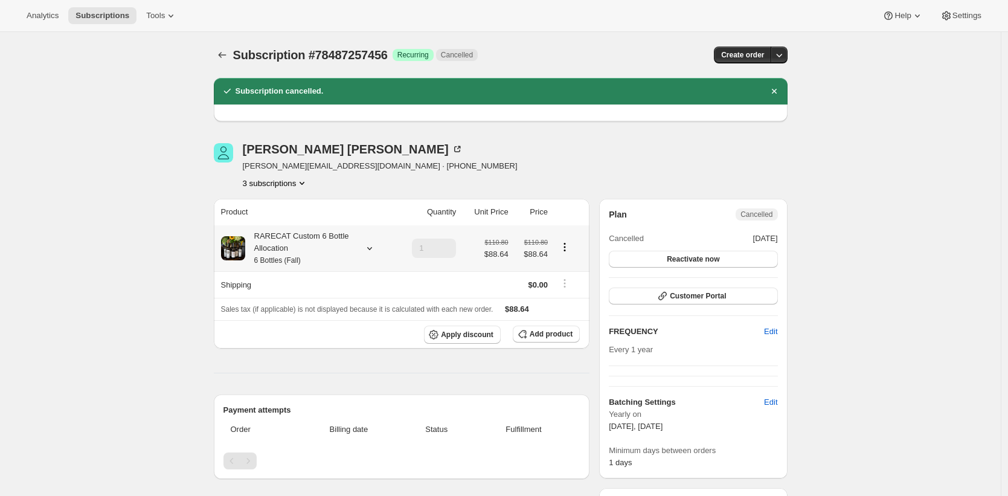
click at [291, 237] on div "RARECAT Custom 6 Bottle Allocation 6 Bottles (Fall)" at bounding box center [299, 248] width 109 height 36
click at [348, 293] on td "RARECAT Champagne, Blanc de Noir" at bounding box center [289, 297] width 135 height 22
drag, startPoint x: 348, startPoint y: 293, endPoint x: 318, endPoint y: 292, distance: 30.8
click at [318, 292] on td "RARECAT Champagne, Blanc de Noir" at bounding box center [289, 297] width 135 height 22
copy td "Blanc de Noir"
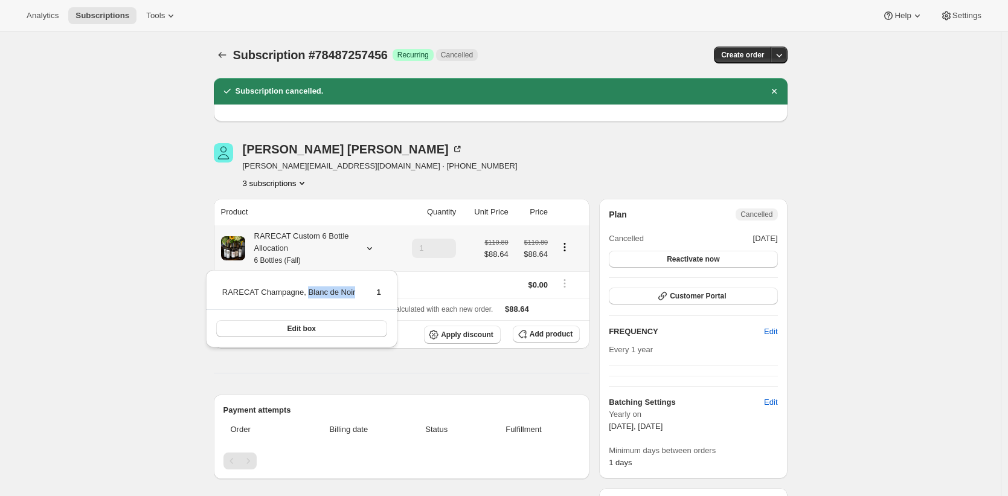
click at [349, 294] on td "RARECAT Champagne, Blanc de Noir" at bounding box center [289, 297] width 135 height 22
drag, startPoint x: 349, startPoint y: 294, endPoint x: 323, endPoint y: 294, distance: 26.0
click at [323, 294] on td "RARECAT Champagne, Blanc de Noir" at bounding box center [289, 297] width 135 height 22
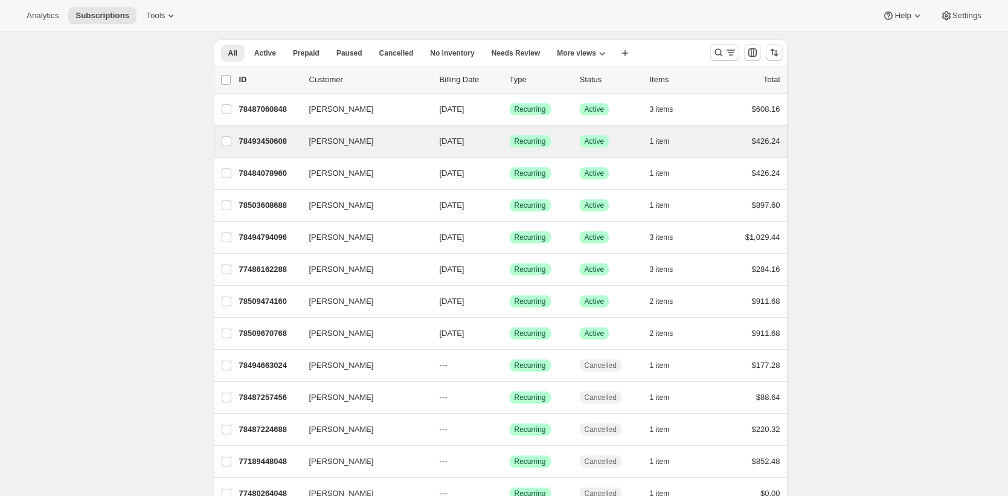
scroll to position [95, 0]
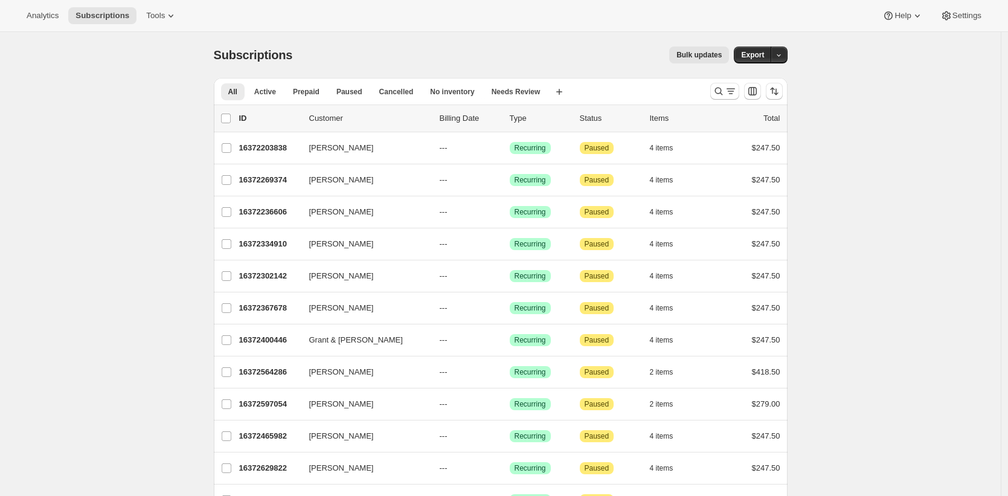
click at [356, 60] on div "Bulk updates" at bounding box center [518, 55] width 422 height 17
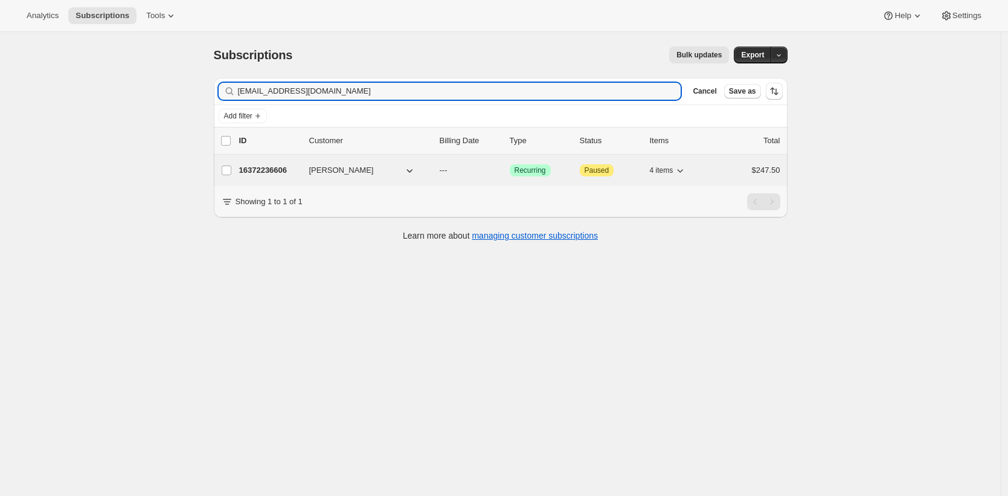
type input "bradr528@aol.com"
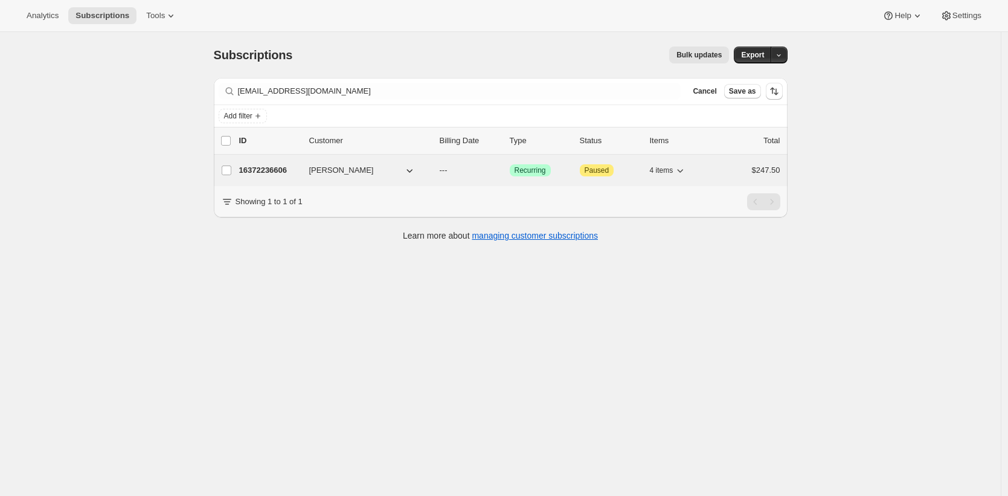
click at [258, 174] on p "16372236606" at bounding box center [269, 170] width 60 height 12
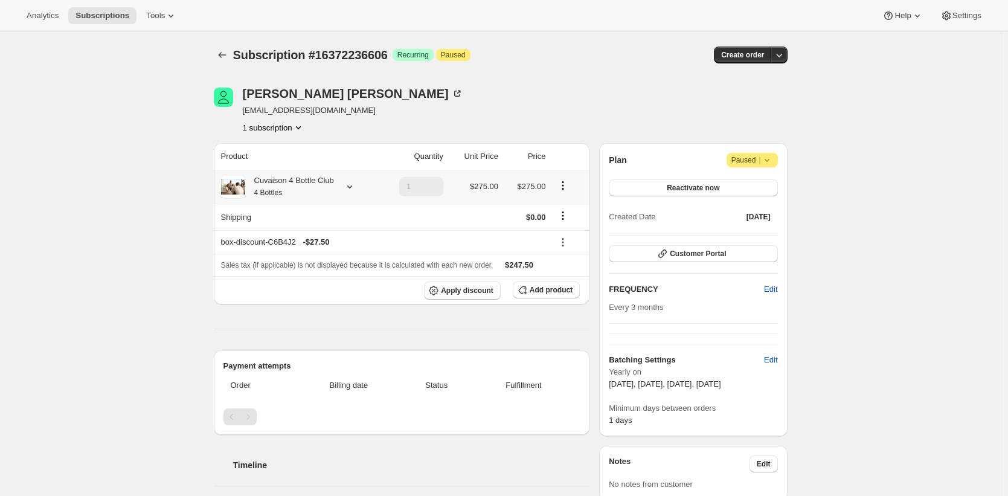
click at [298, 187] on div "Cuvaison 4 Bottle Club 4 Bottles" at bounding box center [289, 187] width 89 height 24
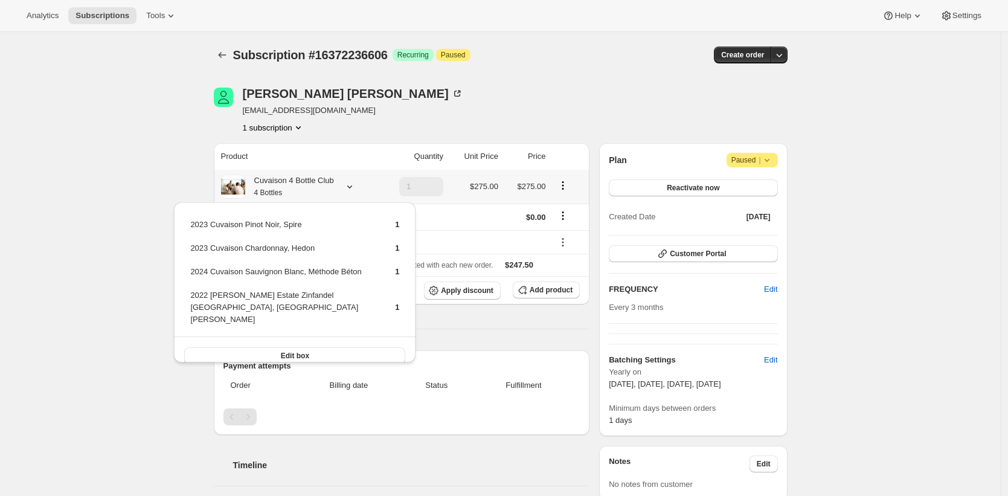
click at [301, 184] on div "Cuvaison 4 Bottle Club 4 Bottles" at bounding box center [289, 187] width 89 height 24
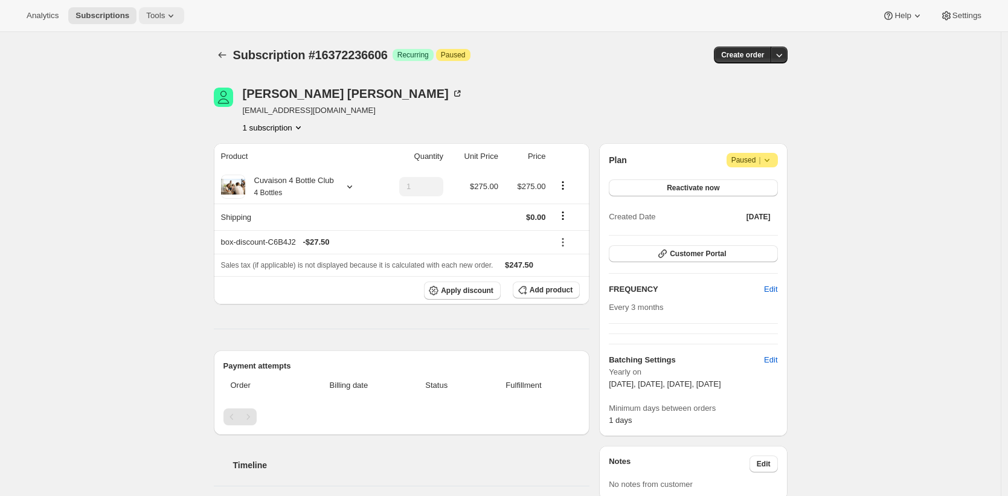
click at [155, 16] on span "Tools" at bounding box center [155, 16] width 19 height 10
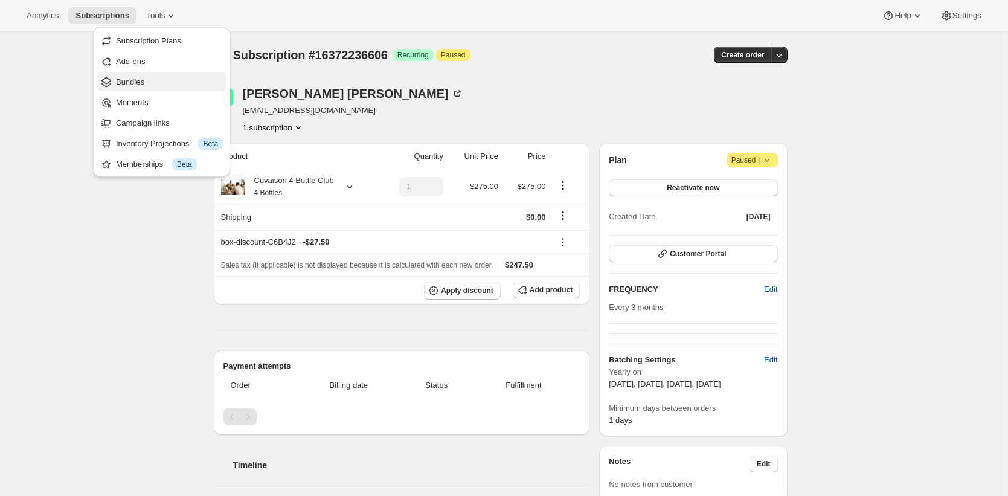
click at [171, 83] on span "Bundles" at bounding box center [169, 82] width 107 height 12
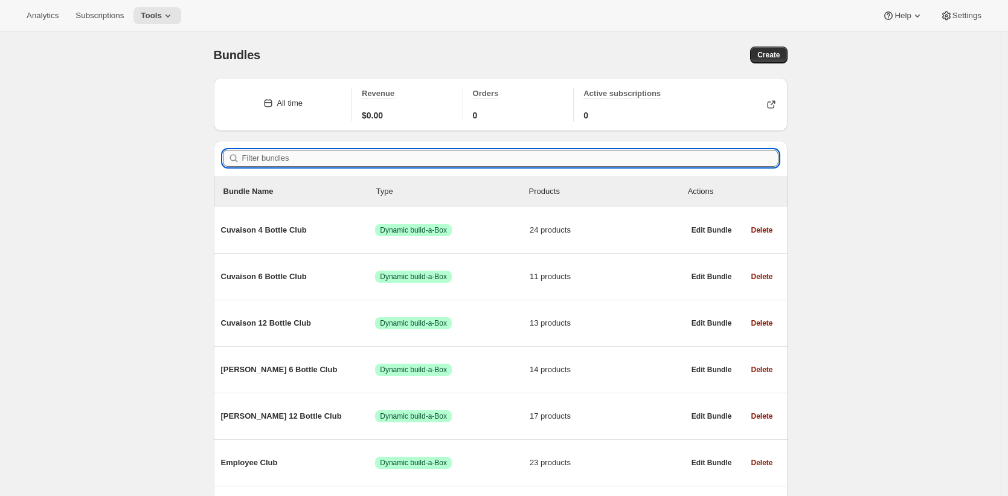
click at [441, 155] on input "Filter bundles" at bounding box center [510, 158] width 536 height 17
paste input "52154949861694"
type input "52154949861694"
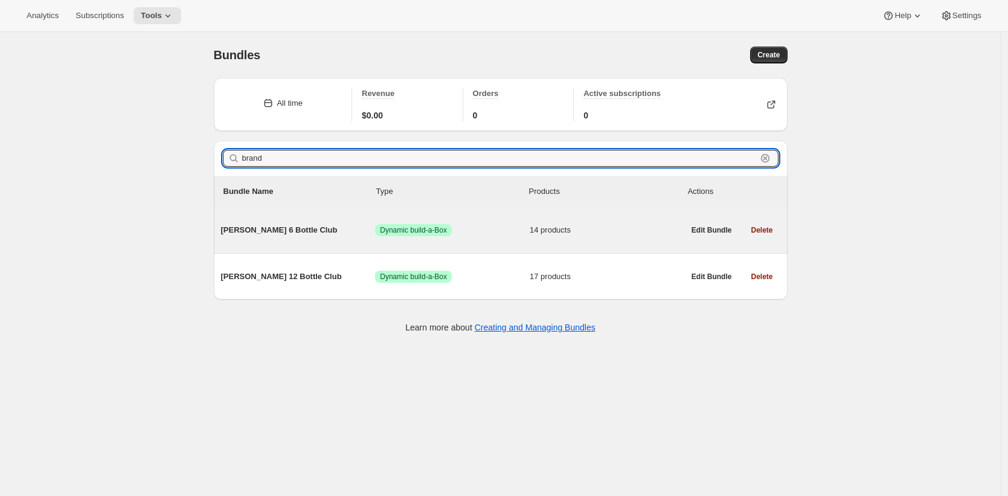
type input "brand"
click at [316, 231] on span "Brandlin 6 Bottle Club" at bounding box center [298, 230] width 155 height 12
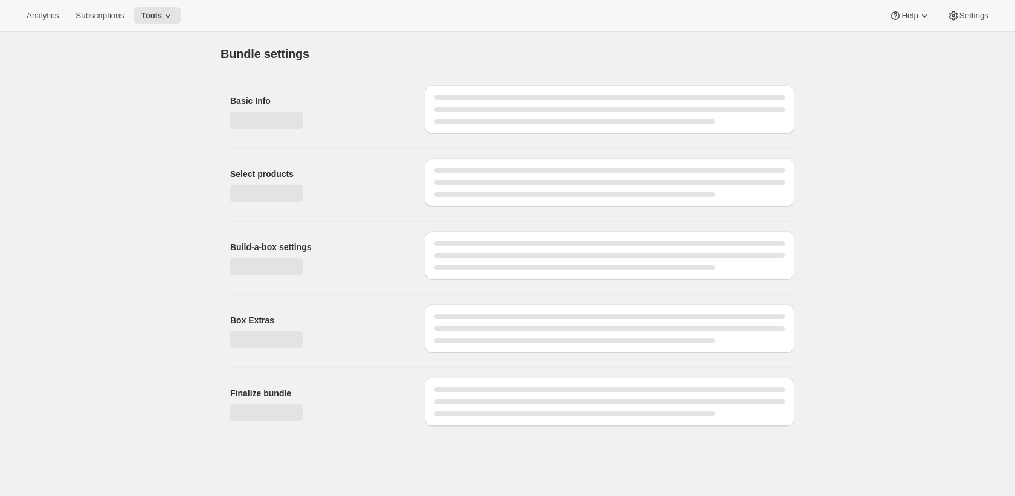
type input "Brandlin 6 Bottle Club"
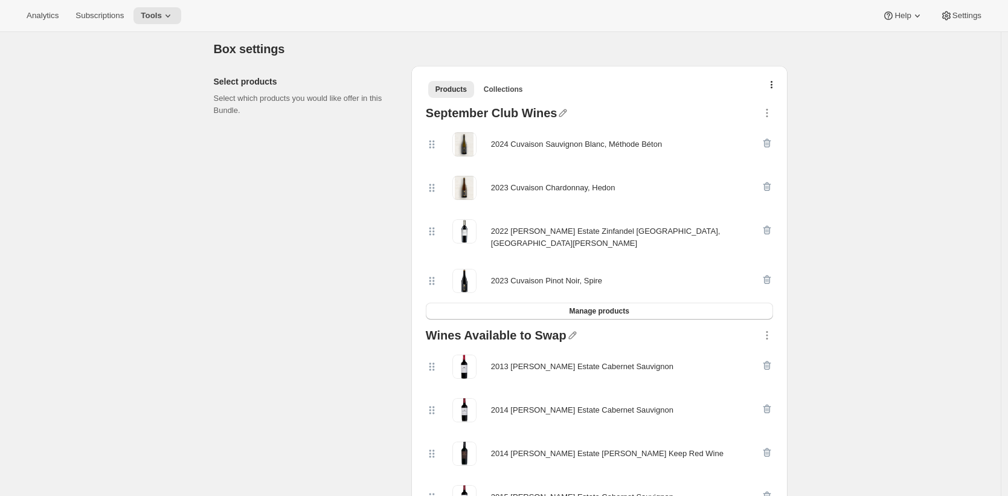
scroll to position [242, 0]
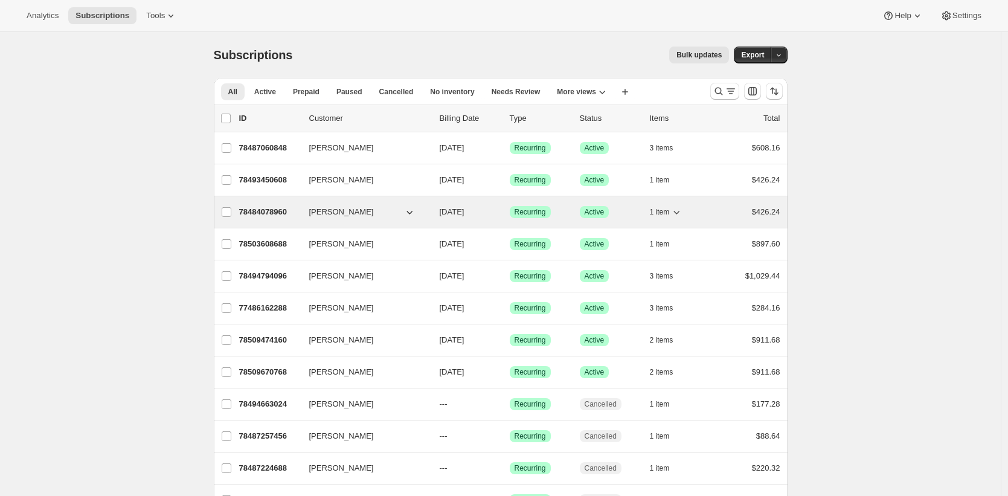
click at [276, 213] on p "78484078960" at bounding box center [269, 212] width 60 height 12
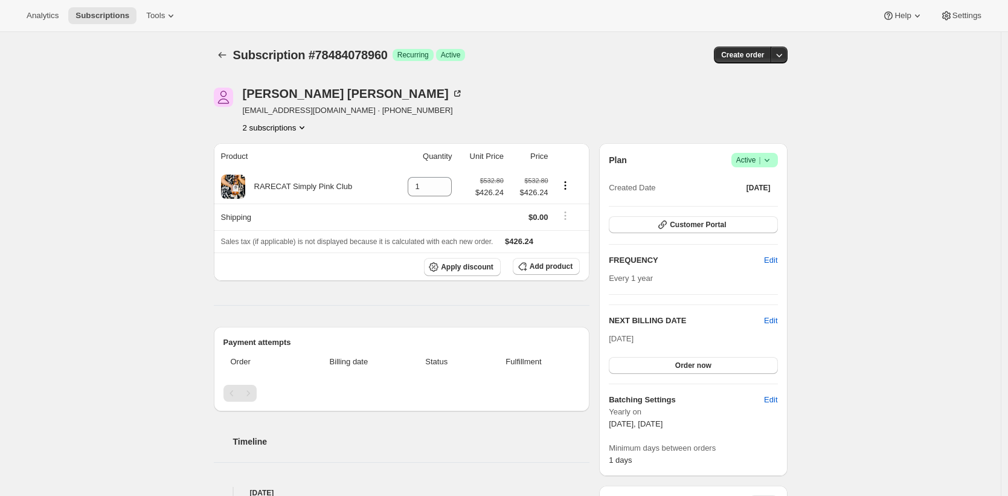
click at [301, 132] on button "2 subscriptions" at bounding box center [276, 127] width 66 height 12
click at [296, 168] on span "78503608688" at bounding box center [276, 171] width 84 height 12
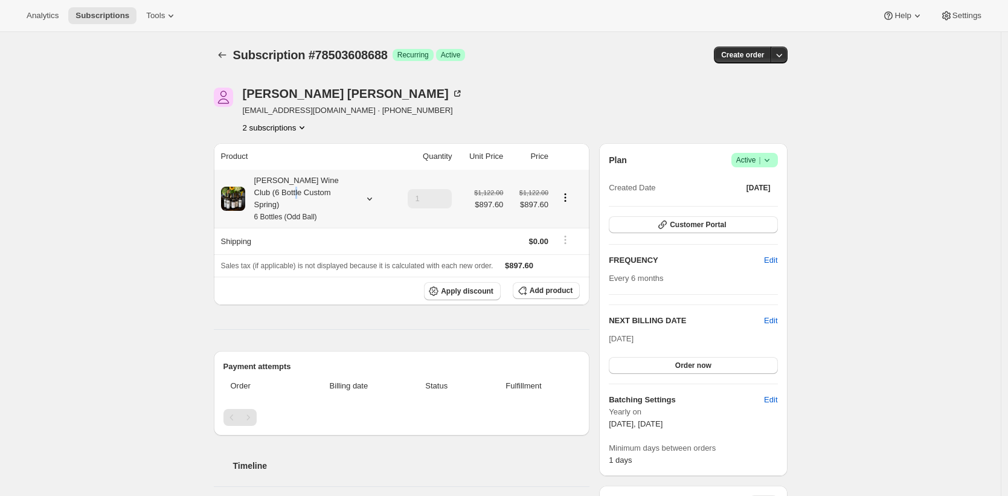
click at [300, 188] on div "[PERSON_NAME] Wine Club (6 Bottle Custom Spring) 6 Bottles (Odd Ball)" at bounding box center [299, 199] width 109 height 48
click at [190, 157] on div "Subscription #78503608688. This page is ready Subscription #78503608688 Success…" at bounding box center [500, 488] width 1001 height 913
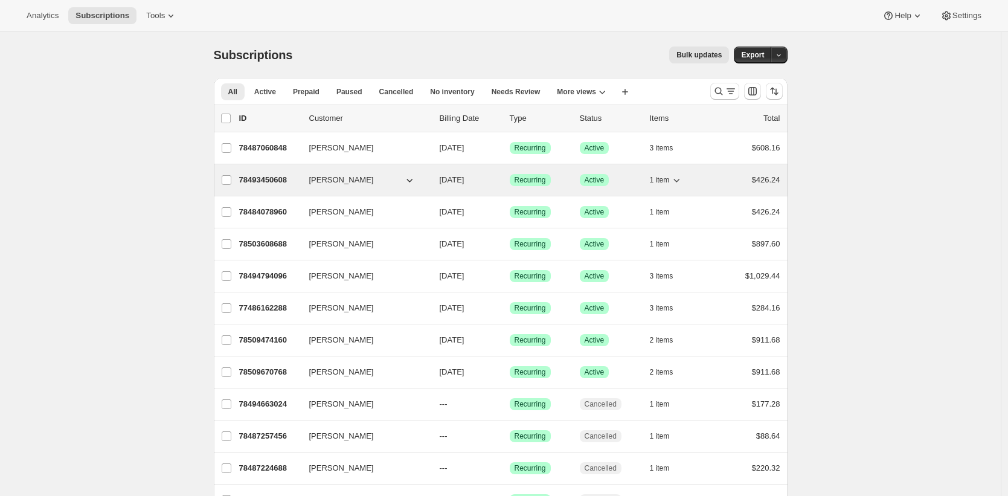
click at [278, 179] on p "78493450608" at bounding box center [269, 180] width 60 height 12
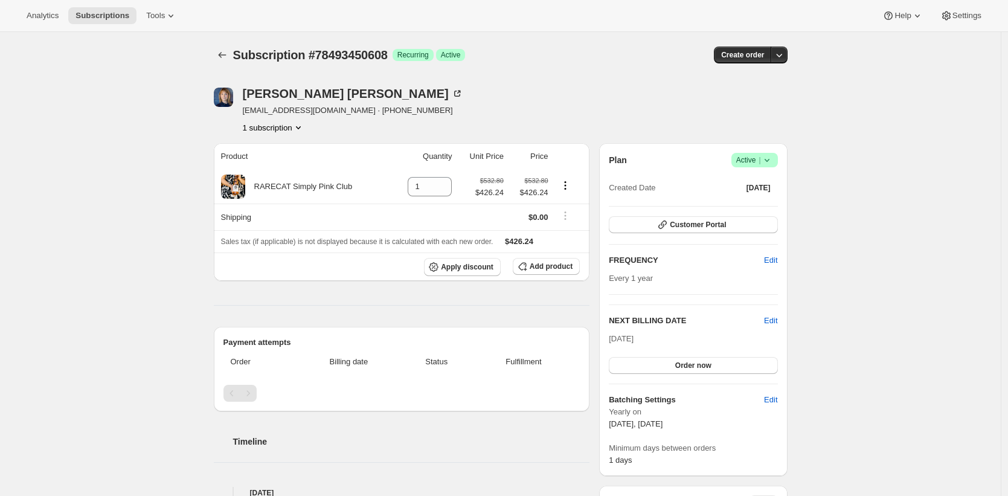
click at [532, 112] on div "Lisa Saunders lisasaunders2015@icloud.com · +17078156878 1 subscription" at bounding box center [415, 111] width 402 height 46
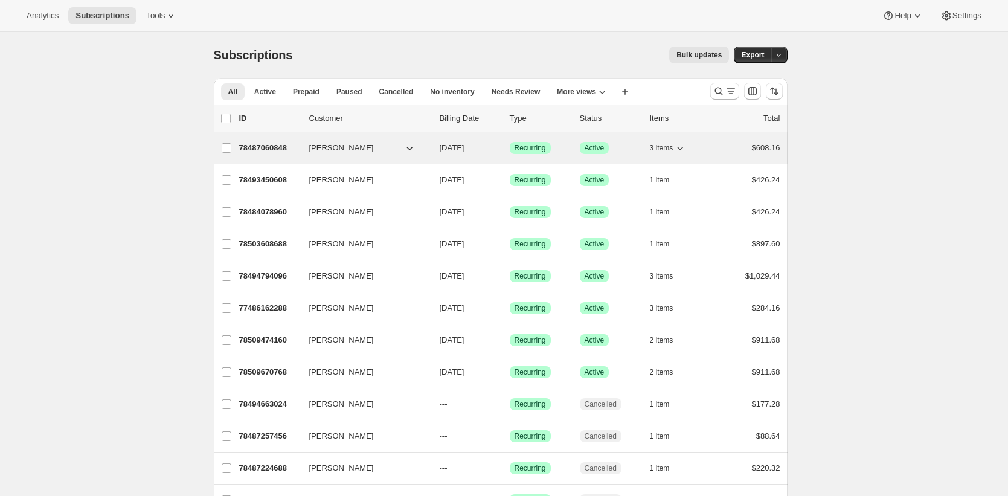
click at [280, 144] on p "78487060848" at bounding box center [269, 148] width 60 height 12
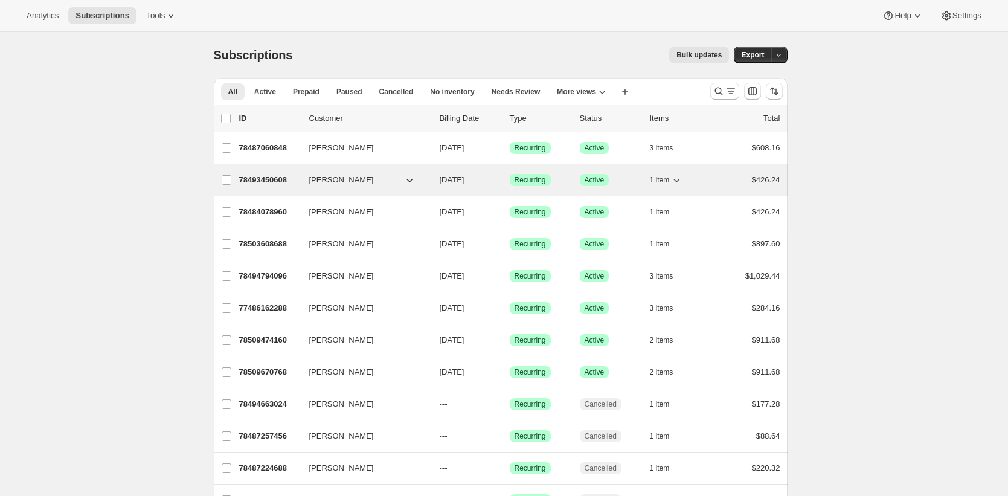
click at [276, 174] on p "78493450608" at bounding box center [269, 180] width 60 height 12
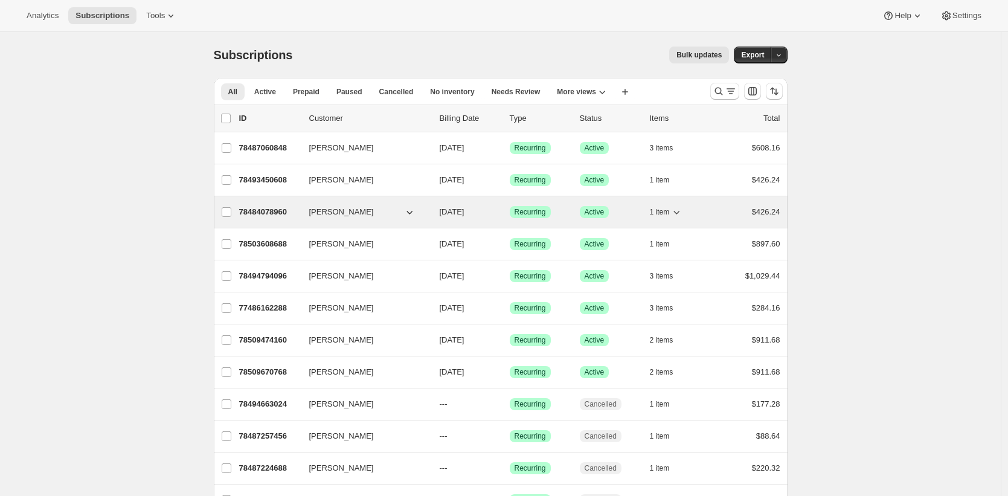
click at [281, 210] on p "78484078960" at bounding box center [269, 212] width 60 height 12
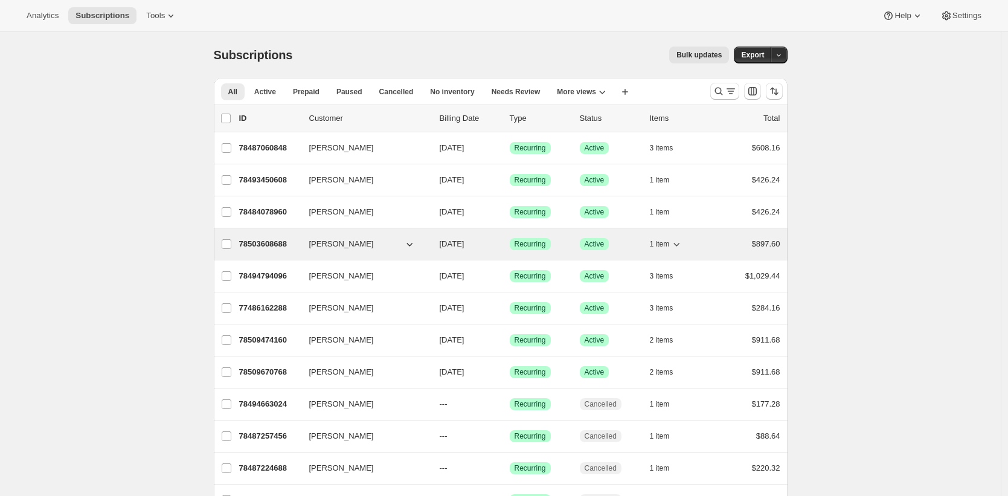
click at [279, 245] on p "78503608688" at bounding box center [269, 244] width 60 height 12
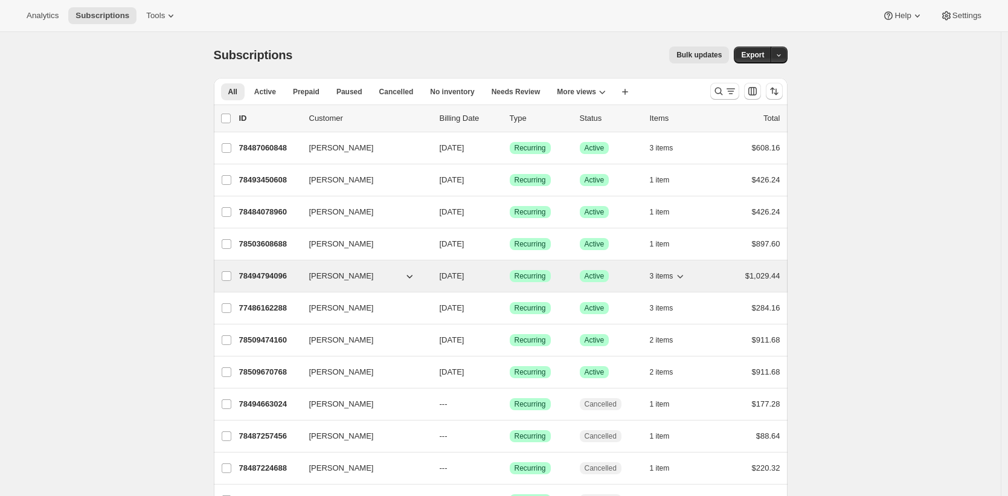
click at [275, 283] on div "78494794096 Suzi Schultz 10/15/2025 Success Recurring Success Active 3 items $1…" at bounding box center [509, 276] width 541 height 17
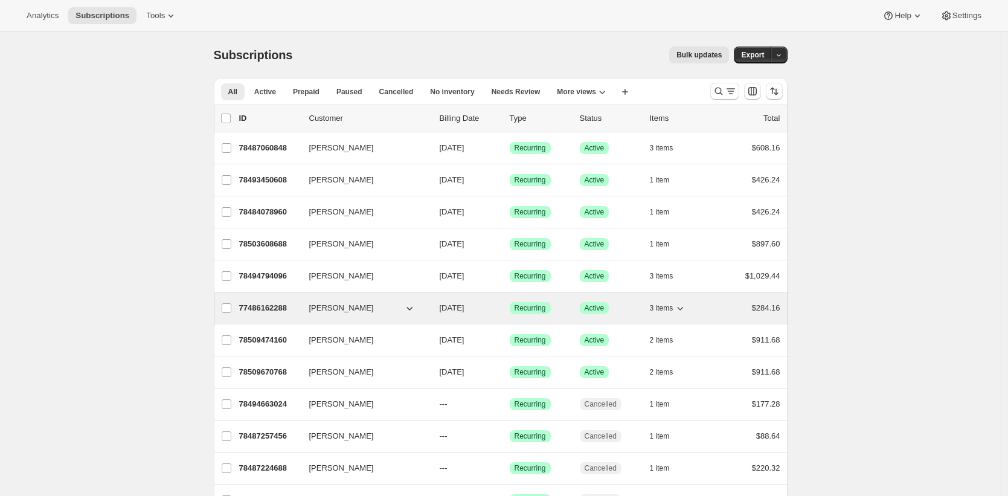
click at [267, 309] on p "77486162288" at bounding box center [269, 308] width 60 height 12
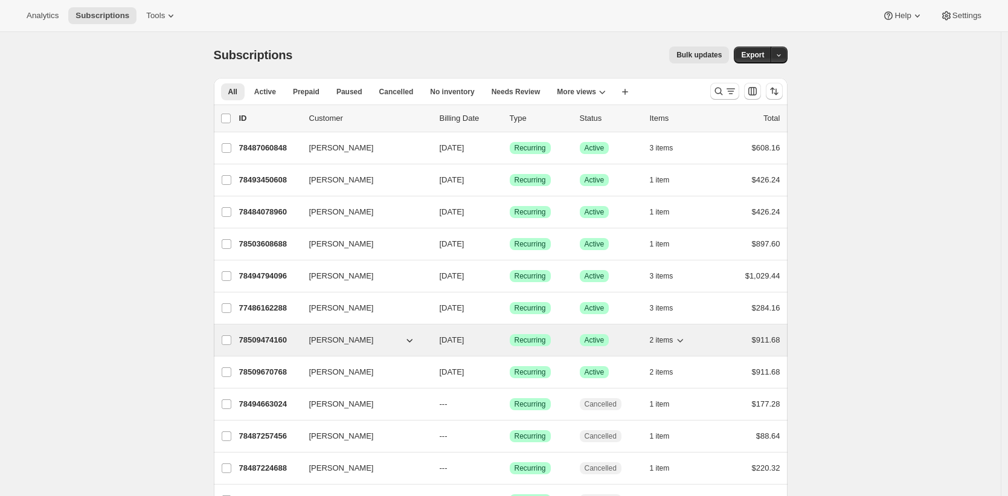
click at [268, 335] on p "78509474160" at bounding box center [269, 340] width 60 height 12
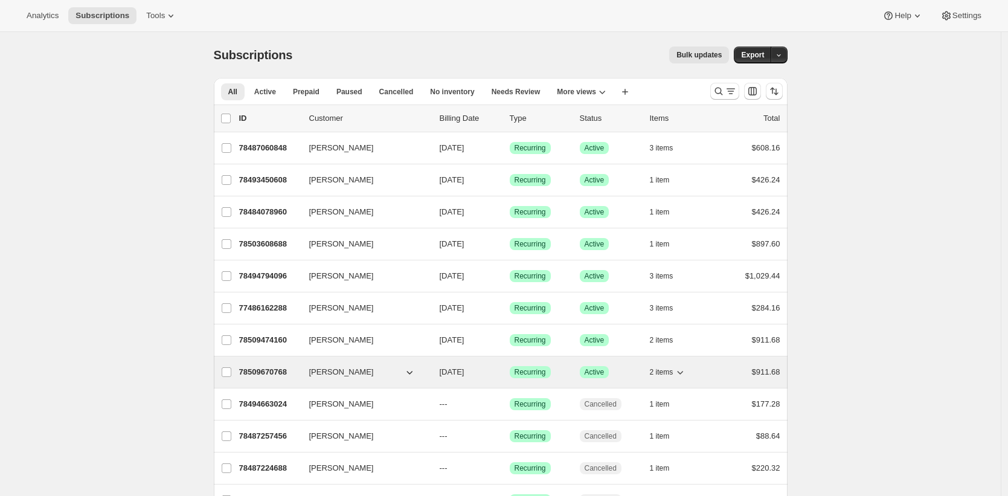
click at [270, 373] on p "78509670768" at bounding box center [269, 372] width 60 height 12
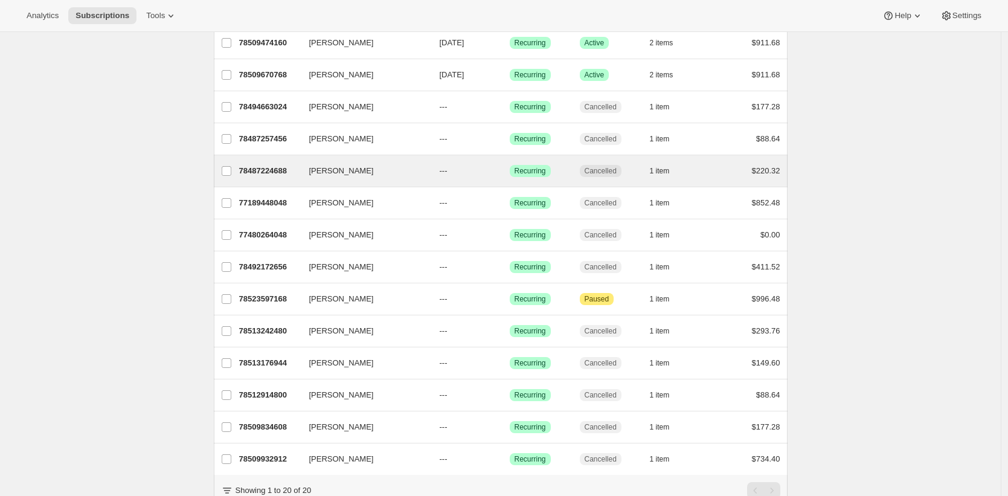
scroll to position [329, 0]
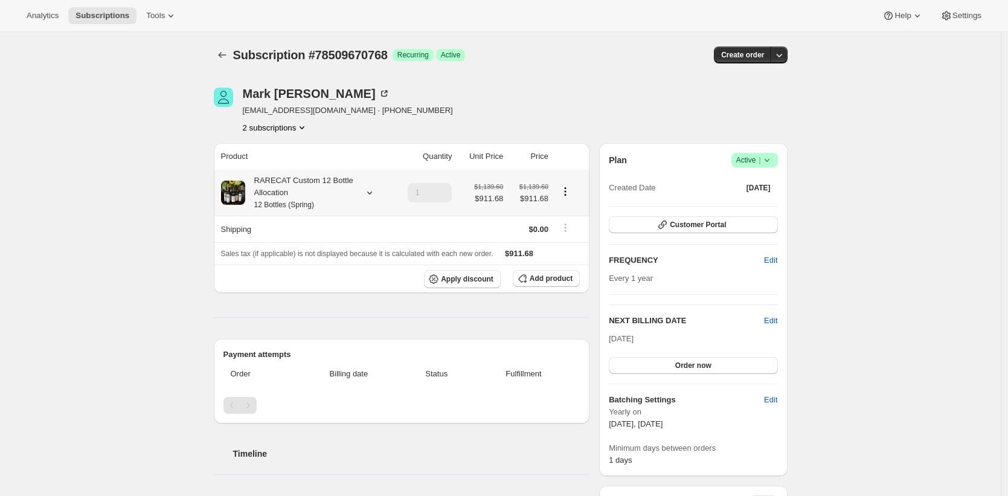
click at [307, 196] on div "RARECAT Custom 12 Bottle Allocation 12 Bottles (Spring)" at bounding box center [299, 193] width 109 height 36
click at [300, 199] on div "RARECAT Custom 12 Bottle Allocation 12 Bottles (Spring)" at bounding box center [299, 193] width 109 height 36
click at [305, 190] on div "RARECAT Custom 12 Bottle Allocation 12 Bottles (Fall)" at bounding box center [299, 193] width 109 height 36
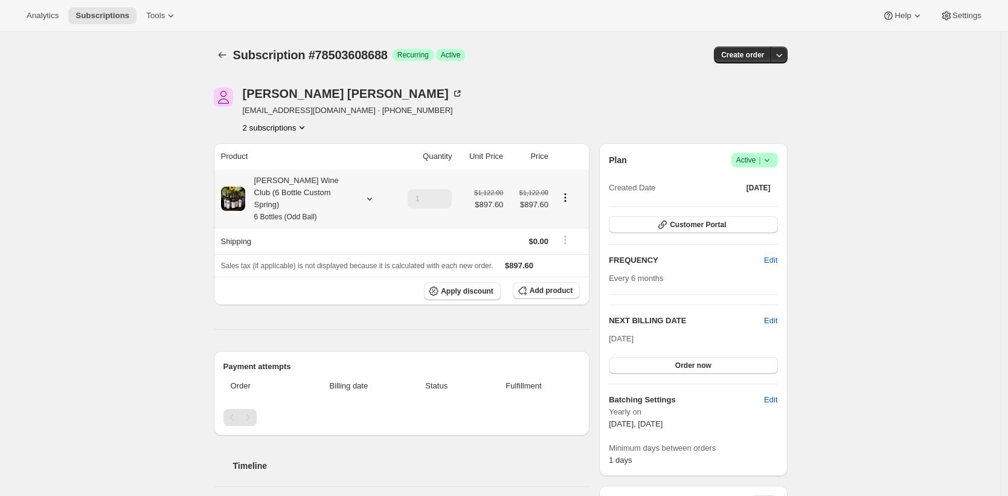
click at [300, 197] on div "[PERSON_NAME] Wine Club (6 Bottle Custom Spring) 6 Bottles (Odd Ball)" at bounding box center [299, 199] width 109 height 48
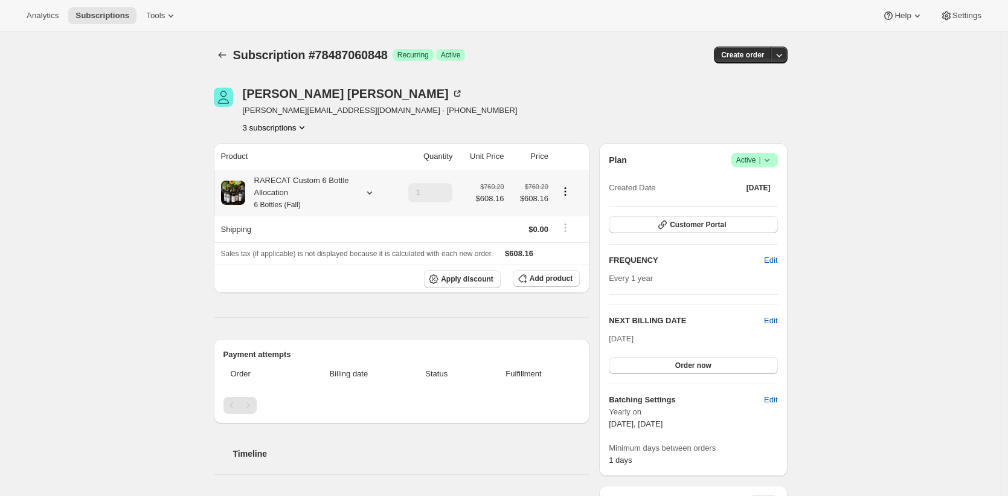
click at [298, 187] on div "RARECAT Custom 6 Bottle Allocation 6 Bottles (Fall)" at bounding box center [299, 193] width 109 height 36
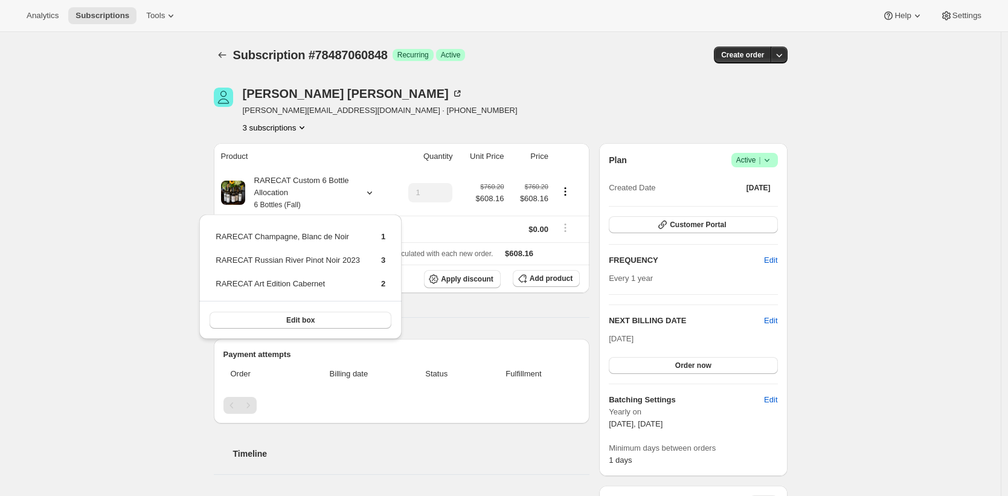
click at [133, 158] on div "Subscription #78487060848. This page is ready Subscription #78487060848 Success…" at bounding box center [500, 488] width 1001 height 913
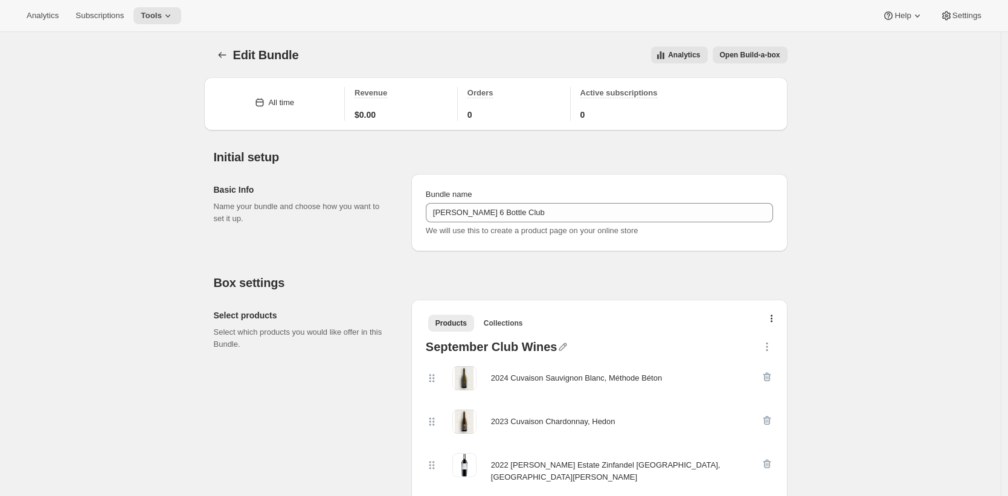
scroll to position [242, 0]
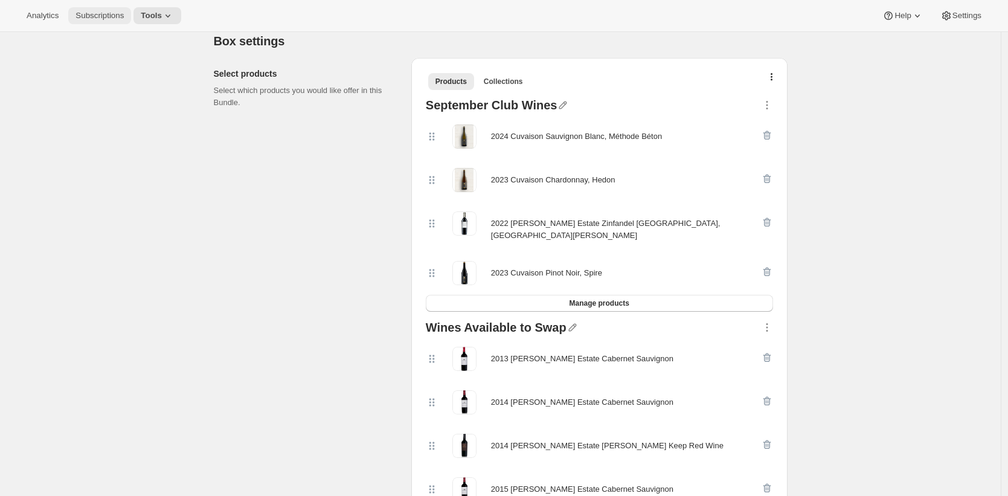
click at [113, 22] on button "Subscriptions" at bounding box center [99, 15] width 63 height 17
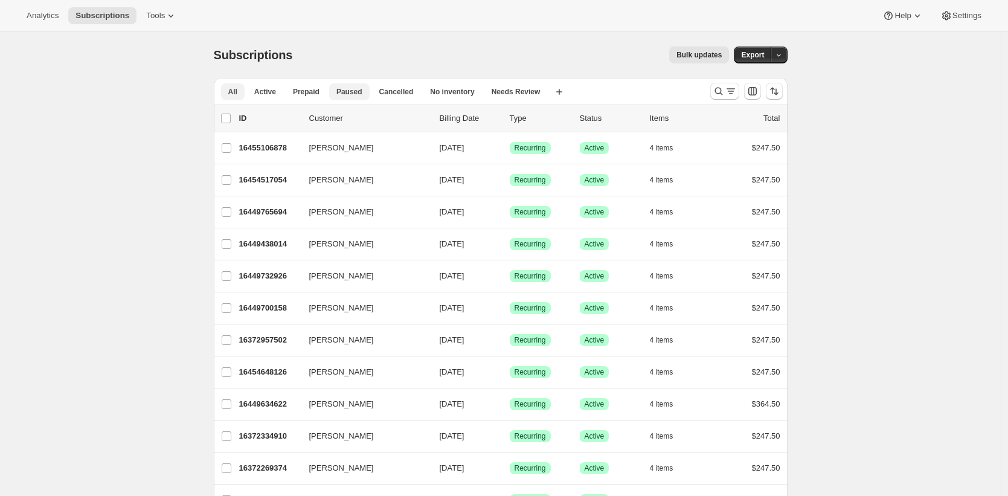
click at [335, 92] on button "Paused" at bounding box center [349, 91] width 40 height 17
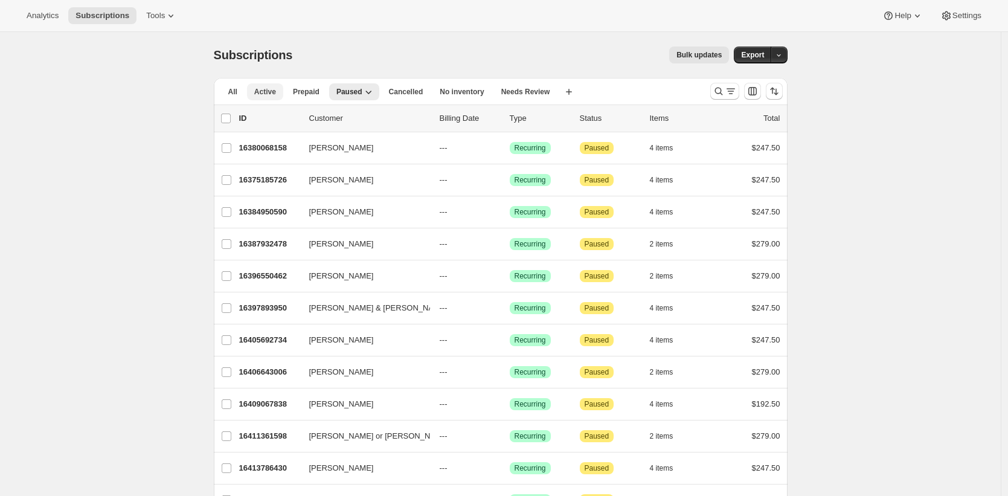
click at [266, 93] on span "Active" at bounding box center [265, 92] width 22 height 10
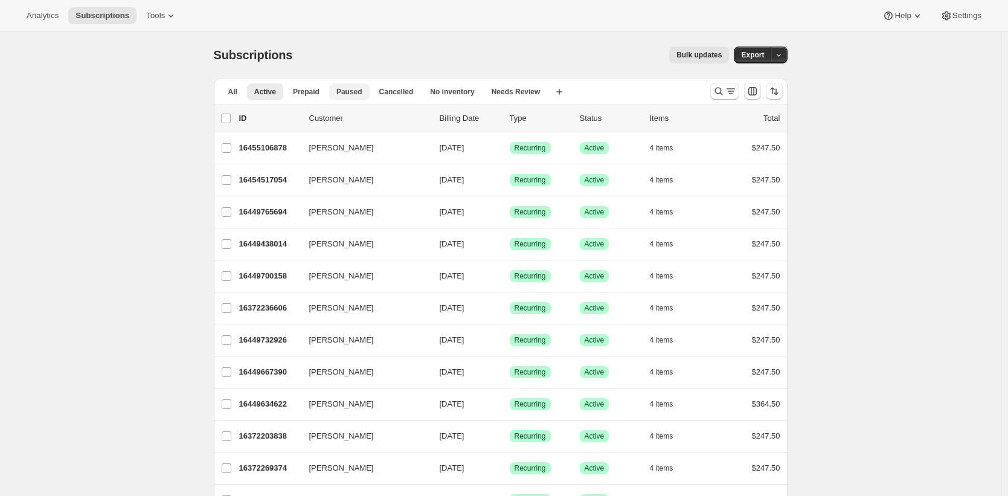
click at [343, 92] on span "Paused" at bounding box center [349, 92] width 26 height 10
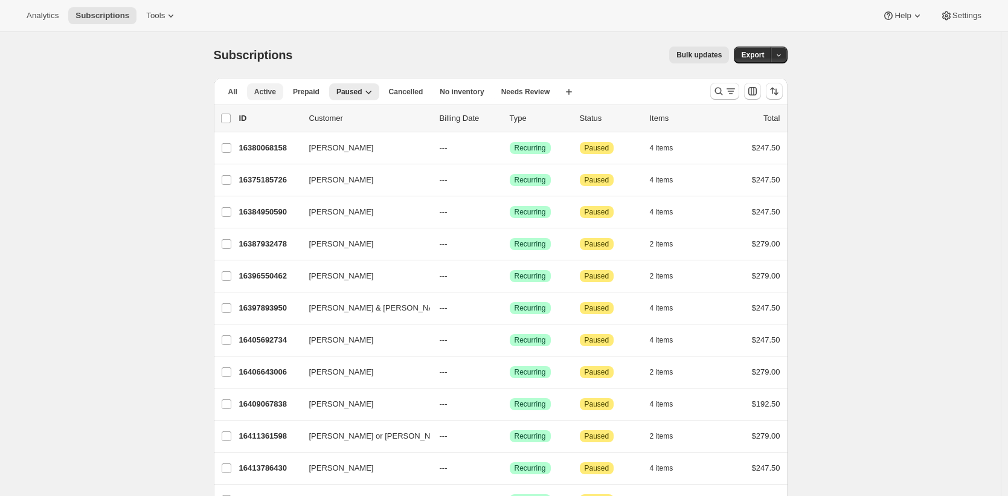
click at [263, 88] on span "Active" at bounding box center [265, 92] width 22 height 10
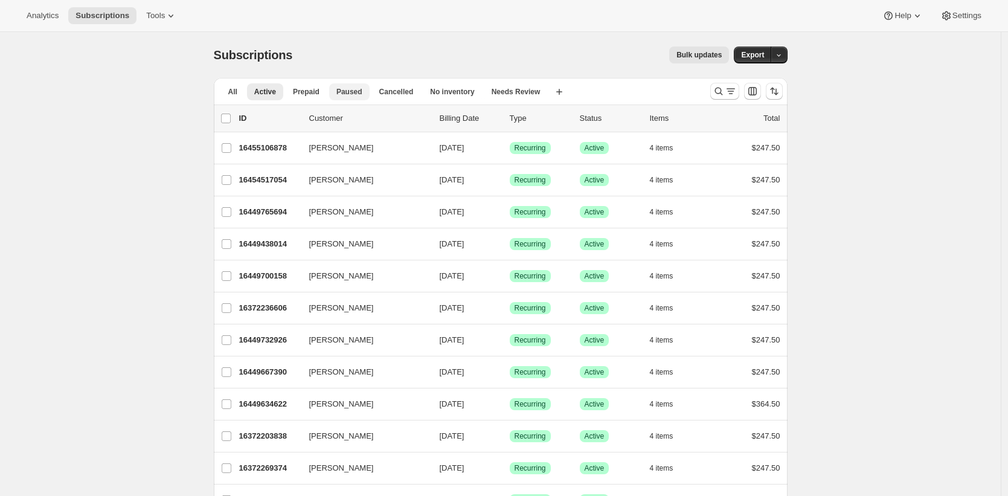
click at [348, 91] on span "Paused" at bounding box center [349, 92] width 26 height 10
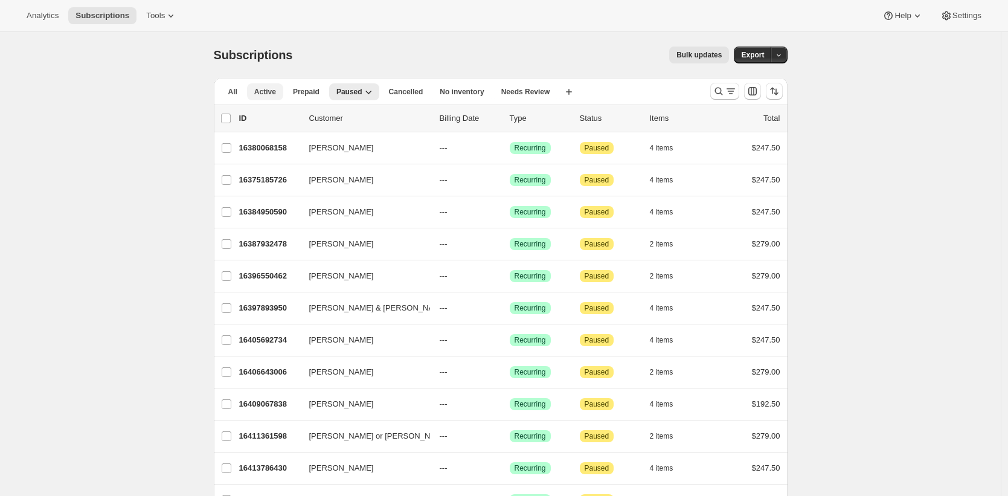
click at [273, 94] on span "Active" at bounding box center [265, 92] width 22 height 10
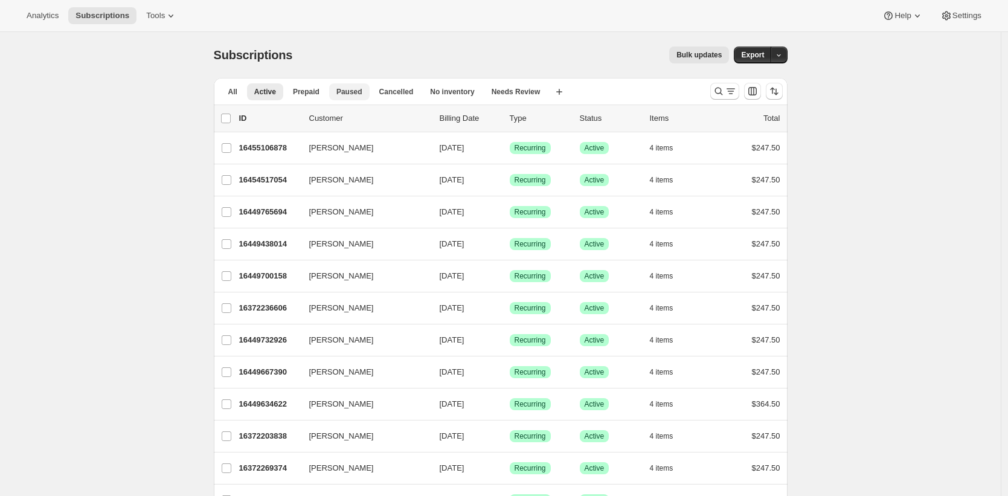
click at [347, 91] on span "Paused" at bounding box center [349, 92] width 26 height 10
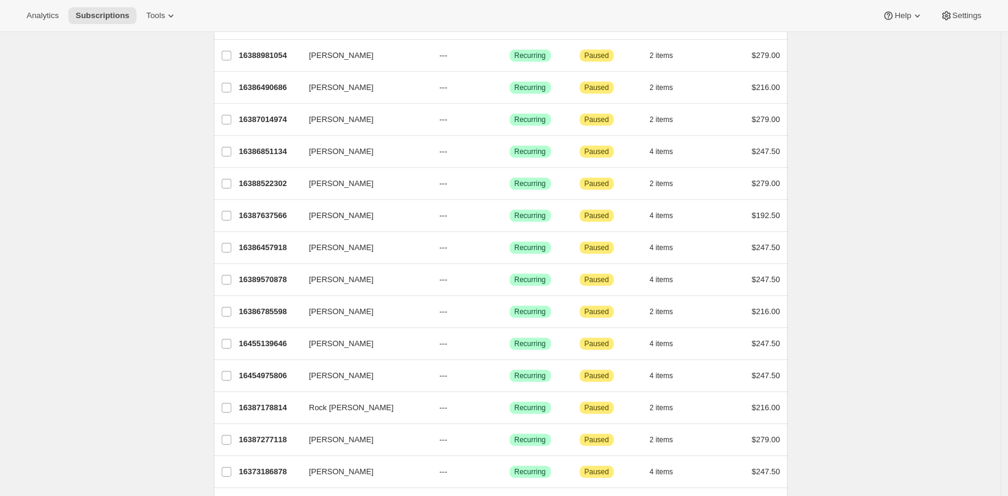
scroll to position [1313, 0]
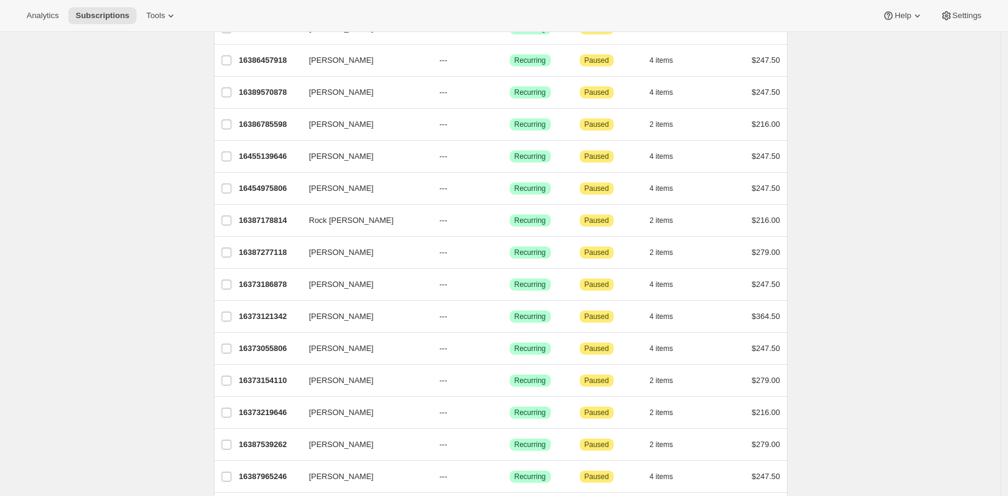
scroll to position [0, 0]
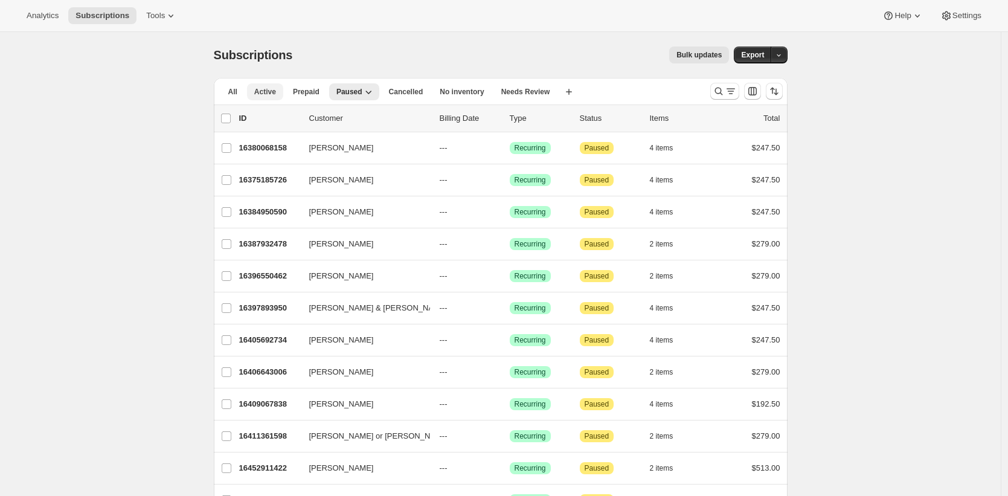
click at [272, 89] on span "Active" at bounding box center [265, 92] width 22 height 10
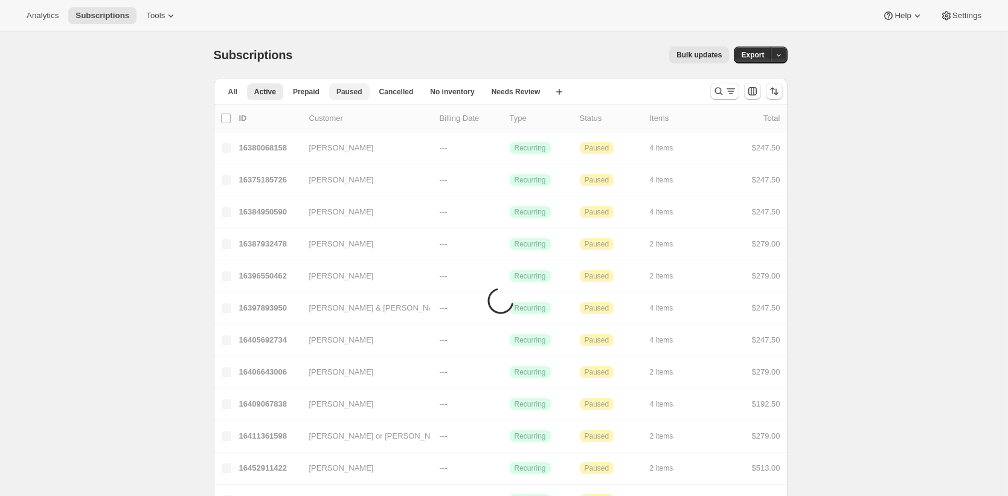
click at [353, 91] on span "Paused" at bounding box center [349, 92] width 26 height 10
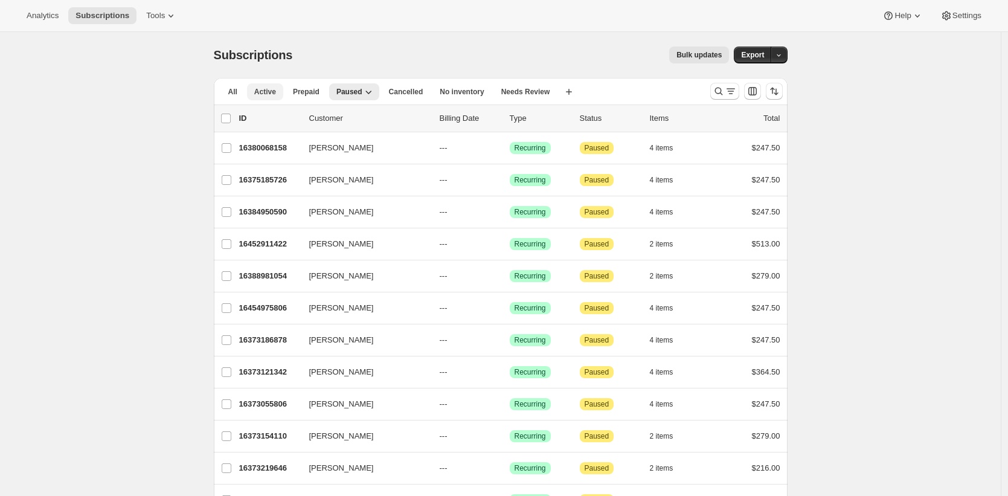
click at [276, 92] on span "Active" at bounding box center [265, 92] width 22 height 10
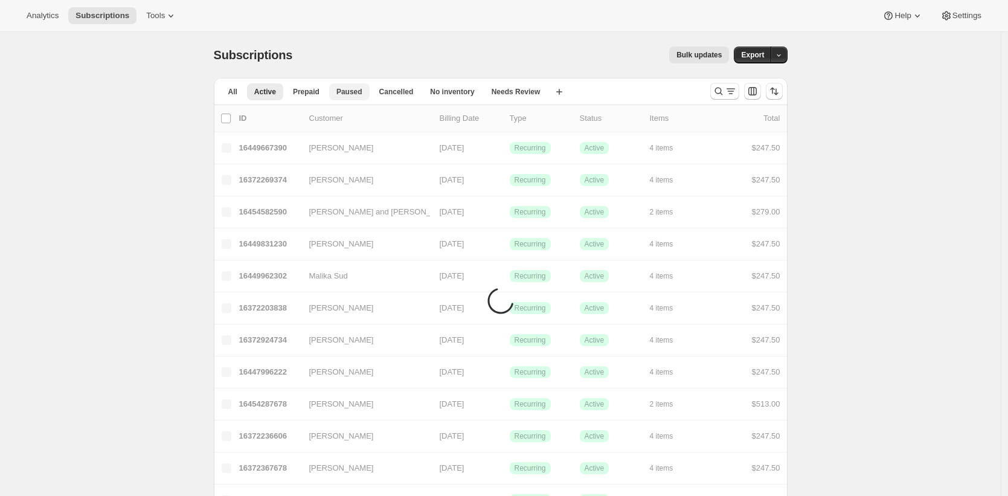
click at [348, 88] on span "Paused" at bounding box center [349, 92] width 26 height 10
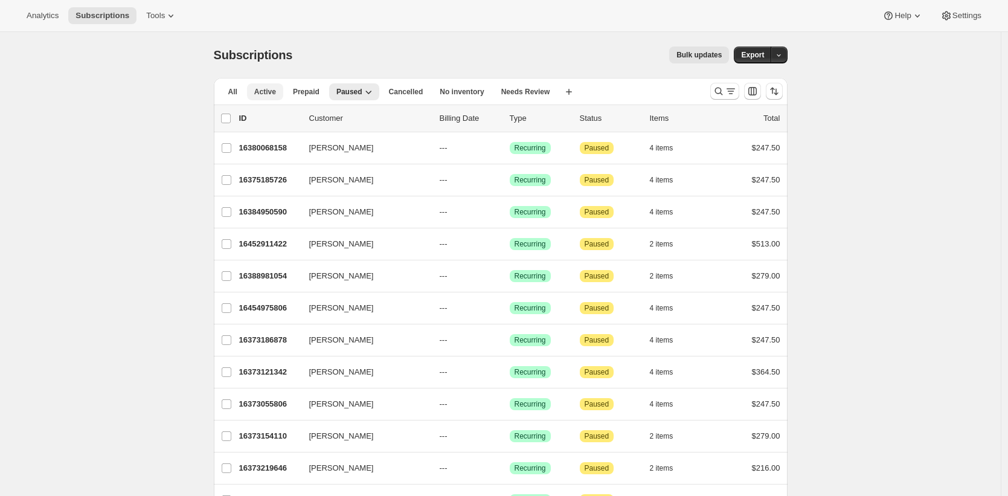
click at [263, 89] on span "Active" at bounding box center [265, 92] width 22 height 10
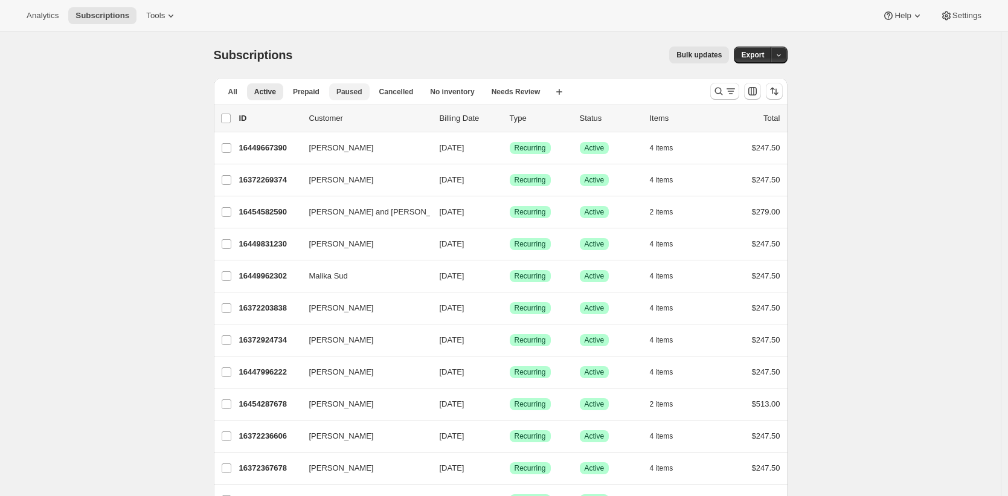
click at [355, 92] on span "Paused" at bounding box center [349, 92] width 26 height 10
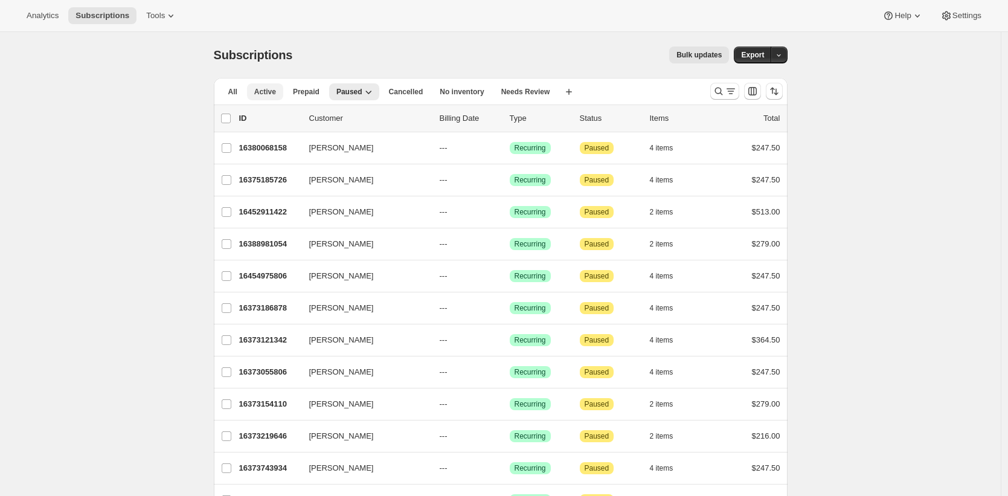
click at [268, 90] on span "Active" at bounding box center [265, 92] width 22 height 10
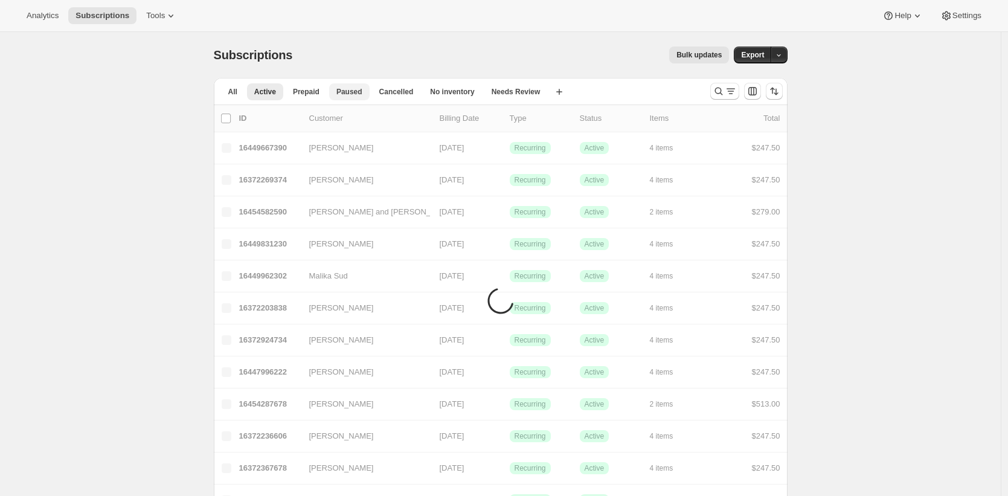
click at [355, 94] on span "Paused" at bounding box center [349, 92] width 26 height 10
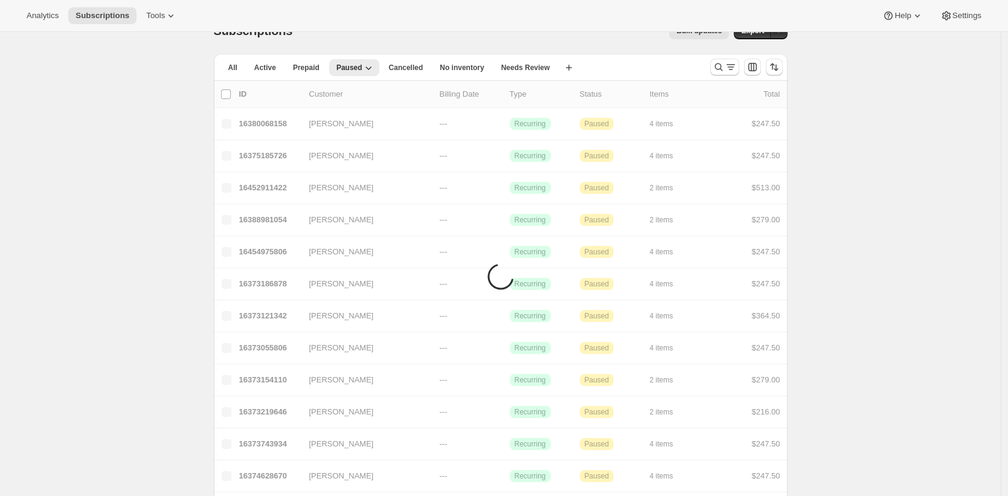
scroll to position [1313, 0]
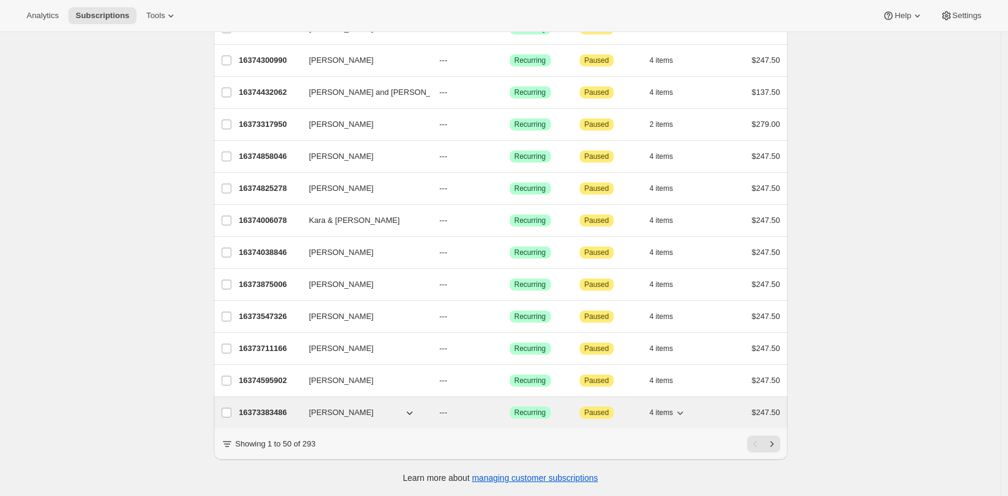
click at [274, 406] on p "16373383486" at bounding box center [269, 412] width 60 height 12
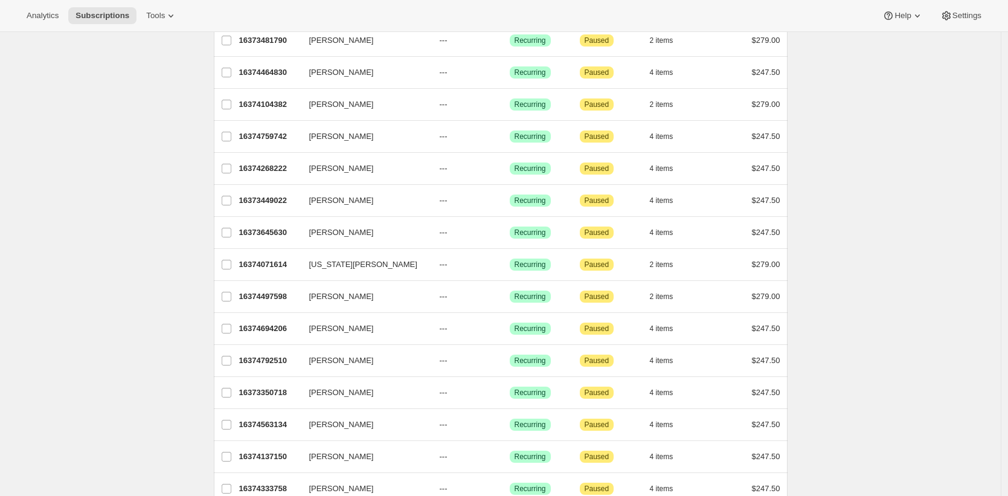
scroll to position [0, 0]
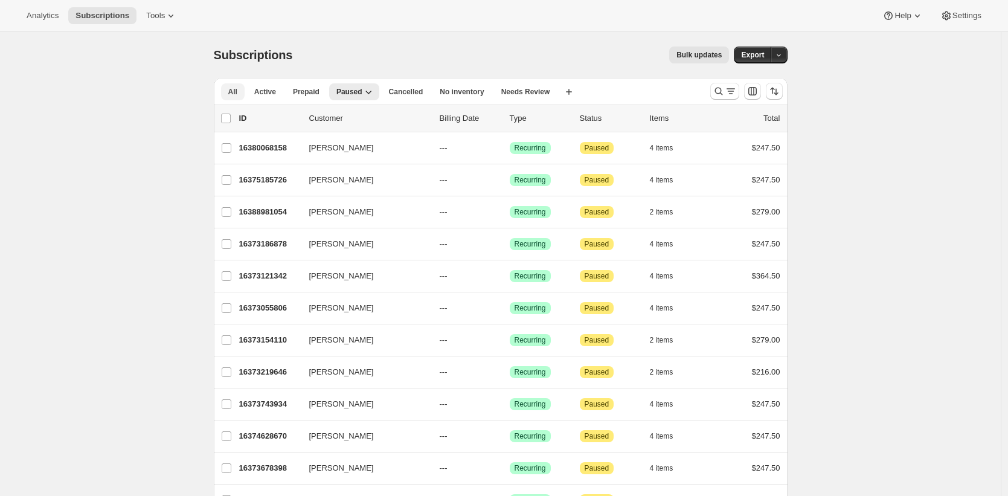
click at [237, 94] on span "All" at bounding box center [232, 92] width 9 height 10
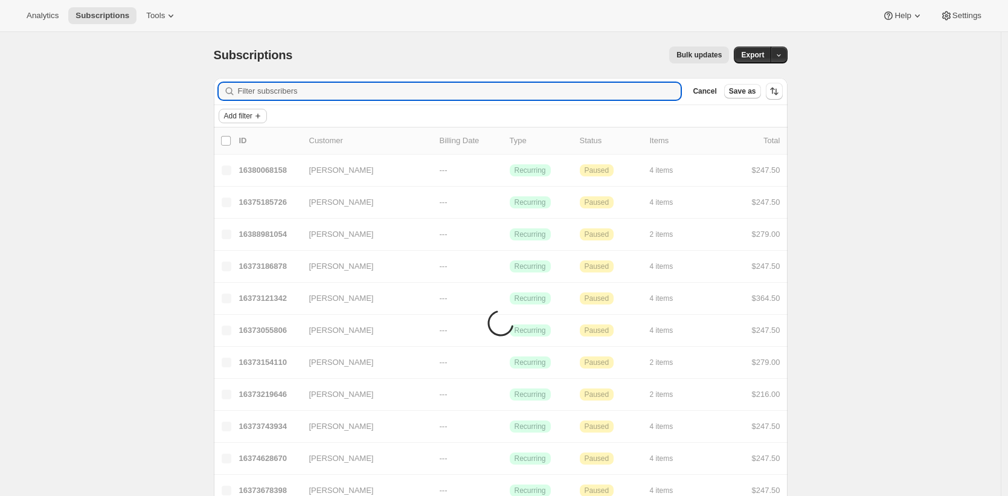
click at [261, 118] on icon "Add filter" at bounding box center [258, 116] width 10 height 10
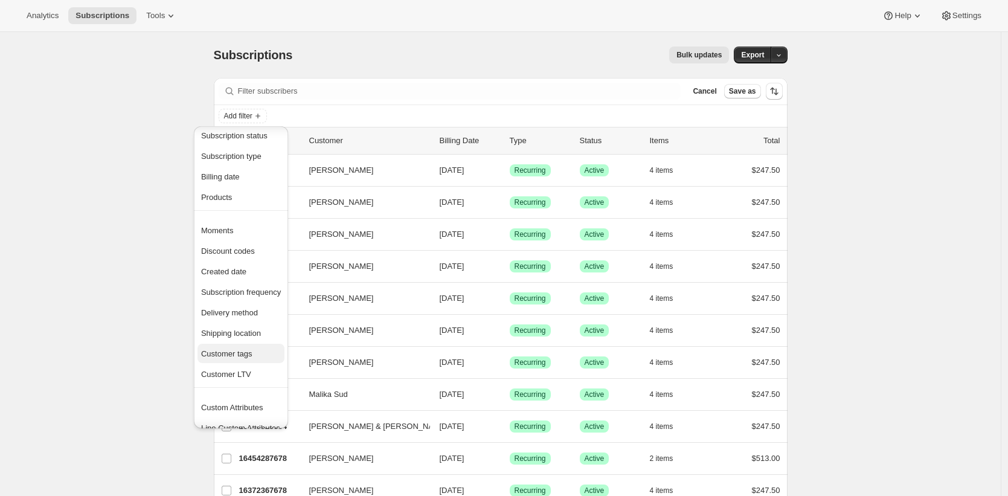
scroll to position [24, 0]
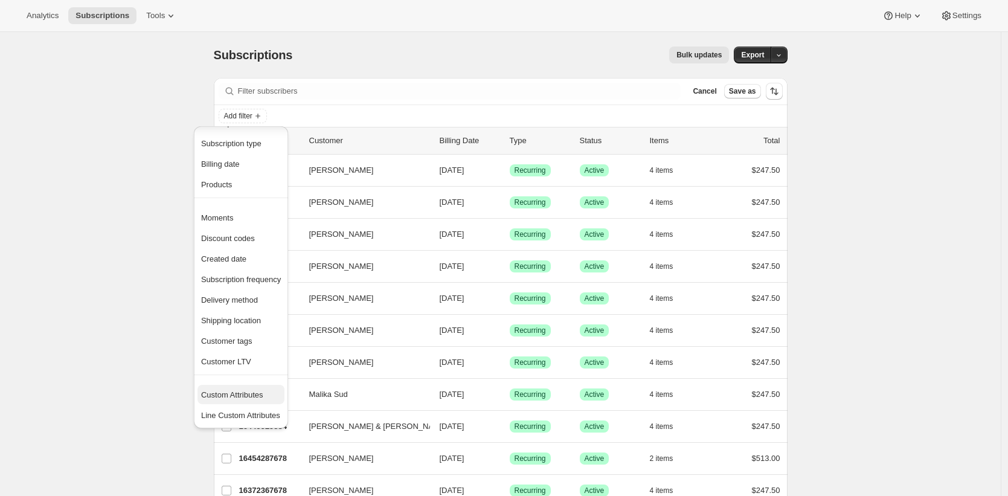
click at [261, 396] on span "Custom Attributes" at bounding box center [232, 394] width 62 height 9
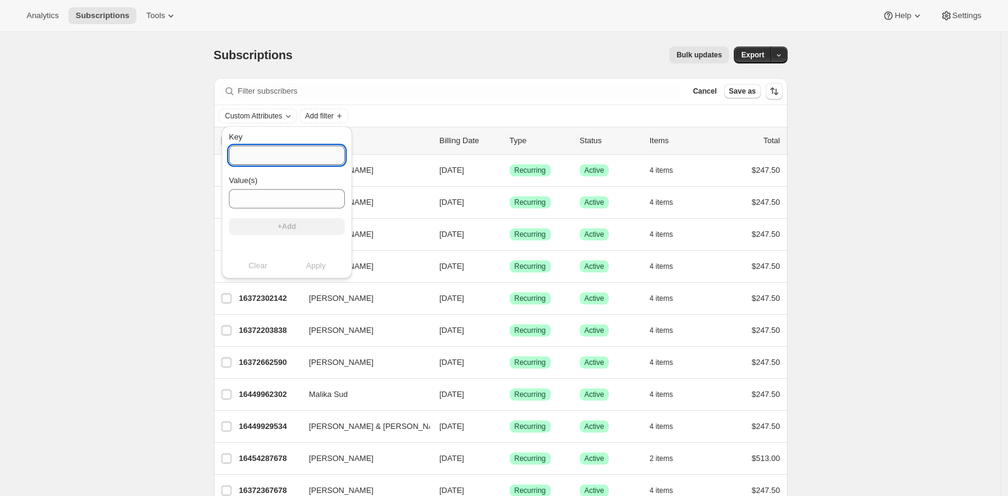
click at [313, 149] on input "Key" at bounding box center [287, 155] width 116 height 19
type input "p"
type input "original_club"
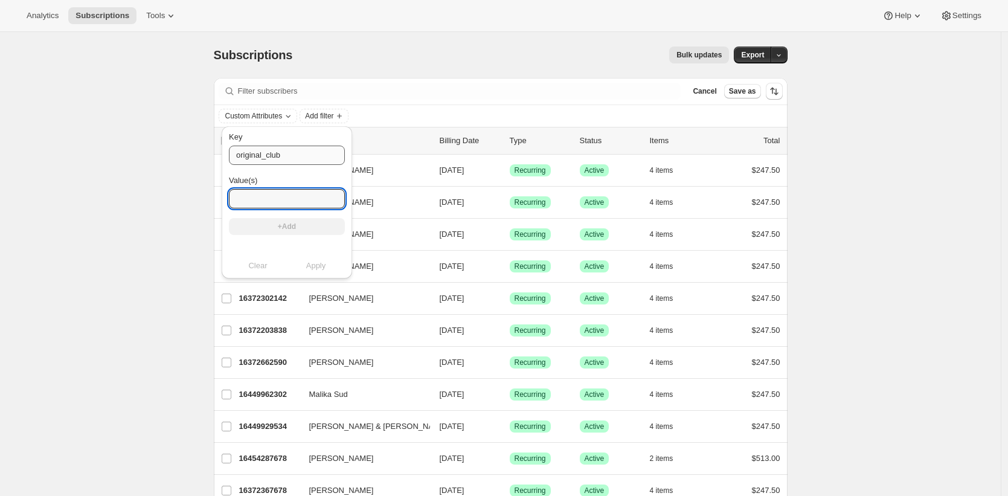
paste input "Estate Wine Subscription- 12 bottles, 2 times a year"
type input "Estate Wine Subscription- 12 bottles, 2 times a year"
click at [305, 226] on button "+Add" at bounding box center [287, 226] width 116 height 17
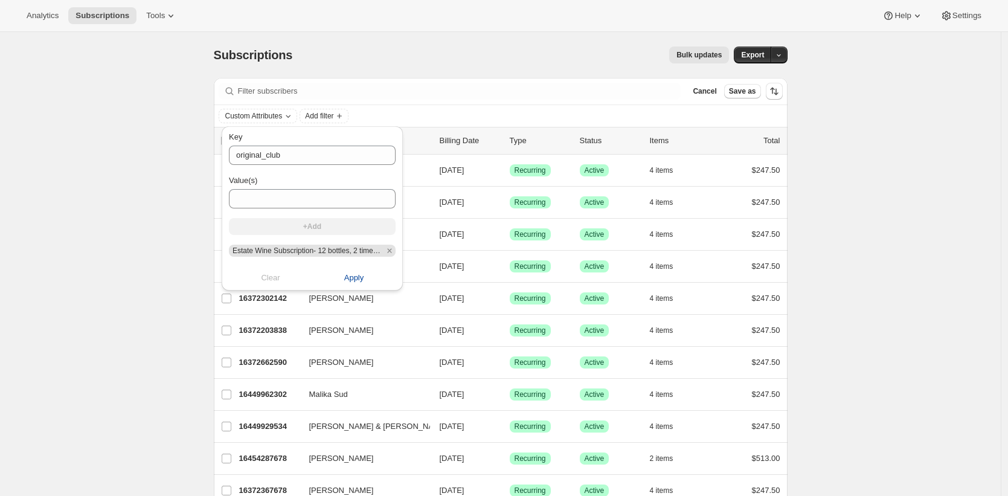
click at [351, 279] on span "Apply" at bounding box center [354, 278] width 20 height 12
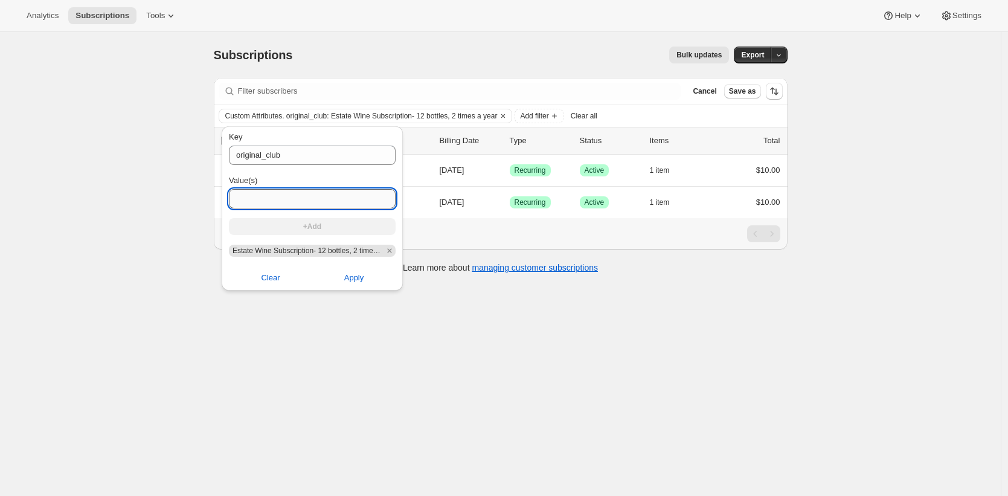
click at [340, 201] on input "Value(s)" at bounding box center [312, 198] width 167 height 19
paste input "Estate Wine Subscription- 6 bottles, 4 times a year"
type input "Estate Wine Subscription- 6 bottles, 4 times a year"
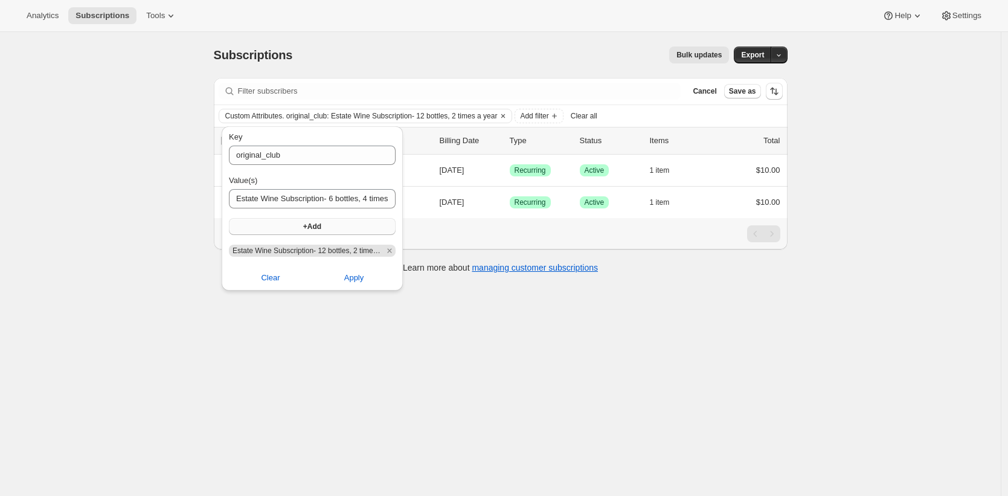
click at [341, 227] on button "+Add" at bounding box center [312, 226] width 167 height 17
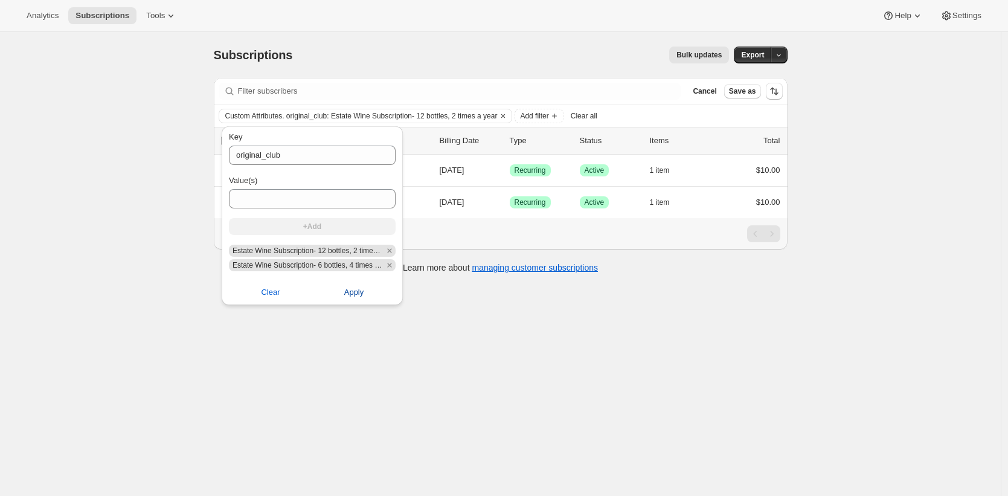
click at [356, 294] on span "Apply" at bounding box center [354, 292] width 20 height 12
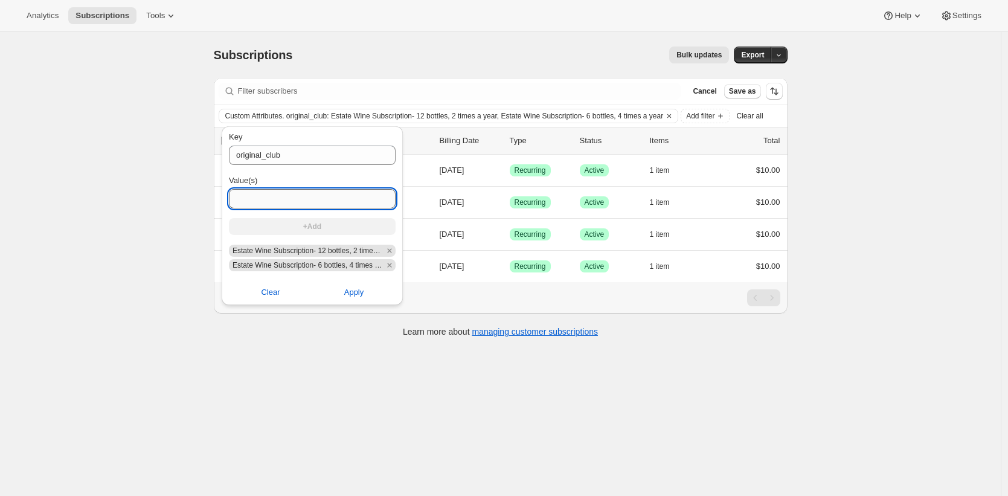
click at [342, 197] on input "Value(s)" at bounding box center [312, 198] width 167 height 19
paste input "Influencer Club"
type input "Influencer Club"
click at [347, 226] on button "+Add" at bounding box center [312, 226] width 167 height 17
click at [309, 195] on input "Value(s)" at bounding box center [312, 198] width 167 height 19
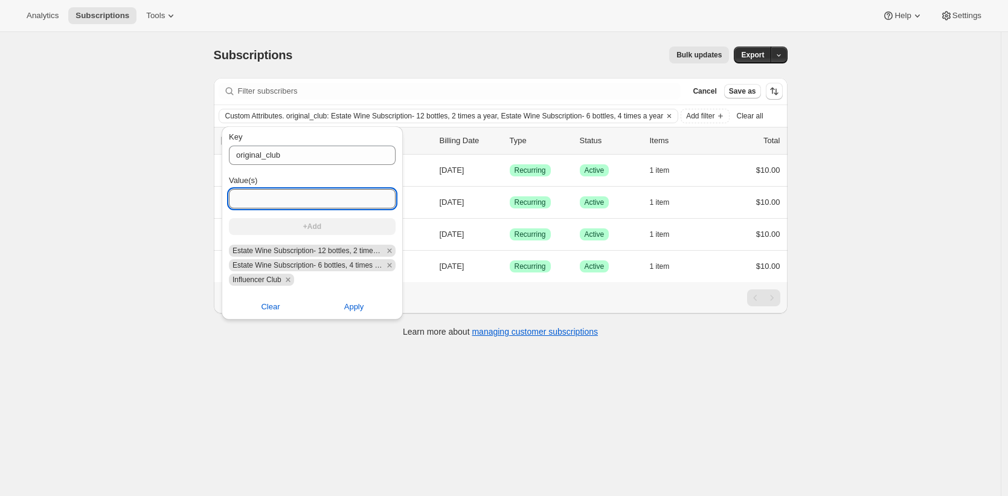
paste input "One Time Club"
type input "One Time Club"
click at [310, 225] on span "+Add" at bounding box center [312, 227] width 18 height 10
click at [340, 199] on input "Value(s)" at bounding box center [312, 198] width 167 height 19
paste input "Specialty Club- Case purchase required"
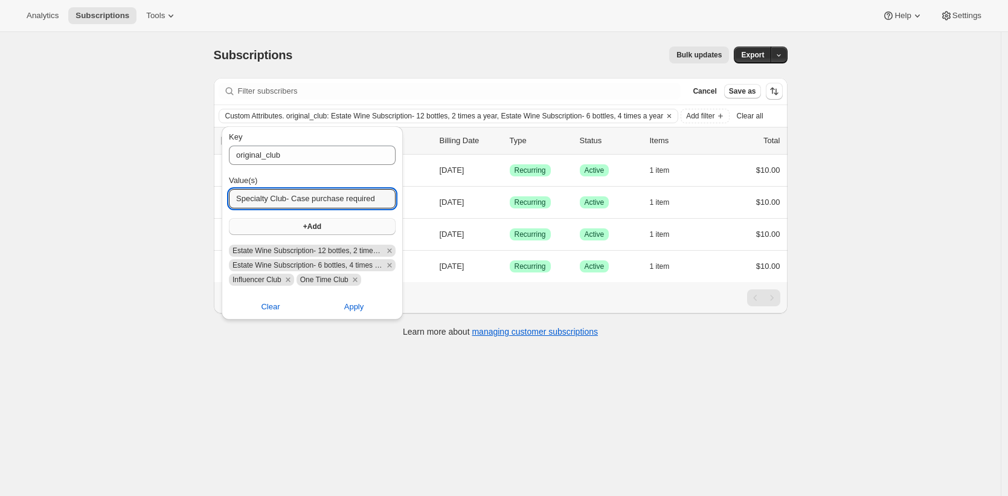
type input "Specialty Club- Case purchase required"
click at [351, 224] on button "+Add" at bounding box center [312, 226] width 167 height 17
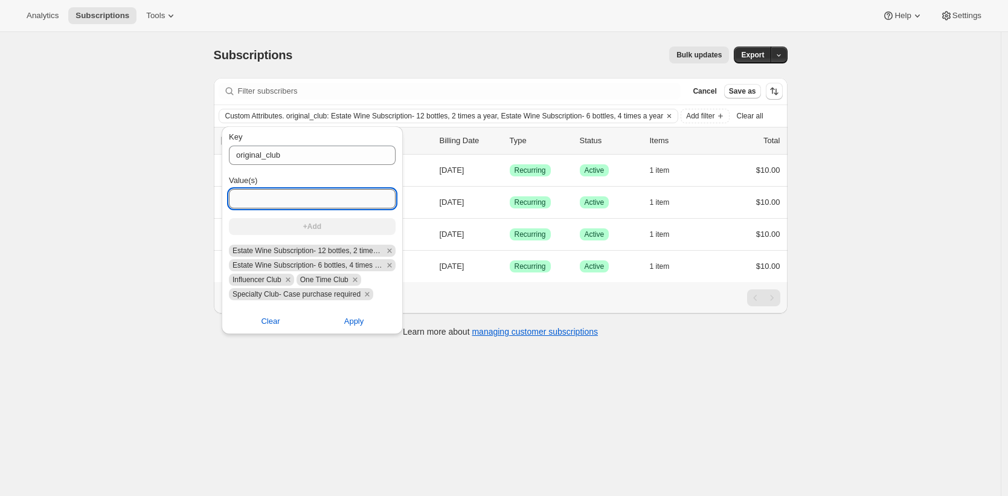
click at [369, 199] on input "Value(s)" at bounding box center [312, 198] width 167 height 19
paste input "Wholesale Club Member"
type input "Wholesale Club Member"
click at [338, 225] on button "+Add" at bounding box center [312, 226] width 167 height 17
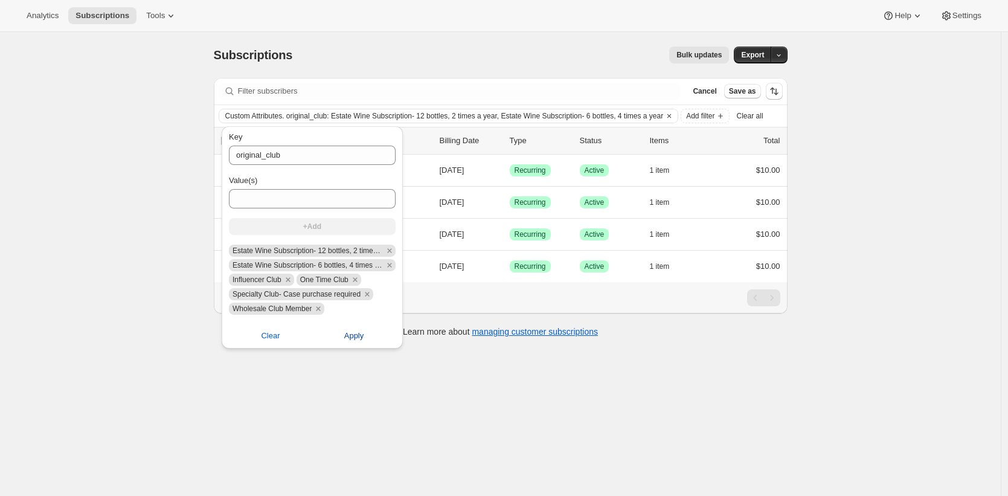
click at [357, 333] on span "Apply" at bounding box center [354, 336] width 20 height 12
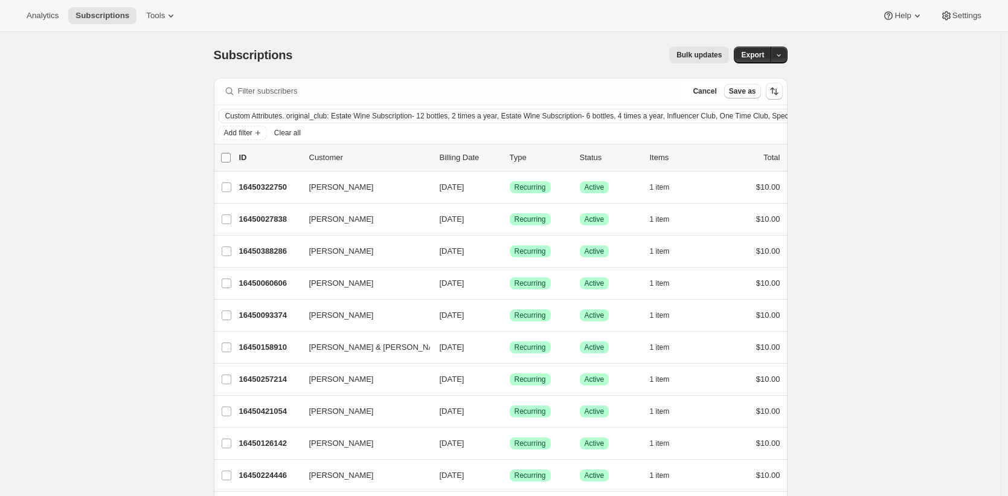
click at [231, 156] on input "0 selected" at bounding box center [226, 158] width 10 height 10
checkbox input "true"
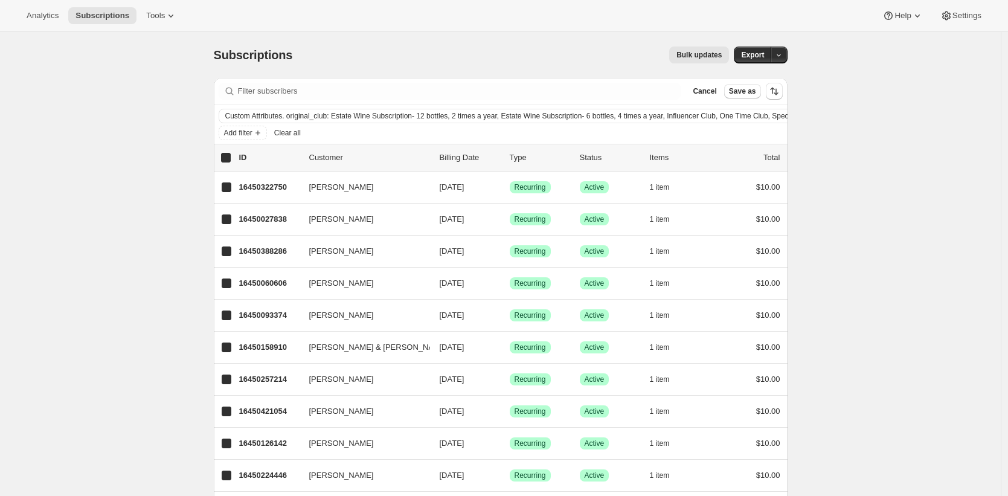
checkbox input "true"
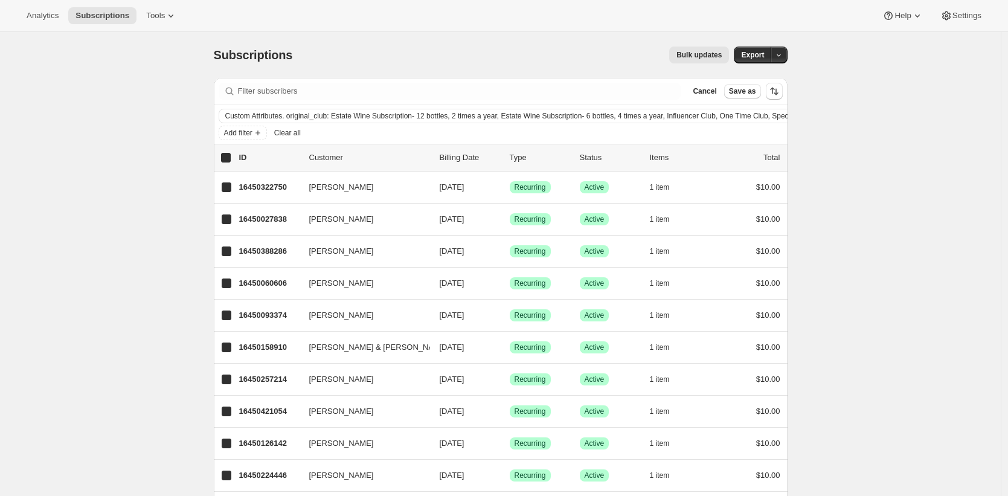
checkbox input "true"
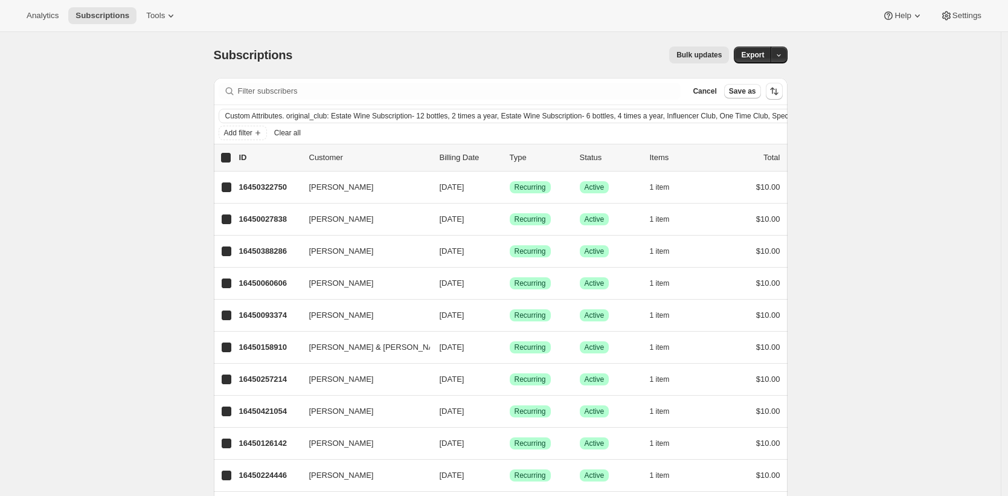
checkbox input "true"
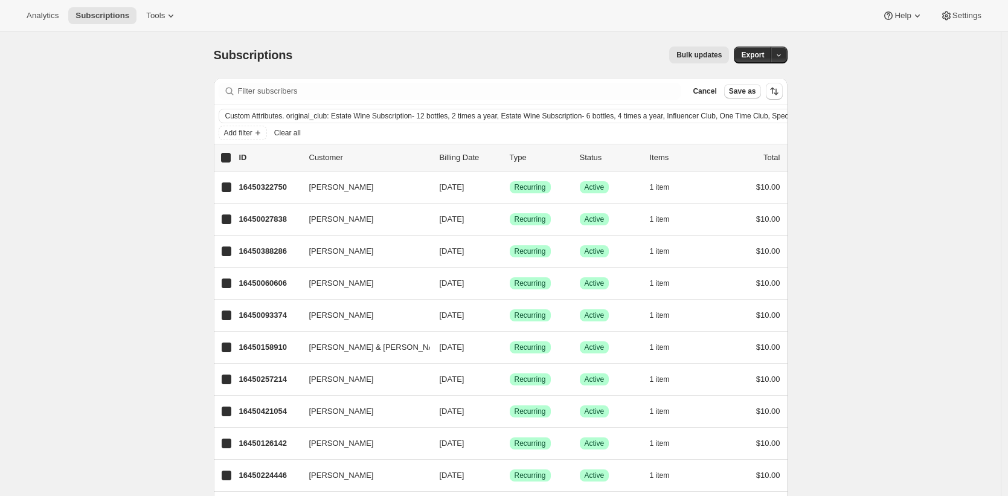
checkbox input "true"
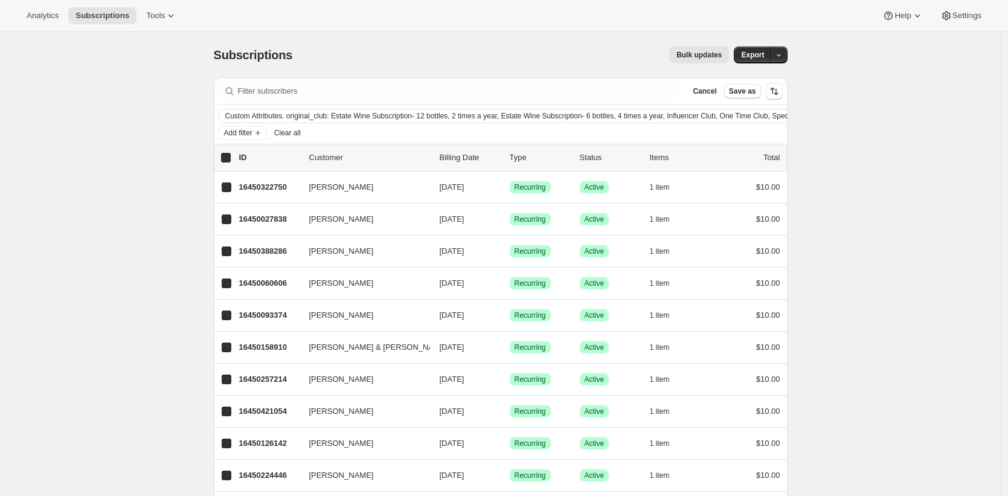
checkbox input "true"
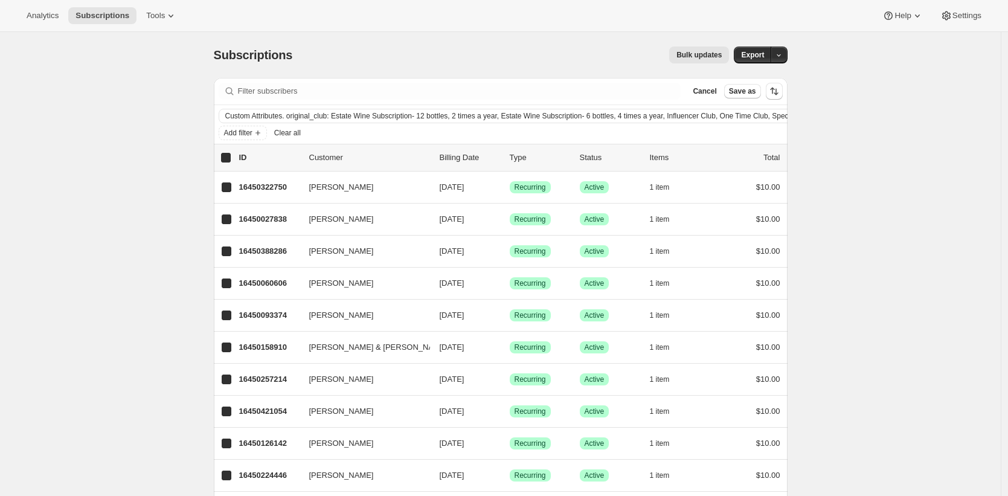
checkbox input "true"
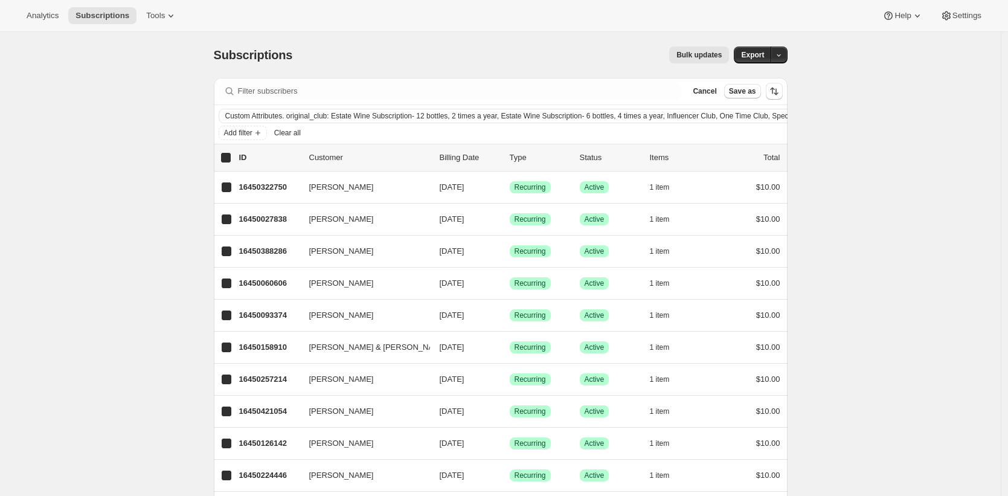
checkbox input "true"
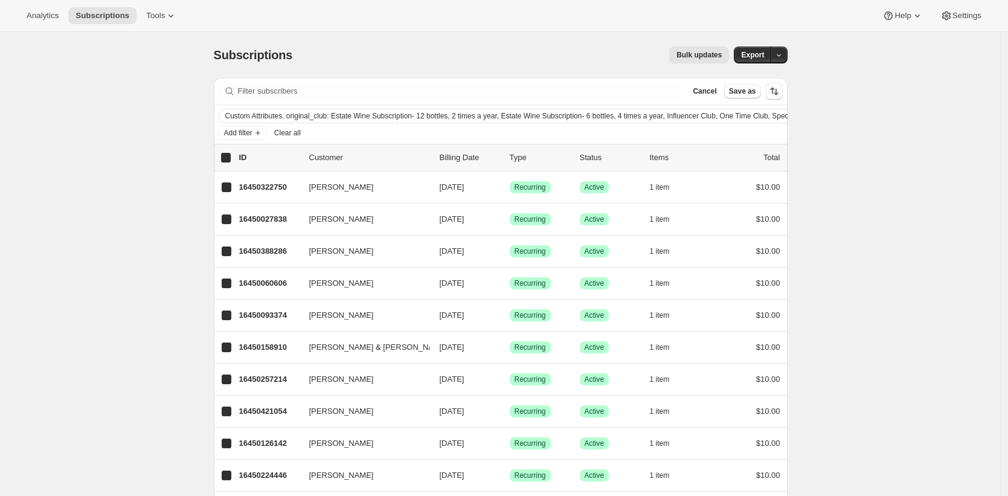
checkbox input "true"
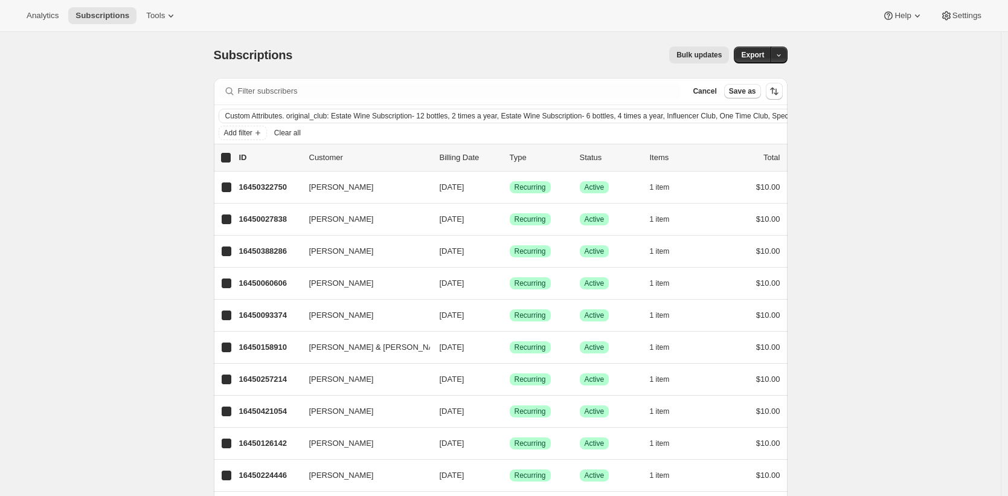
checkbox input "true"
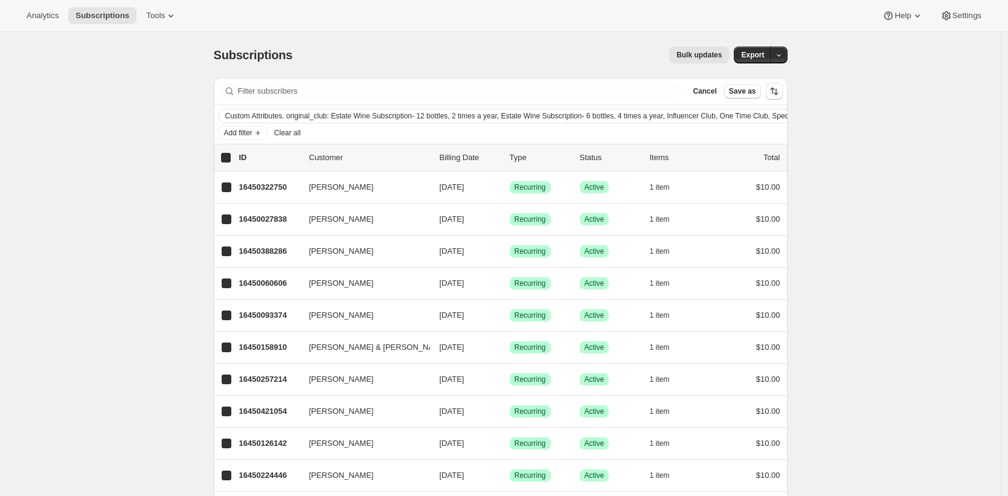
checkbox input "true"
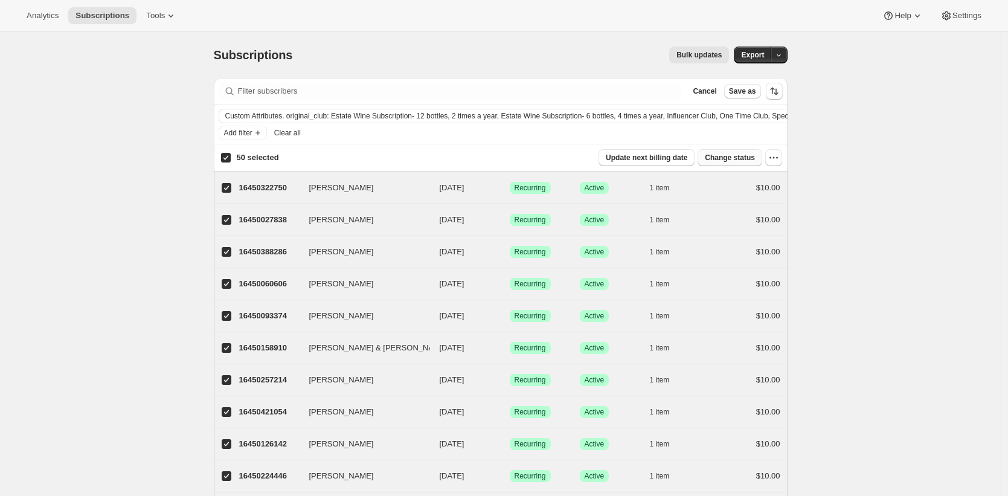
click at [746, 158] on span "Change status" at bounding box center [730, 158] width 50 height 10
select select "20"
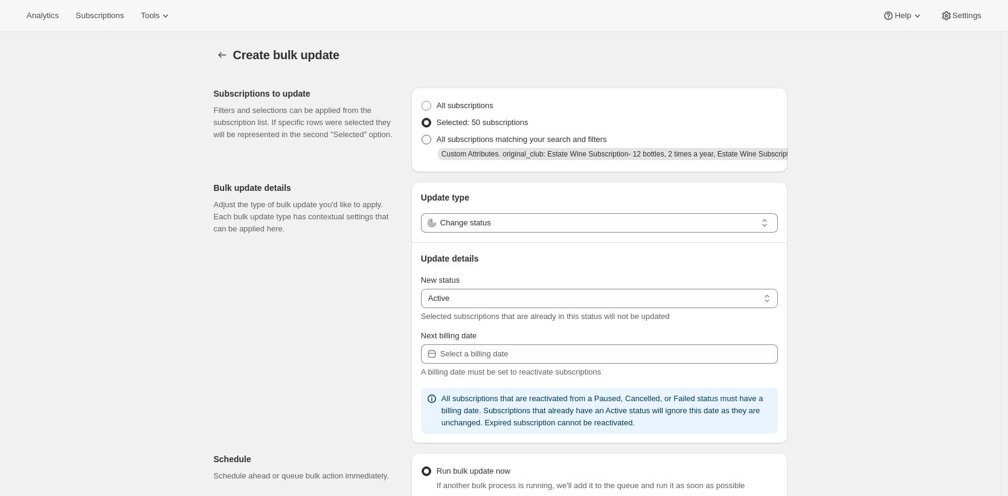
click at [494, 140] on span "All subscriptions matching your search and filters" at bounding box center [522, 139] width 170 height 9
click at [422, 135] on input "All subscriptions matching your search and filters" at bounding box center [422, 135] width 1 height 1
radio input "true"
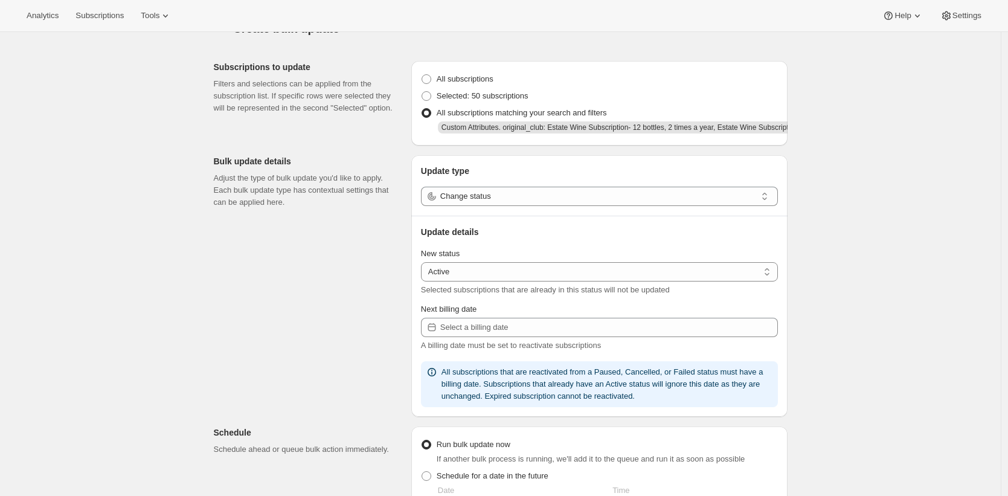
scroll to position [46, 0]
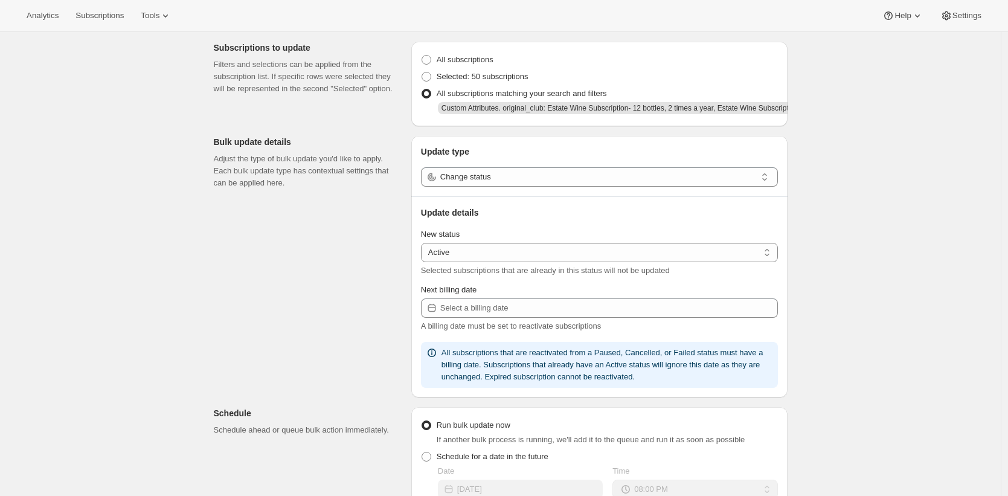
click at [478, 265] on div "Selected subscriptions that are already in this status will not be updated" at bounding box center [599, 271] width 357 height 12
click at [486, 257] on select "Active Paused Cancelled" at bounding box center [599, 252] width 357 height 19
select select "paused"
click at [424, 243] on select "Active Paused Cancelled" at bounding box center [599, 252] width 357 height 19
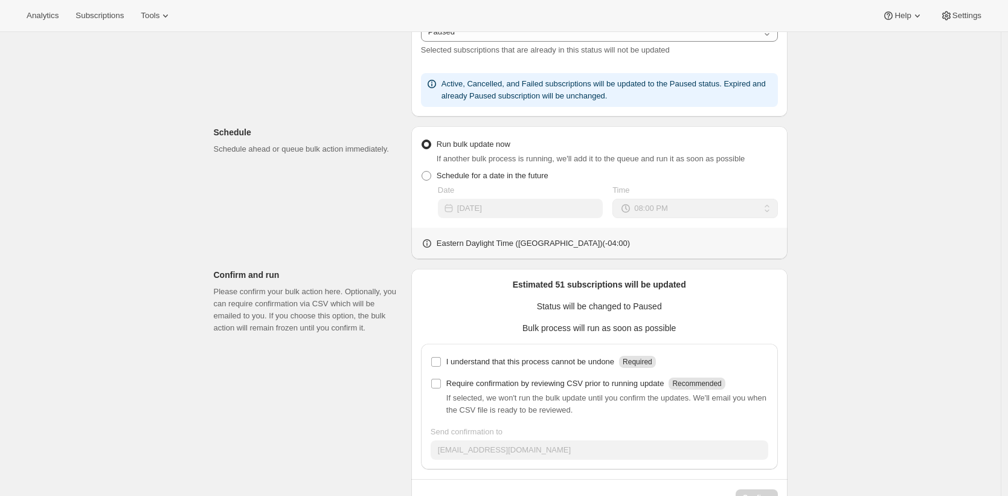
scroll to position [306, 0]
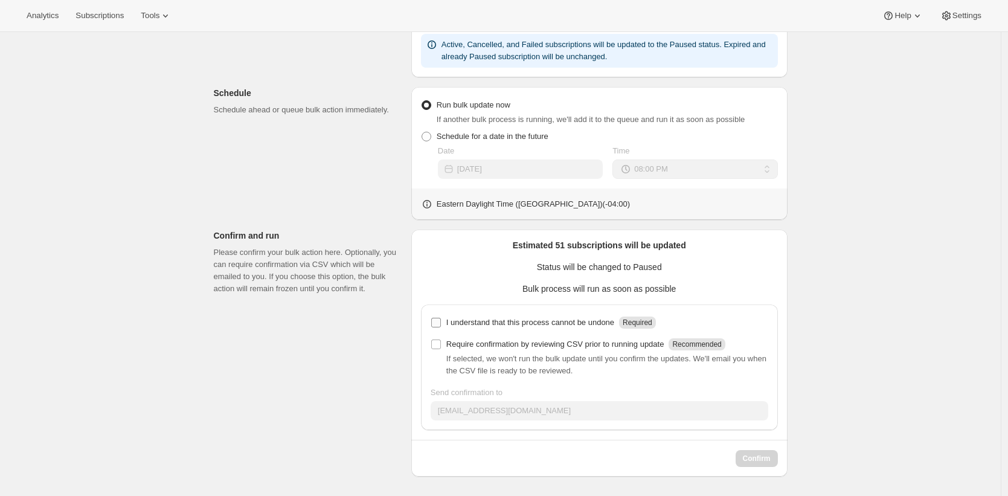
click at [498, 319] on p "I understand that this process cannot be undone" at bounding box center [530, 322] width 168 height 12
click at [441, 319] on input "I understand that this process cannot be undone Required" at bounding box center [436, 323] width 10 height 10
checkbox input "true"
click at [754, 458] on span "Confirm" at bounding box center [757, 459] width 28 height 10
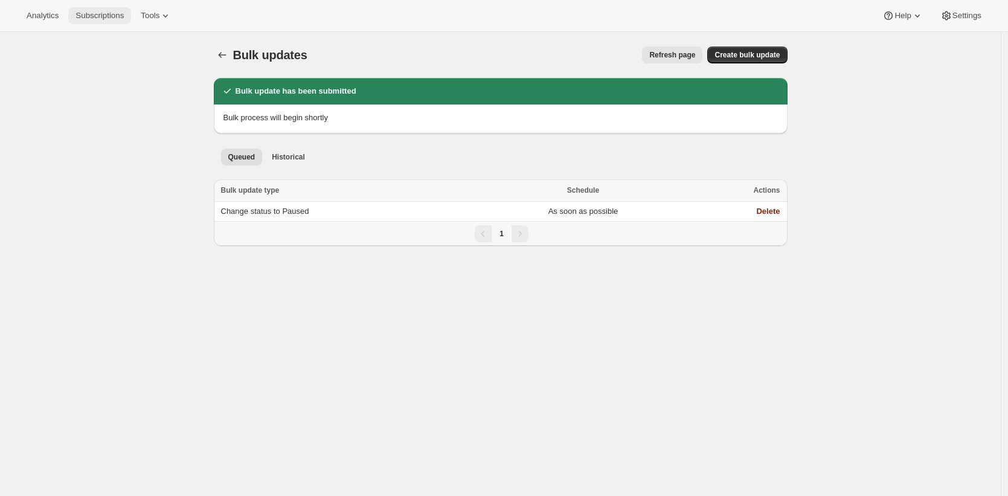
click at [107, 15] on span "Subscriptions" at bounding box center [99, 16] width 48 height 10
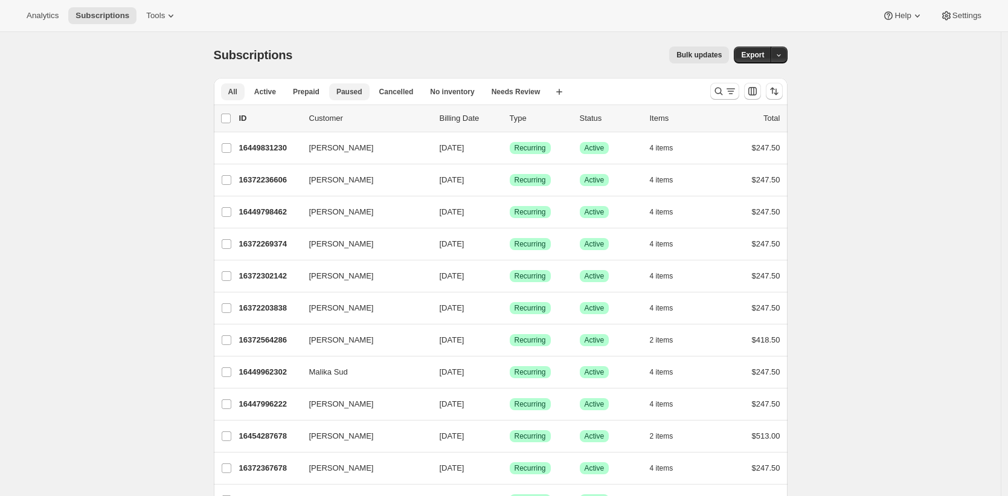
click at [346, 89] on span "Paused" at bounding box center [349, 92] width 26 height 10
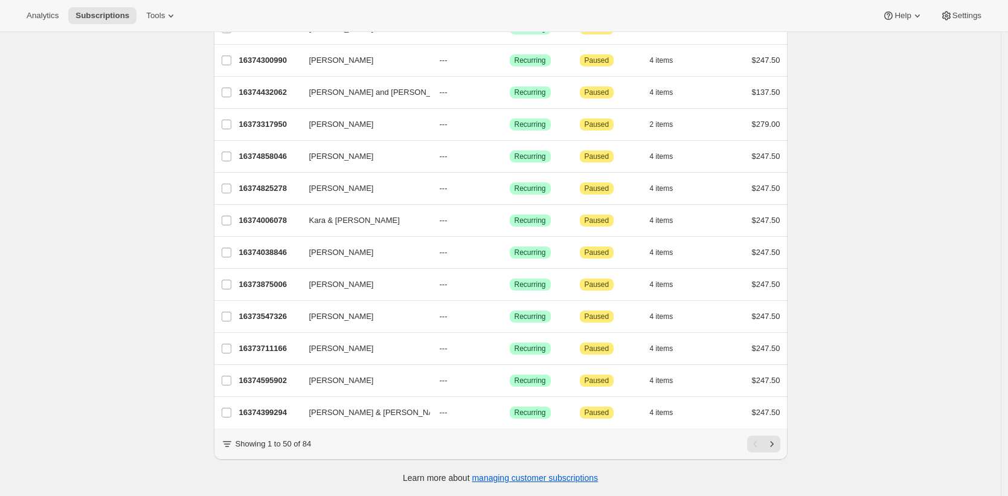
scroll to position [1335, 0]
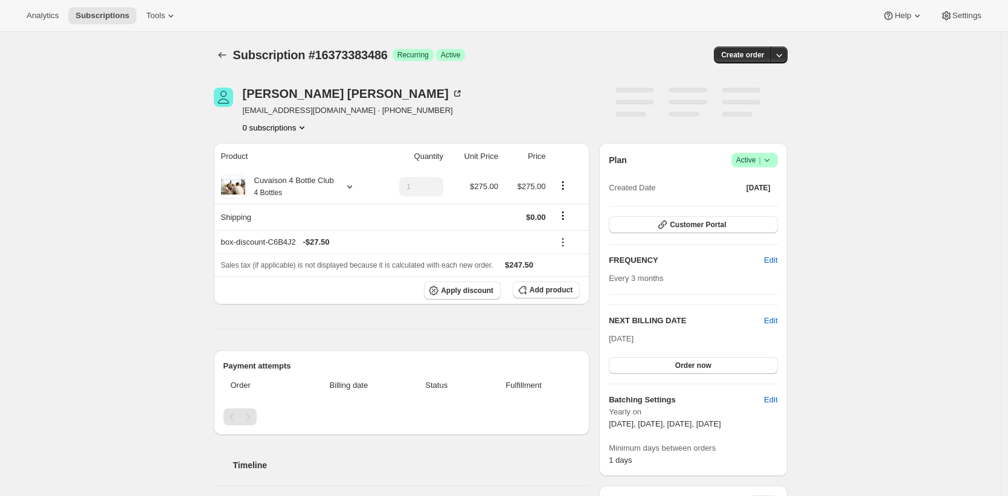
scroll to position [603, 0]
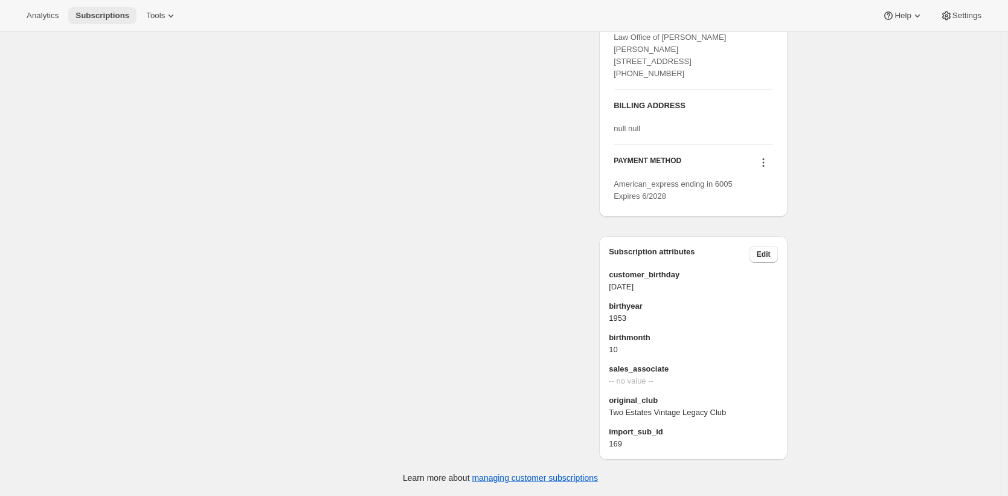
click at [104, 13] on span "Subscriptions" at bounding box center [102, 16] width 54 height 10
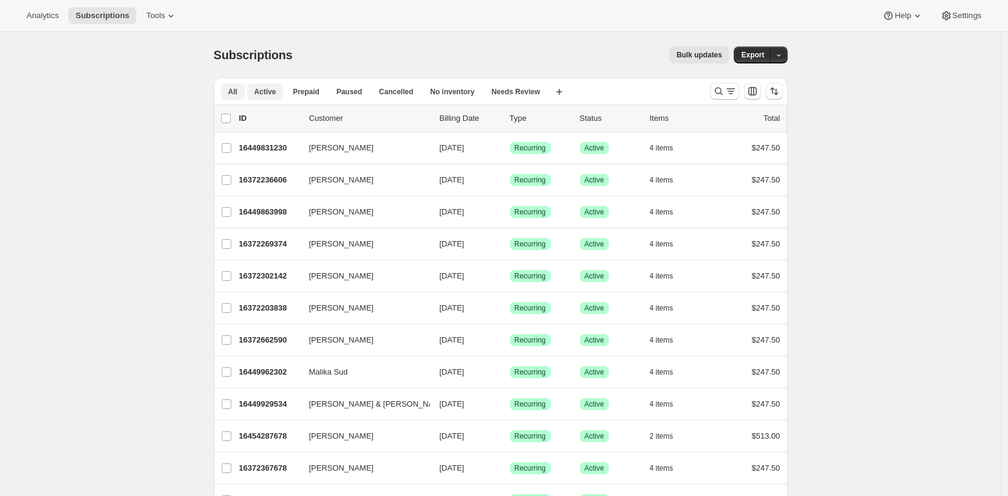
click at [275, 88] on span "Active" at bounding box center [265, 92] width 22 height 10
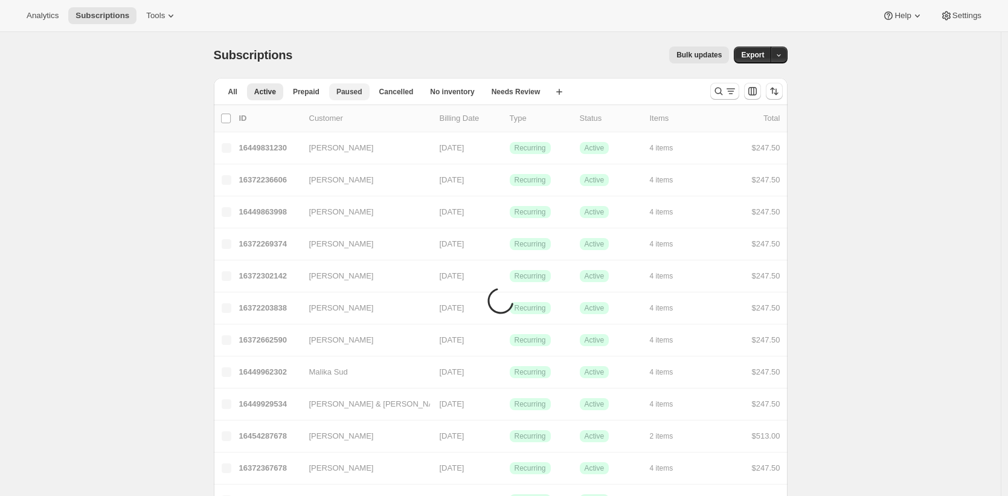
click at [359, 91] on span "Paused" at bounding box center [349, 92] width 26 height 10
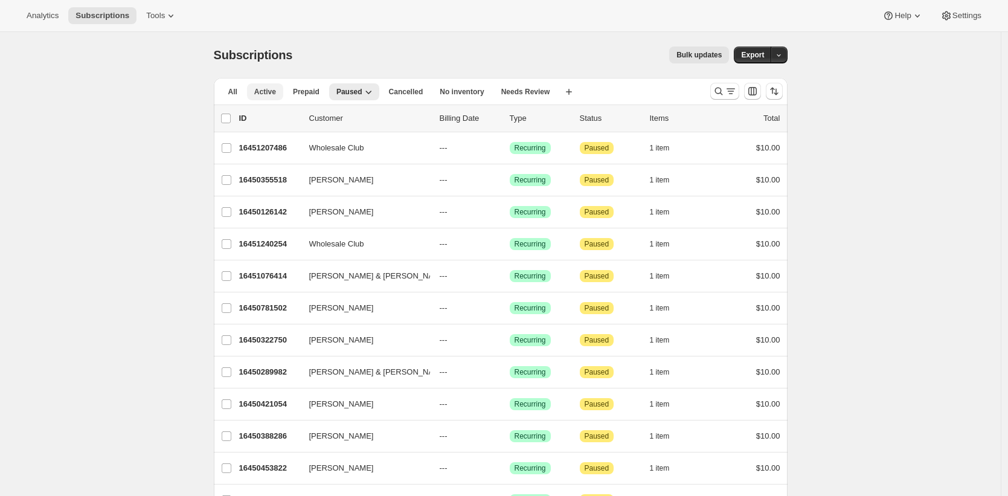
click at [281, 93] on button "Active" at bounding box center [265, 91] width 36 height 17
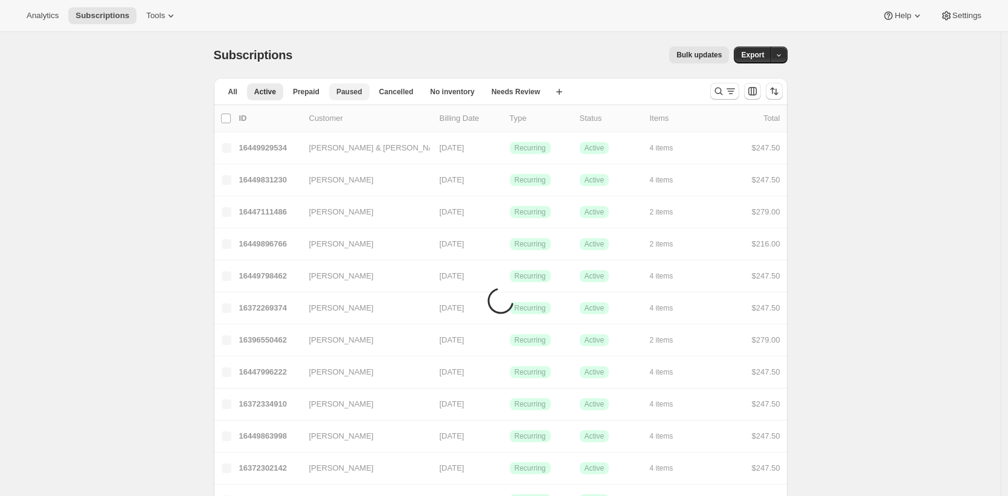
click at [348, 93] on span "Paused" at bounding box center [349, 92] width 26 height 10
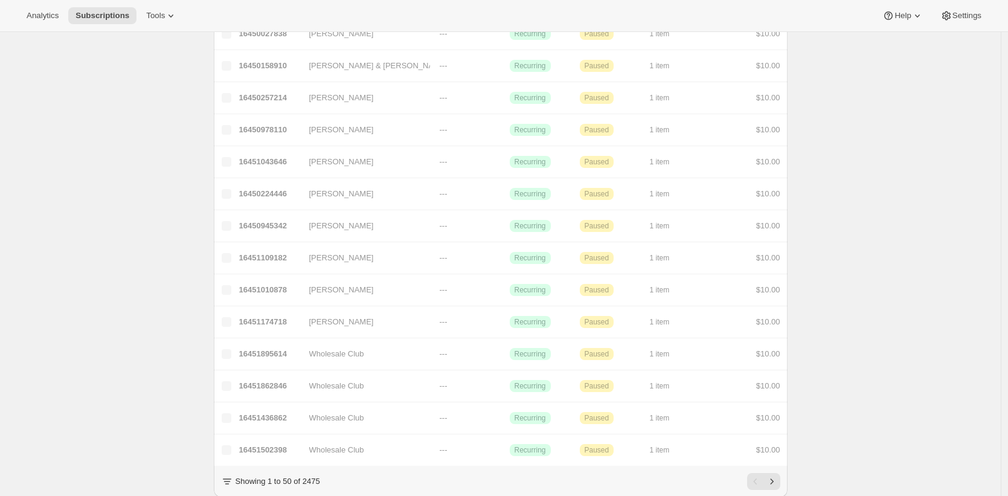
scroll to position [1313, 0]
